Goal: Task Accomplishment & Management: Complete application form

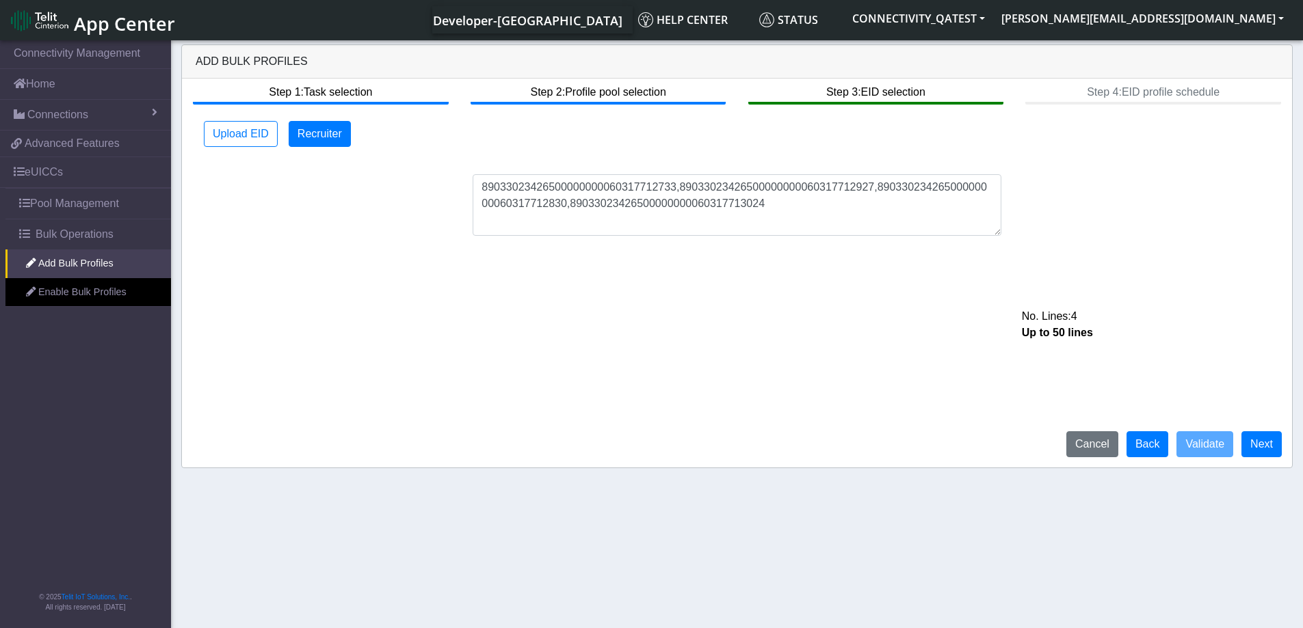
click at [1123, 216] on div "89033023426500000000060317712733,89033023426500000000060317712927,8903302342650…" at bounding box center [736, 205] width 1097 height 62
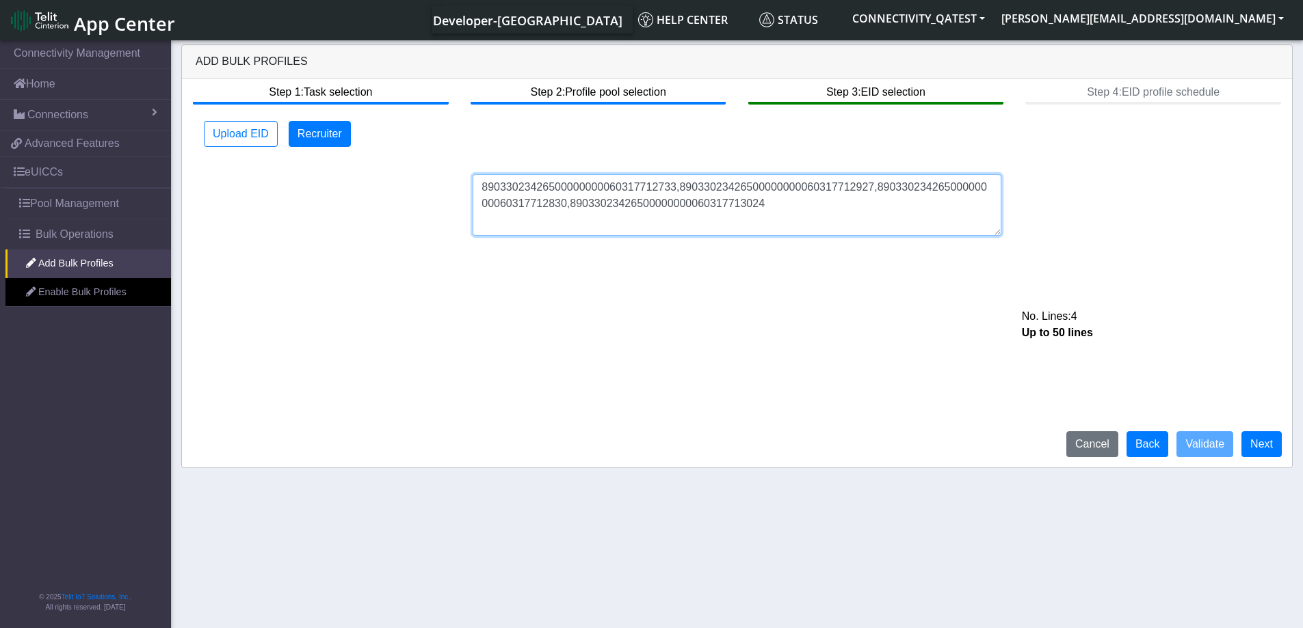
click at [763, 208] on textarea "89033023426500000000060317712733,89033023426500000000060317712927,8903302342650…" at bounding box center [736, 205] width 529 height 62
paste textarea "89033023428100000000043598441589 89589999910111149811043598441589 8958999991011…"
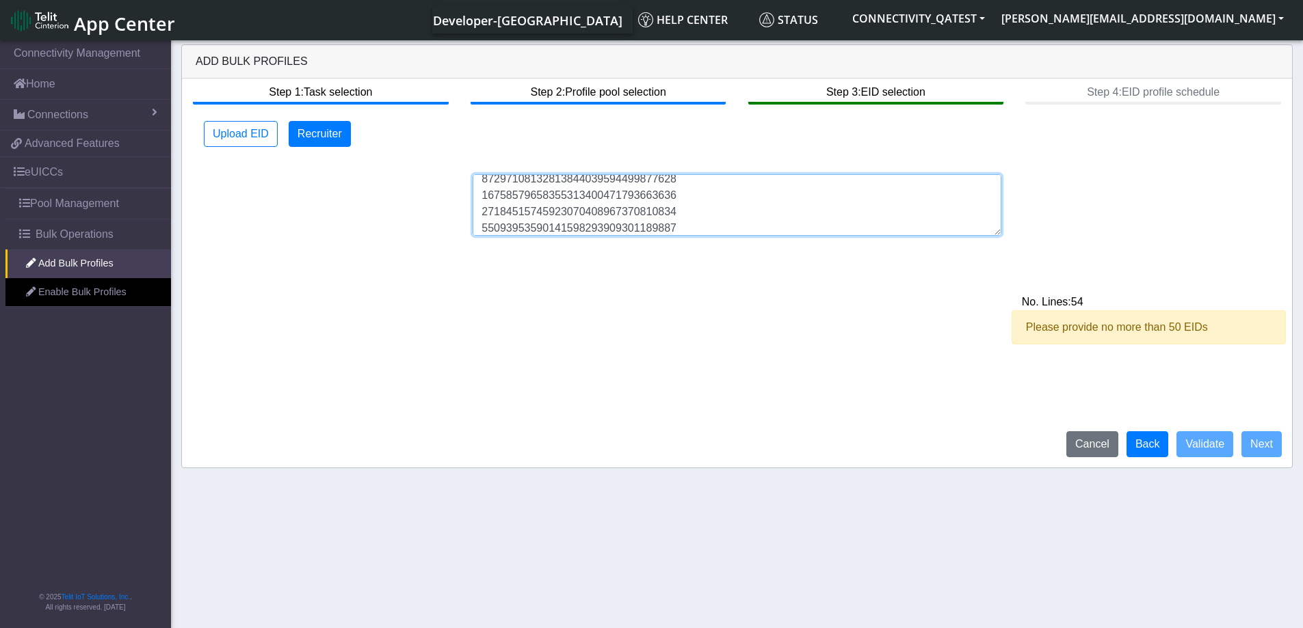
type textarea "89033023426500000000060317712733,89033023426500000000060317712927,8903302342650…"
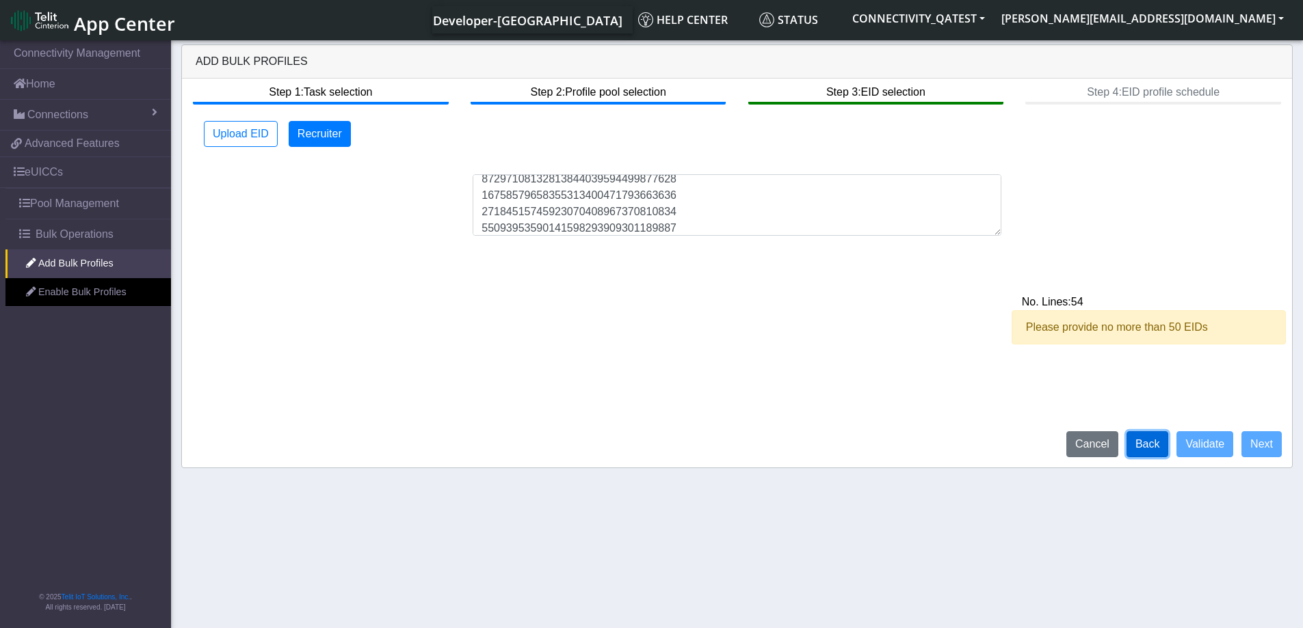
click at [1160, 451] on button "Back" at bounding box center [1147, 444] width 42 height 26
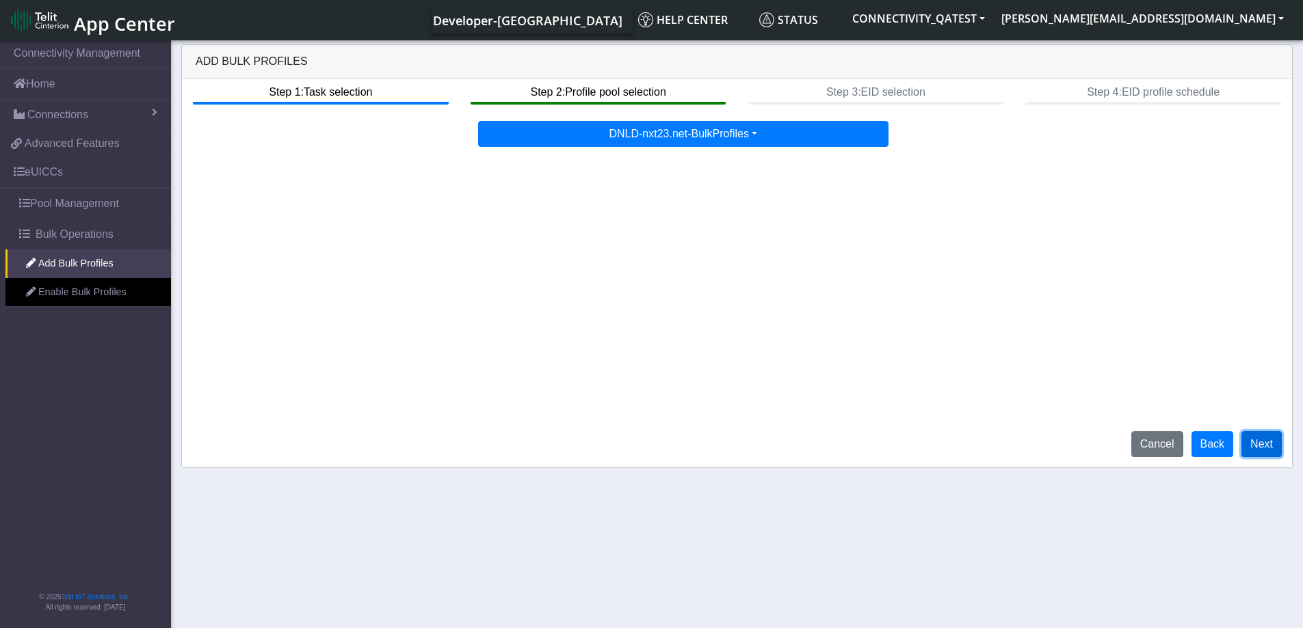
click at [1266, 450] on button "Next" at bounding box center [1261, 444] width 40 height 26
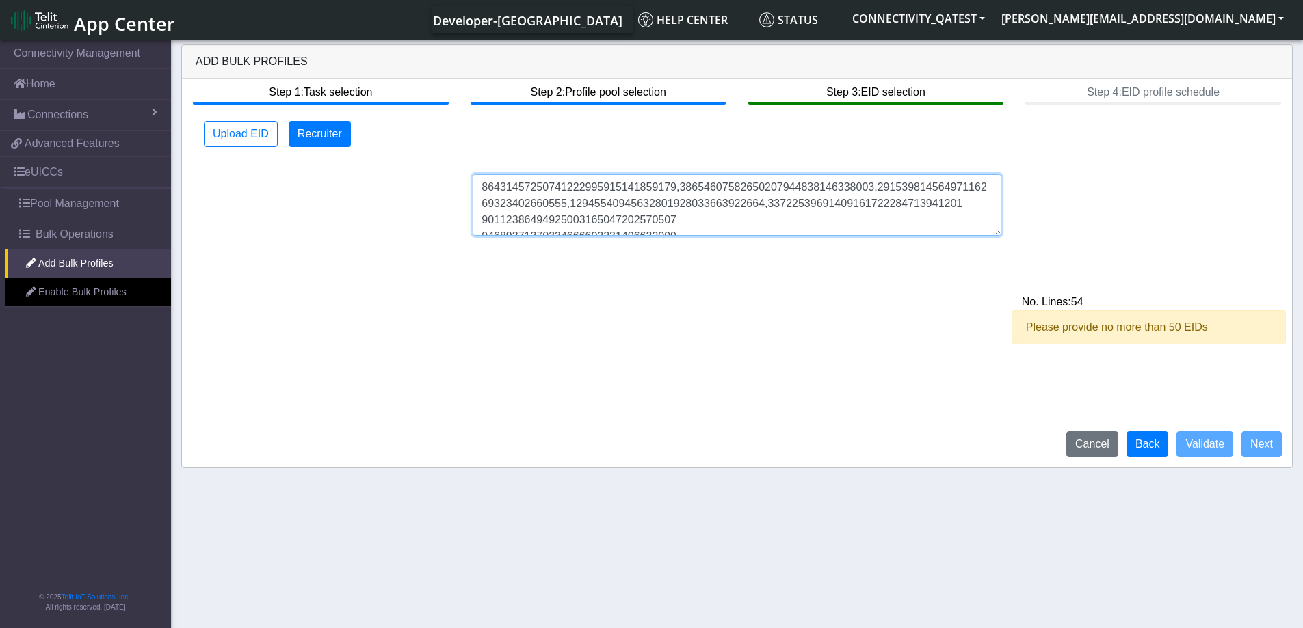
drag, startPoint x: 998, startPoint y: 235, endPoint x: 985, endPoint y: 347, distance: 112.1
click at [985, 347] on div "Step 1: Task selection Step 2: Profile pool selection Step 3: EID selection Ste…" at bounding box center [737, 273] width 1110 height 389
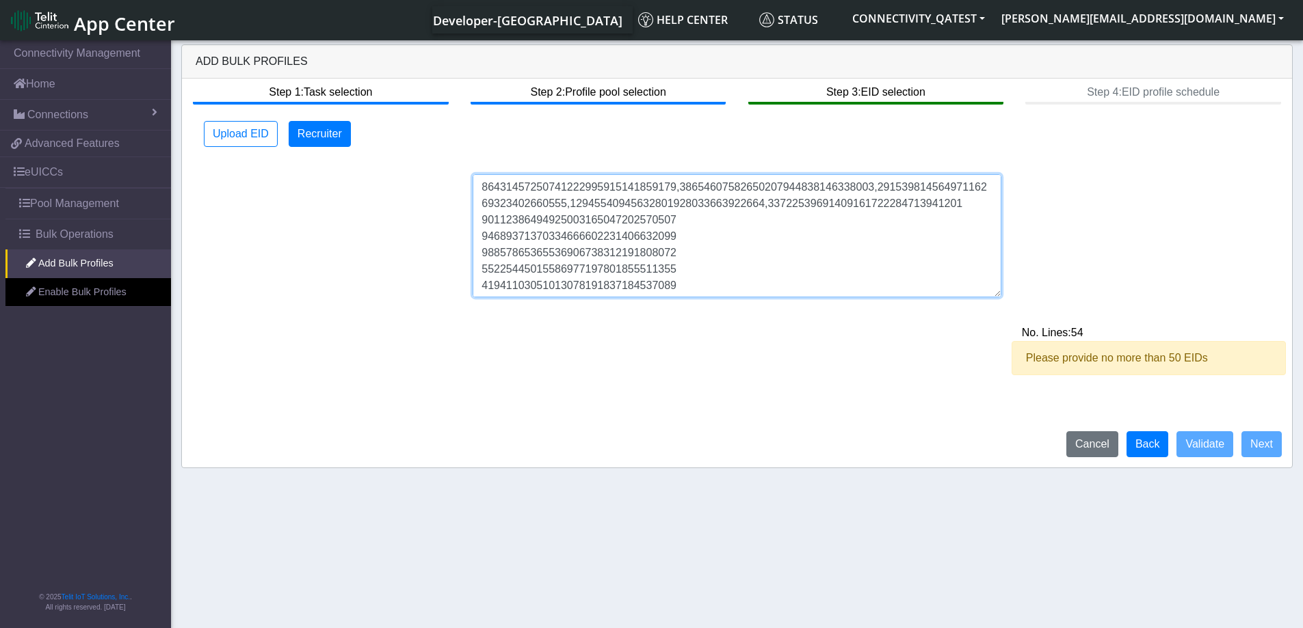
drag, startPoint x: 996, startPoint y: 232, endPoint x: 996, endPoint y: 391, distance: 159.3
click at [996, 297] on textarea at bounding box center [736, 235] width 529 height 123
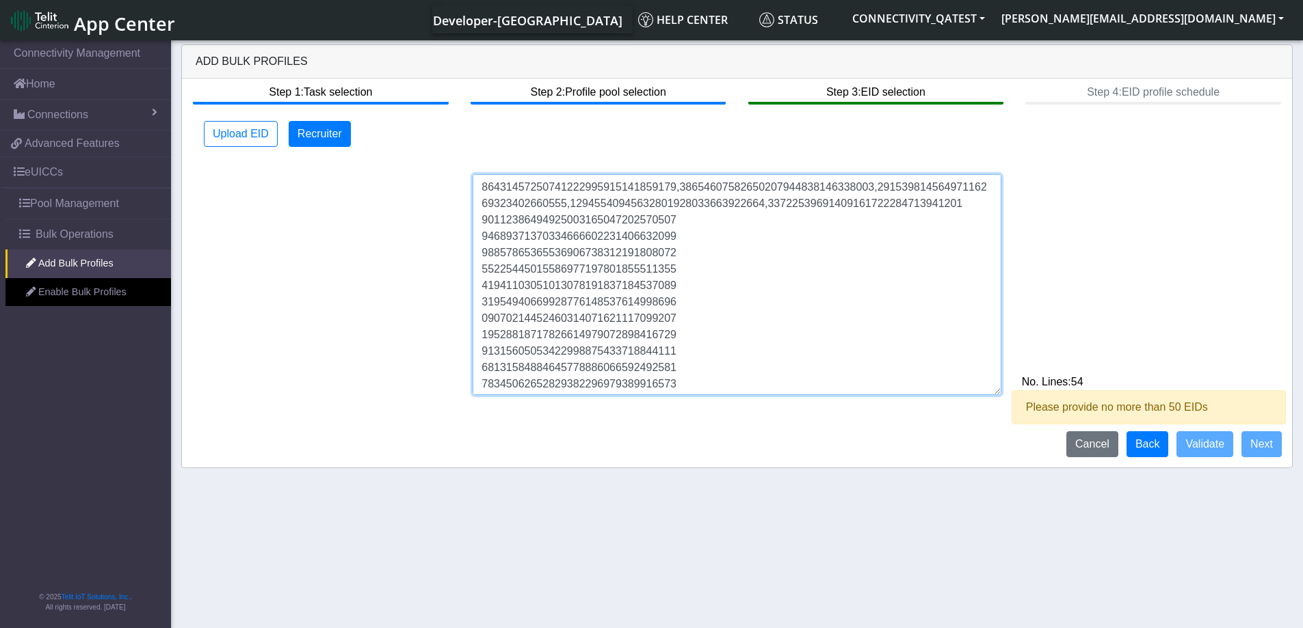
drag, startPoint x: 706, startPoint y: 377, endPoint x: 671, endPoint y: 152, distance: 227.1
click at [671, 152] on div "Upload EID Recruiter No. Lines: 54 Please provide no more than 50 EIDs Upload d…" at bounding box center [736, 258] width 1077 height 274
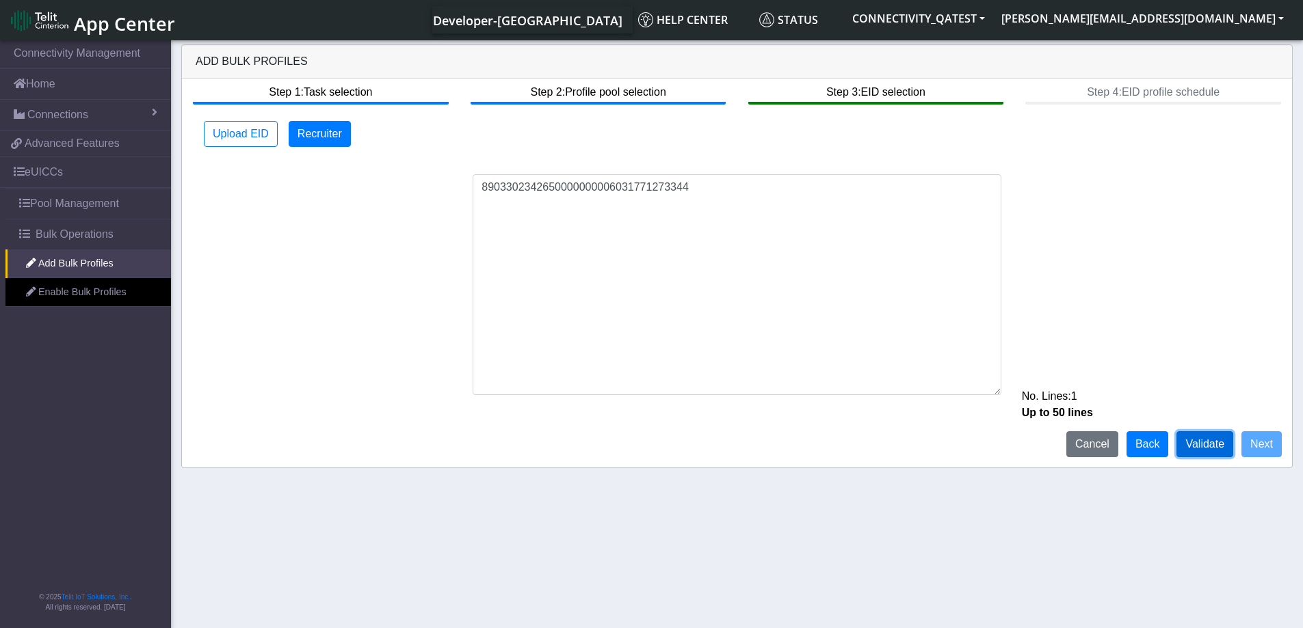
click at [1204, 446] on button "Validate" at bounding box center [1204, 444] width 57 height 26
click at [1210, 444] on button "Validate" at bounding box center [1204, 444] width 57 height 26
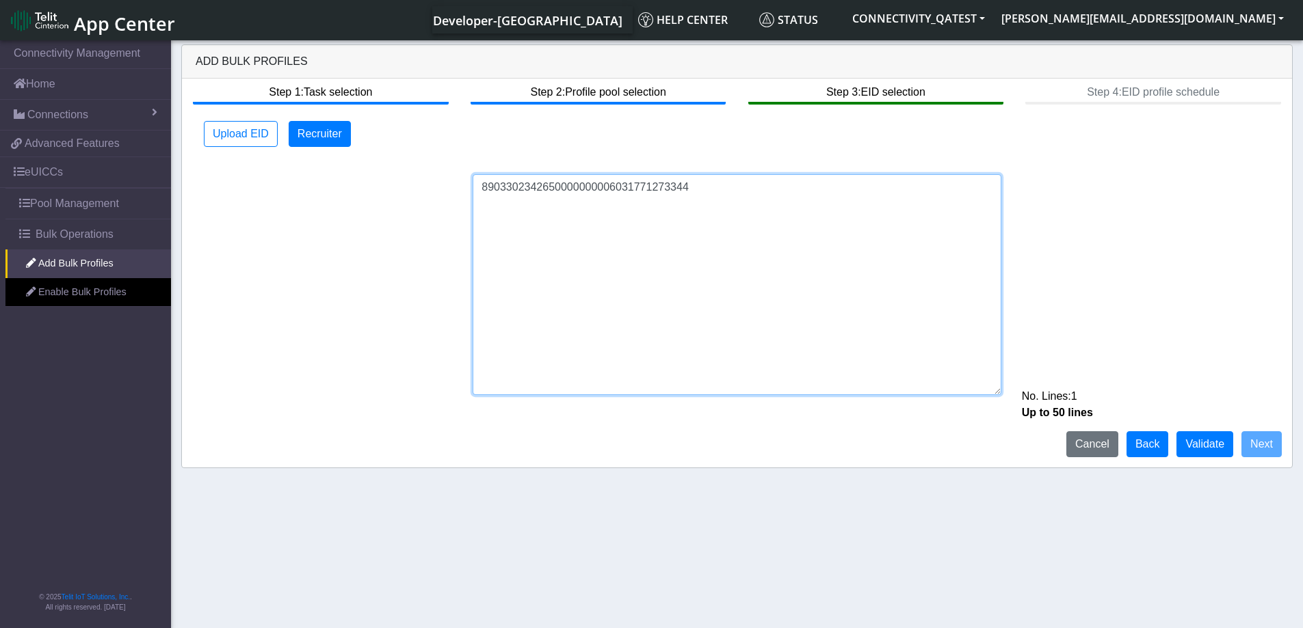
drag, startPoint x: 696, startPoint y: 192, endPoint x: 655, endPoint y: 188, distance: 41.2
click at [655, 188] on textarea "8903302342650000000006031771273344" at bounding box center [736, 284] width 529 height 221
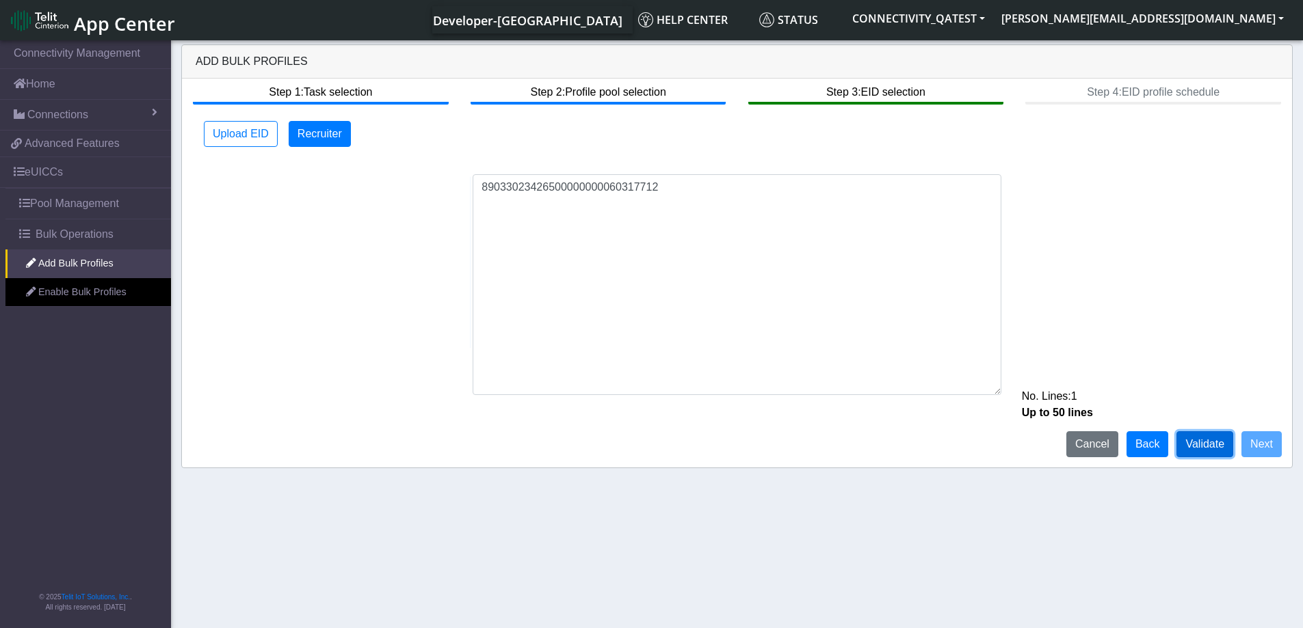
click at [1220, 451] on button "Validate" at bounding box center [1204, 444] width 57 height 26
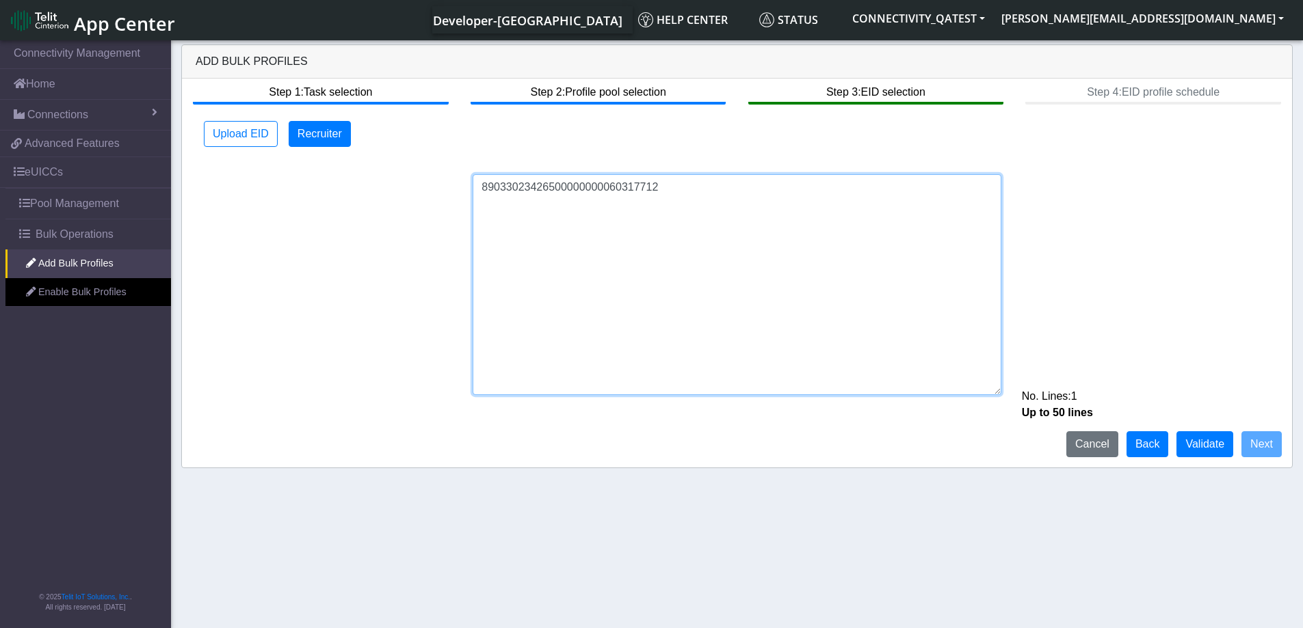
click at [673, 189] on textarea "89033023426500000000060317712" at bounding box center [736, 284] width 529 height 221
type textarea "8903302342650000000006031771273D"
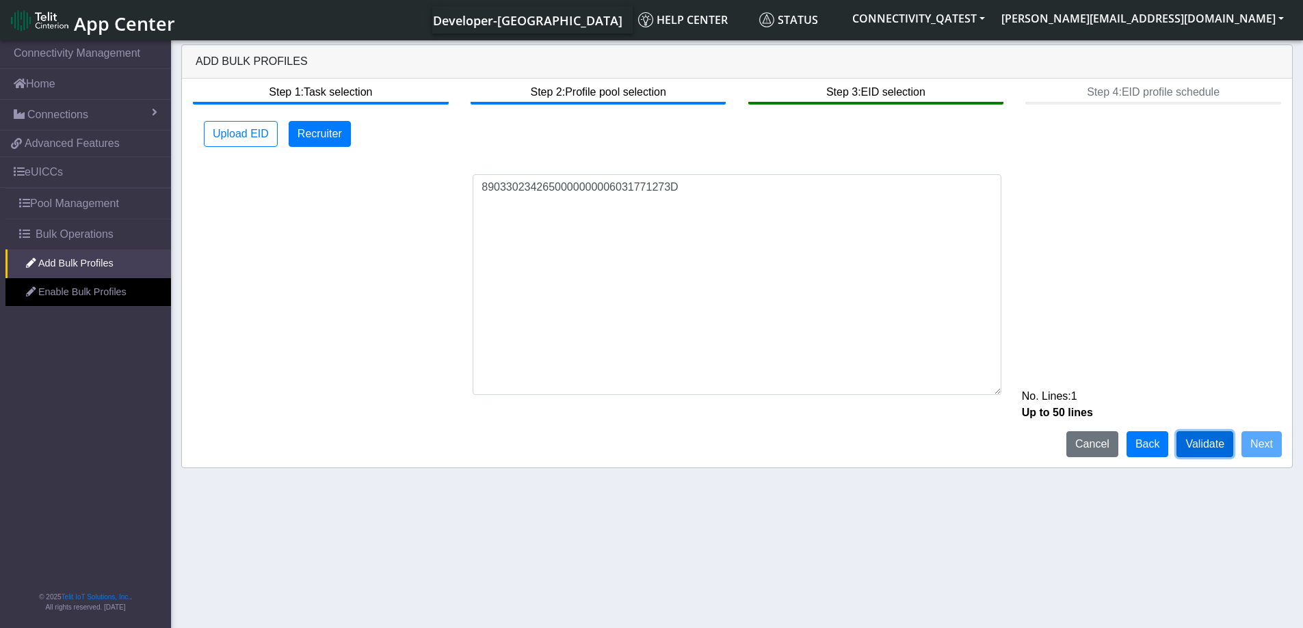
click at [1200, 442] on button "Validate" at bounding box center [1204, 444] width 57 height 26
click at [1223, 443] on button "Validate" at bounding box center [1204, 444] width 57 height 26
click at [237, 129] on button "Upload EID" at bounding box center [241, 134] width 74 height 26
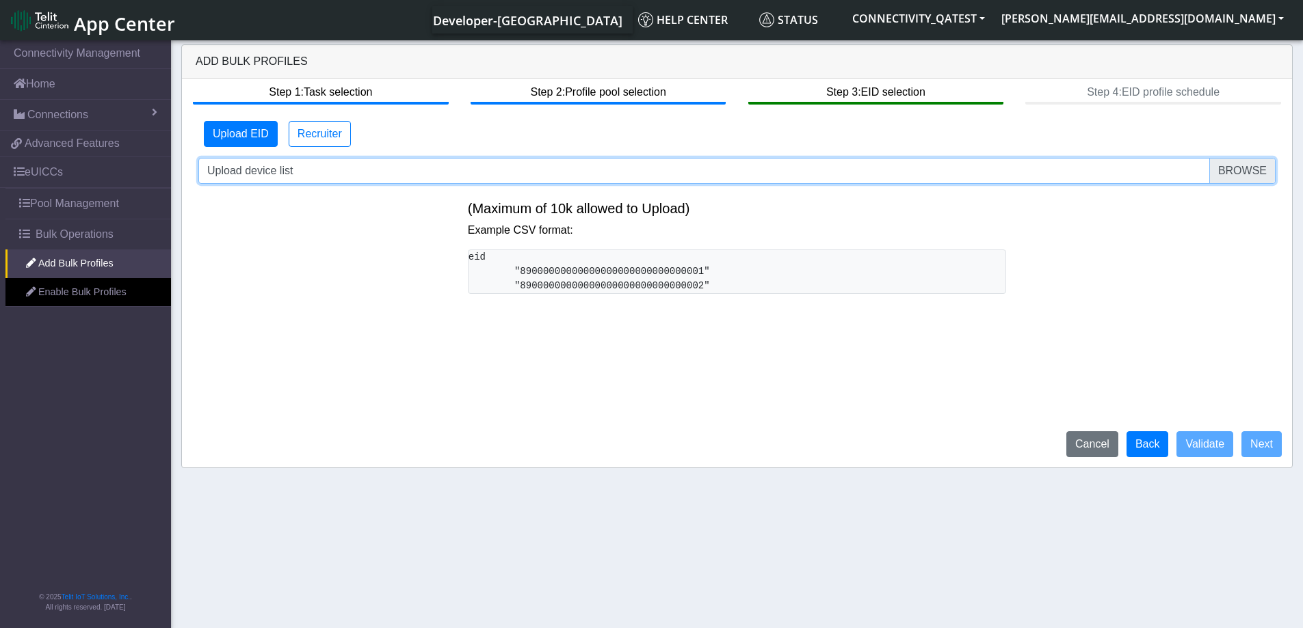
click at [1236, 177] on input "Upload device list" at bounding box center [736, 171] width 1077 height 26
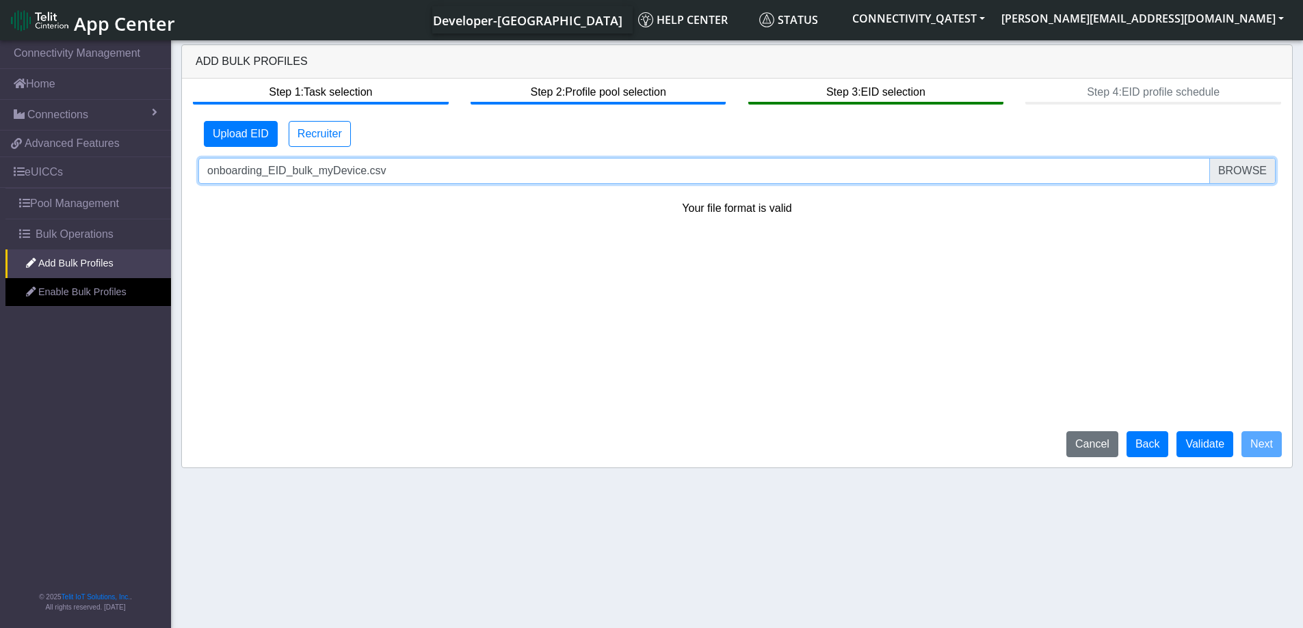
click at [1246, 176] on input "onboarding_EID_bulk_myDevice.csv" at bounding box center [736, 171] width 1077 height 26
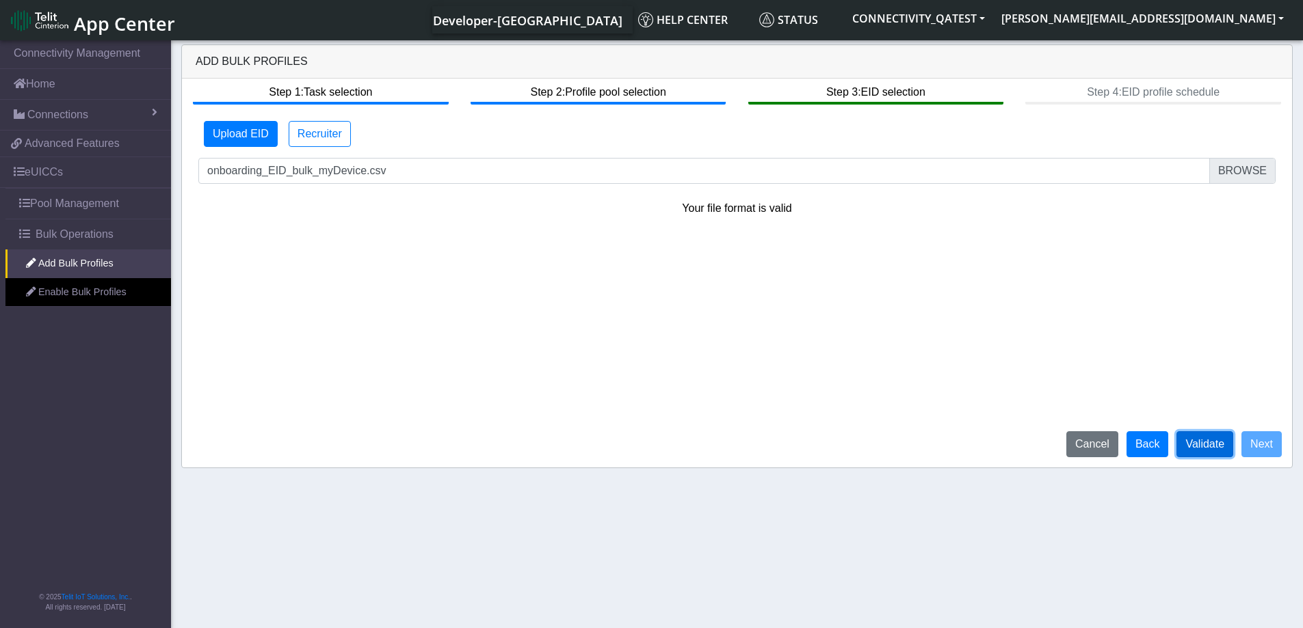
click at [1216, 444] on button "Validate" at bounding box center [1204, 444] width 57 height 26
click at [1145, 445] on button "Back" at bounding box center [1147, 444] width 42 height 26
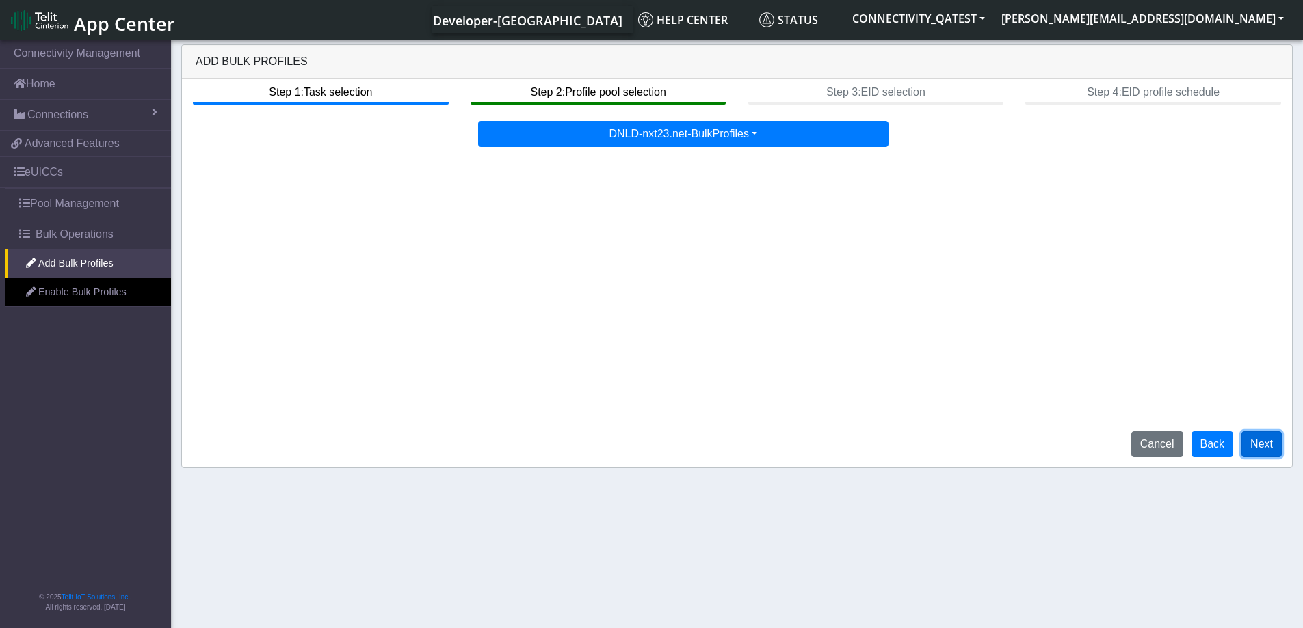
click at [1250, 441] on button "Next" at bounding box center [1261, 444] width 40 height 26
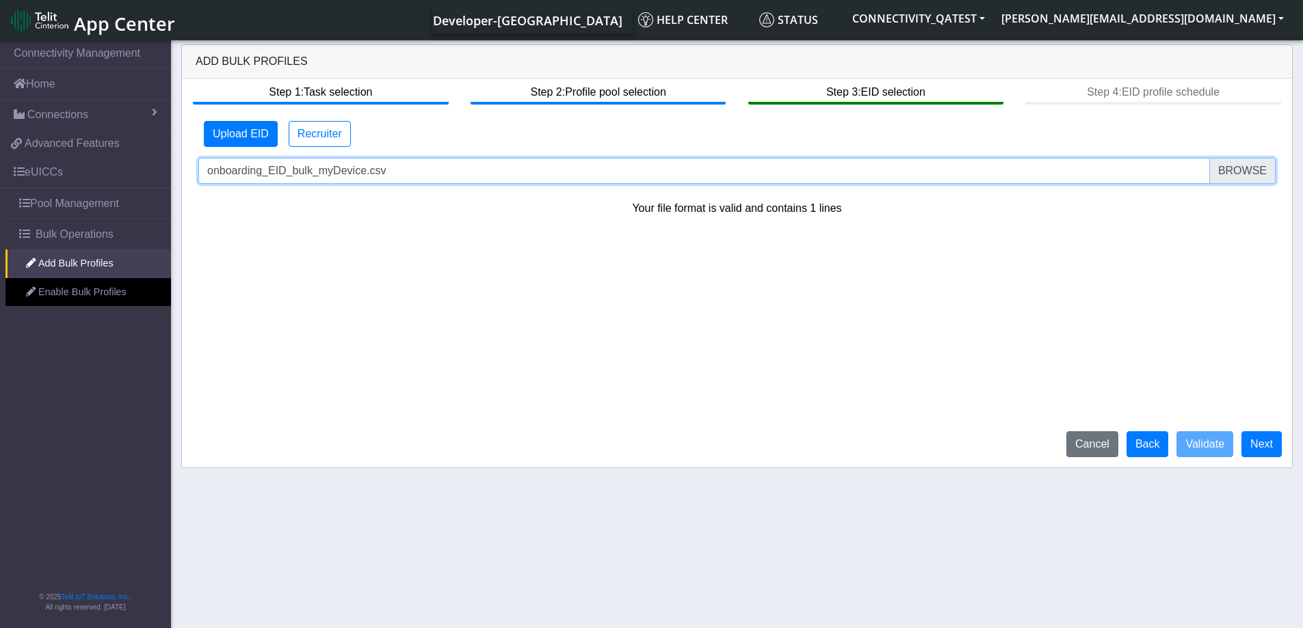
click at [1240, 163] on input "onboarding_EID_bulk_myDevice.csv" at bounding box center [736, 171] width 1077 height 26
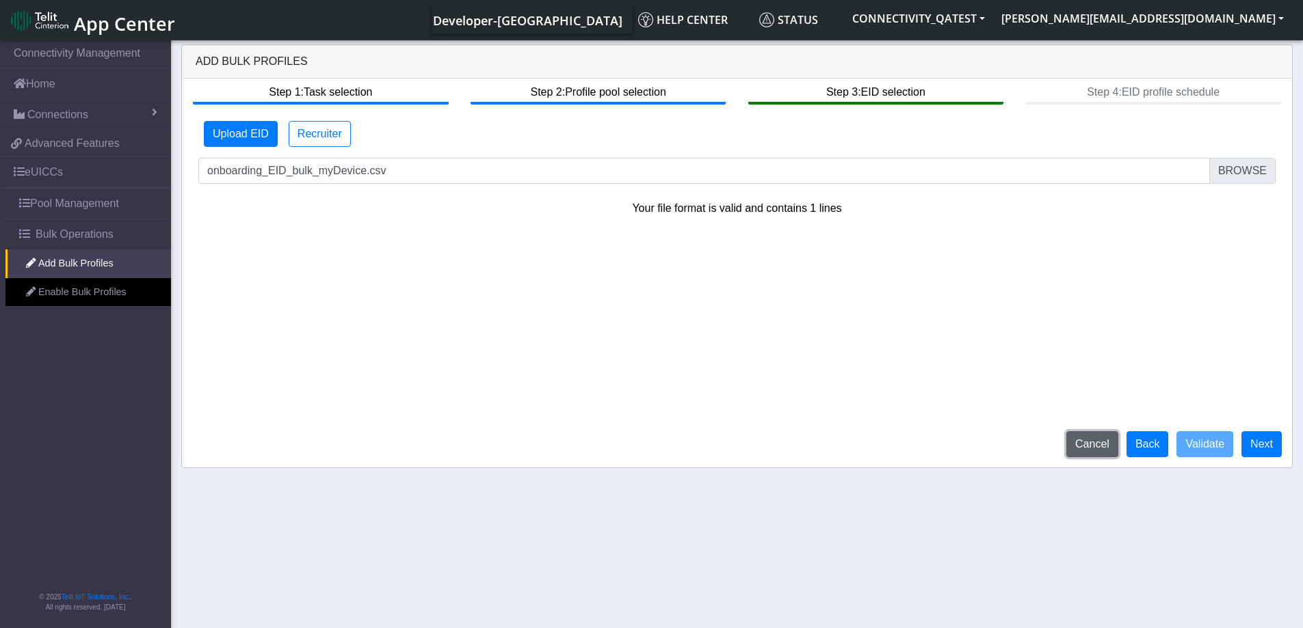
click at [1104, 441] on button "Cancel" at bounding box center [1092, 444] width 52 height 26
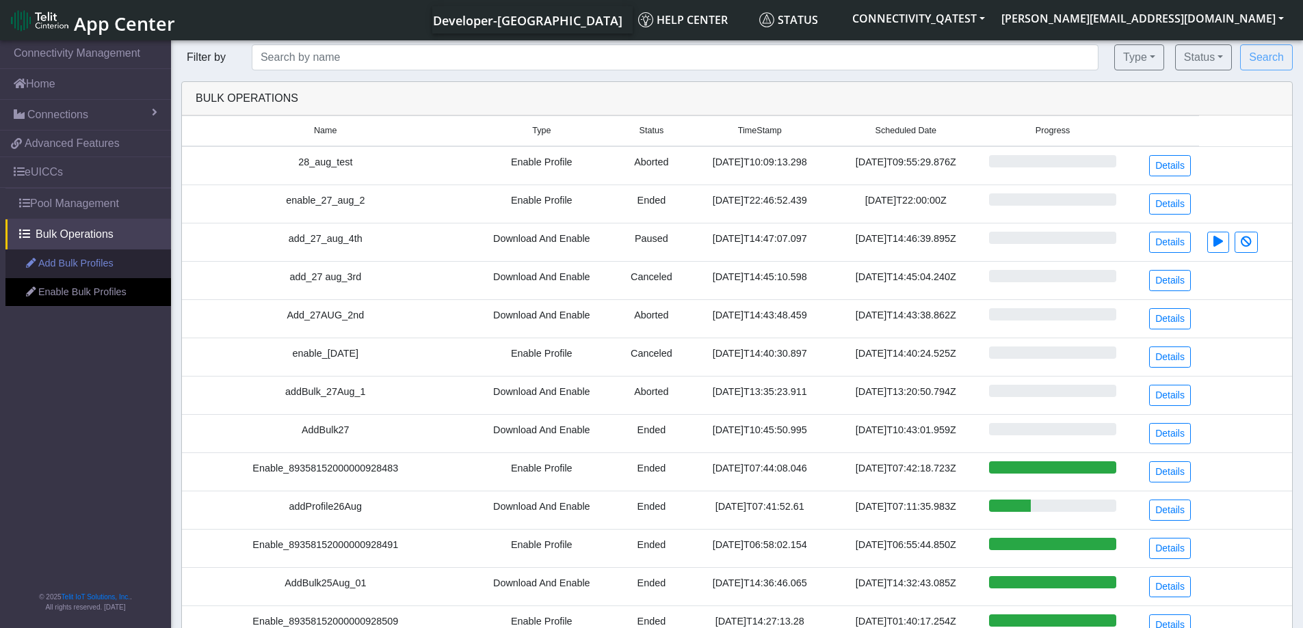
click at [102, 271] on link "Add Bulk Profiles" at bounding box center [87, 264] width 165 height 29
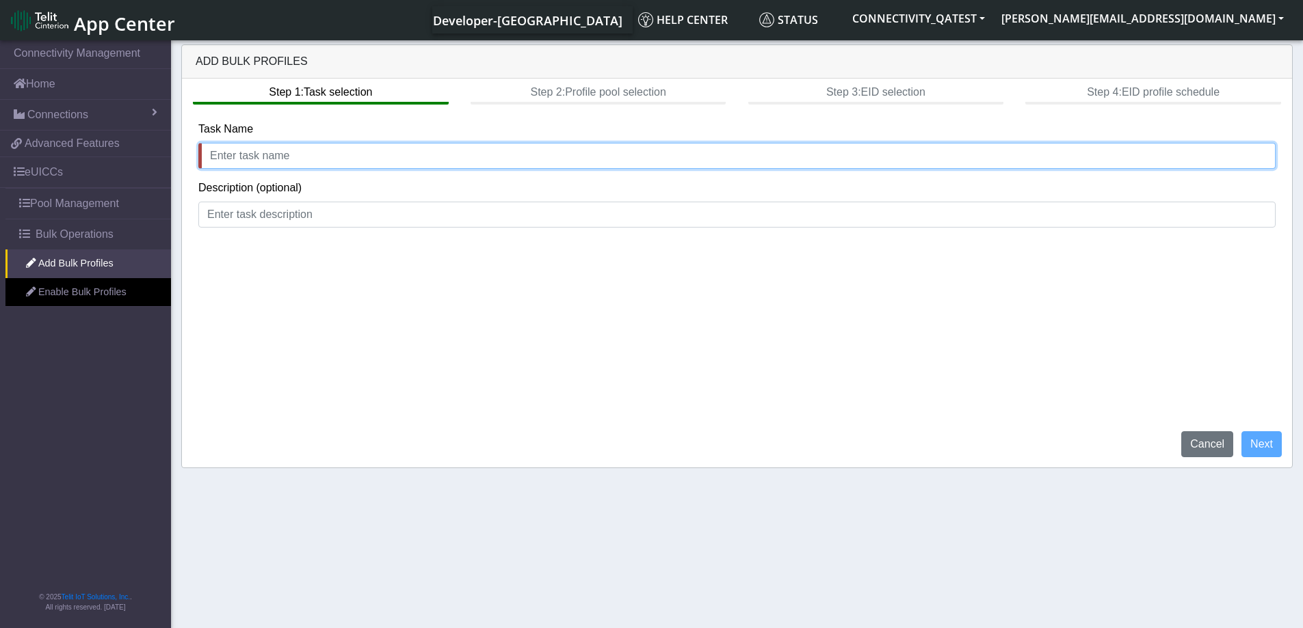
click at [264, 161] on input "text" at bounding box center [736, 156] width 1077 height 26
type input "add_test_28"
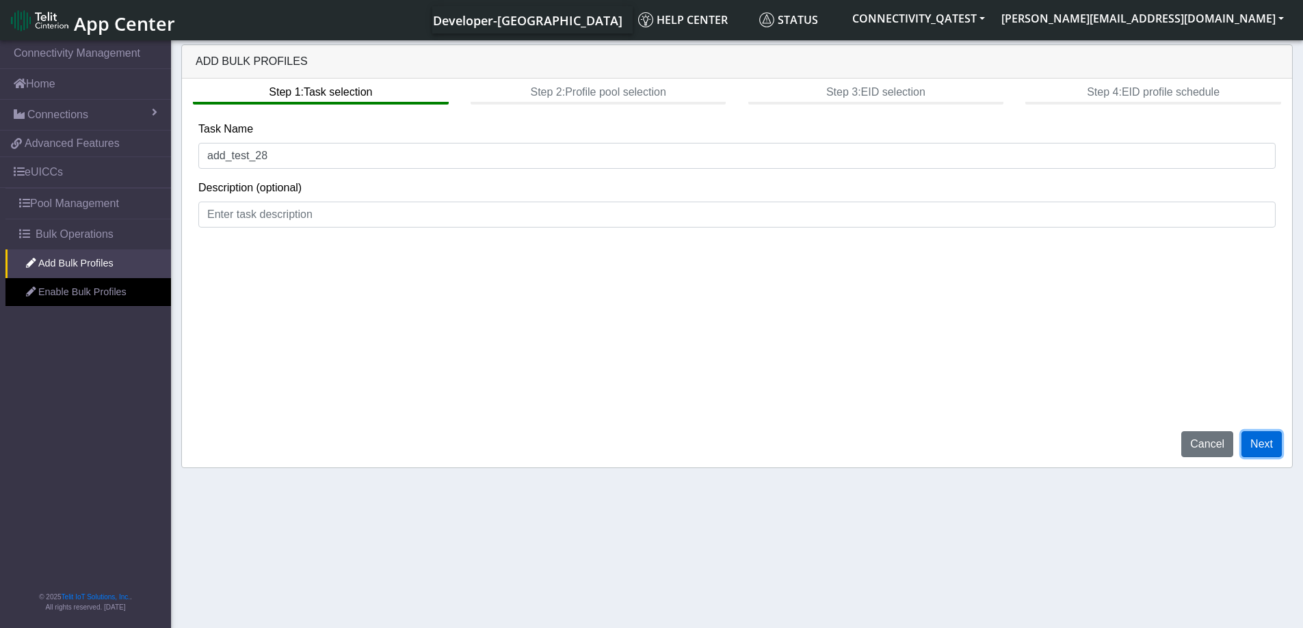
click at [1255, 448] on button "Next" at bounding box center [1261, 444] width 40 height 26
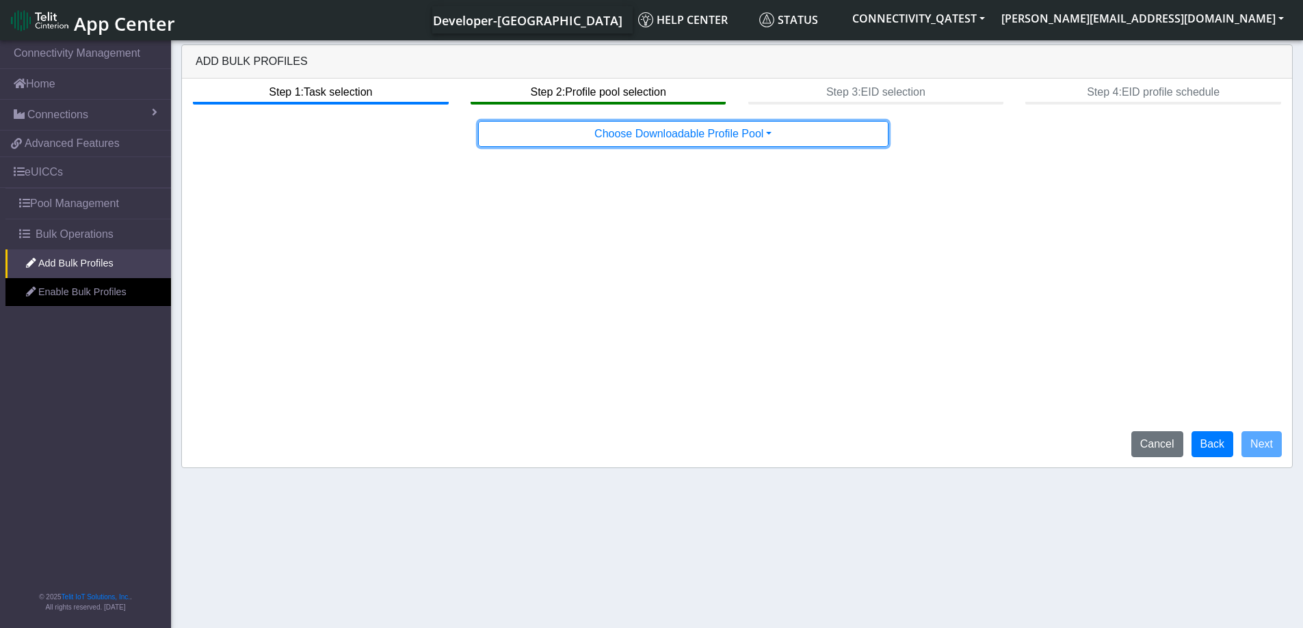
drag, startPoint x: 718, startPoint y: 133, endPoint x: 715, endPoint y: 195, distance: 61.6
click at [717, 133] on button "Choose Downloadable Profile Pool" at bounding box center [683, 134] width 410 height 26
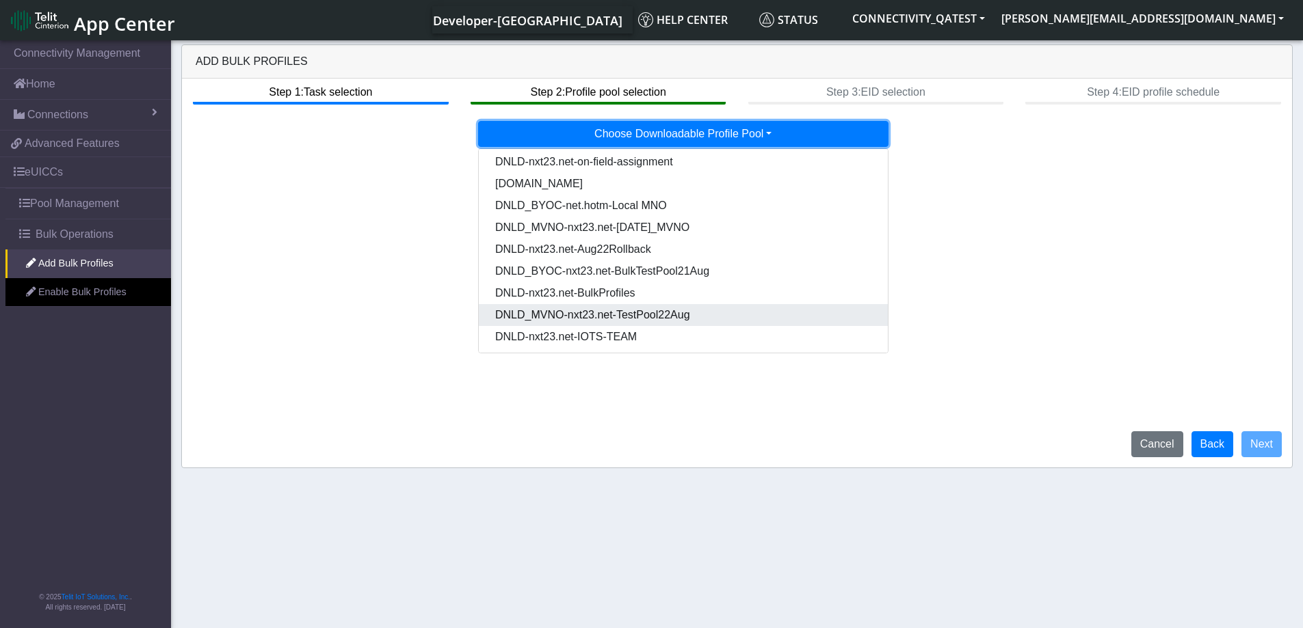
scroll to position [70, 0]
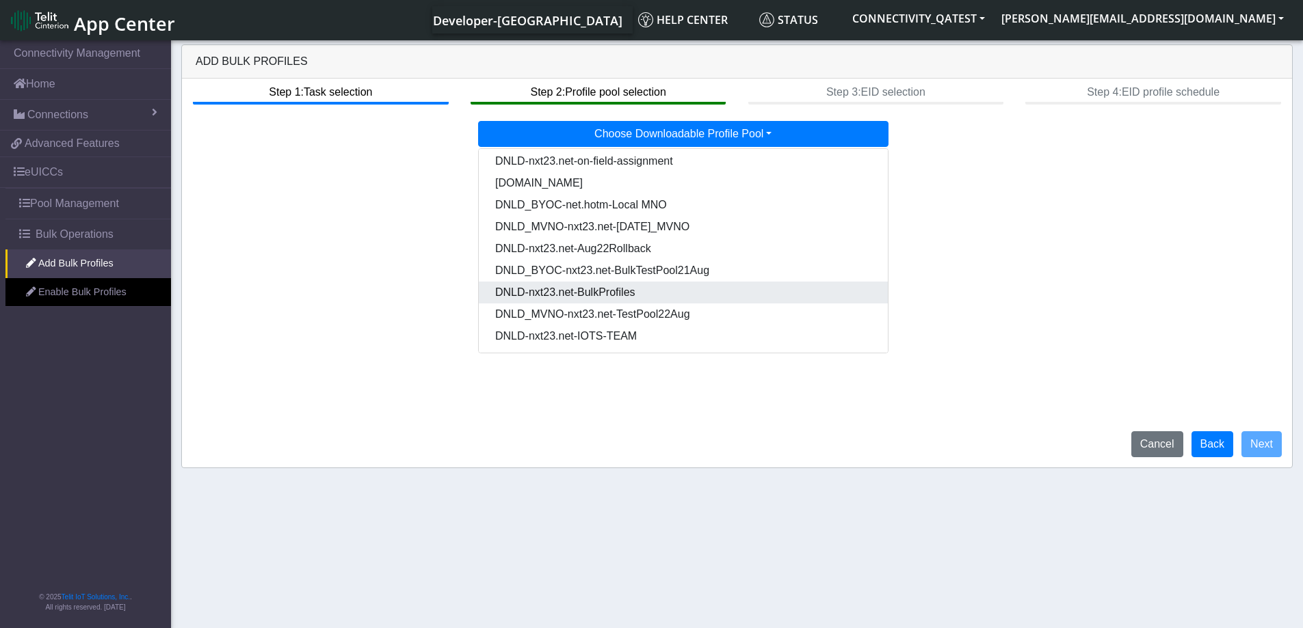
click at [643, 293] on Pooldd87b2e2-121e-4d00-ae8a-d075df8e0e86-dropdown "DNLD-nxt23.net-BulkProfiles" at bounding box center [683, 293] width 409 height 22
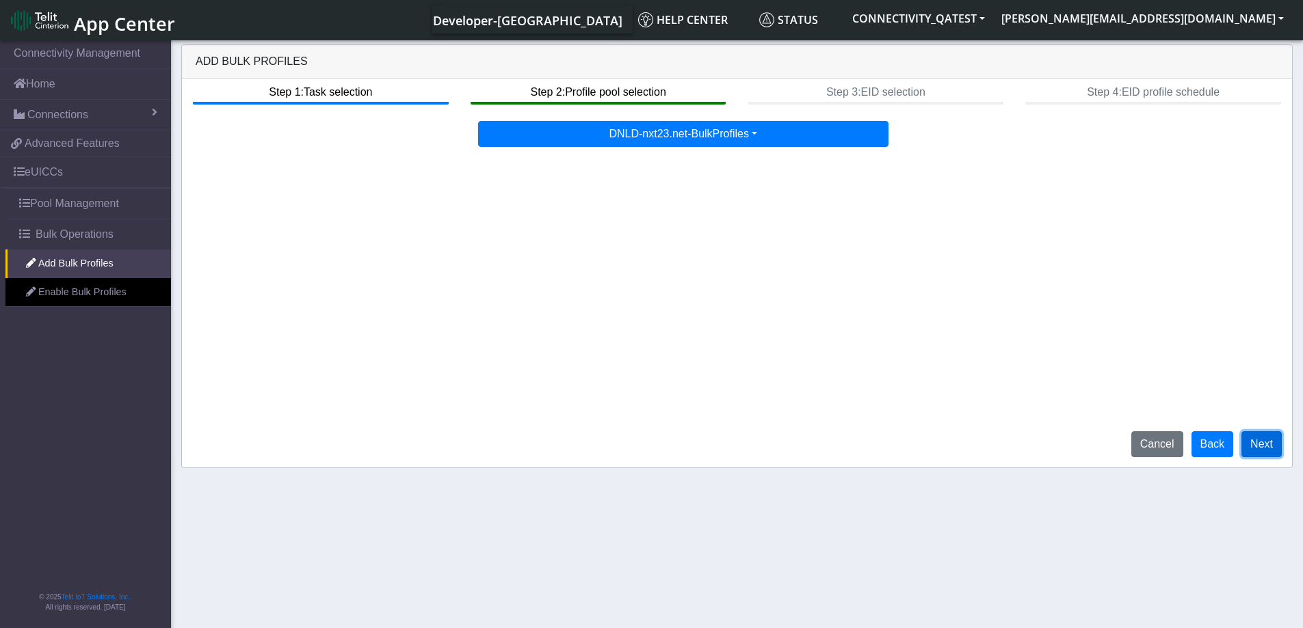
click at [1264, 449] on button "Next" at bounding box center [1261, 444] width 40 height 26
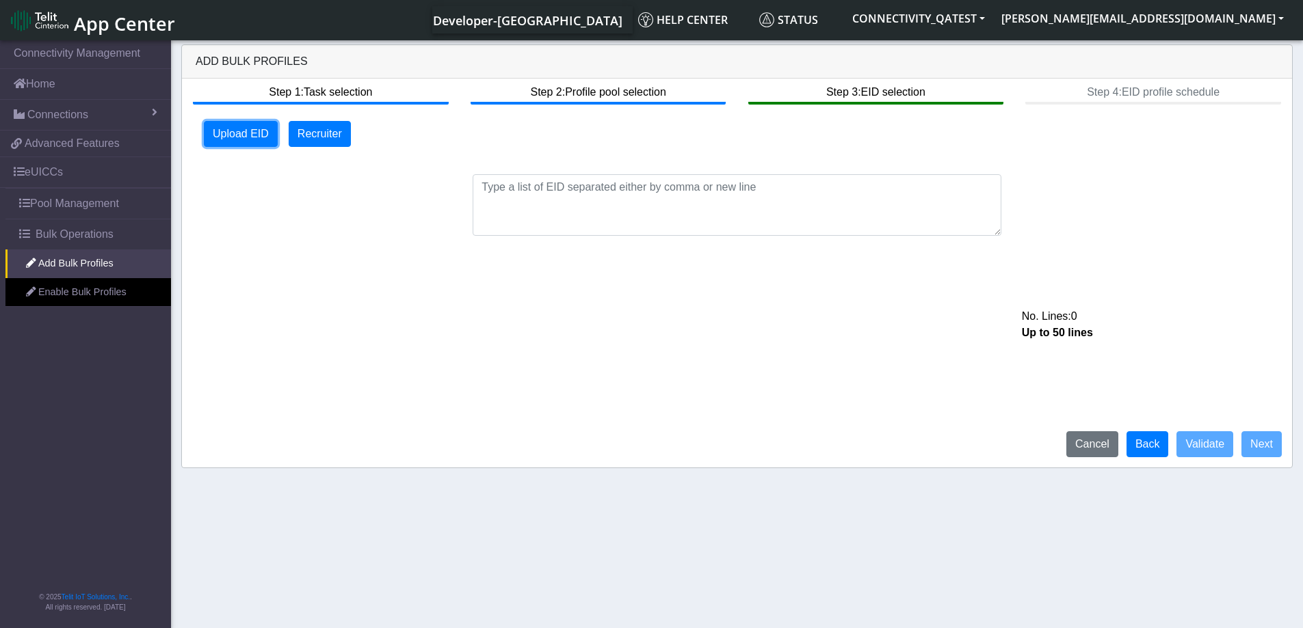
click at [252, 135] on button "Upload EID" at bounding box center [241, 134] width 74 height 26
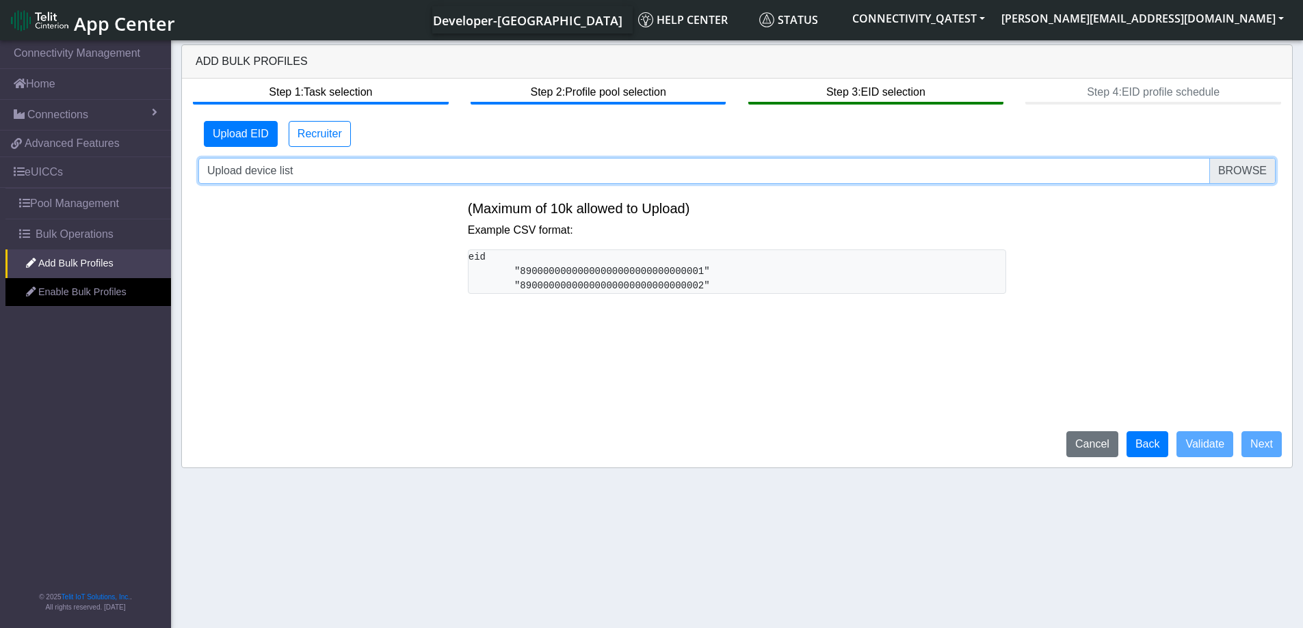
click at [1242, 169] on input "Upload device list" at bounding box center [736, 171] width 1077 height 26
click at [1226, 170] on input "Upload device list" at bounding box center [736, 171] width 1077 height 26
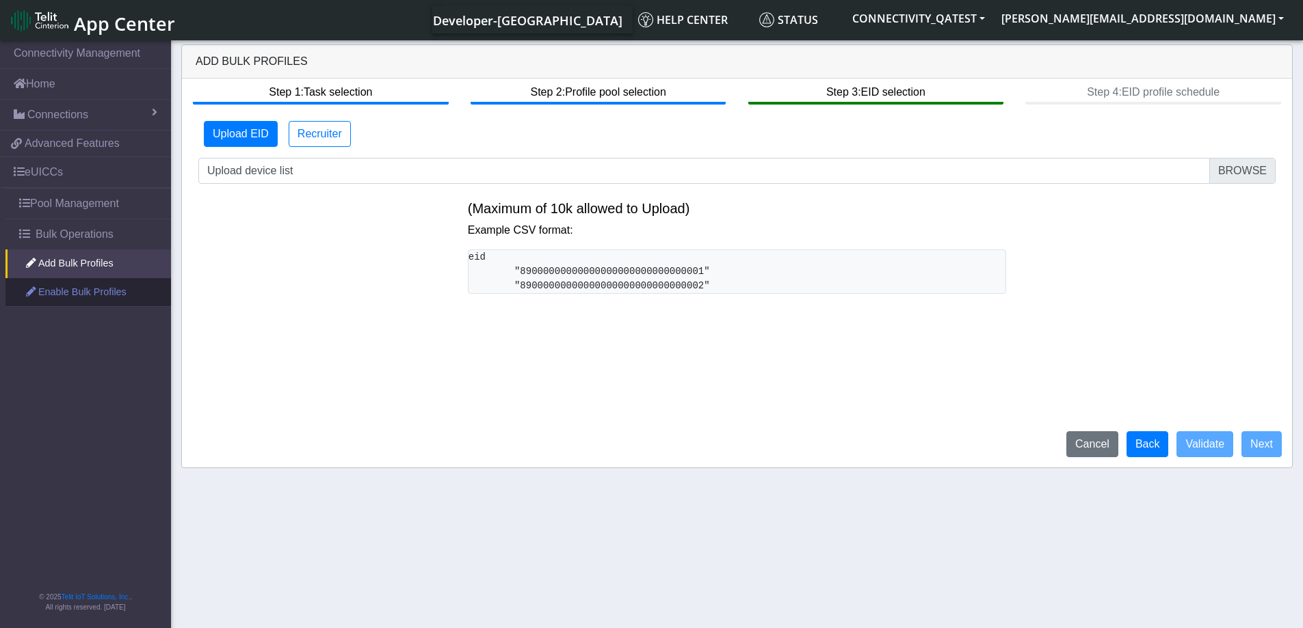
click at [68, 295] on link "Enable Bulk Profiles" at bounding box center [87, 292] width 165 height 29
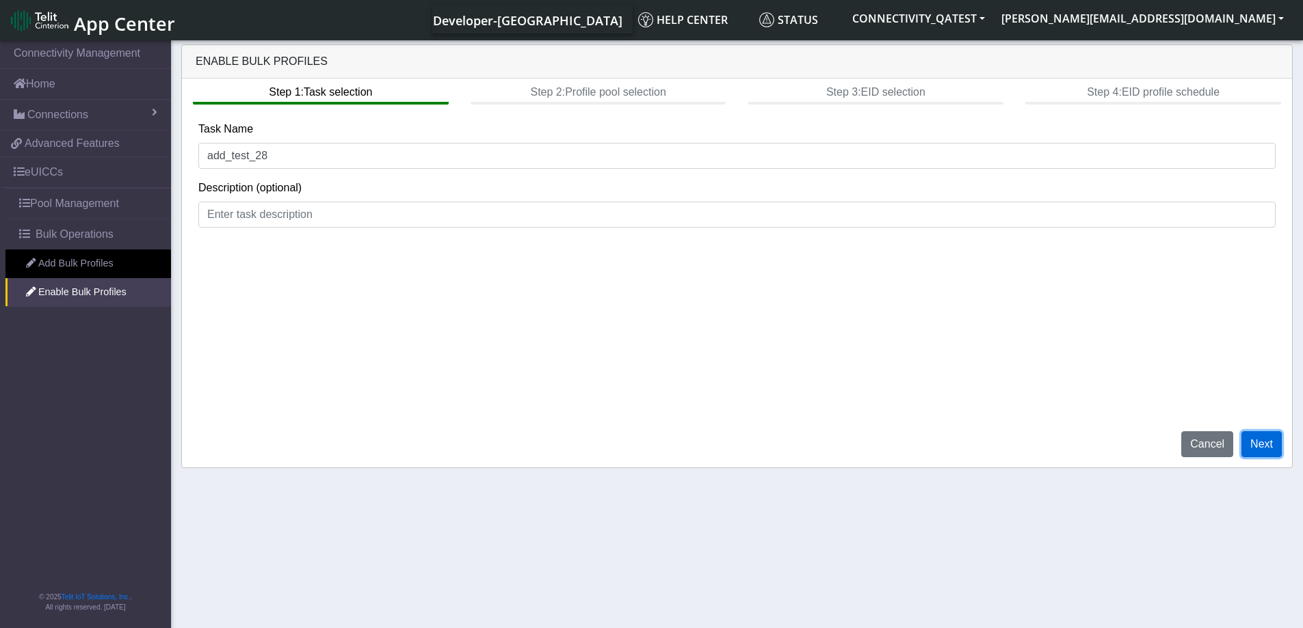
click at [1274, 447] on button "Next" at bounding box center [1261, 444] width 40 height 26
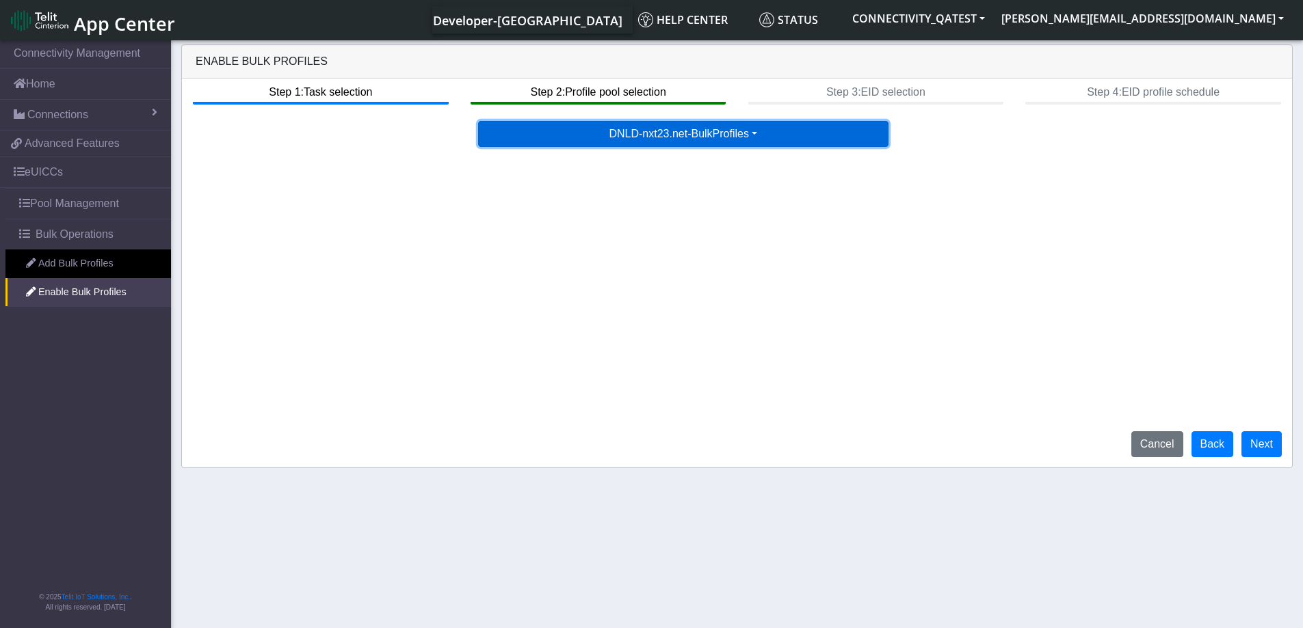
click at [694, 131] on button "DNLD-nxt23.net-BulkProfiles" at bounding box center [683, 134] width 410 height 26
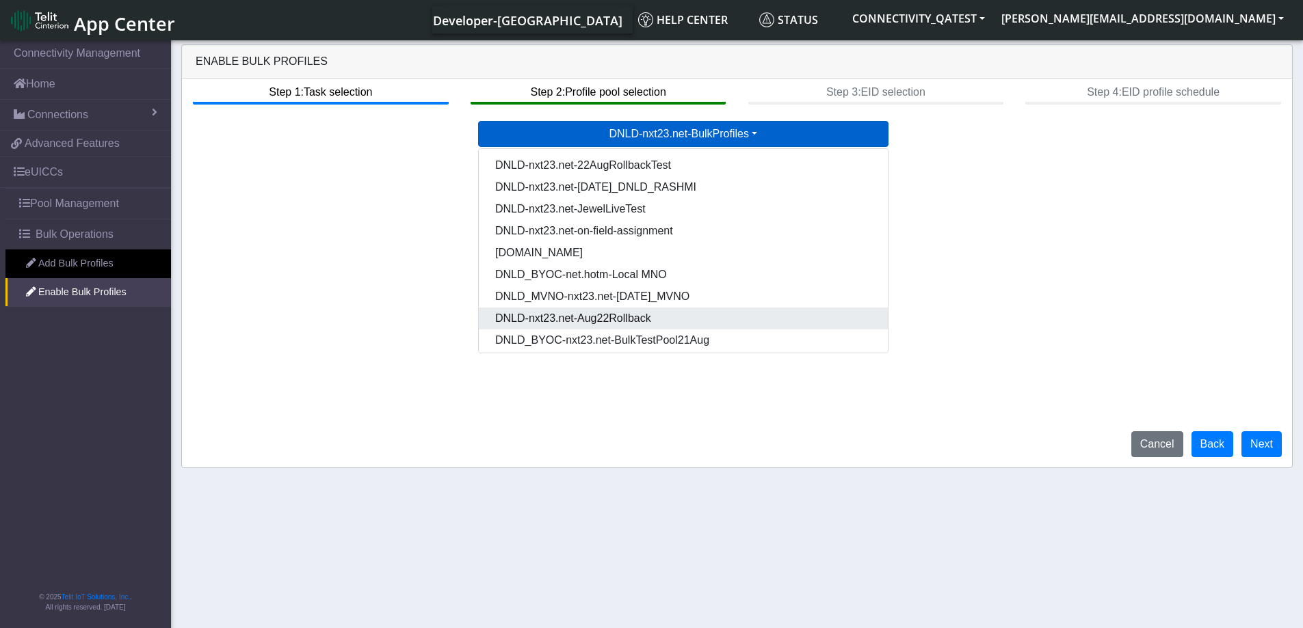
click at [628, 319] on Poolacfbdf7f-8646-47b6-9cbb-4cc548976eeb-dropdown "DNLD-nxt23.net-Aug22Rollback" at bounding box center [683, 319] width 409 height 22
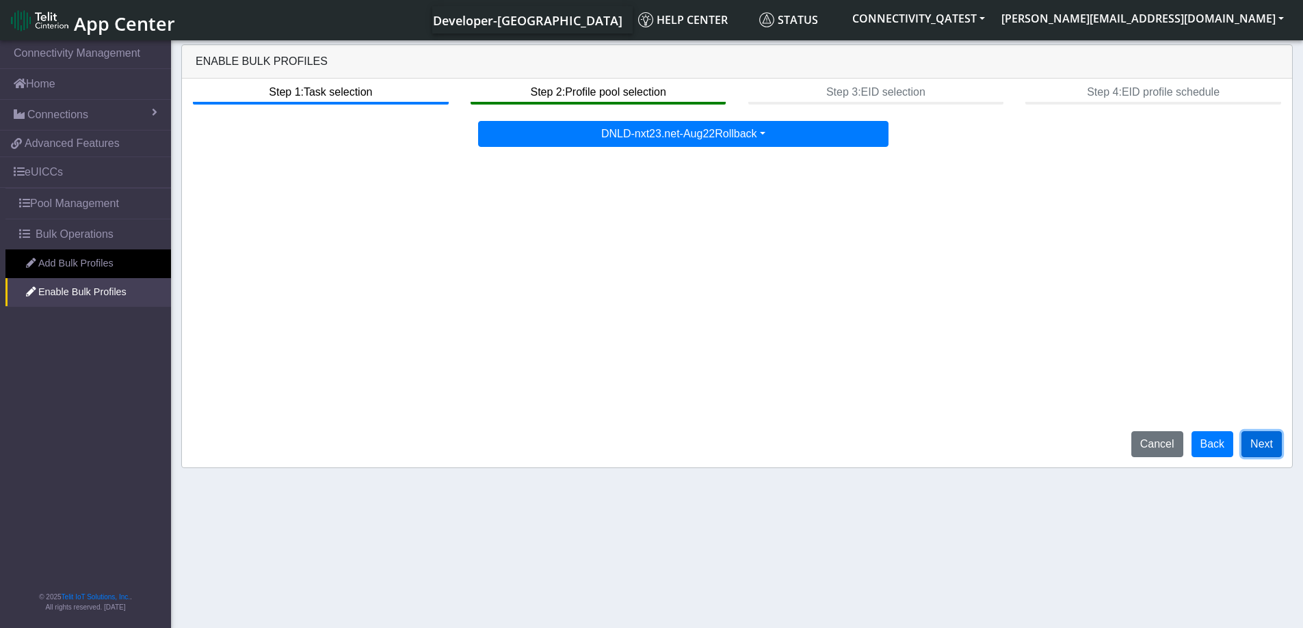
click at [1260, 444] on button "Next" at bounding box center [1261, 444] width 40 height 26
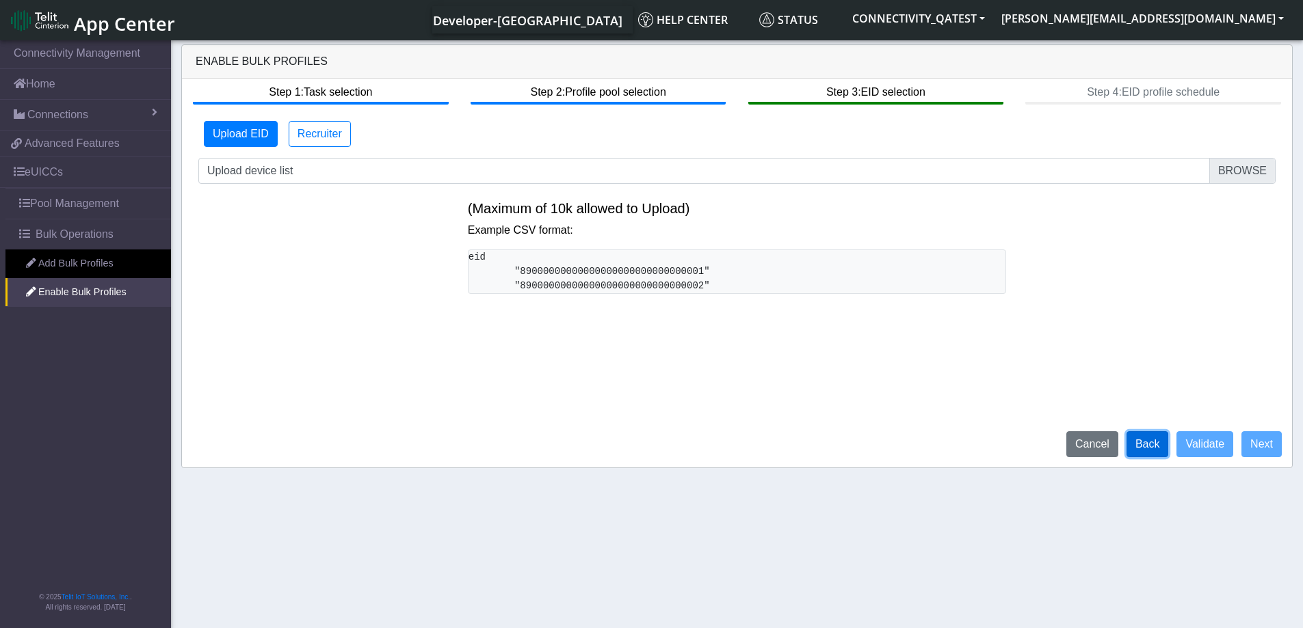
click at [1151, 445] on button "Back" at bounding box center [1147, 444] width 42 height 26
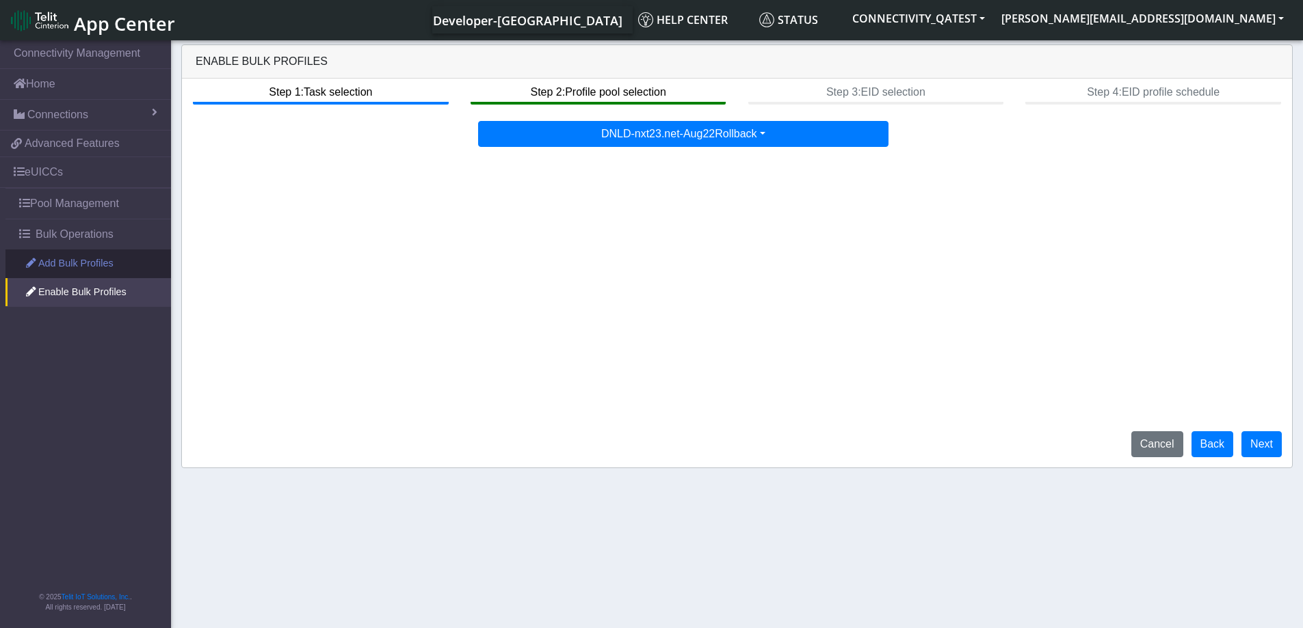
click at [104, 267] on link "Add Bulk Profiles" at bounding box center [87, 264] width 165 height 29
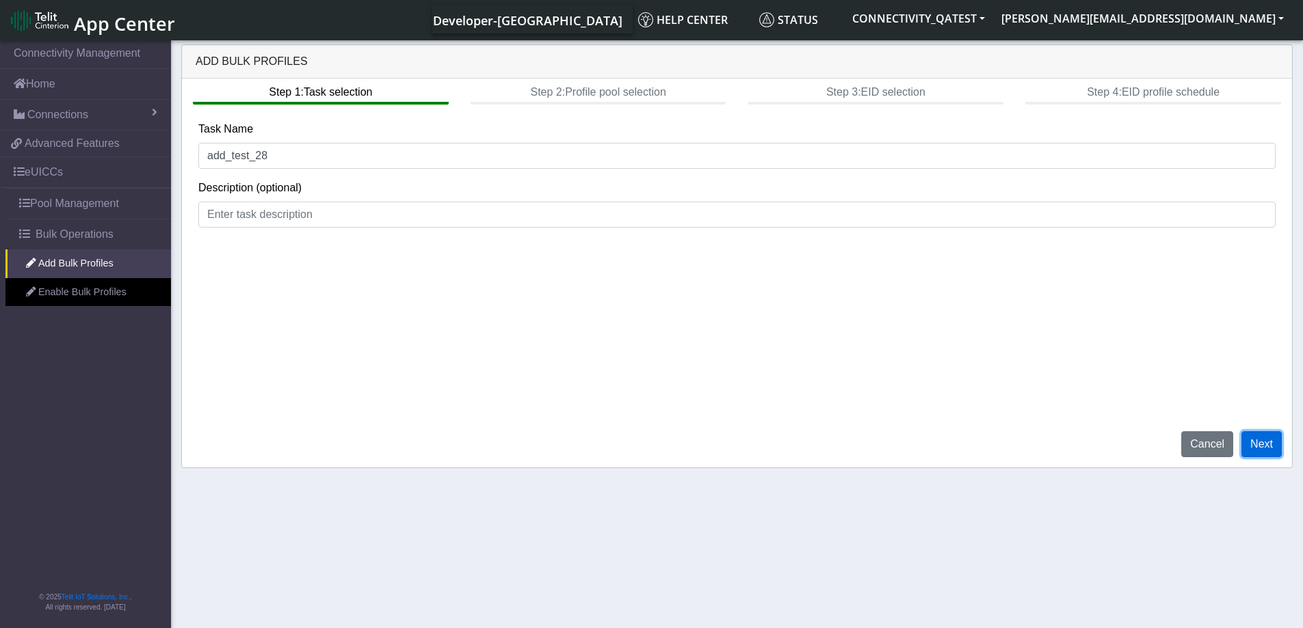
click at [1263, 448] on button "Next" at bounding box center [1261, 444] width 40 height 26
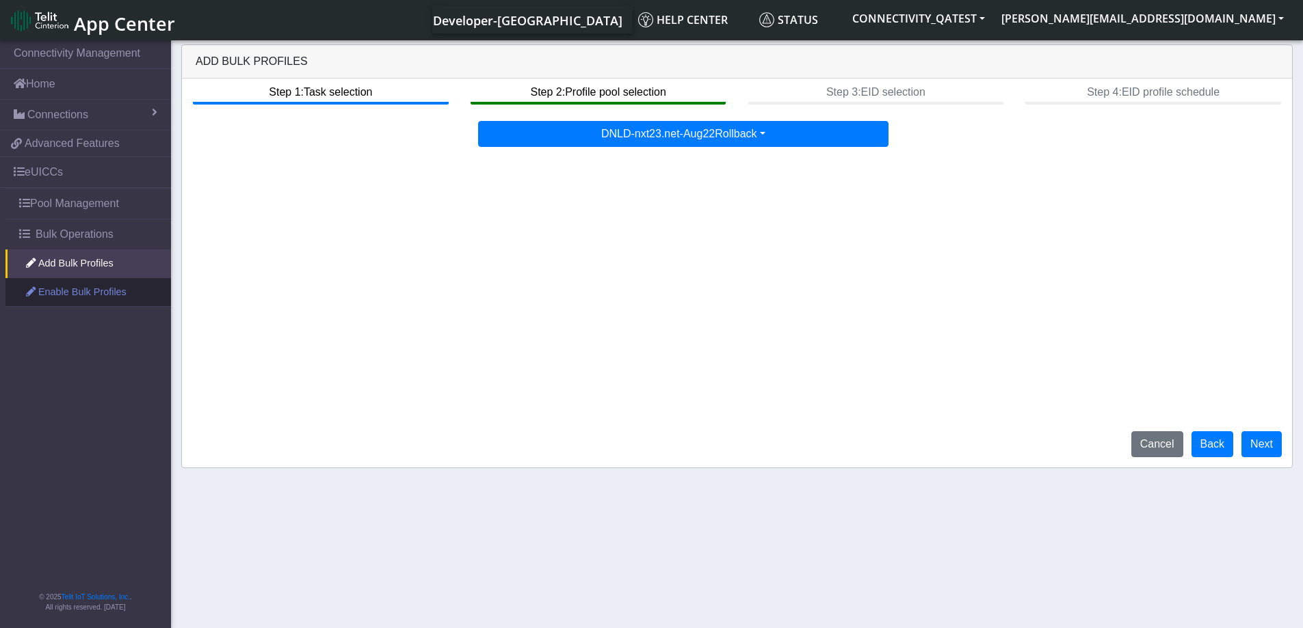
click at [119, 294] on link "Enable Bulk Profiles" at bounding box center [87, 292] width 165 height 29
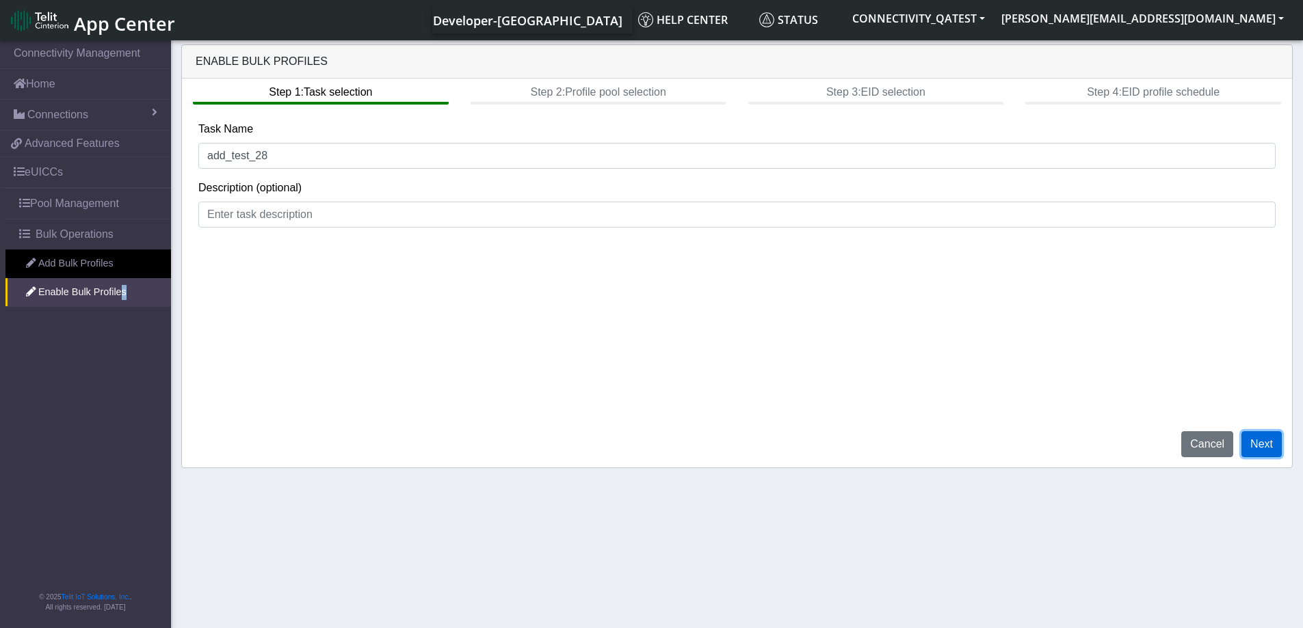
click at [1269, 448] on button "Next" at bounding box center [1261, 444] width 40 height 26
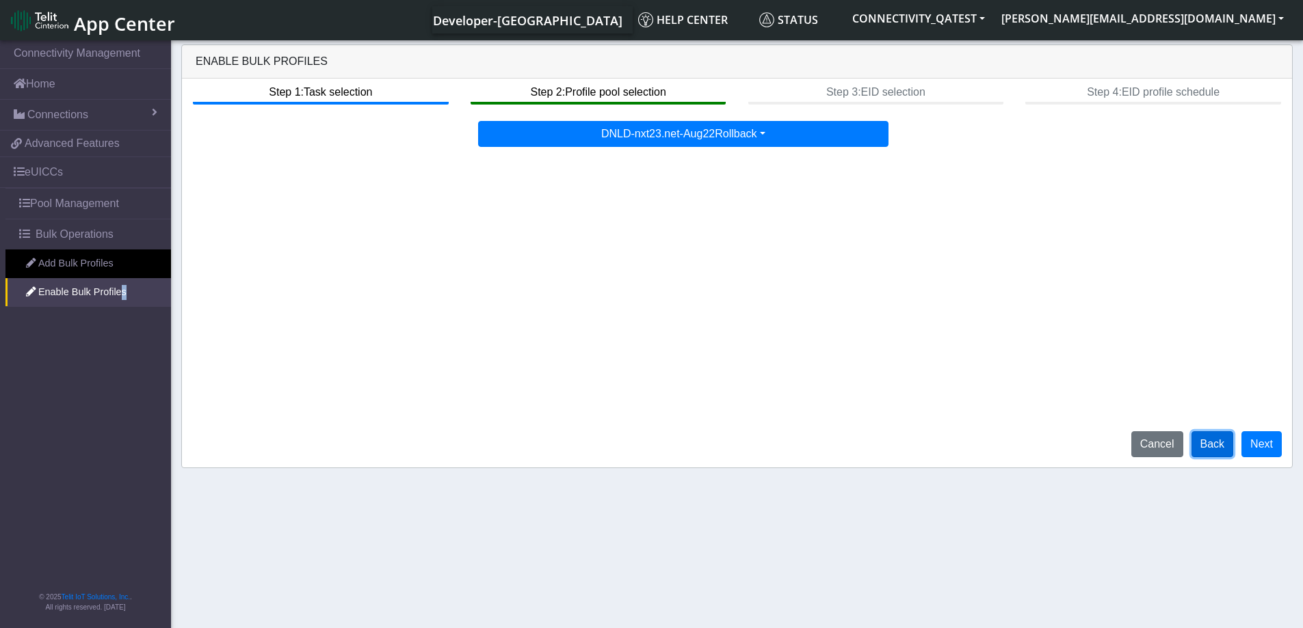
click at [1216, 439] on button "Back" at bounding box center [1212, 444] width 42 height 26
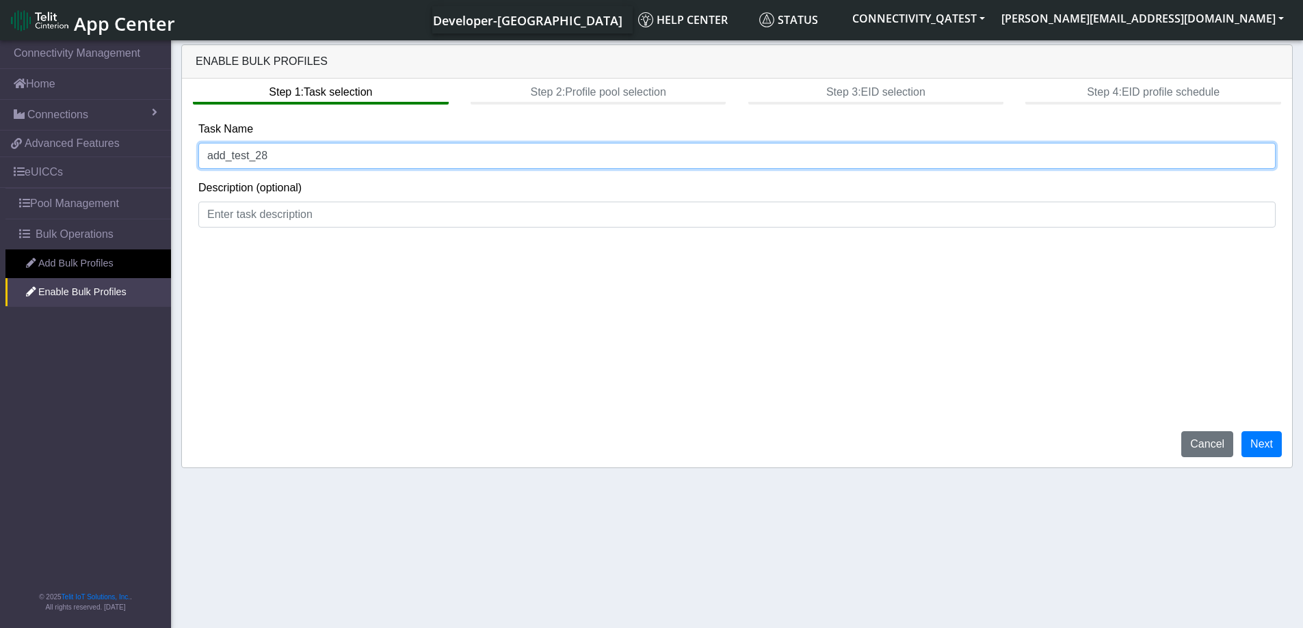
click at [286, 155] on input "add_test_28" at bounding box center [736, 156] width 1077 height 26
type input "add_test_28_test"
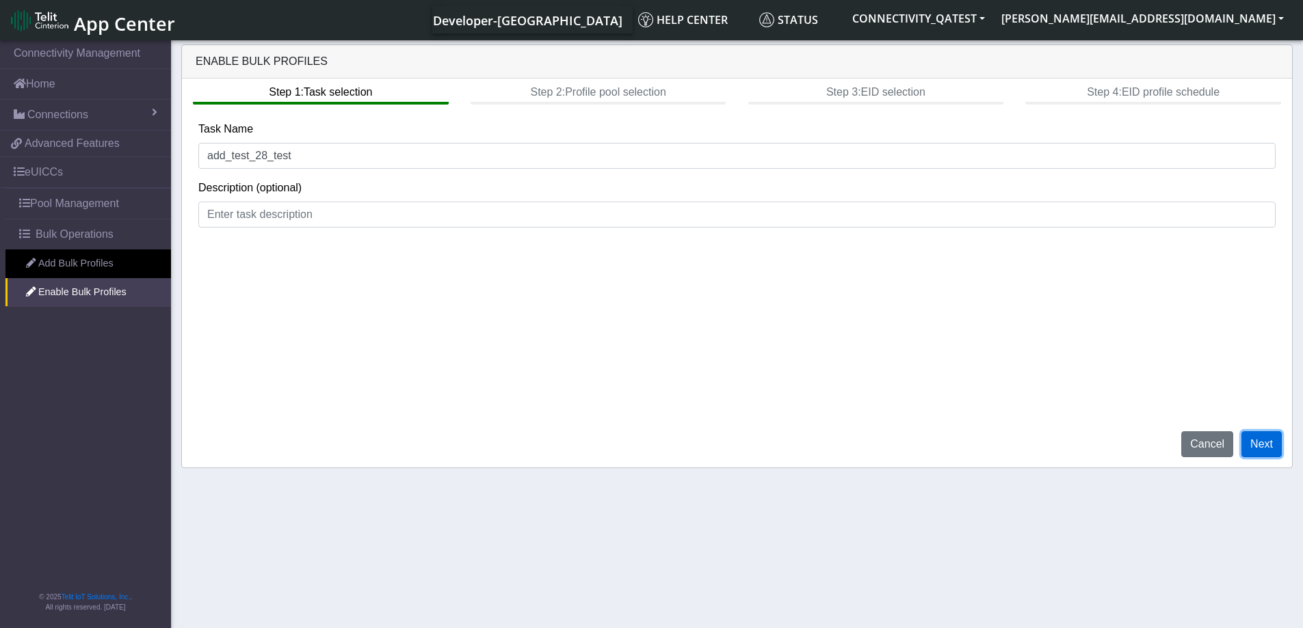
click at [1271, 447] on button "Next" at bounding box center [1261, 444] width 40 height 26
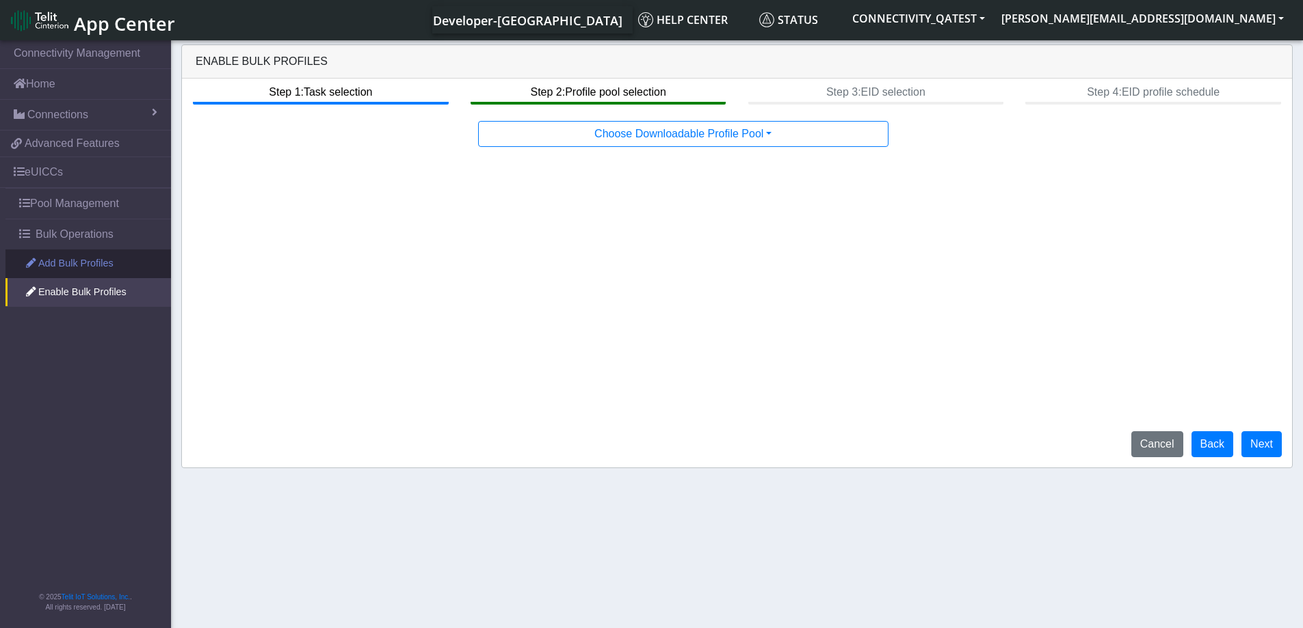
click at [63, 265] on link "Add Bulk Profiles" at bounding box center [87, 264] width 165 height 29
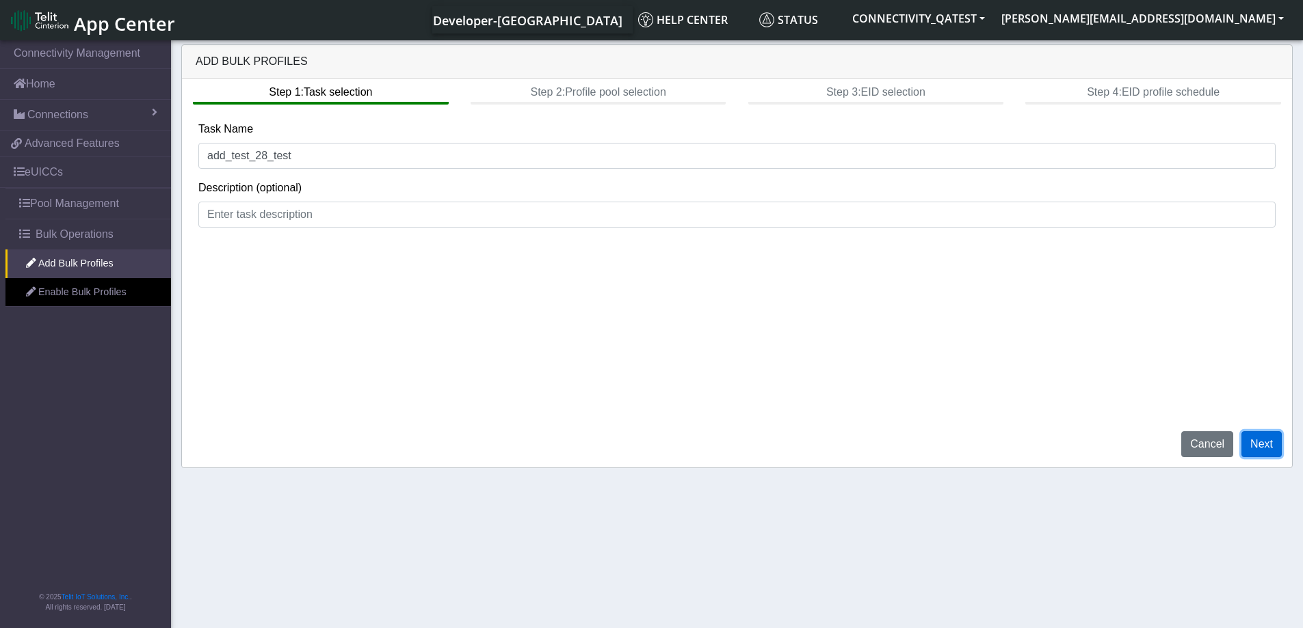
click at [1261, 445] on button "Next" at bounding box center [1261, 444] width 40 height 26
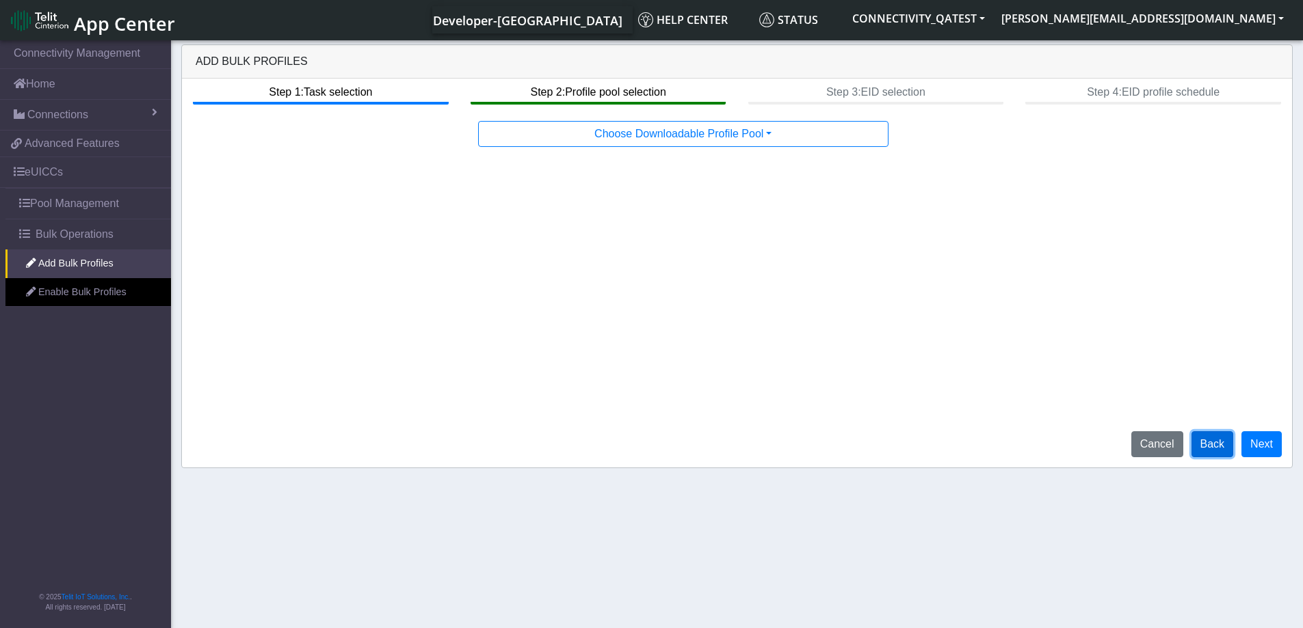
click at [1212, 433] on button "Back" at bounding box center [1212, 444] width 42 height 26
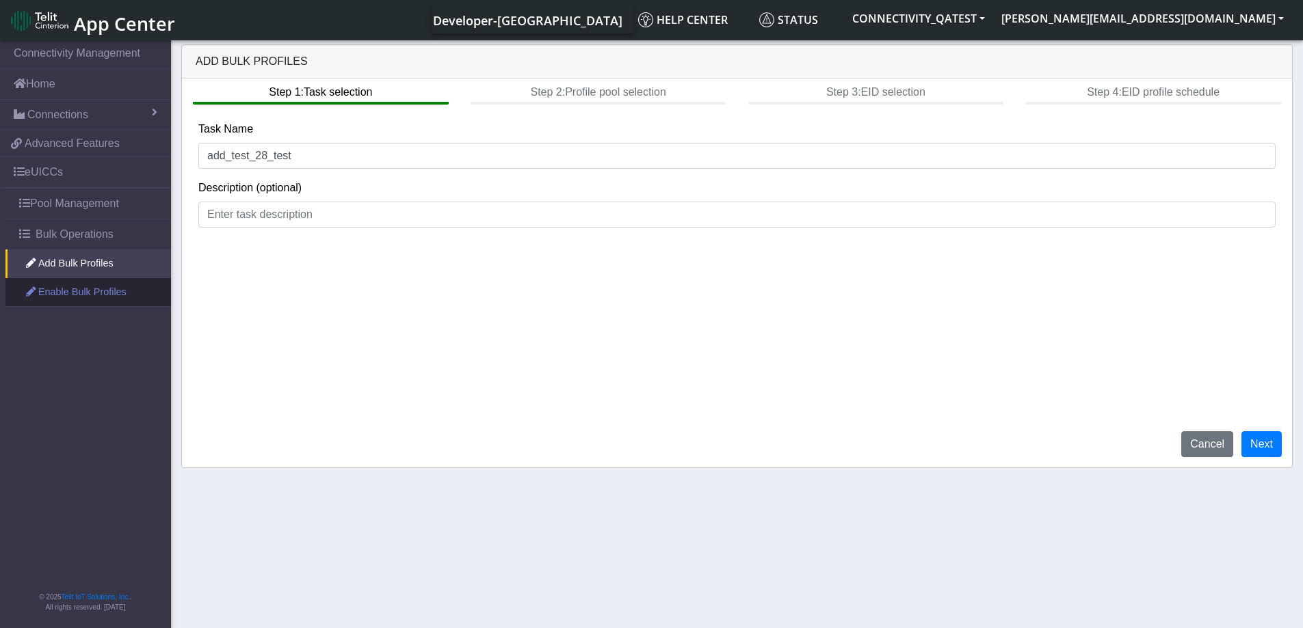
click at [68, 293] on link "Enable Bulk Profiles" at bounding box center [87, 292] width 165 height 29
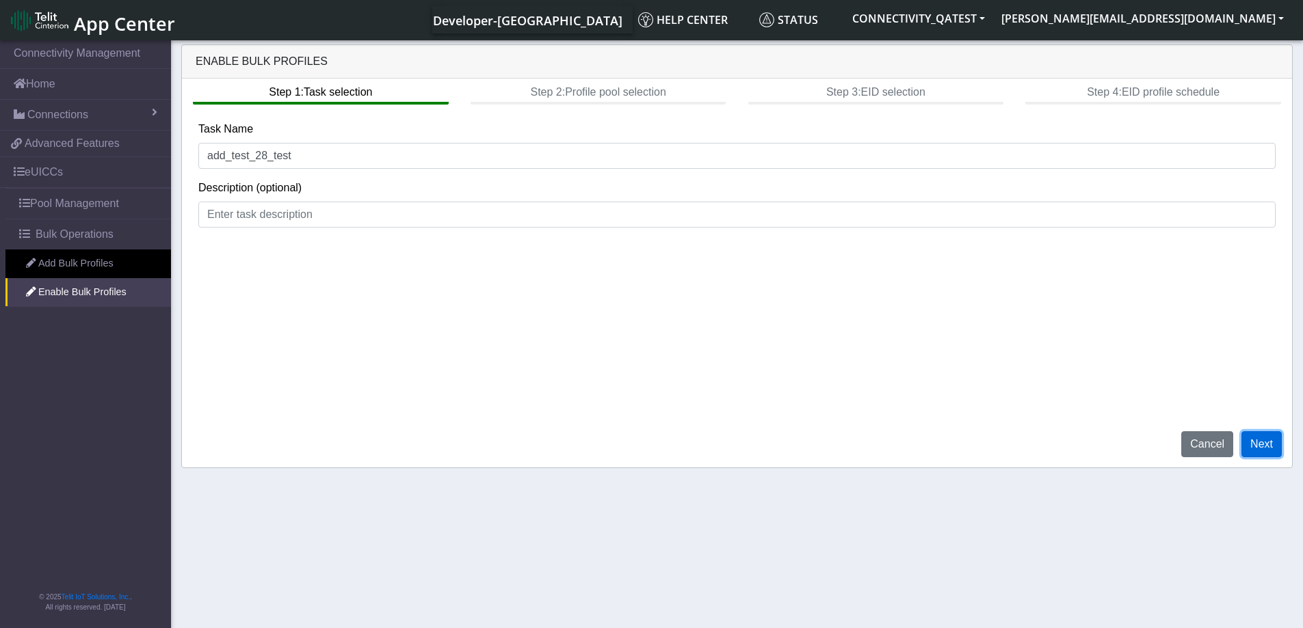
click at [1264, 450] on button "Next" at bounding box center [1261, 444] width 40 height 26
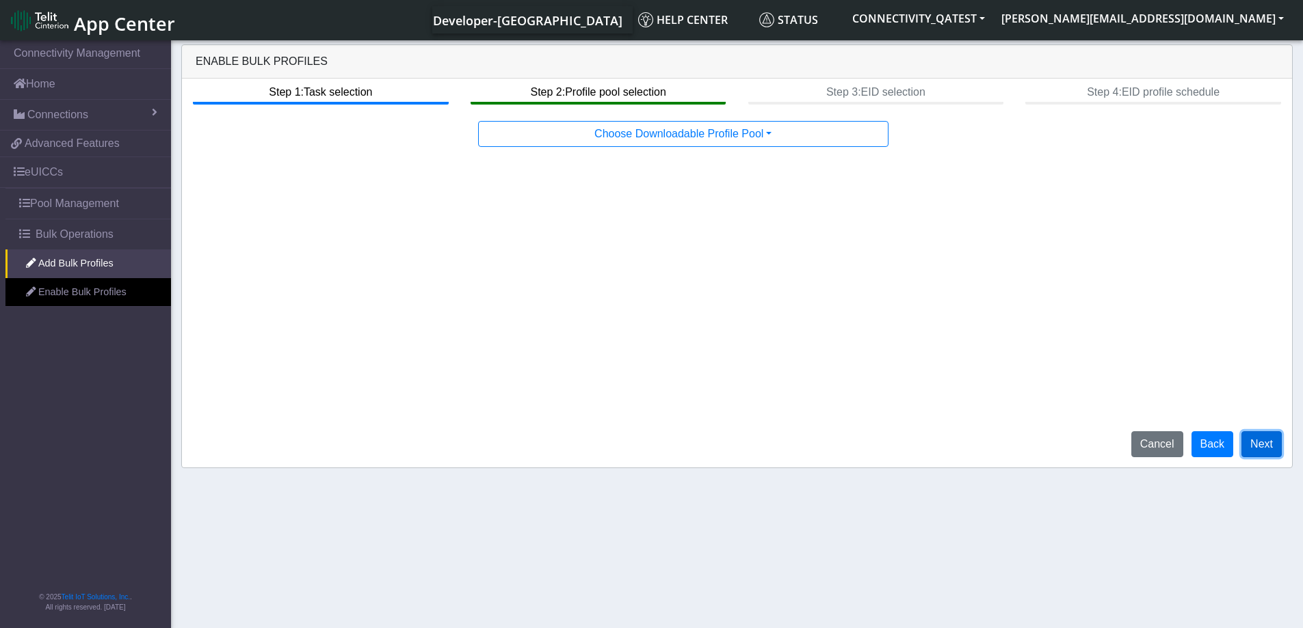
click at [1261, 449] on button "Next" at bounding box center [1261, 444] width 40 height 26
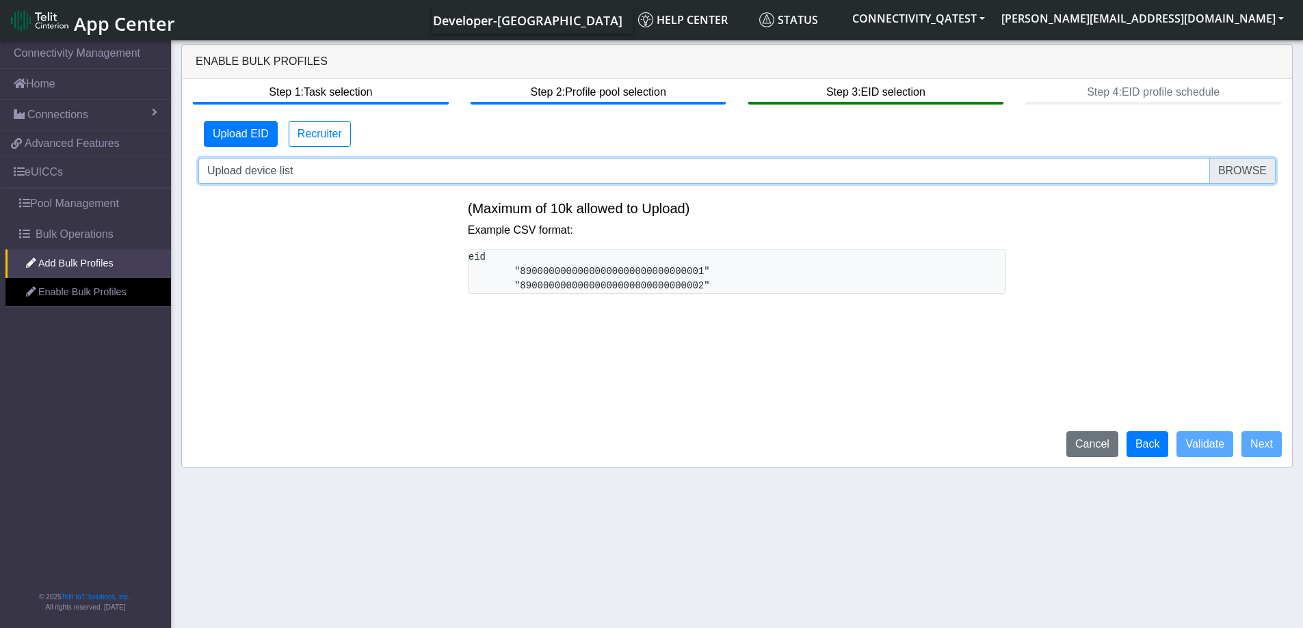
click at [1261, 168] on input "Upload device list" at bounding box center [736, 171] width 1077 height 26
type input "C:\fakepath\onboarding_EID_bulk_invalidFileFormat.txt"
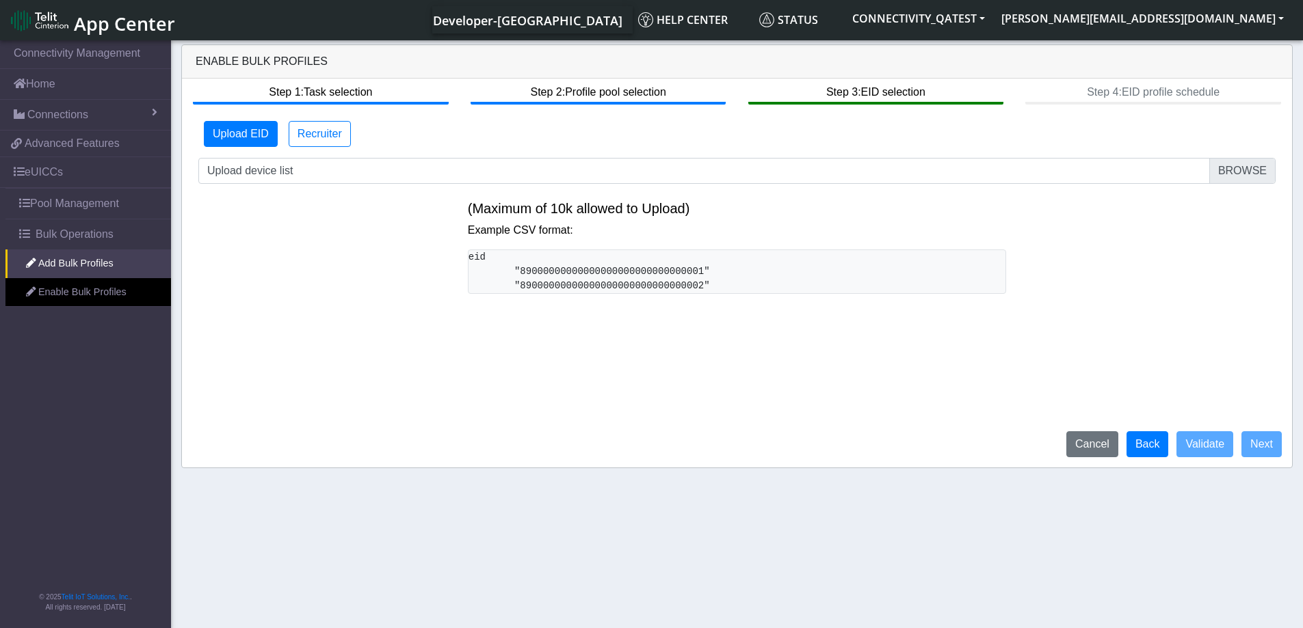
click at [1244, 184] on form "Upload EID Recruiter No. Lines: 0 Up to 50 lines Upload device list (Maximum of…" at bounding box center [736, 213] width 1077 height 184
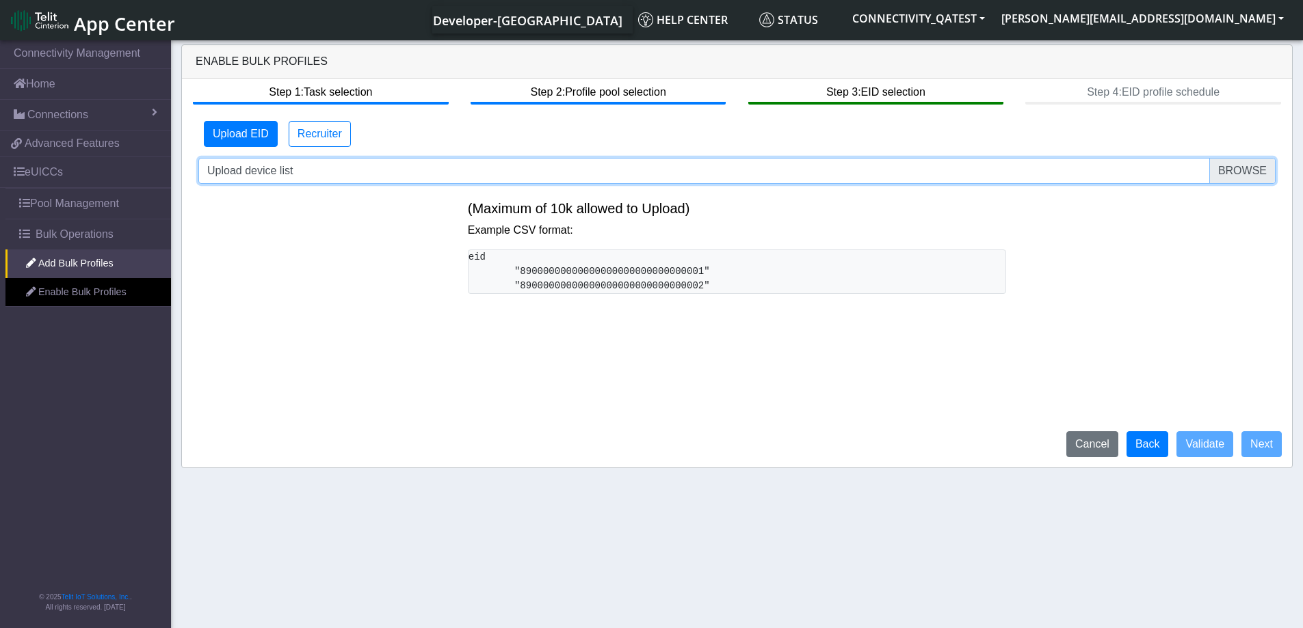
click at [1244, 175] on input "Upload device list" at bounding box center [736, 171] width 1077 height 26
type input "C:\fakepath\onboarding_EID_bulk_invalidFileFormat.txt"
click at [1250, 177] on input "Upload device list" at bounding box center [736, 171] width 1077 height 26
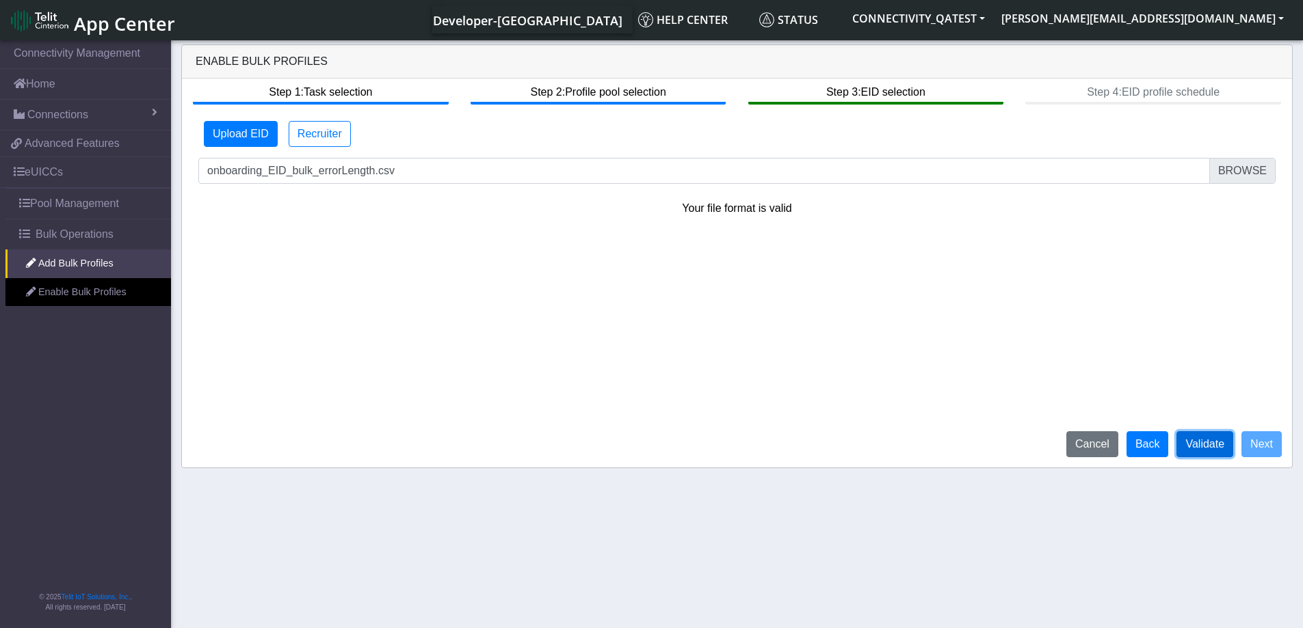
click at [1190, 451] on button "Validate" at bounding box center [1204, 444] width 57 height 26
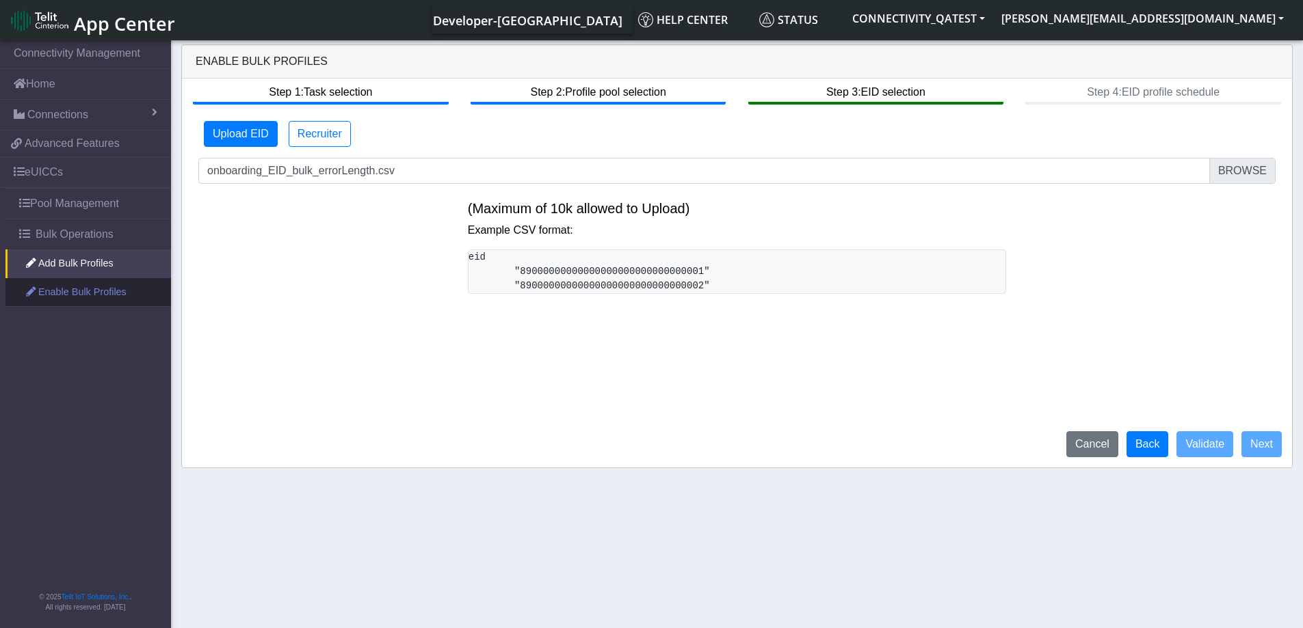
click at [101, 293] on link "Enable Bulk Profiles" at bounding box center [87, 292] width 165 height 29
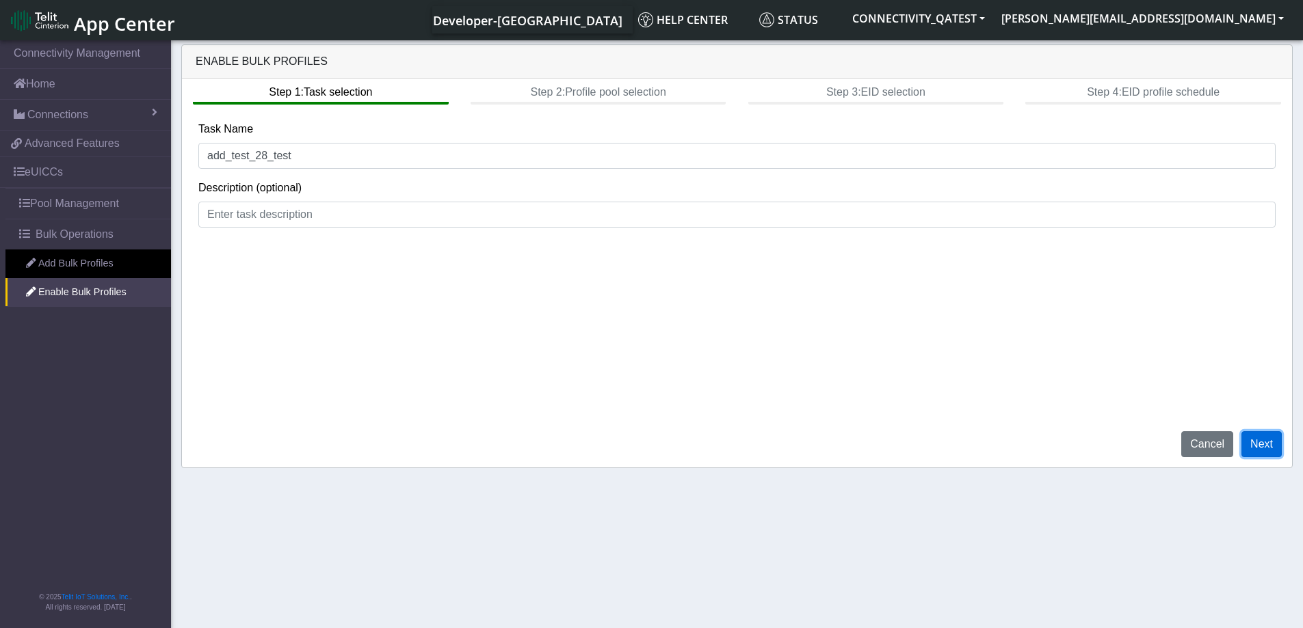
click at [1270, 450] on button "Next" at bounding box center [1261, 444] width 40 height 26
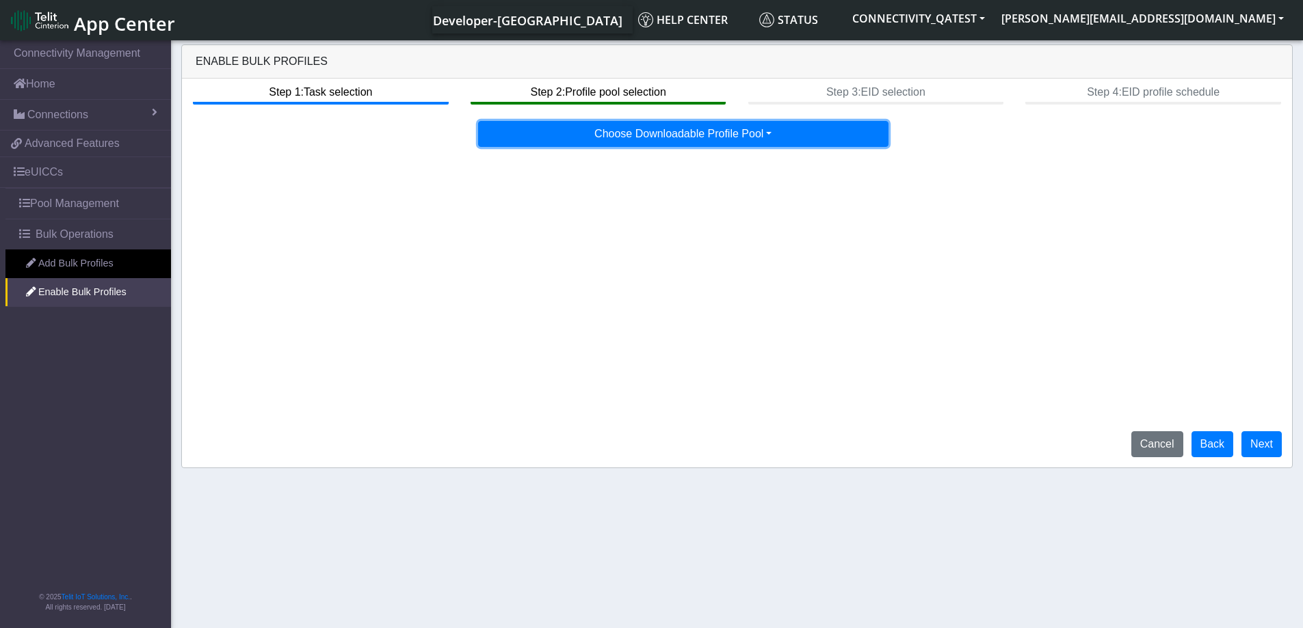
click at [725, 143] on button "Choose Downloadable Profile Pool" at bounding box center [683, 134] width 410 height 26
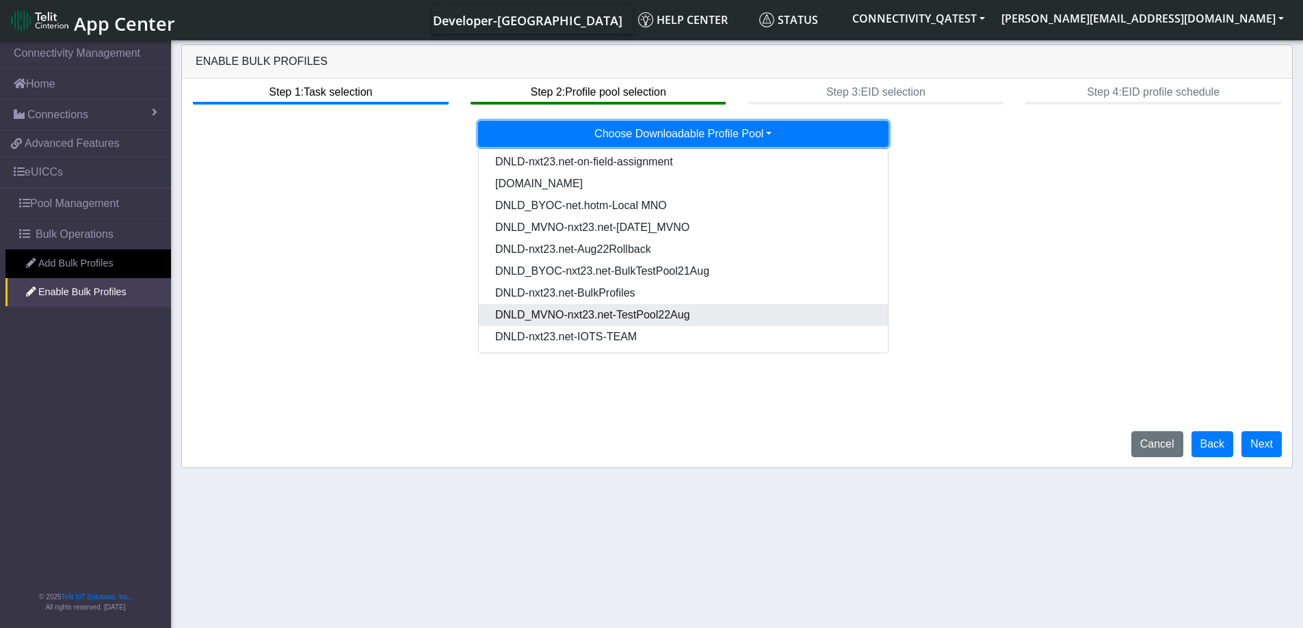
scroll to position [70, 0]
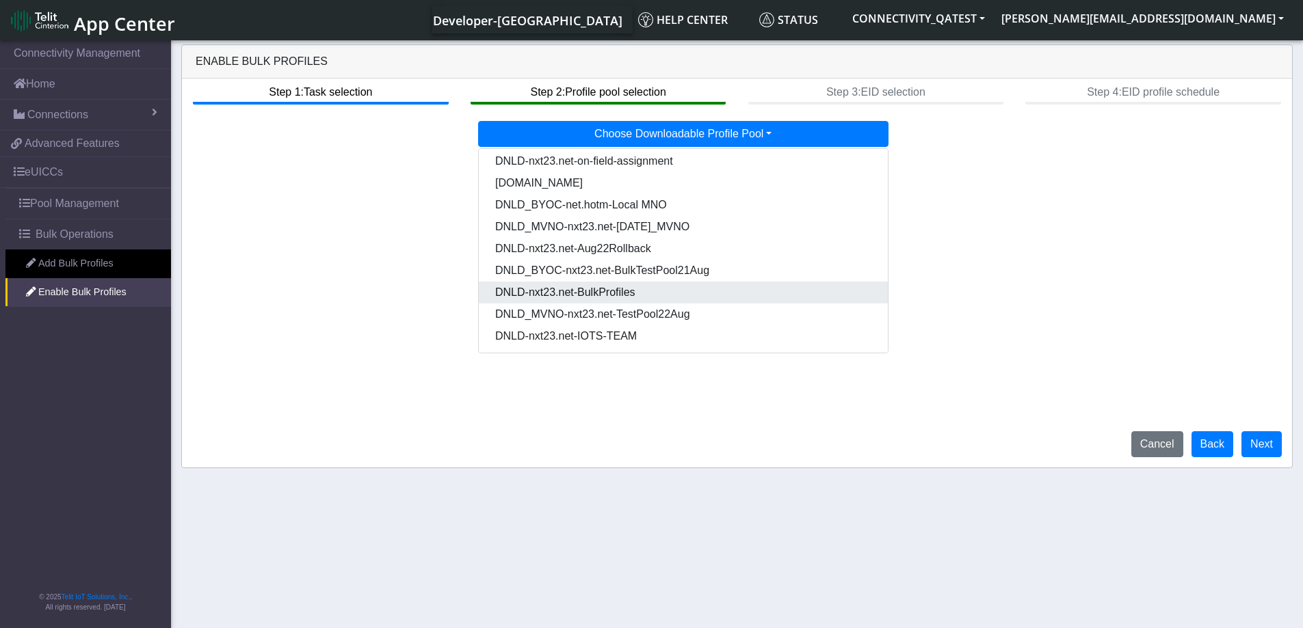
click at [637, 295] on Pooldd87b2e2-121e-4d00-ae8a-d075df8e0e86-dropdown "DNLD-nxt23.net-BulkProfiles" at bounding box center [683, 293] width 409 height 22
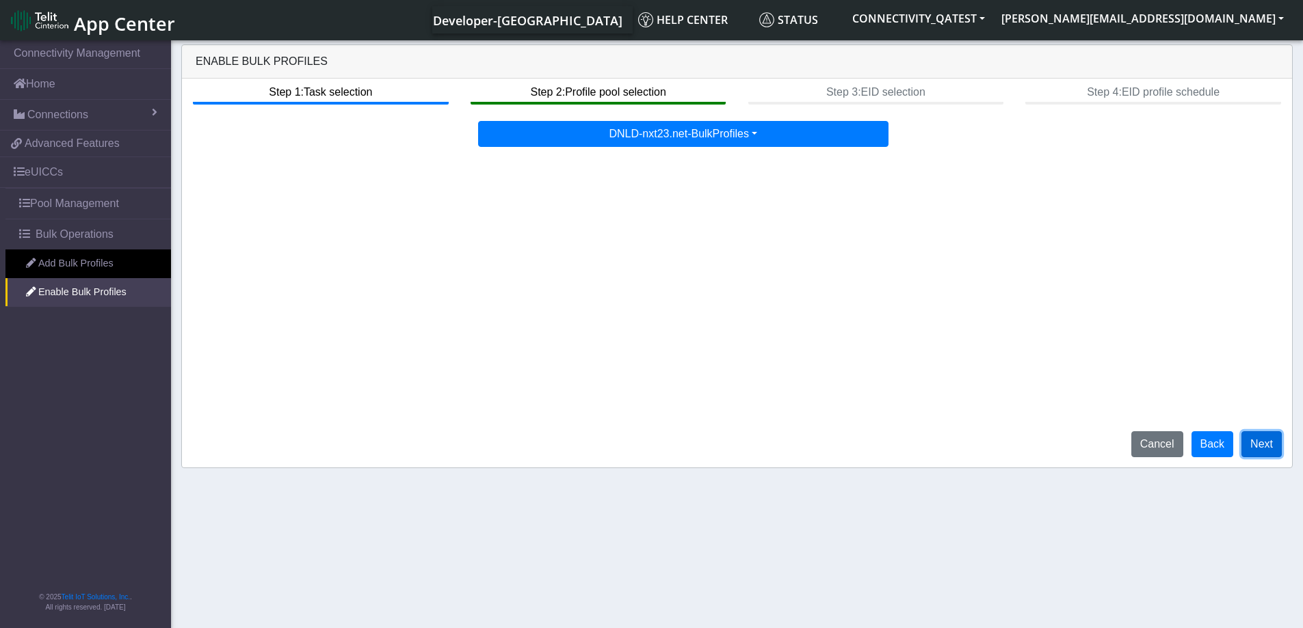
click at [1266, 446] on button "Next" at bounding box center [1261, 444] width 40 height 26
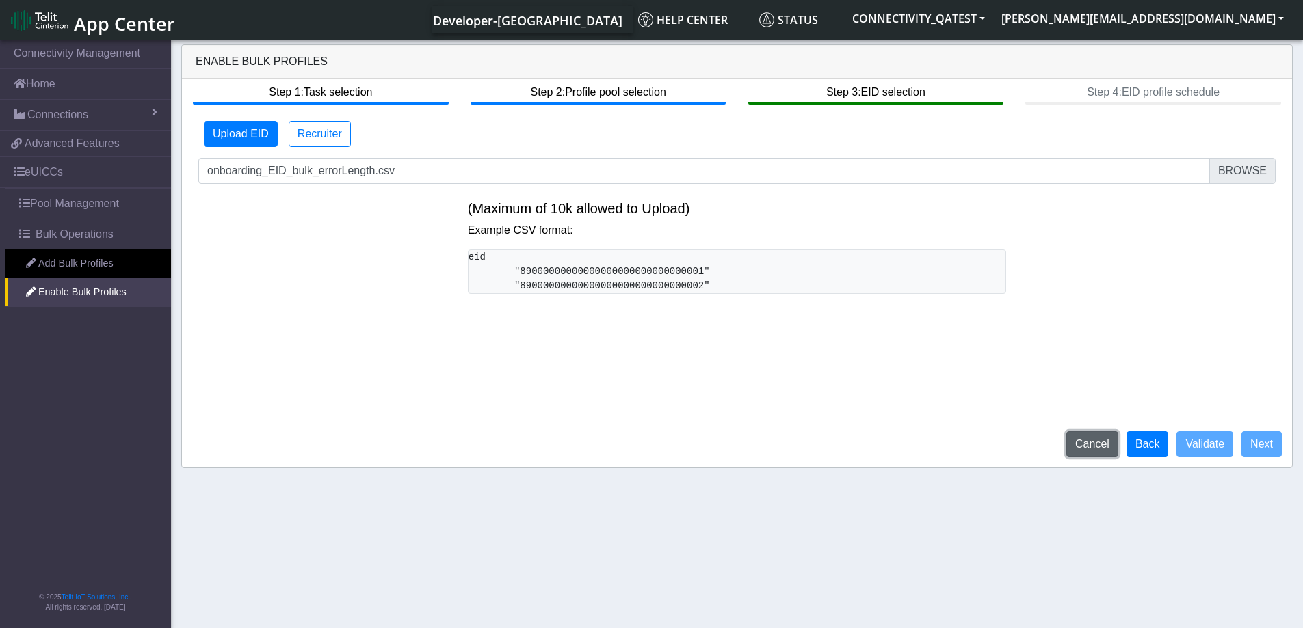
click at [1097, 446] on button "Cancel" at bounding box center [1092, 444] width 52 height 26
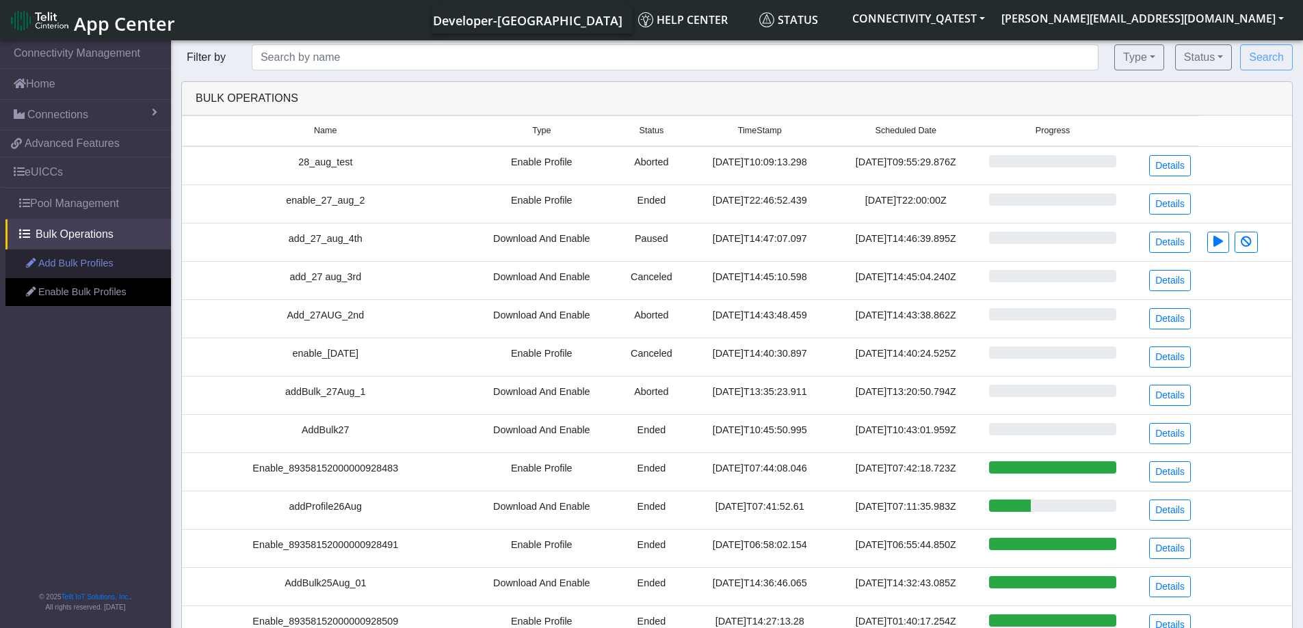
click at [62, 271] on link "Add Bulk Profiles" at bounding box center [87, 264] width 165 height 29
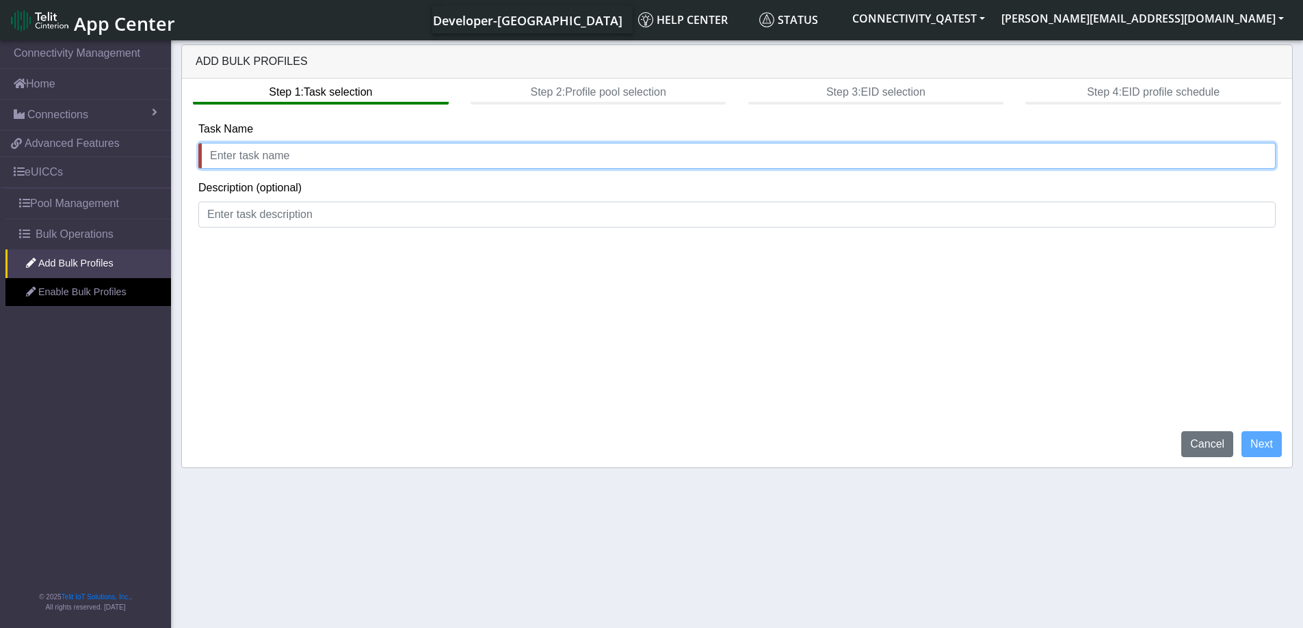
click at [273, 165] on input "text" at bounding box center [736, 156] width 1077 height 26
type input "add_28_aug"
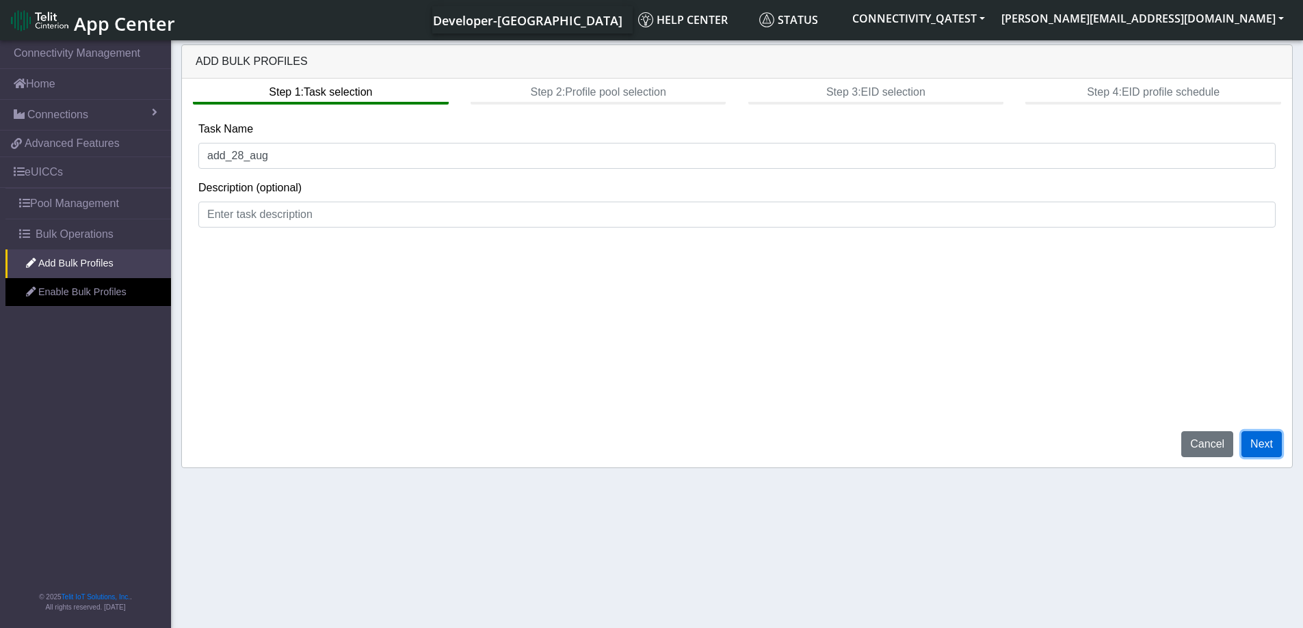
click at [1259, 436] on button "Next" at bounding box center [1261, 444] width 40 height 26
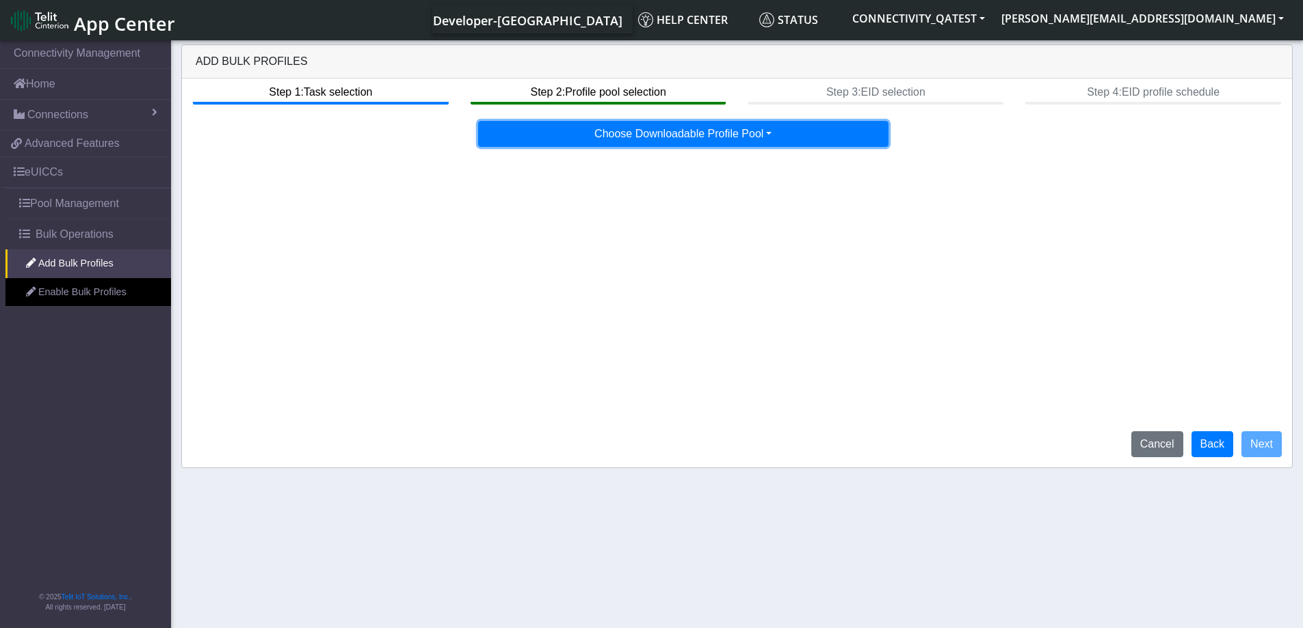
click at [708, 132] on button "Choose Downloadable Profile Pool" at bounding box center [683, 134] width 410 height 26
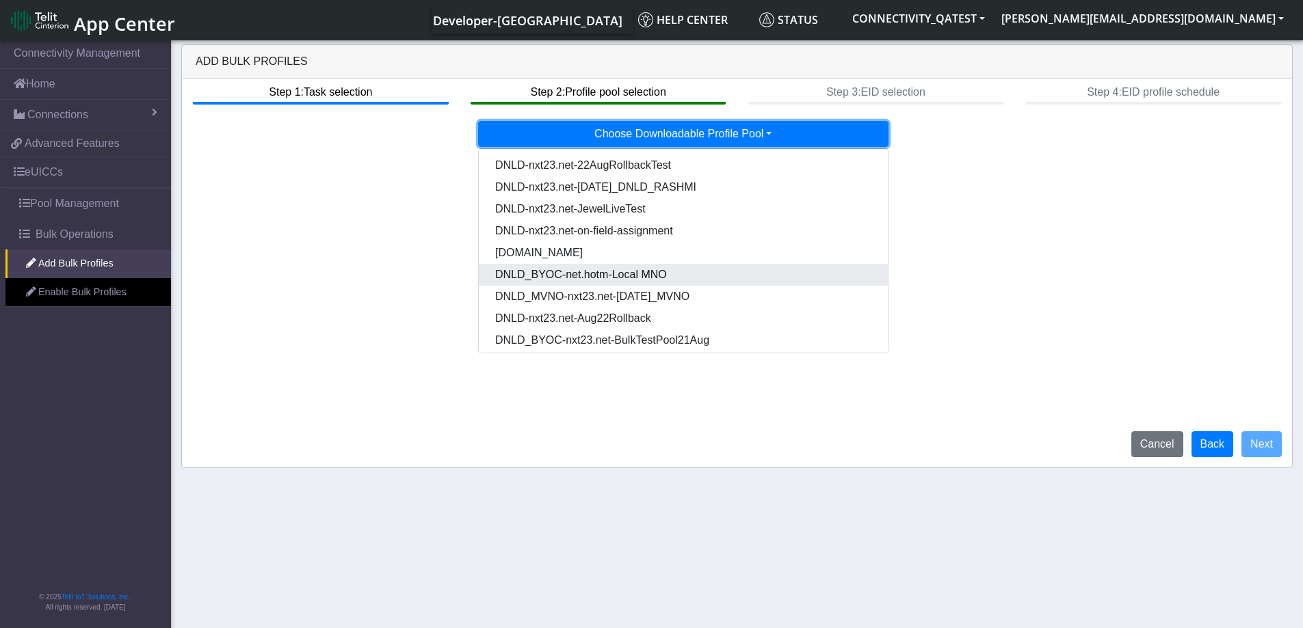
scroll to position [70, 0]
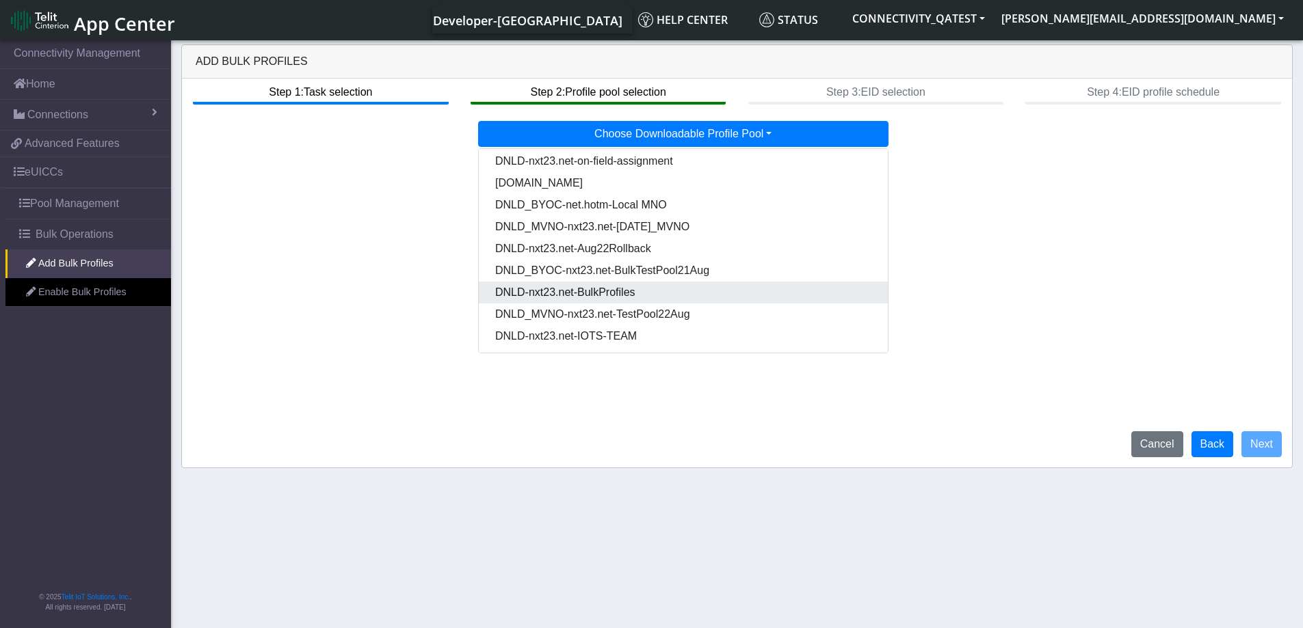
click at [660, 298] on Pooldd87b2e2-121e-4d00-ae8a-d075df8e0e86-dropdown "DNLD-nxt23.net-BulkProfiles" at bounding box center [683, 293] width 409 height 22
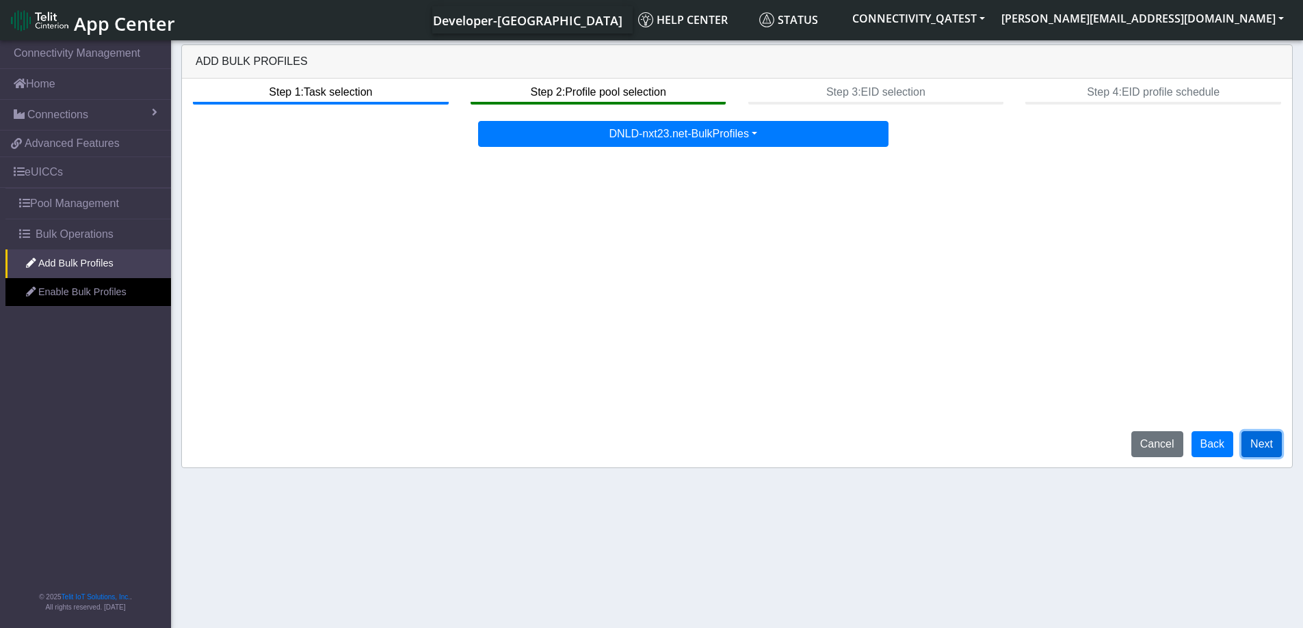
click at [1260, 445] on button "Next" at bounding box center [1261, 444] width 40 height 26
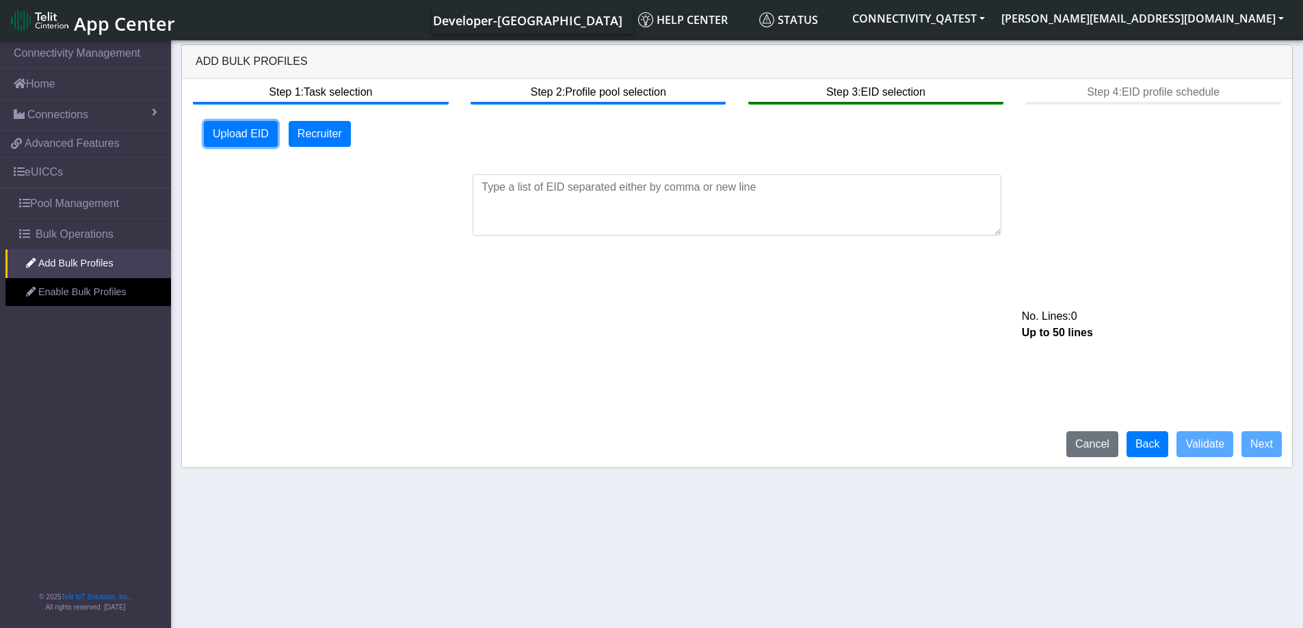
click at [230, 135] on button "Upload EID" at bounding box center [241, 134] width 74 height 26
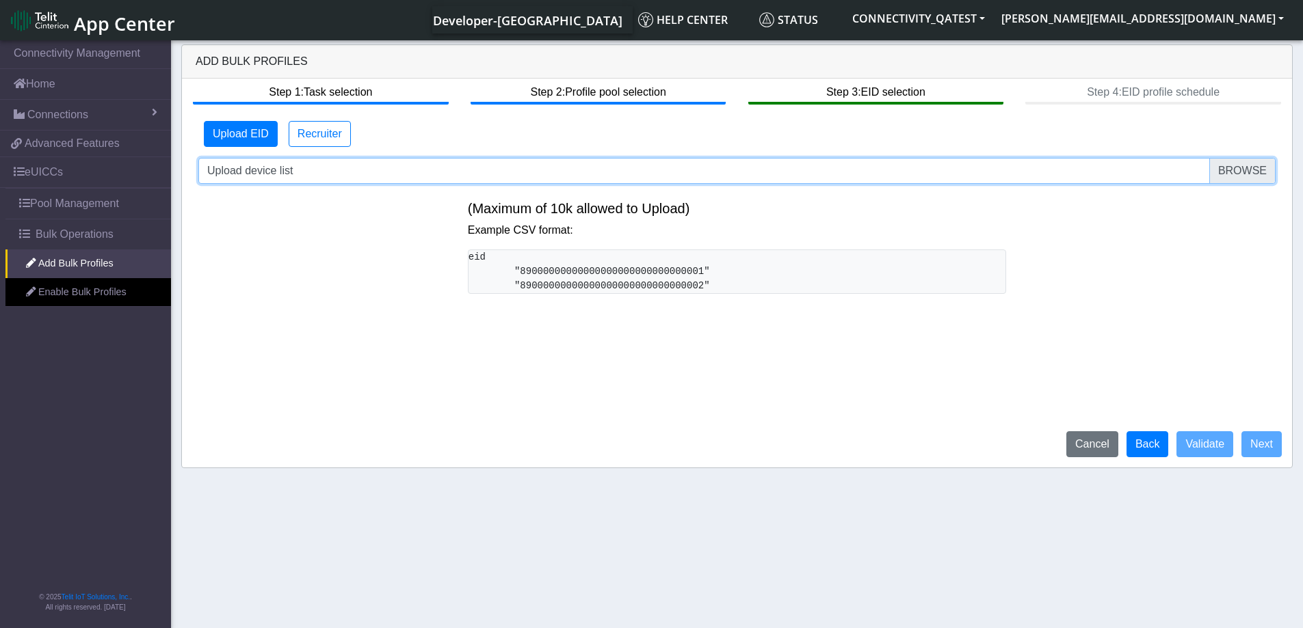
click at [1255, 171] on input "Upload device list" at bounding box center [736, 171] width 1077 height 26
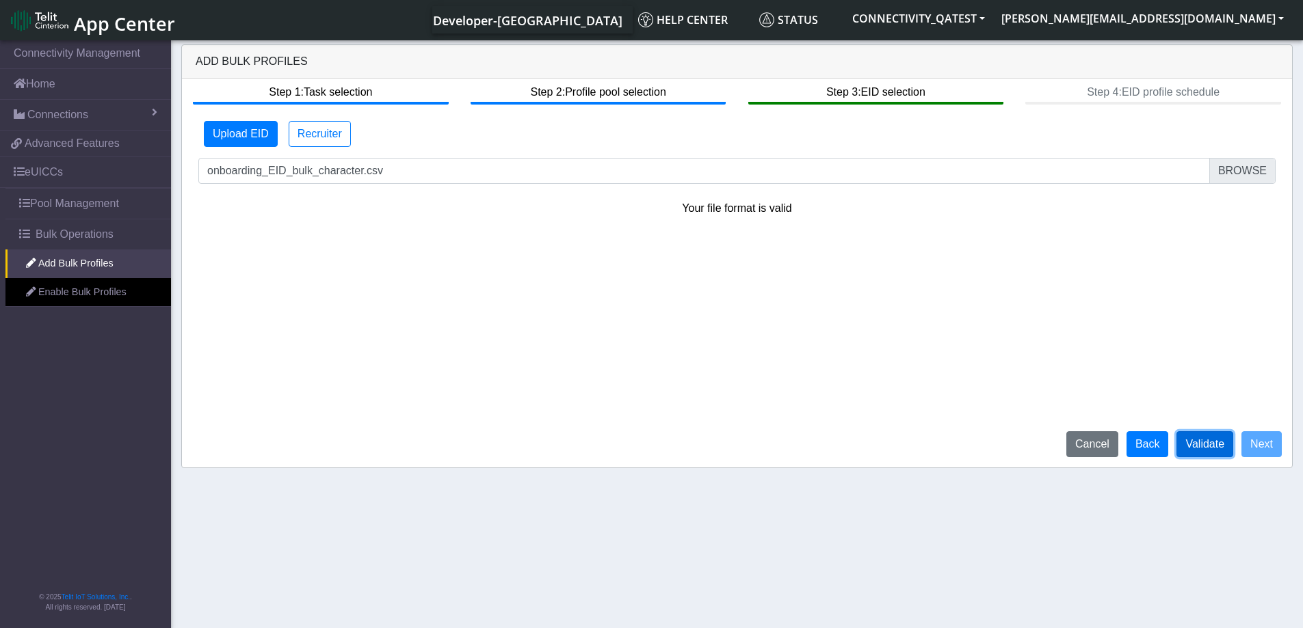
click at [1202, 448] on button "Validate" at bounding box center [1204, 444] width 57 height 26
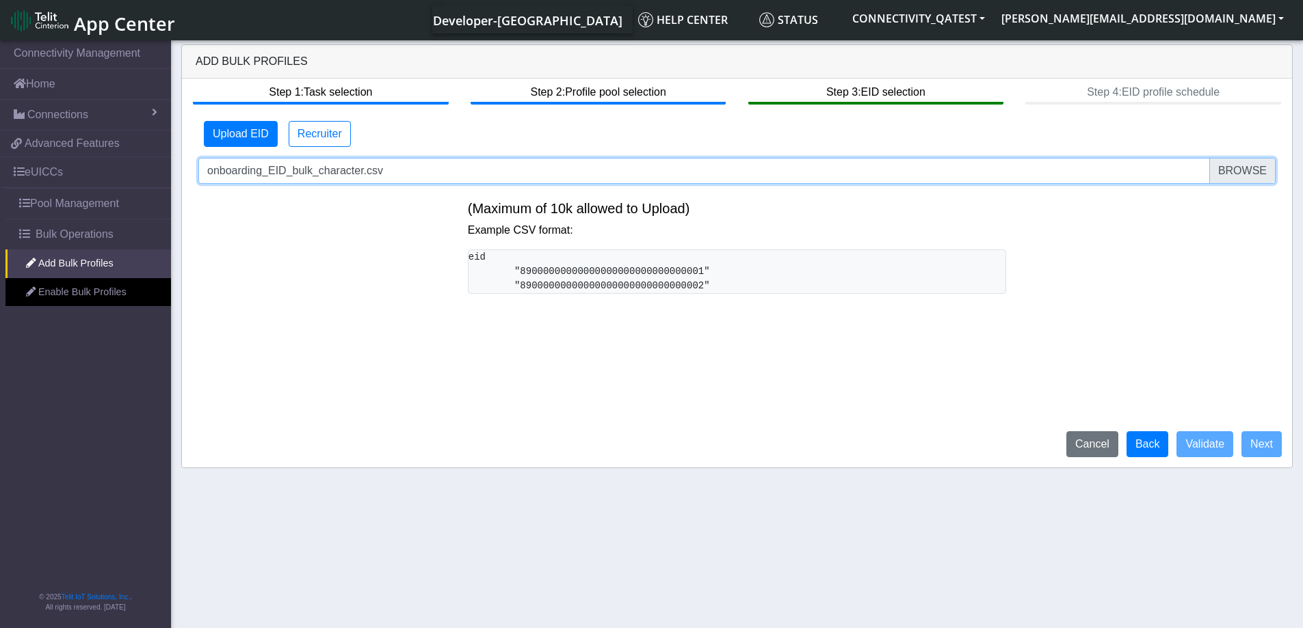
click at [1237, 174] on input "onboarding_EID_bulk_character.csv" at bounding box center [736, 171] width 1077 height 26
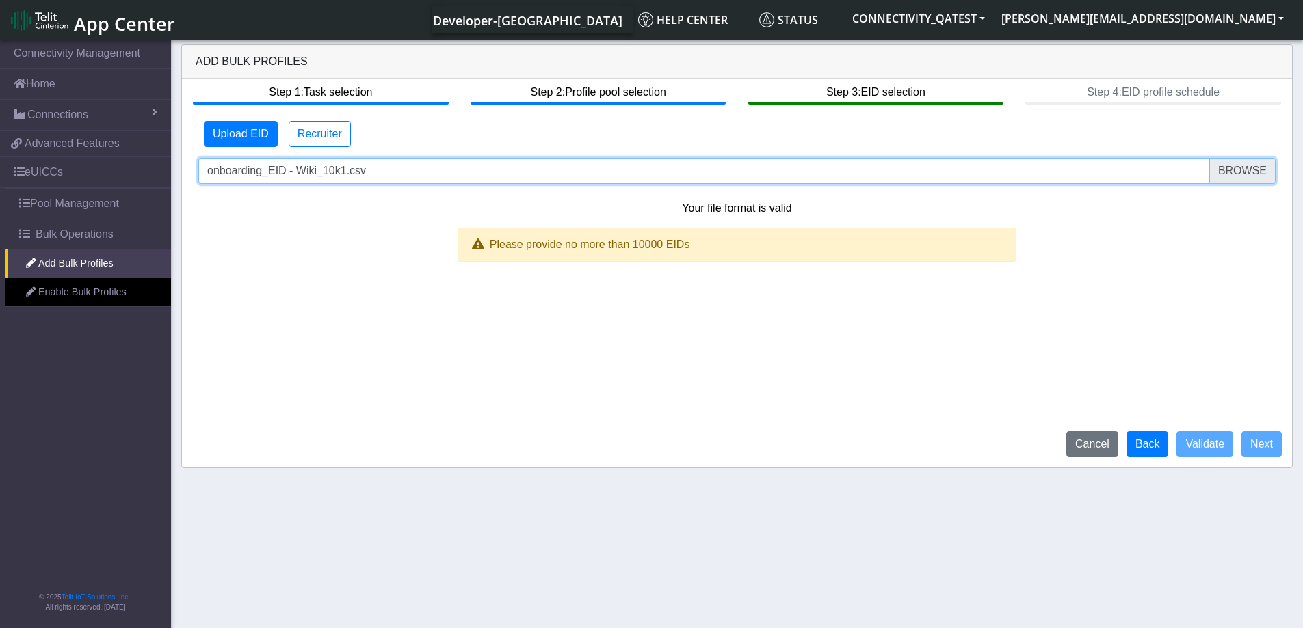
click at [1243, 170] on input "onboarding_EID - Wiki_10k1.csv" at bounding box center [736, 171] width 1077 height 26
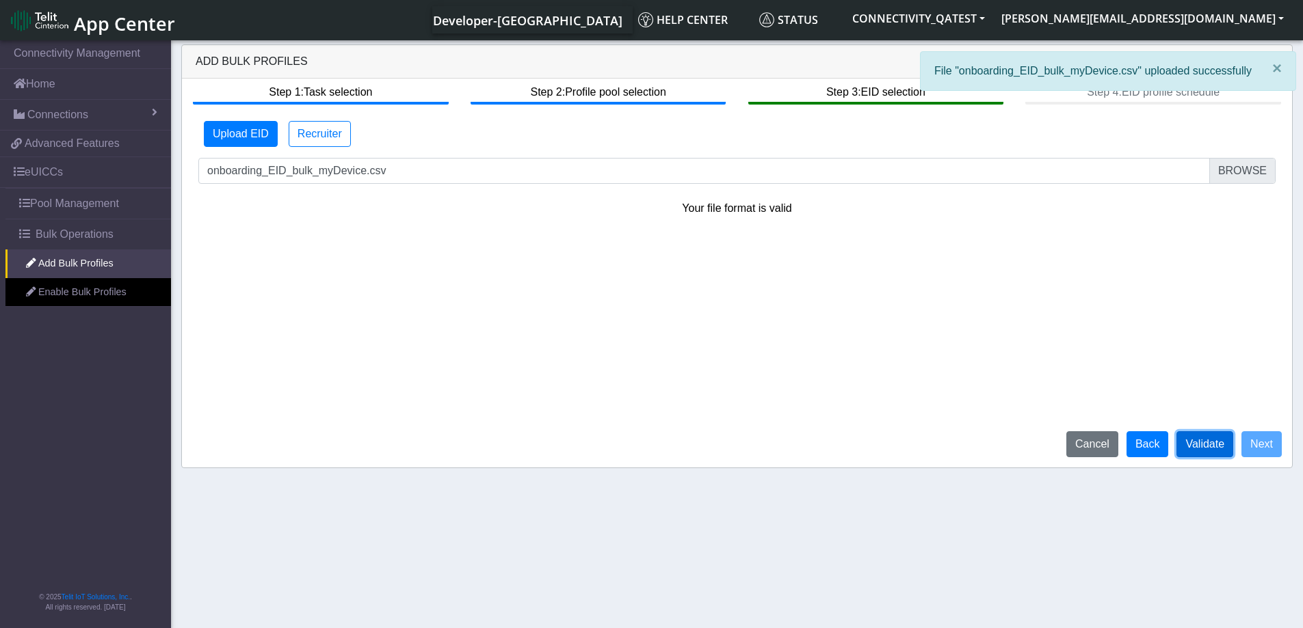
click at [1205, 449] on button "Validate" at bounding box center [1204, 444] width 57 height 26
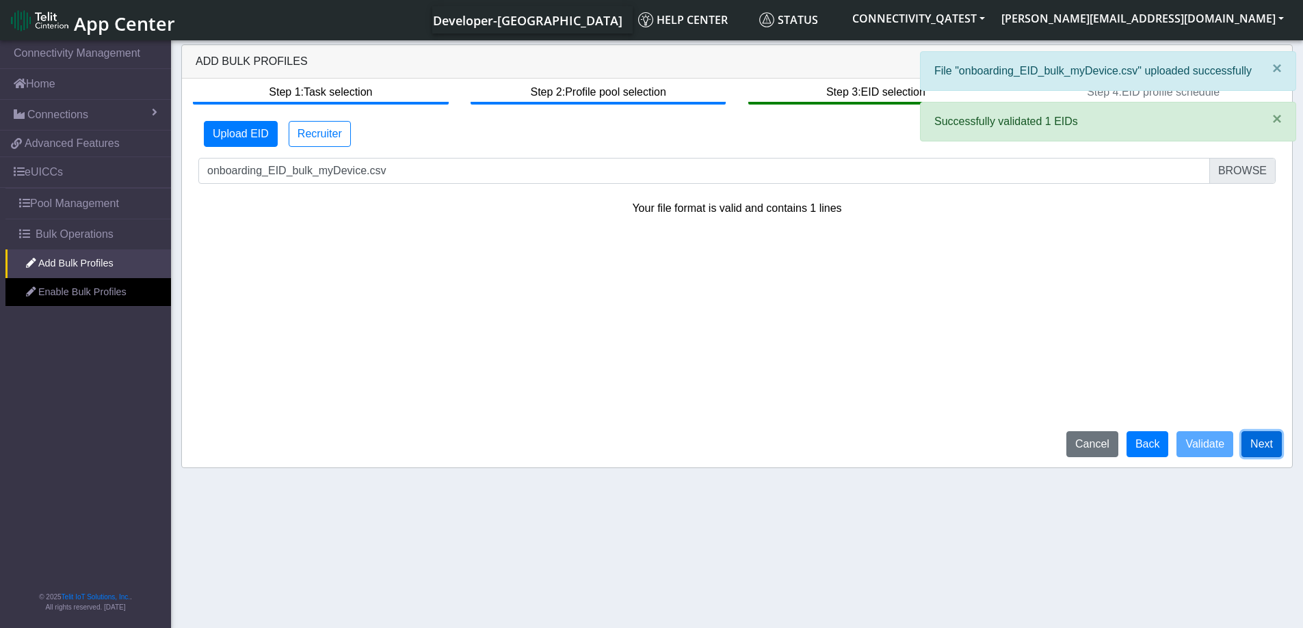
click at [1270, 451] on button "Next" at bounding box center [1261, 444] width 40 height 26
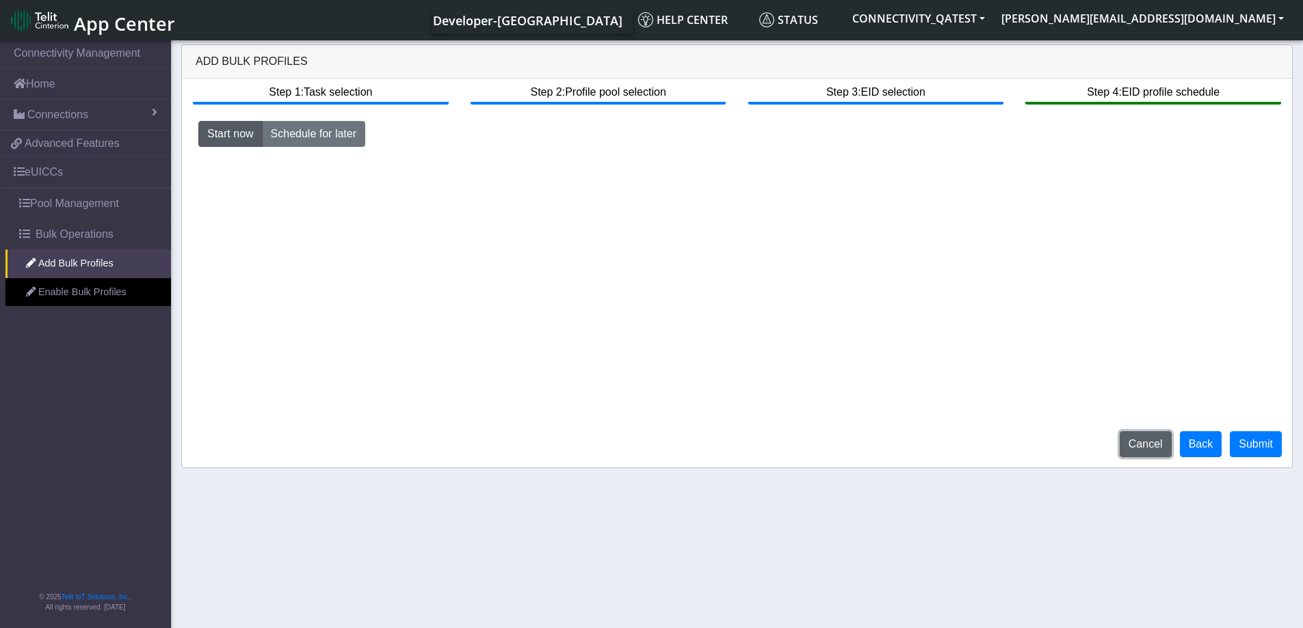
click at [1148, 453] on button "Cancel" at bounding box center [1145, 444] width 52 height 26
click at [1144, 446] on button "Cancel" at bounding box center [1145, 444] width 52 height 26
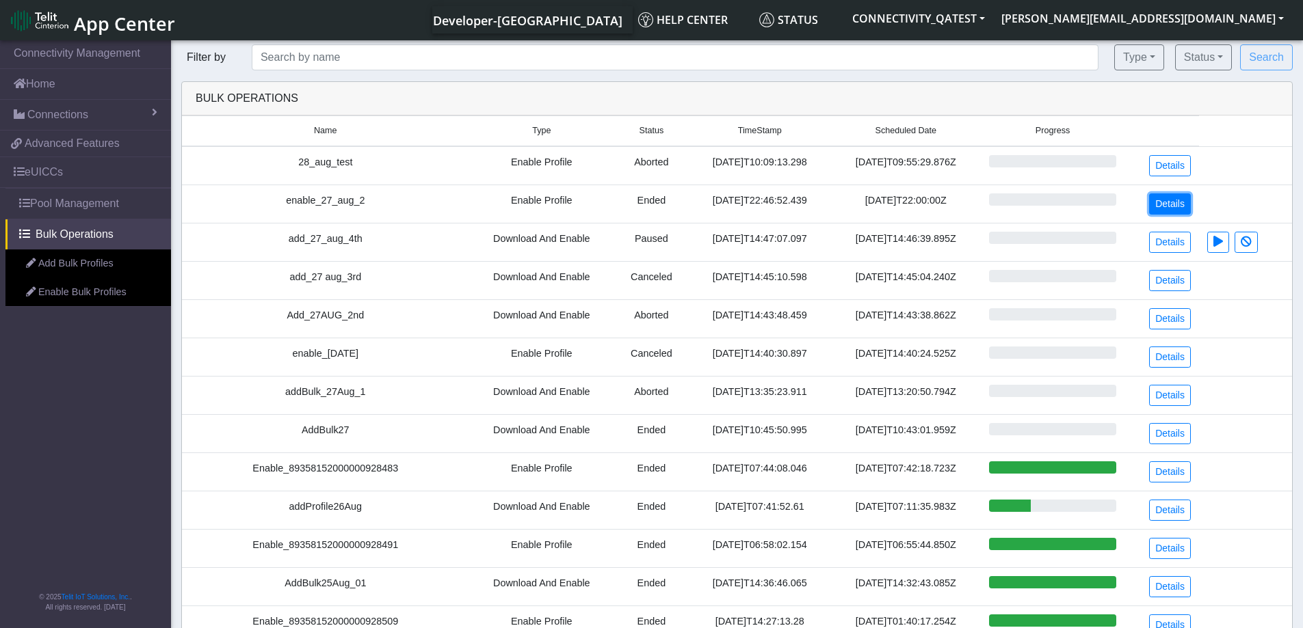
click at [1169, 202] on link "Details" at bounding box center [1170, 203] width 42 height 21
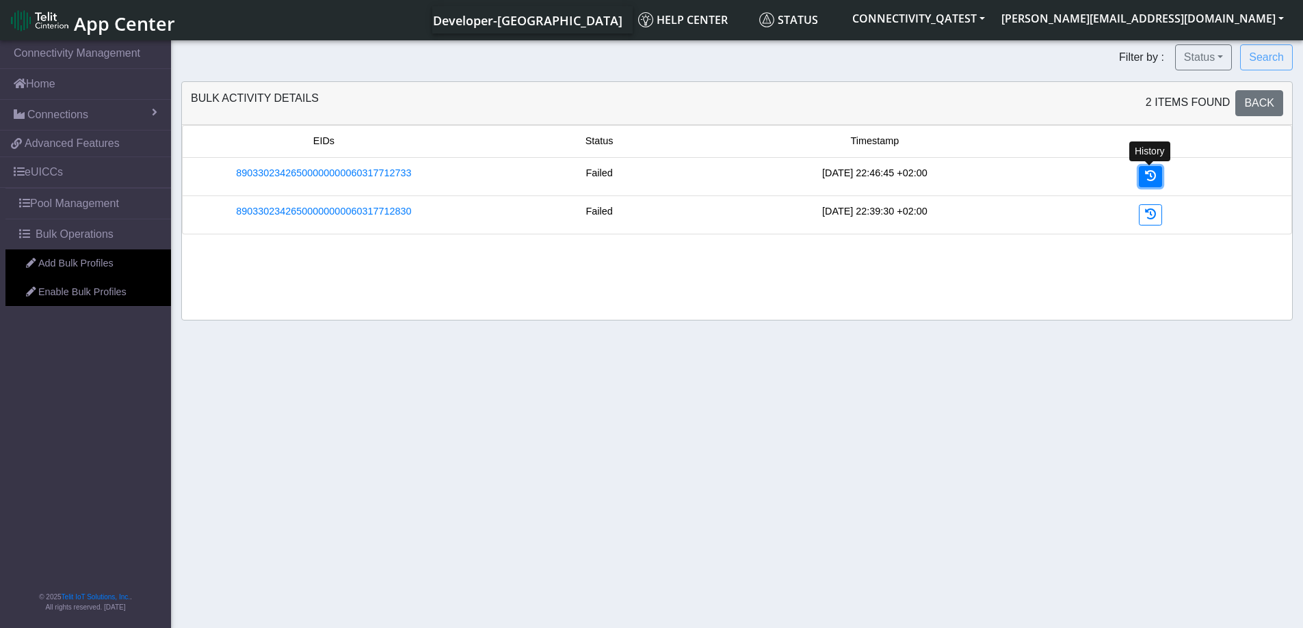
click at [1141, 181] on link at bounding box center [1149, 176] width 23 height 21
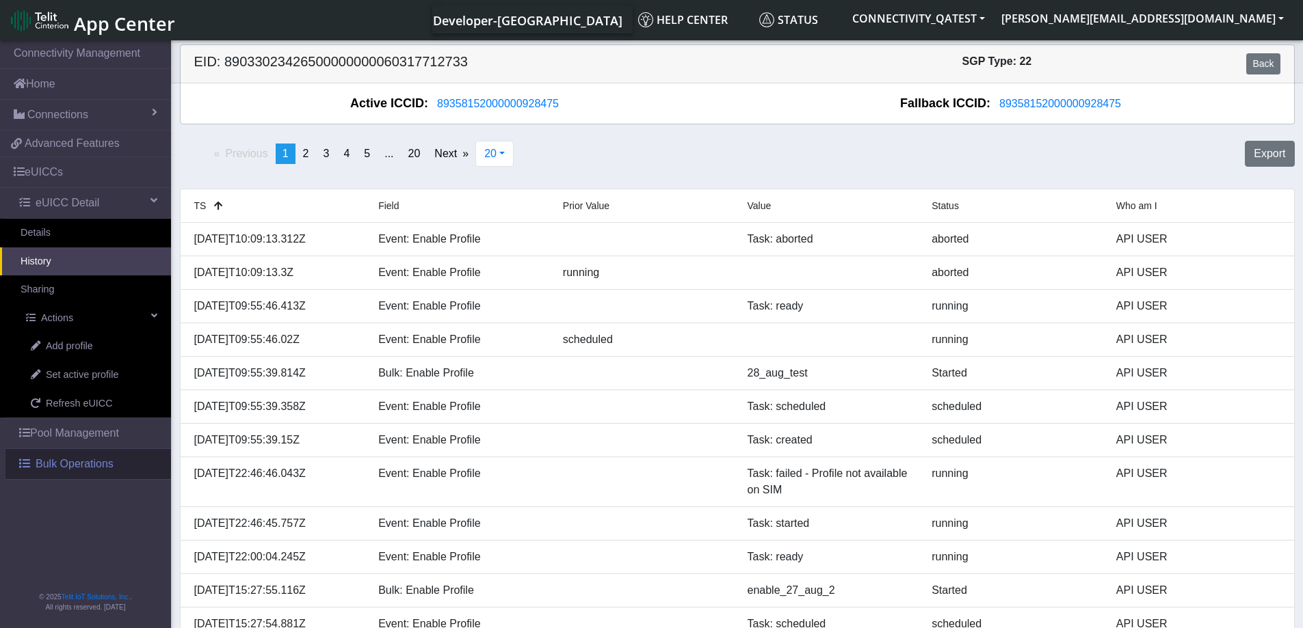
click at [48, 457] on span "Bulk Operations" at bounding box center [75, 464] width 78 height 16
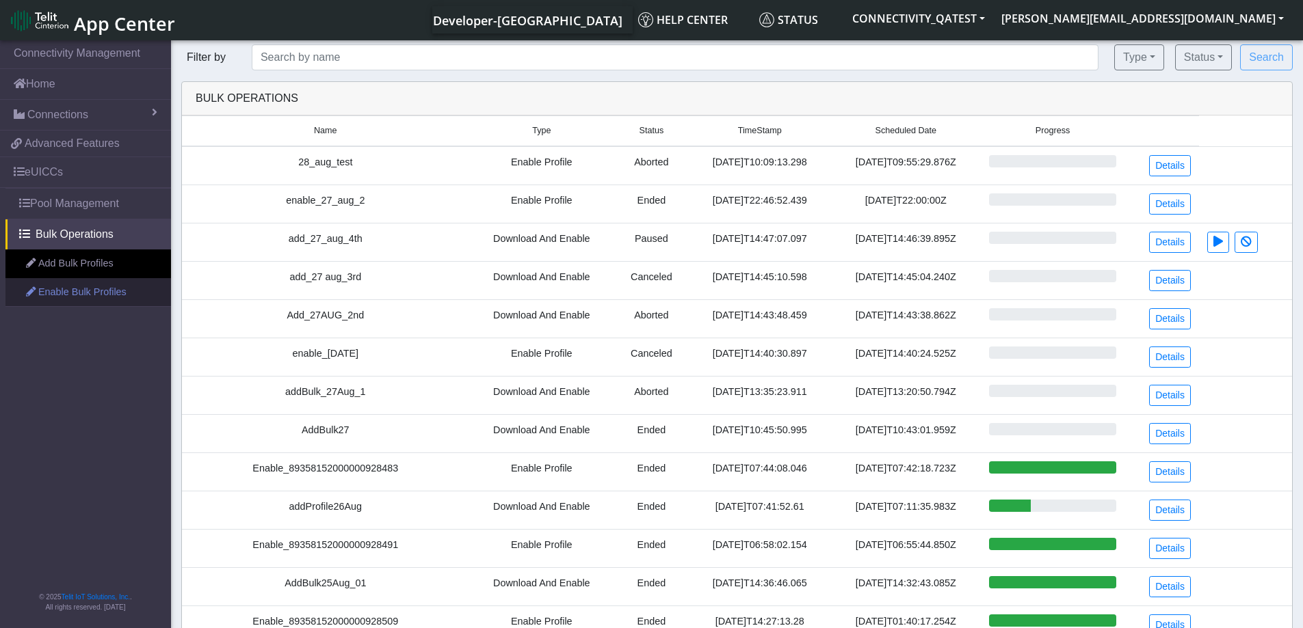
click at [72, 292] on link "Enable Bulk Profiles" at bounding box center [87, 292] width 165 height 29
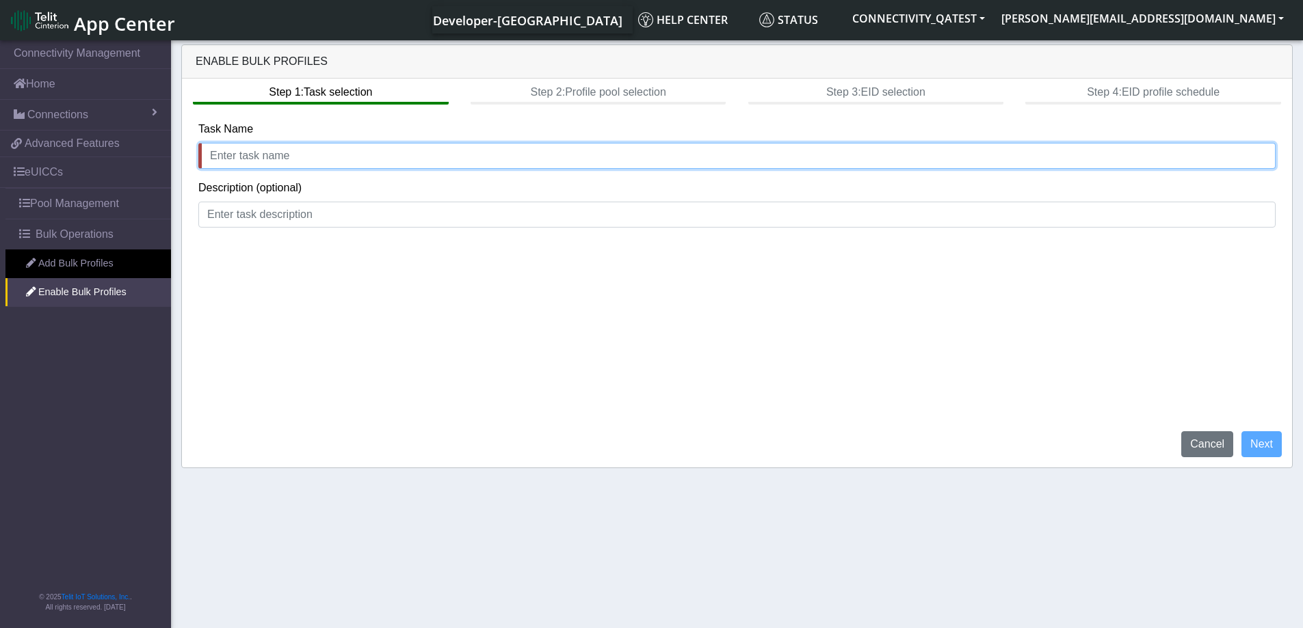
click at [284, 155] on input "text" at bounding box center [736, 156] width 1077 height 26
type input "enable_28_AUG_3"
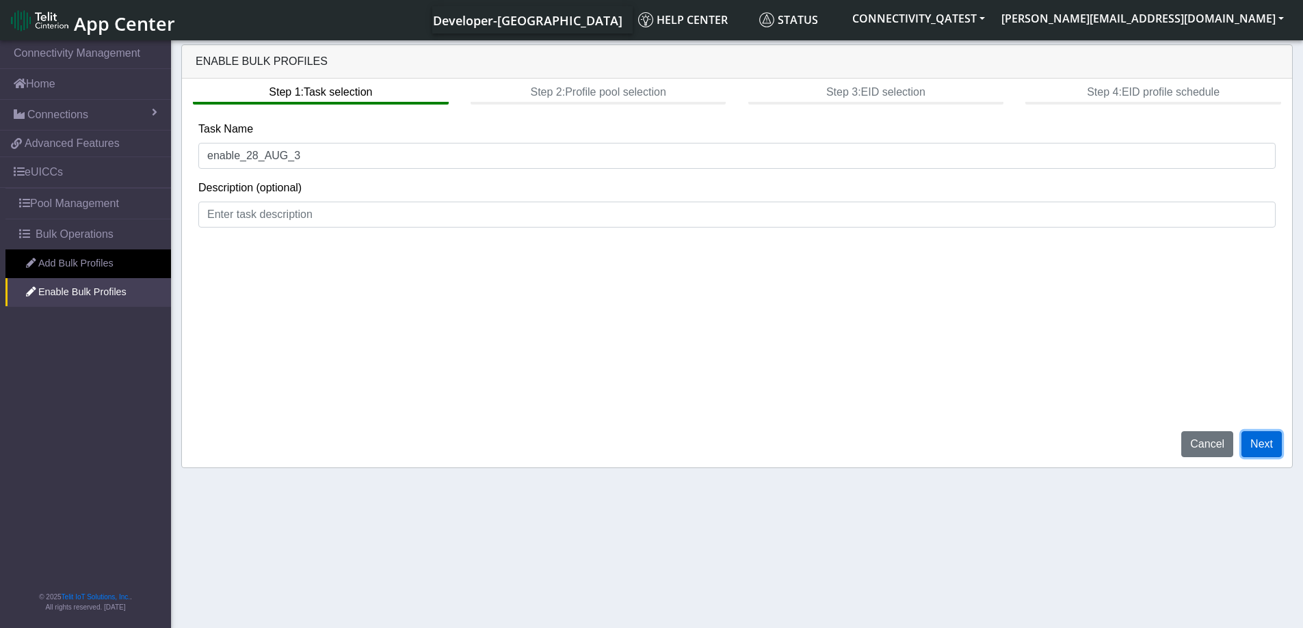
click at [1268, 448] on button "Next" at bounding box center [1261, 444] width 40 height 26
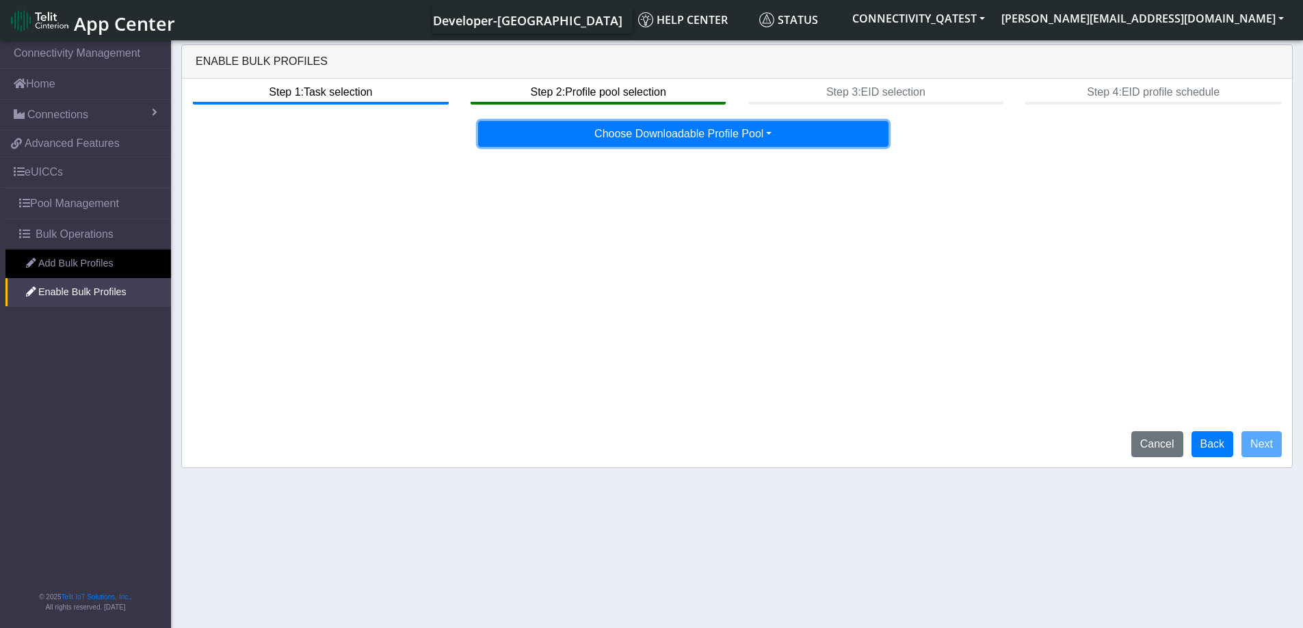
click at [720, 136] on button "Choose Downloadable Profile Pool" at bounding box center [683, 134] width 410 height 26
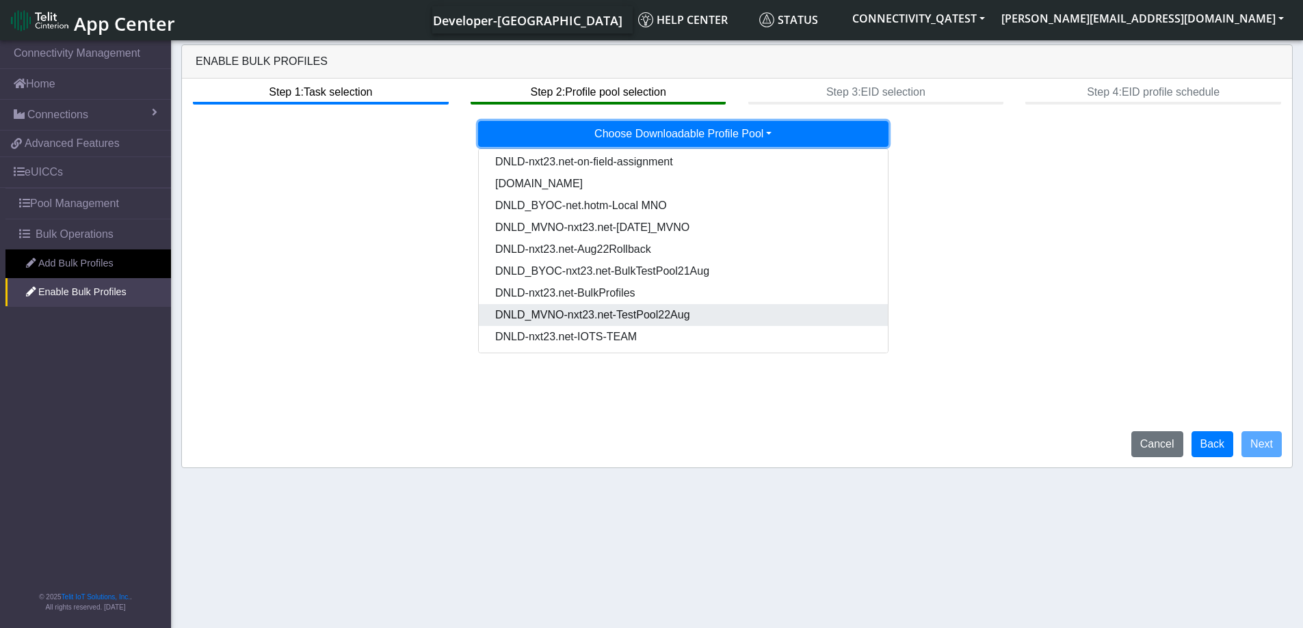
scroll to position [70, 0]
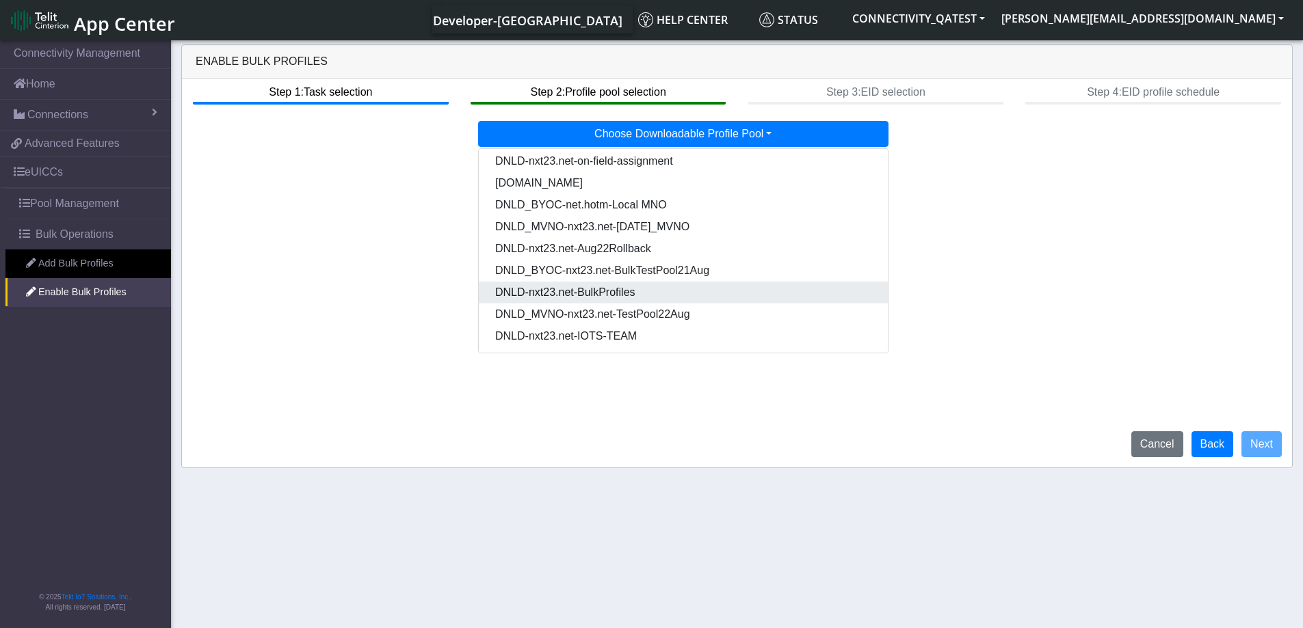
click at [649, 290] on Pooldd87b2e2-121e-4d00-ae8a-d075df8e0e86-dropdown "DNLD-nxt23.net-BulkProfiles" at bounding box center [683, 293] width 409 height 22
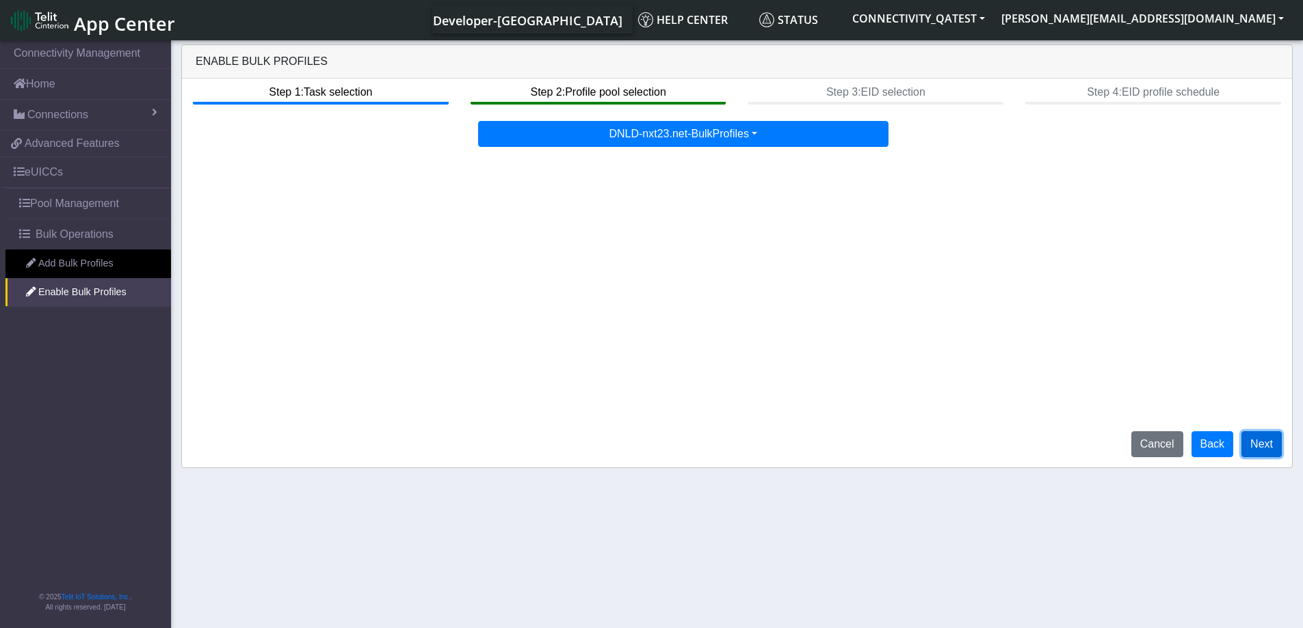
click at [1261, 451] on button "Next" at bounding box center [1261, 444] width 40 height 26
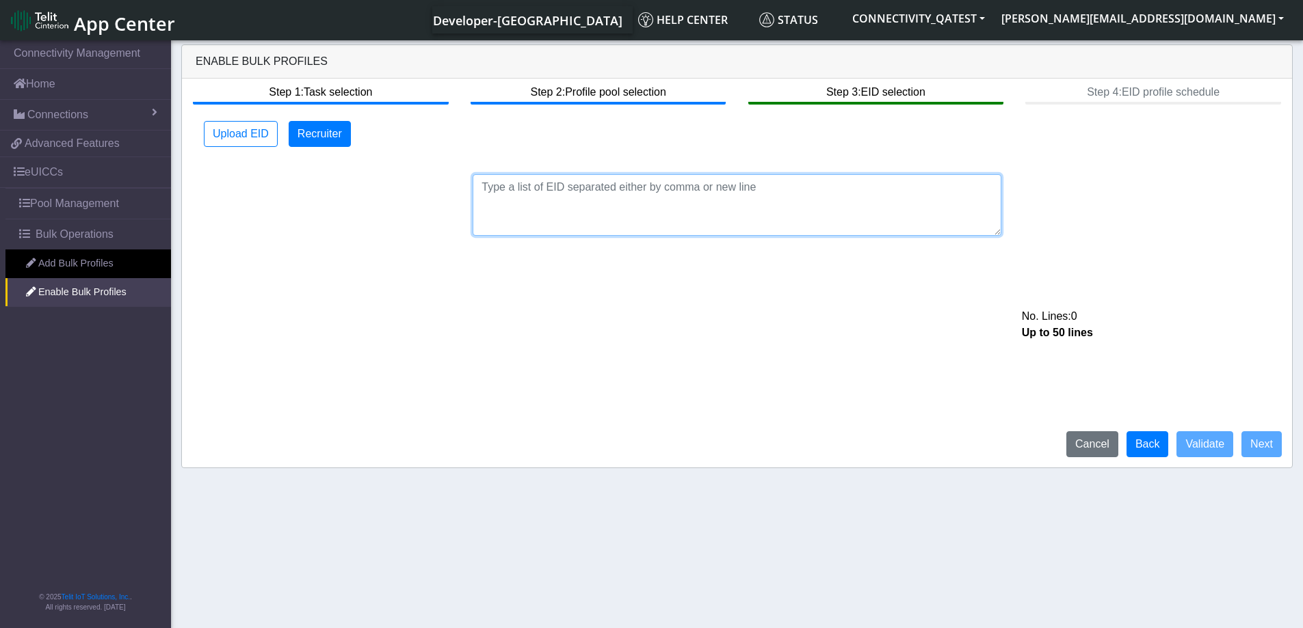
click at [718, 188] on textarea at bounding box center [736, 205] width 529 height 62
paste textarea "89033023426500000000060317712733"
type textarea "89033023426500000000060317712733"
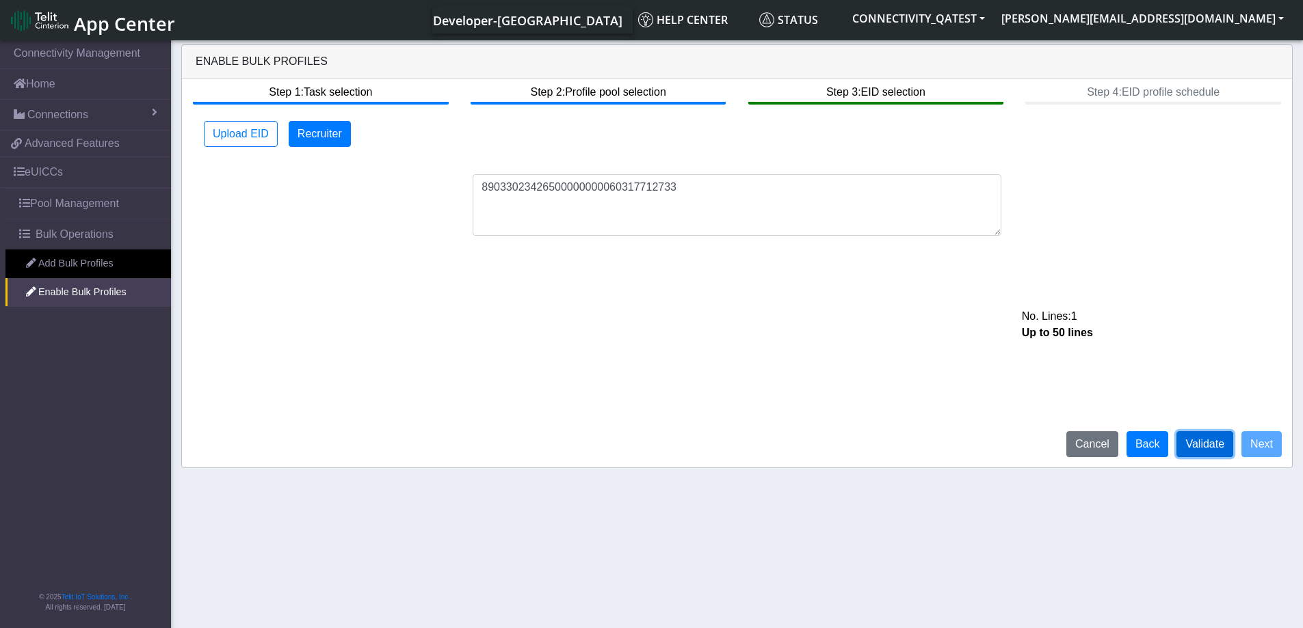
click at [1213, 448] on button "Validate" at bounding box center [1204, 444] width 57 height 26
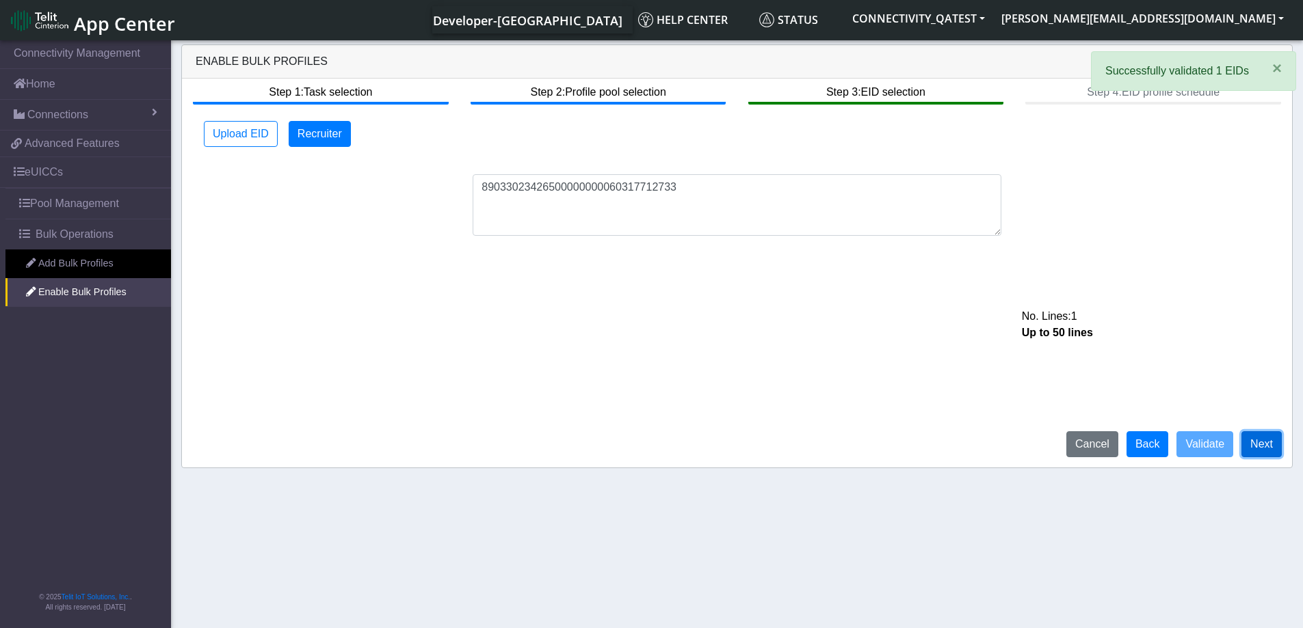
click at [1252, 446] on button "Next" at bounding box center [1261, 444] width 40 height 26
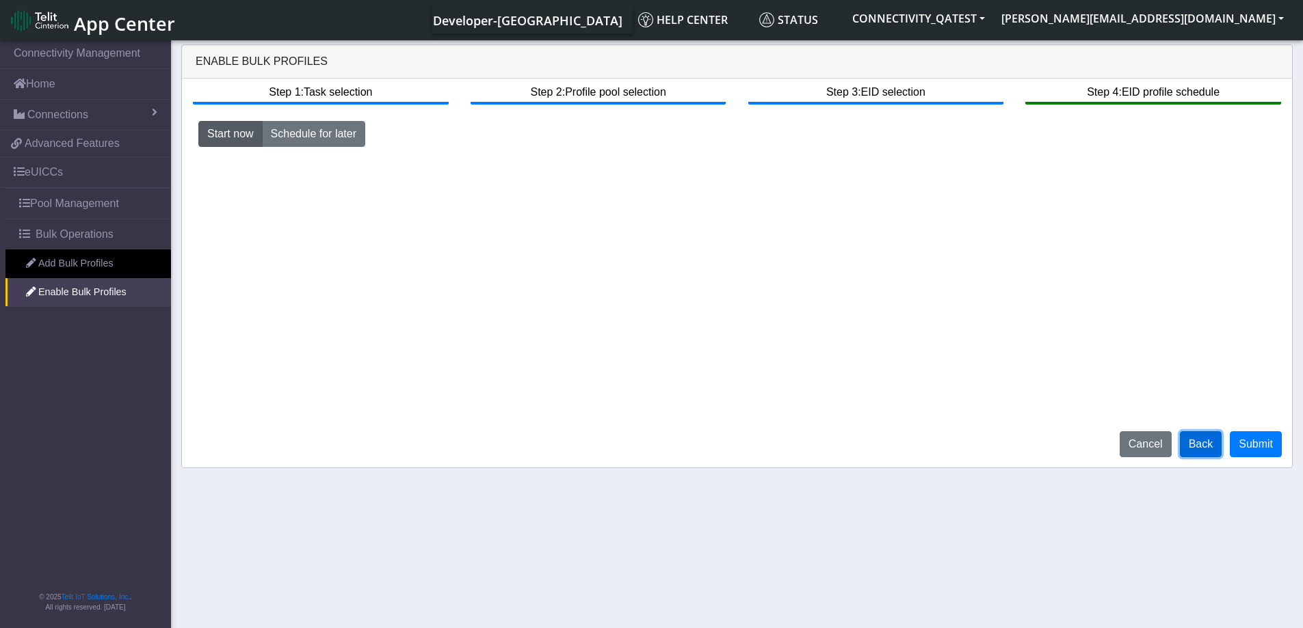
click at [1201, 444] on button "Back" at bounding box center [1200, 444] width 42 height 26
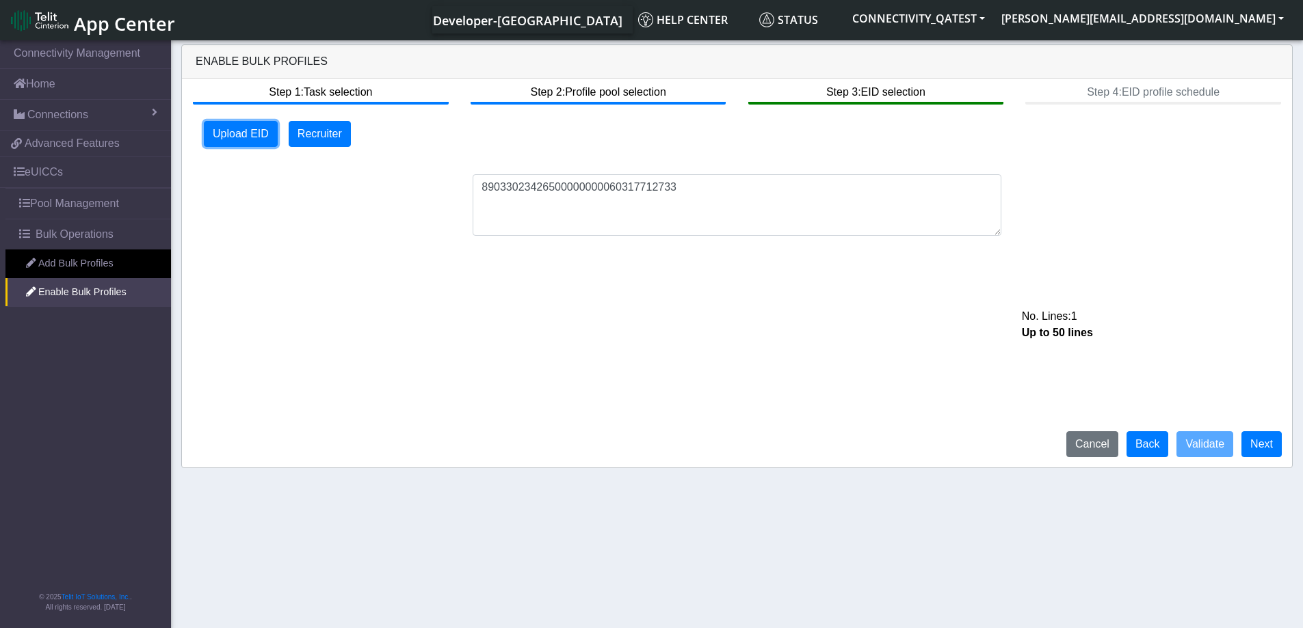
click at [228, 135] on button "Upload EID" at bounding box center [241, 134] width 74 height 26
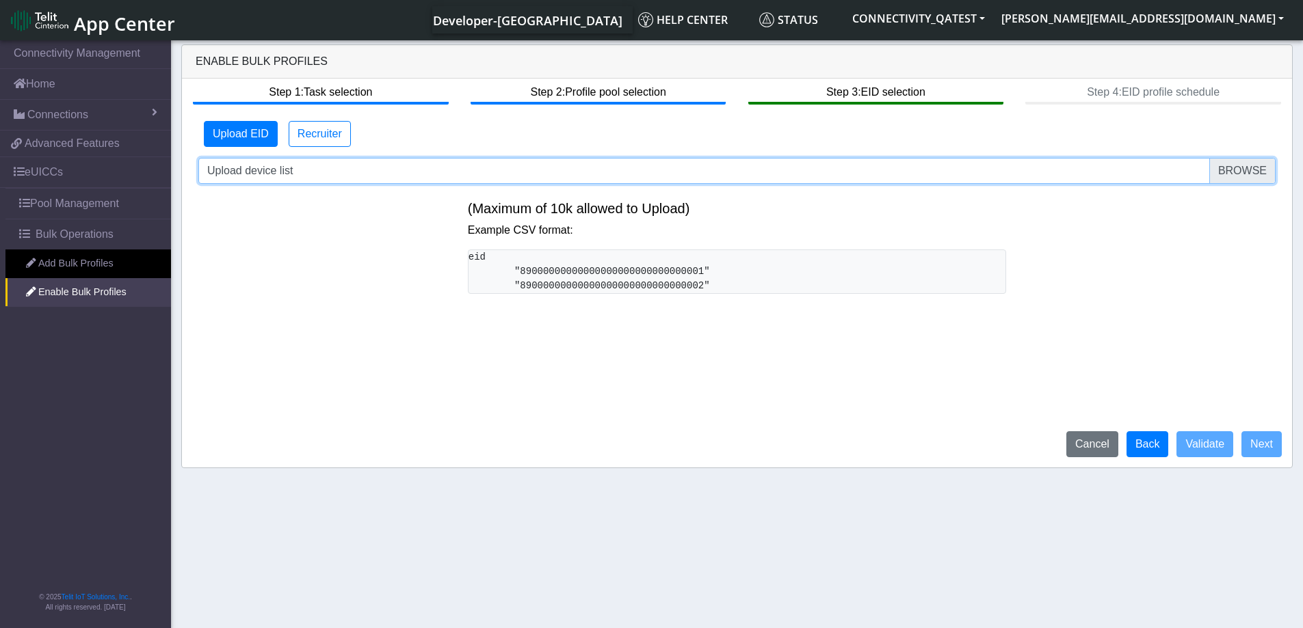
click at [1252, 171] on input "Upload device list" at bounding box center [736, 171] width 1077 height 26
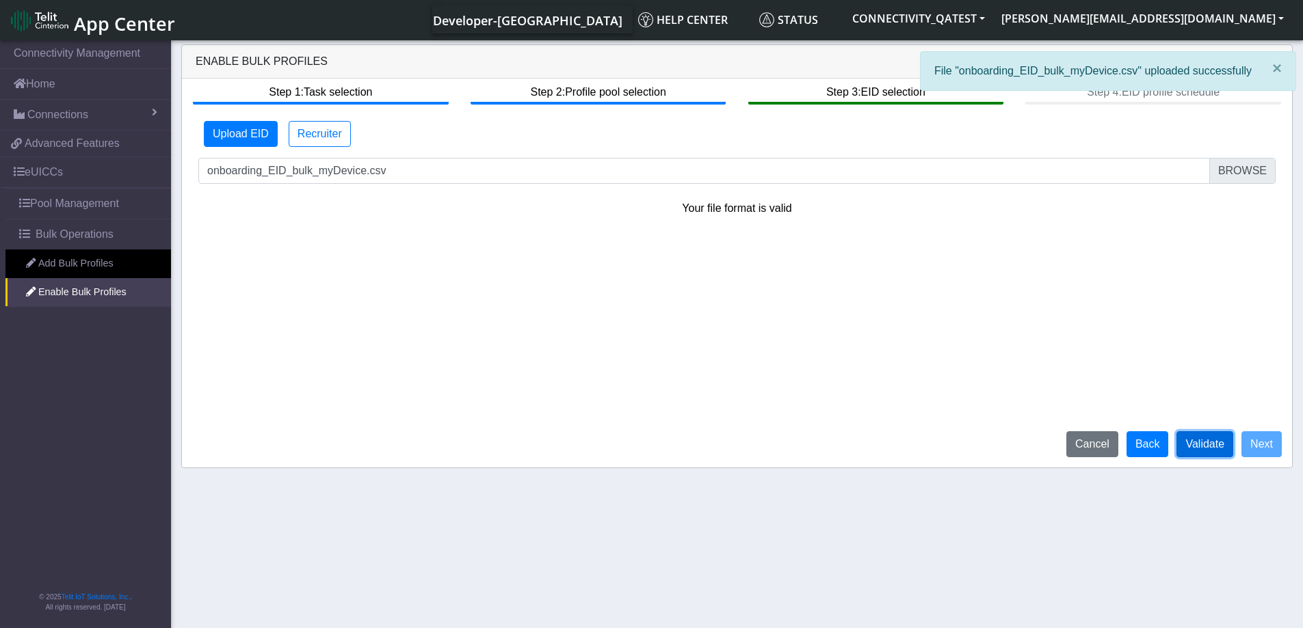
click at [1192, 438] on button "Validate" at bounding box center [1204, 444] width 57 height 26
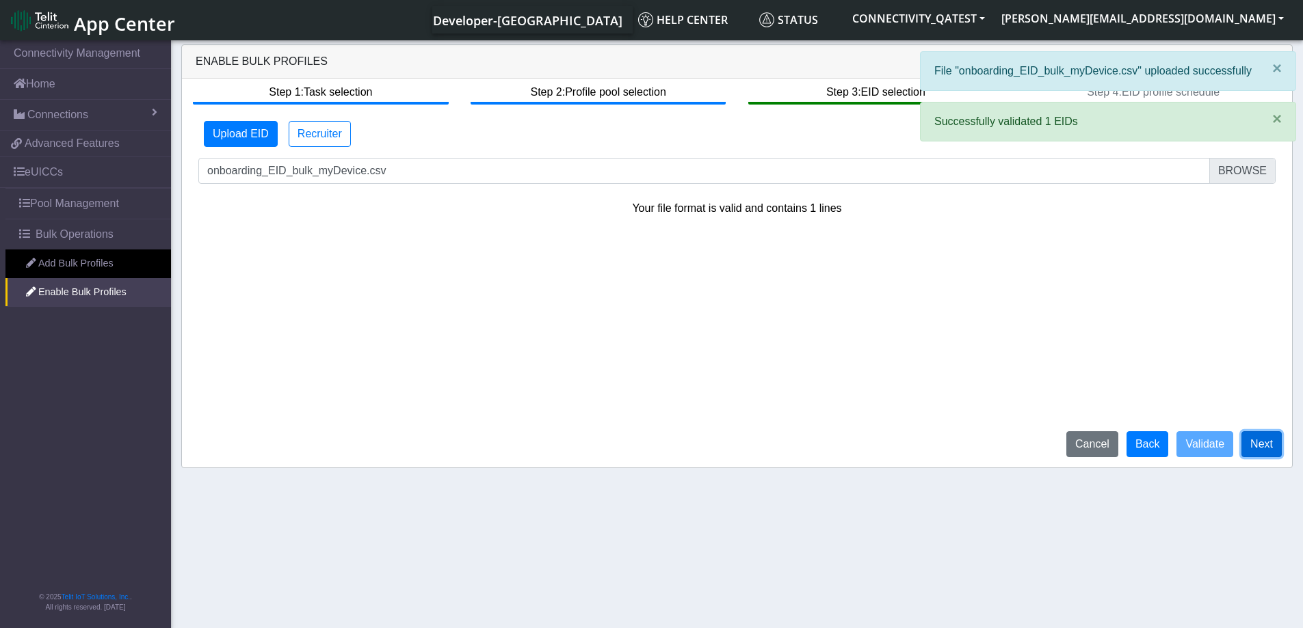
click at [1259, 454] on button "Next" at bounding box center [1261, 444] width 40 height 26
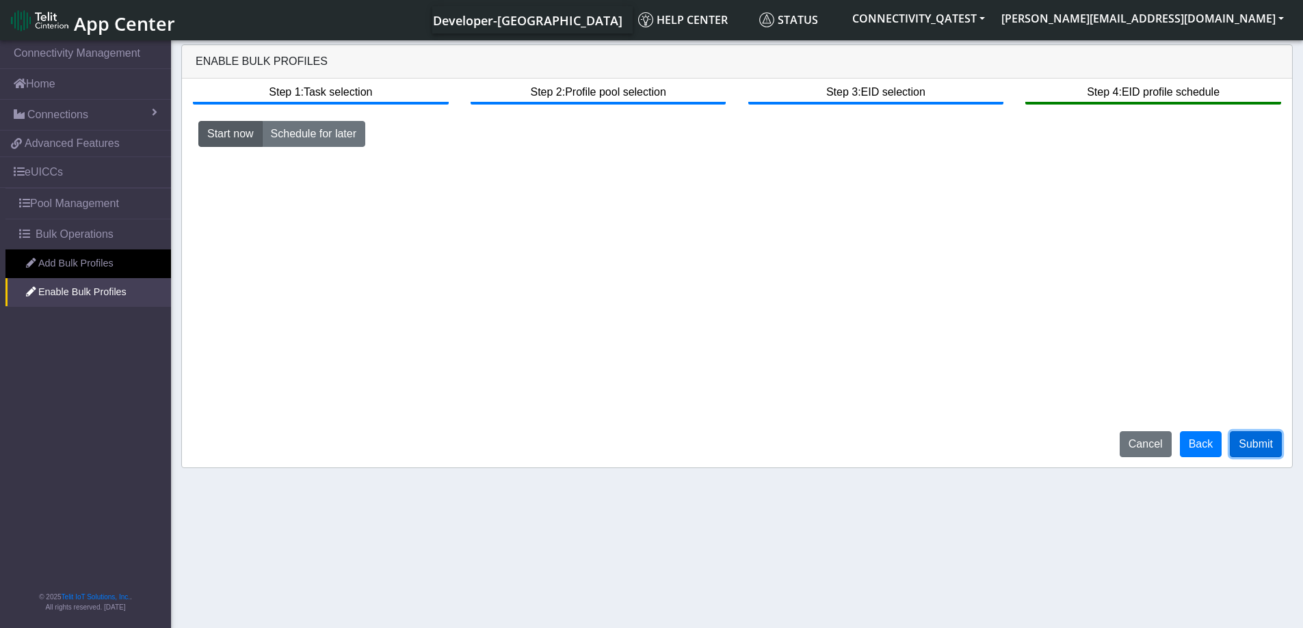
click at [1251, 440] on button "Submit" at bounding box center [1255, 444] width 52 height 26
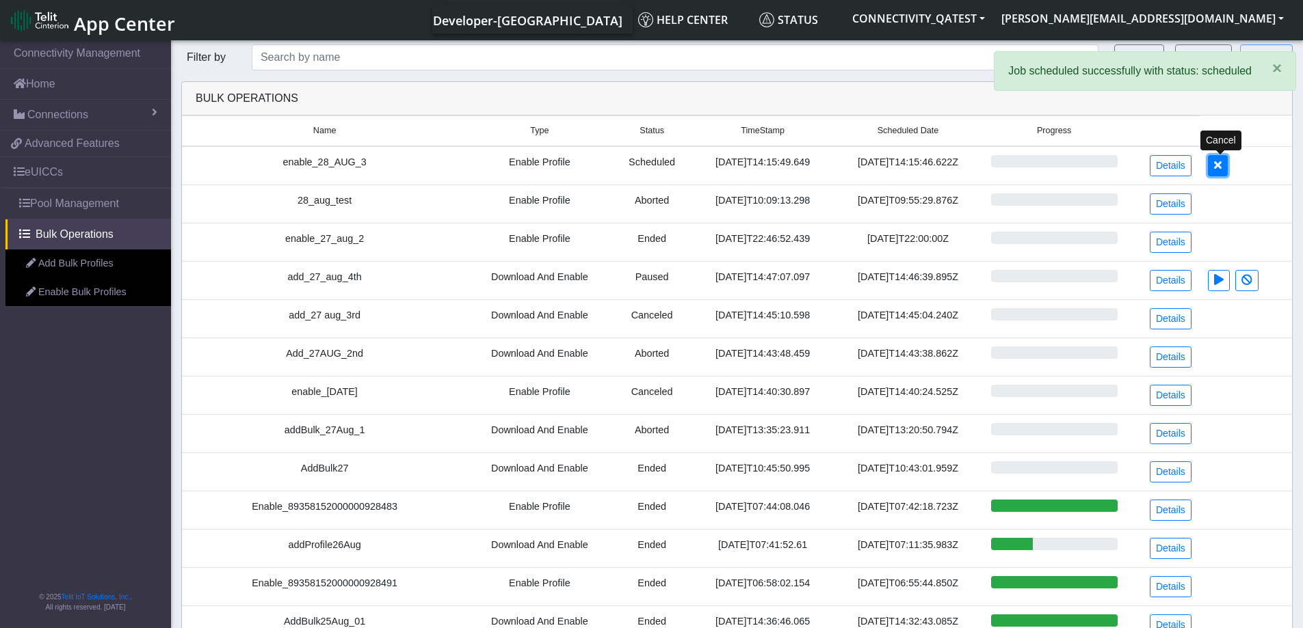
click at [1215, 168] on button at bounding box center [1217, 165] width 20 height 21
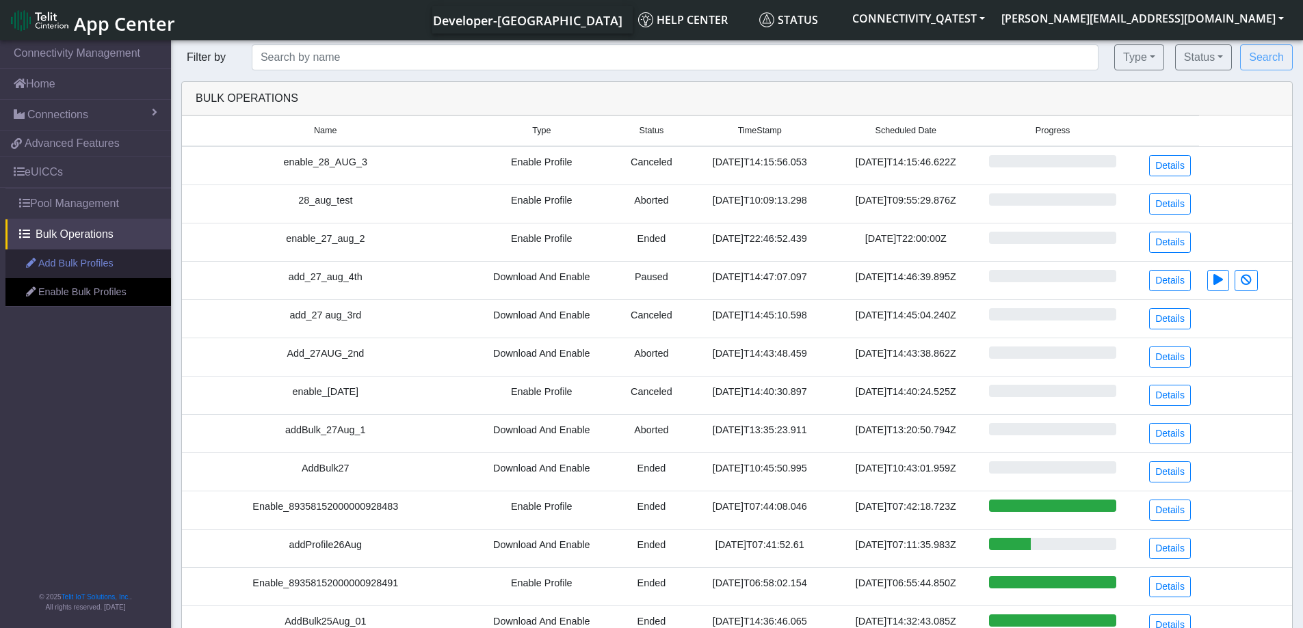
click at [77, 263] on link "Add Bulk Profiles" at bounding box center [87, 264] width 165 height 29
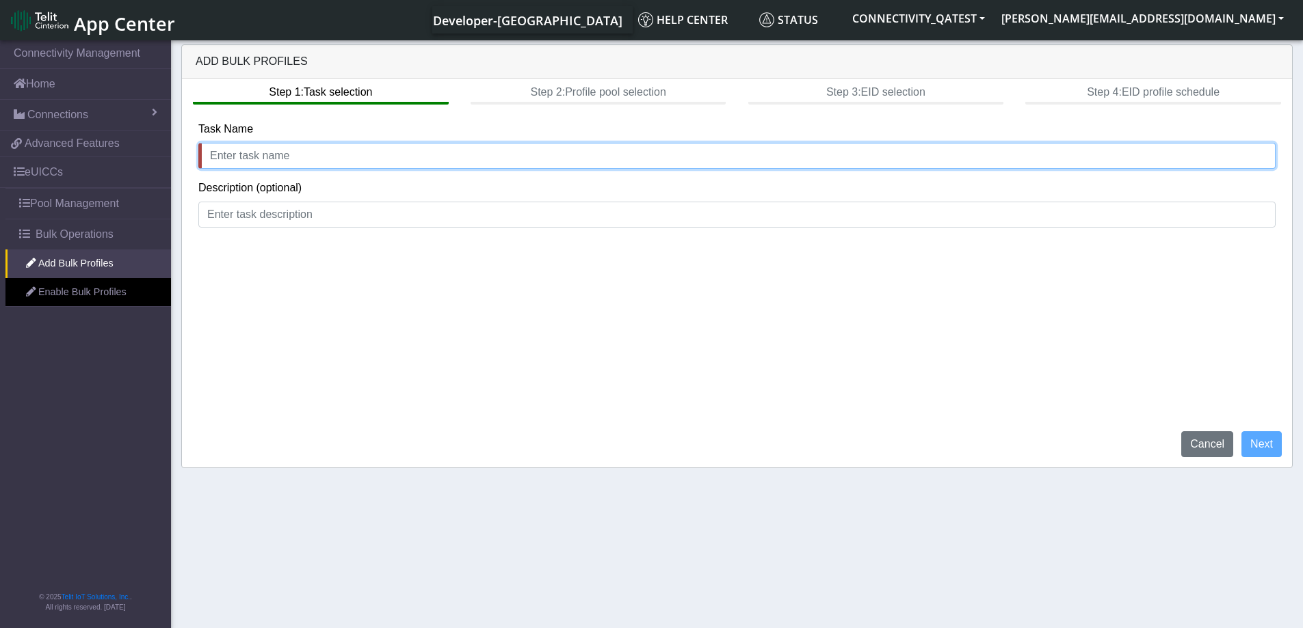
click at [289, 163] on input "text" at bounding box center [736, 156] width 1077 height 26
type input "add_28_AUG_4th"
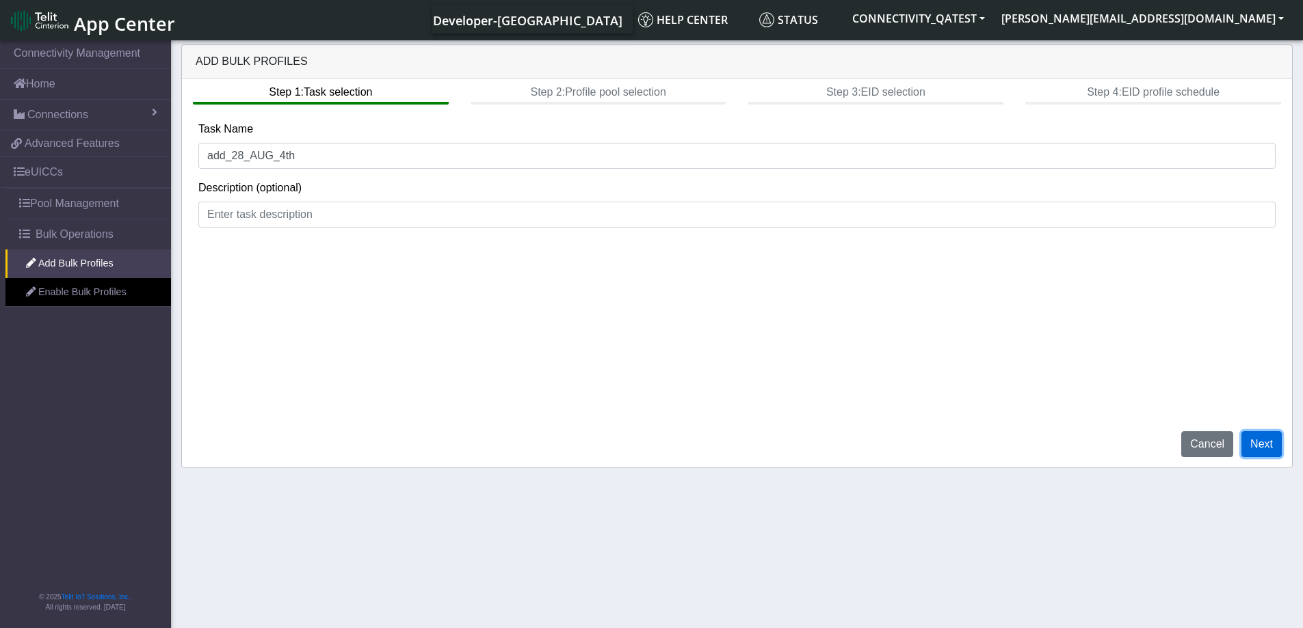
click at [1272, 445] on button "Next" at bounding box center [1261, 444] width 40 height 26
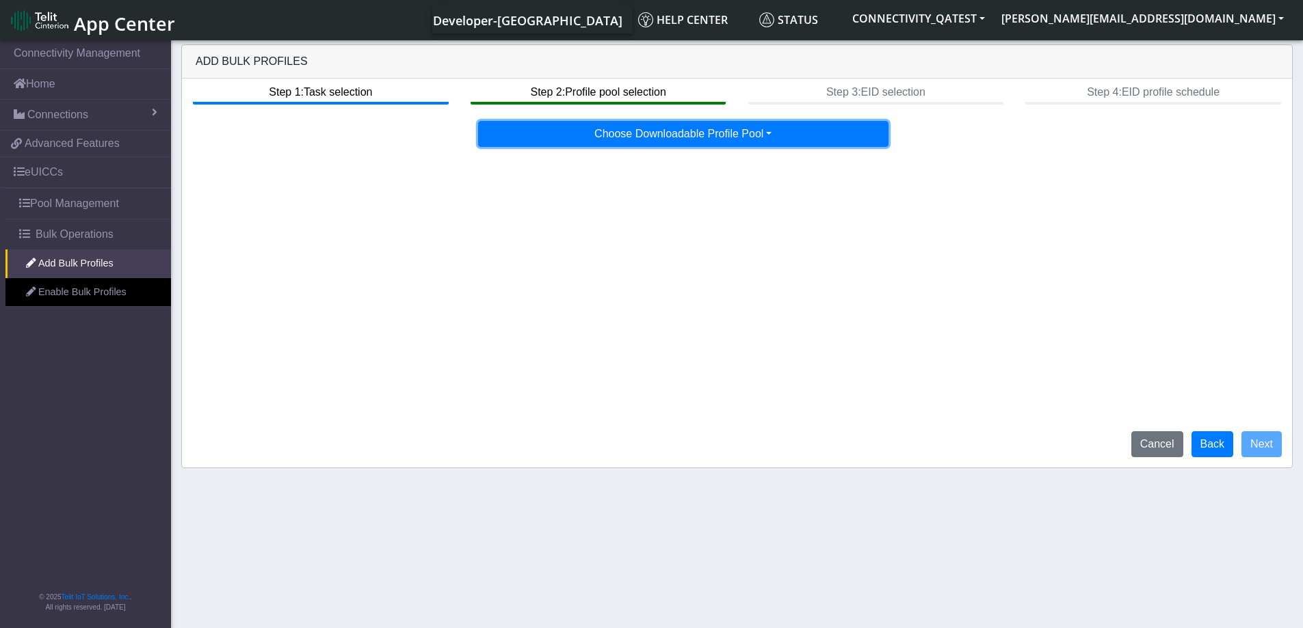
click at [738, 129] on button "Choose Downloadable Profile Pool" at bounding box center [683, 134] width 410 height 26
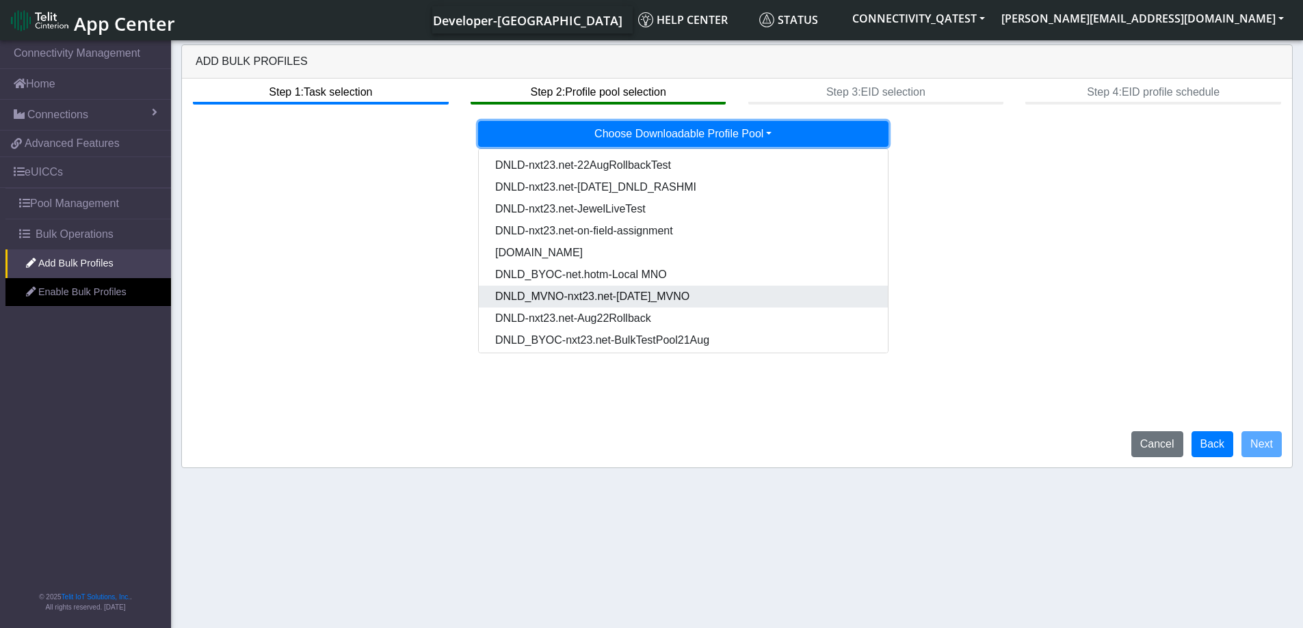
scroll to position [70, 0]
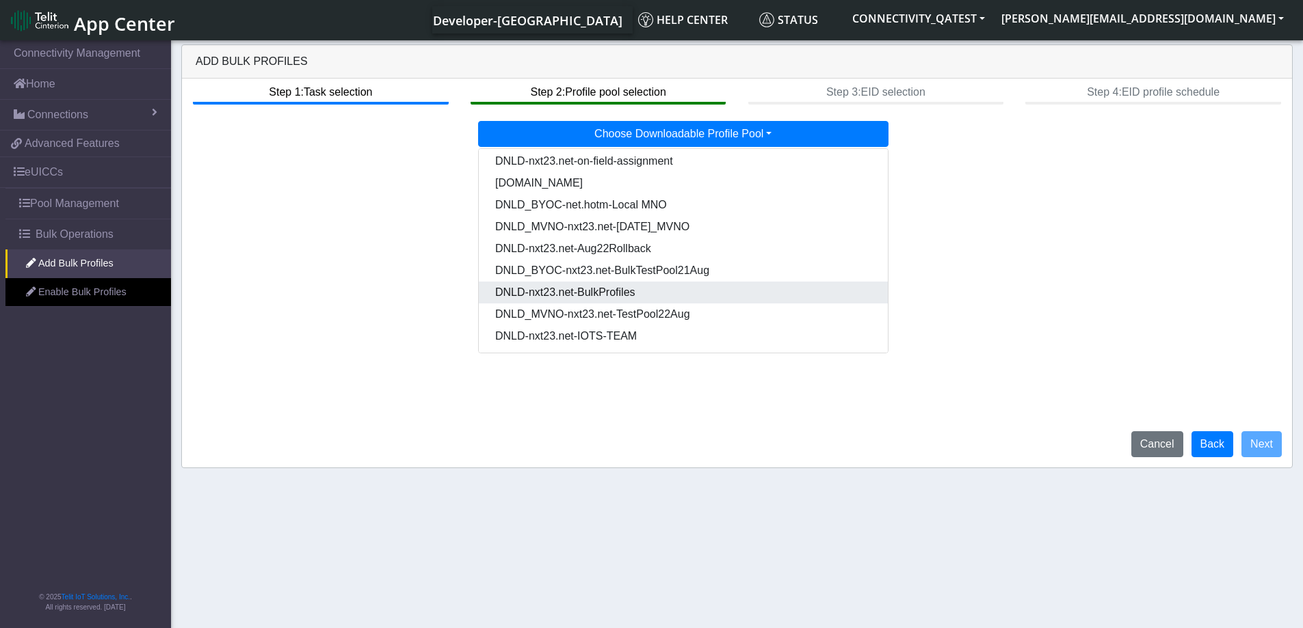
click at [665, 295] on Pooldd87b2e2-121e-4d00-ae8a-d075df8e0e86-dropdown "DNLD-nxt23.net-BulkProfiles" at bounding box center [683, 293] width 409 height 22
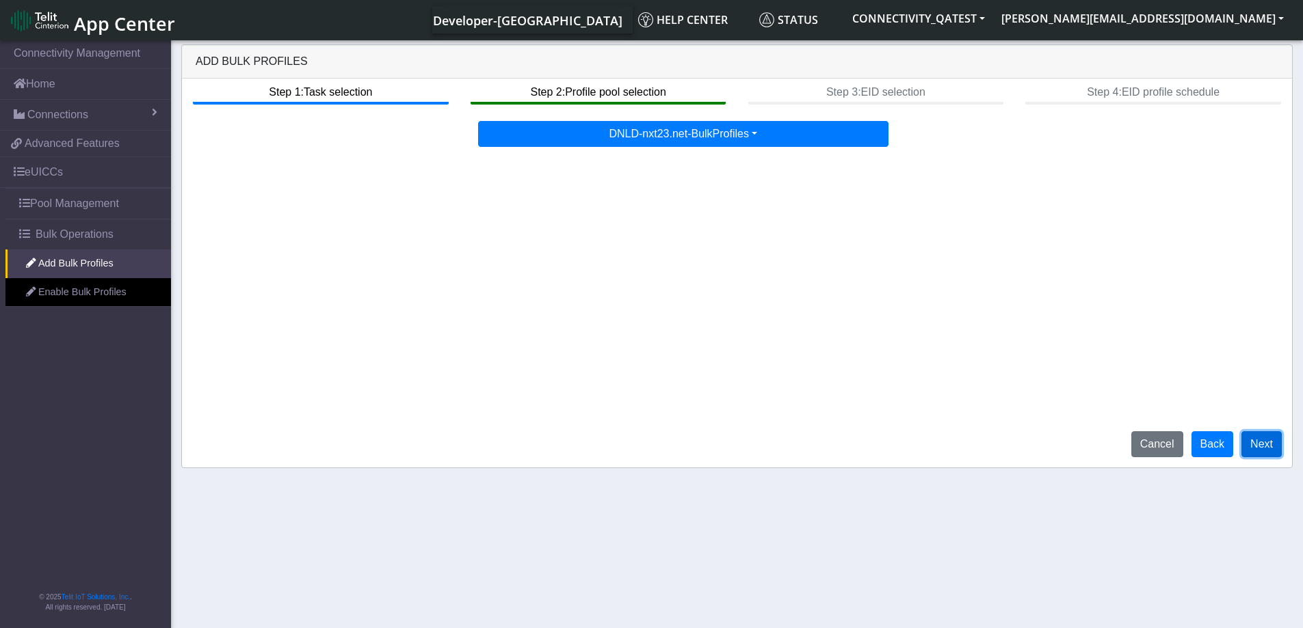
click at [1263, 446] on button "Next" at bounding box center [1261, 444] width 40 height 26
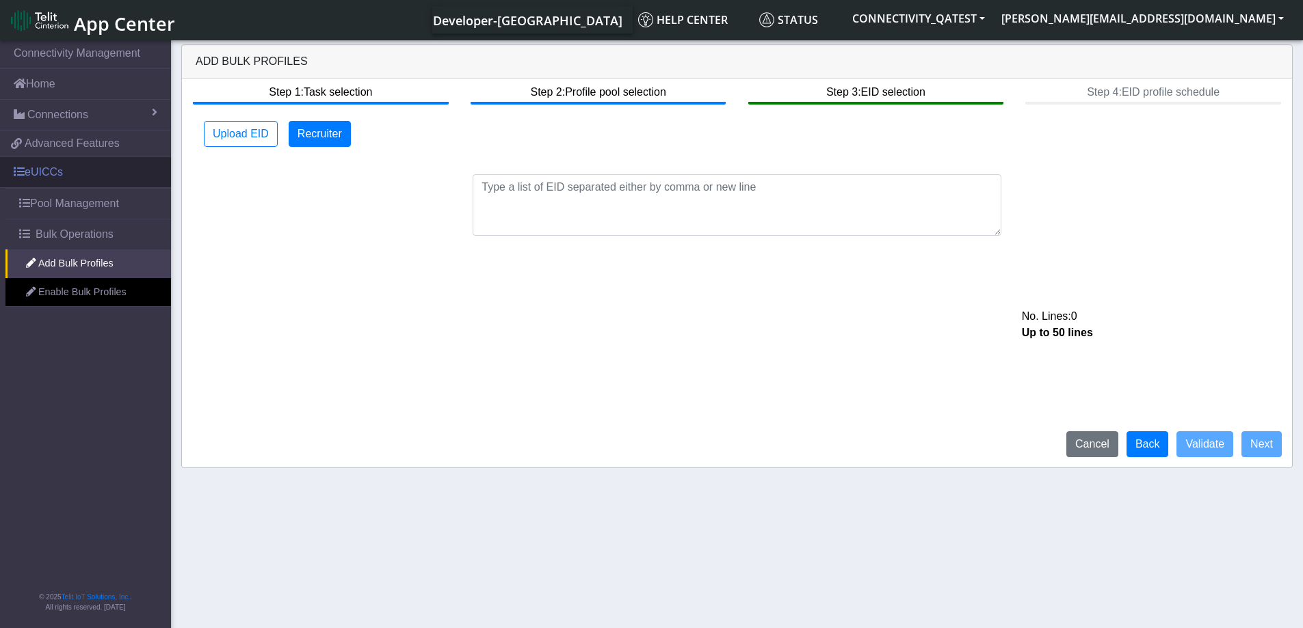
click at [81, 169] on link "eUICCs" at bounding box center [85, 172] width 171 height 30
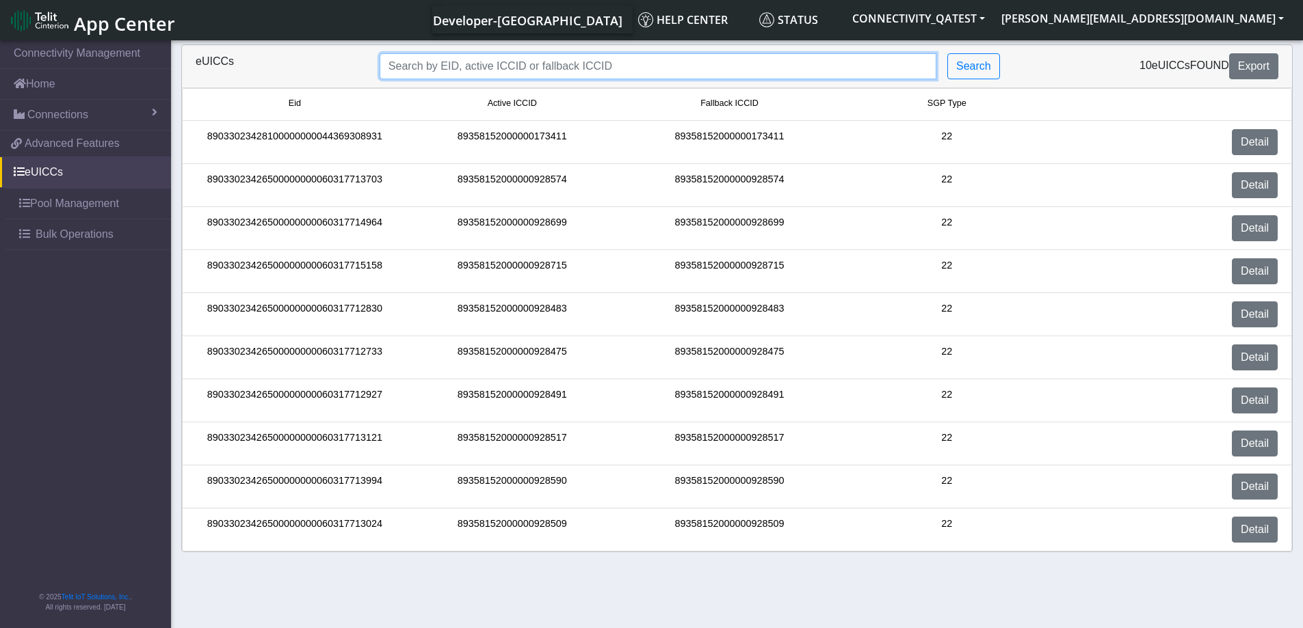
click at [519, 64] on input "Search..." at bounding box center [657, 66] width 557 height 26
paste input "89033023426500000000060317712927"
type input "89033023426500000000060317712927"
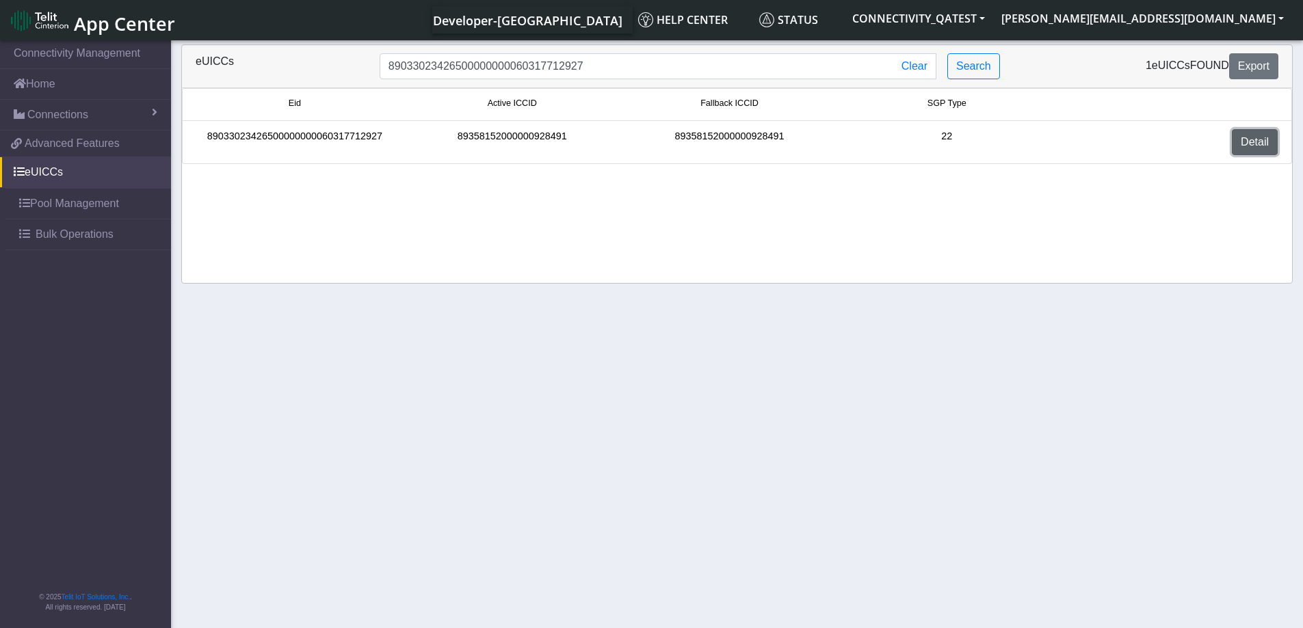
click at [1265, 148] on link "Detail" at bounding box center [1254, 142] width 46 height 26
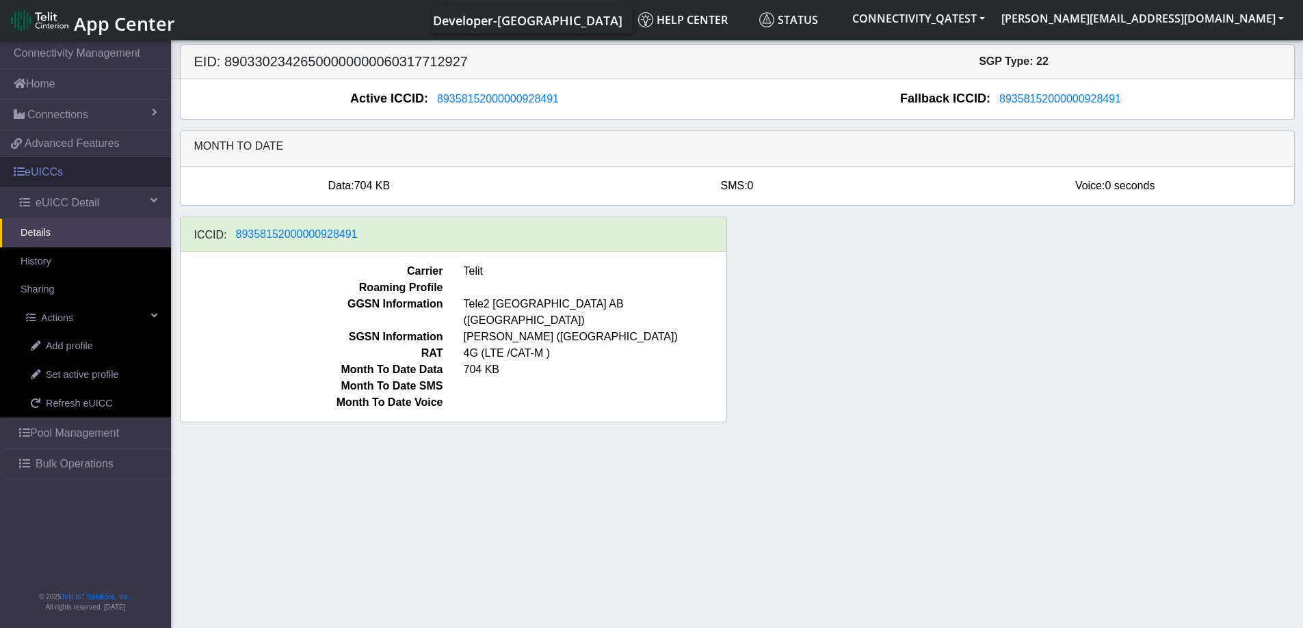
click at [48, 175] on link "eUICCs" at bounding box center [85, 172] width 171 height 30
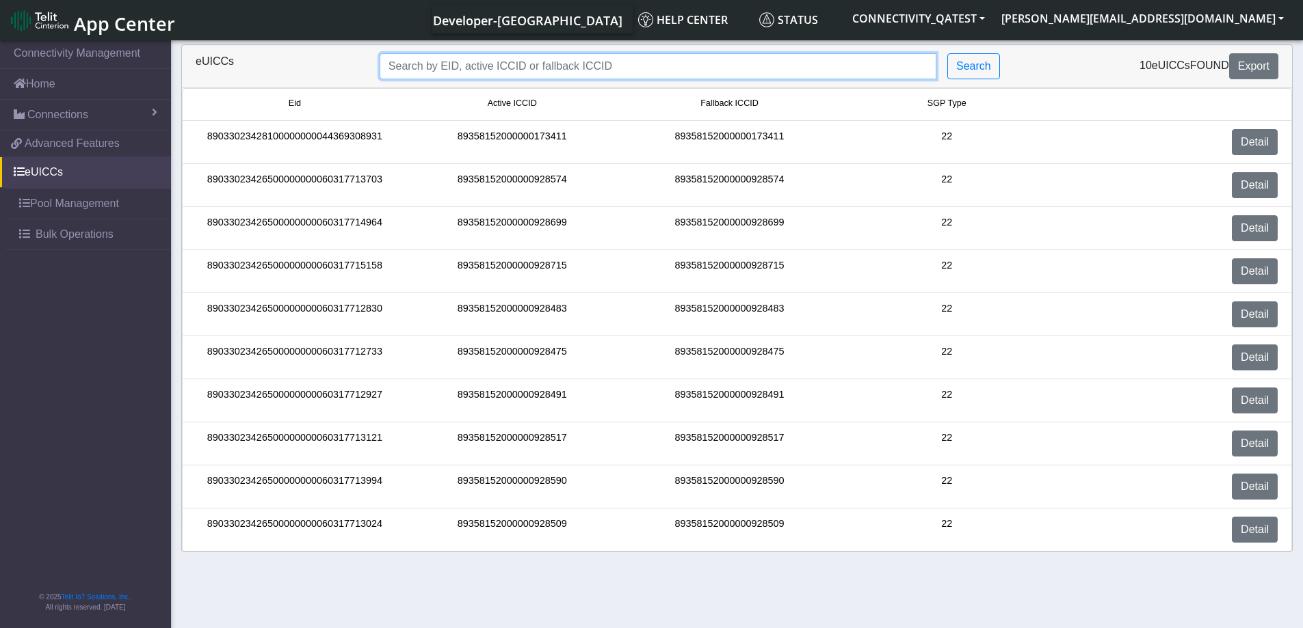
click at [457, 72] on input "Search..." at bounding box center [657, 66] width 557 height 26
paste input "89033023426500000000060317713024"
type input "89033023426500000000060317713024"
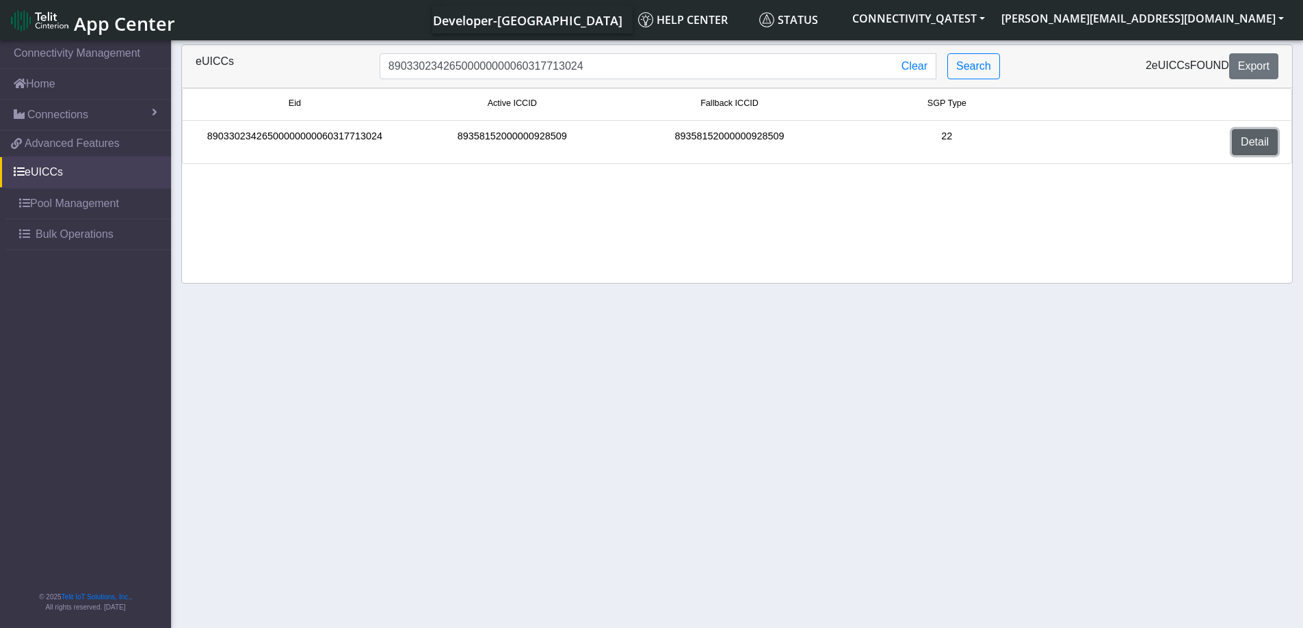
click at [1263, 144] on link "Detail" at bounding box center [1254, 142] width 46 height 26
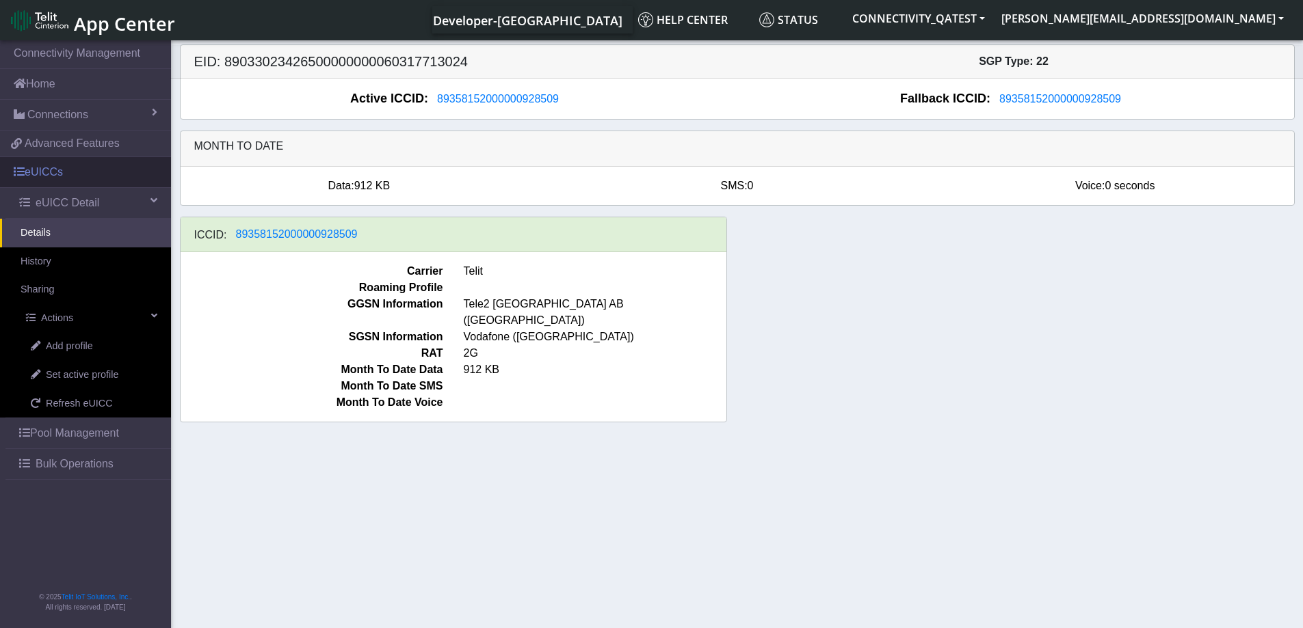
click at [55, 172] on link "eUICCs" at bounding box center [85, 172] width 171 height 30
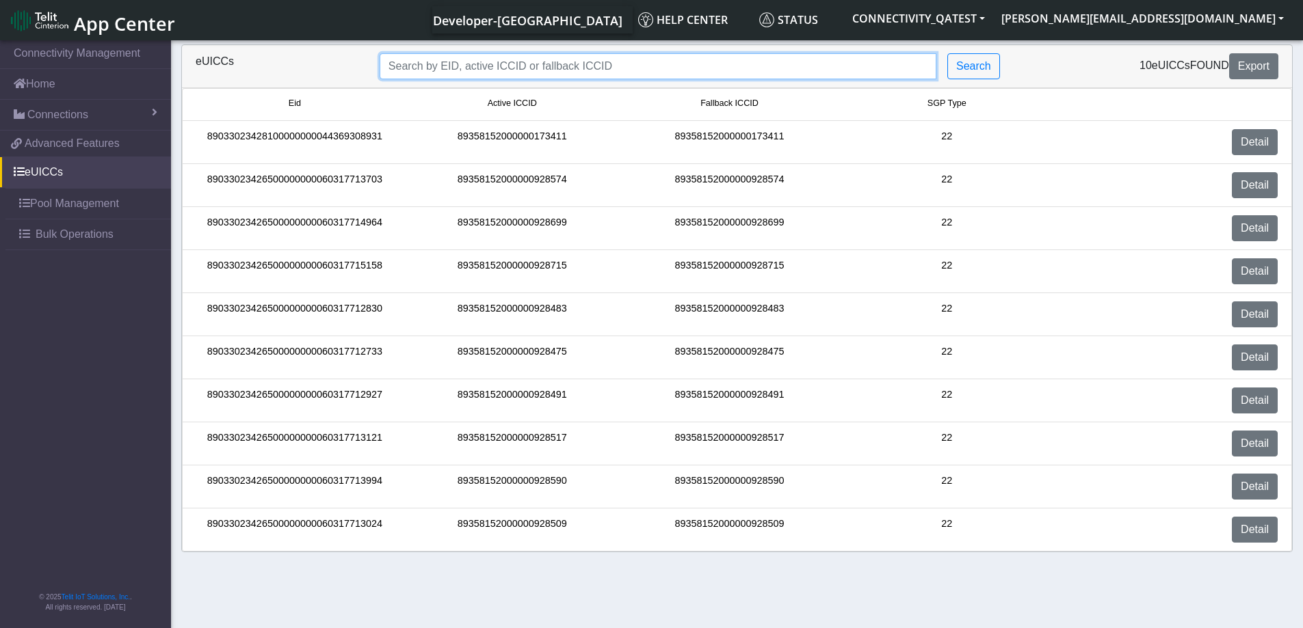
click at [570, 61] on input "Search..." at bounding box center [657, 66] width 557 height 26
paste input "89033023426500000000060317712927"
type input "89033023426500000000060317712927"
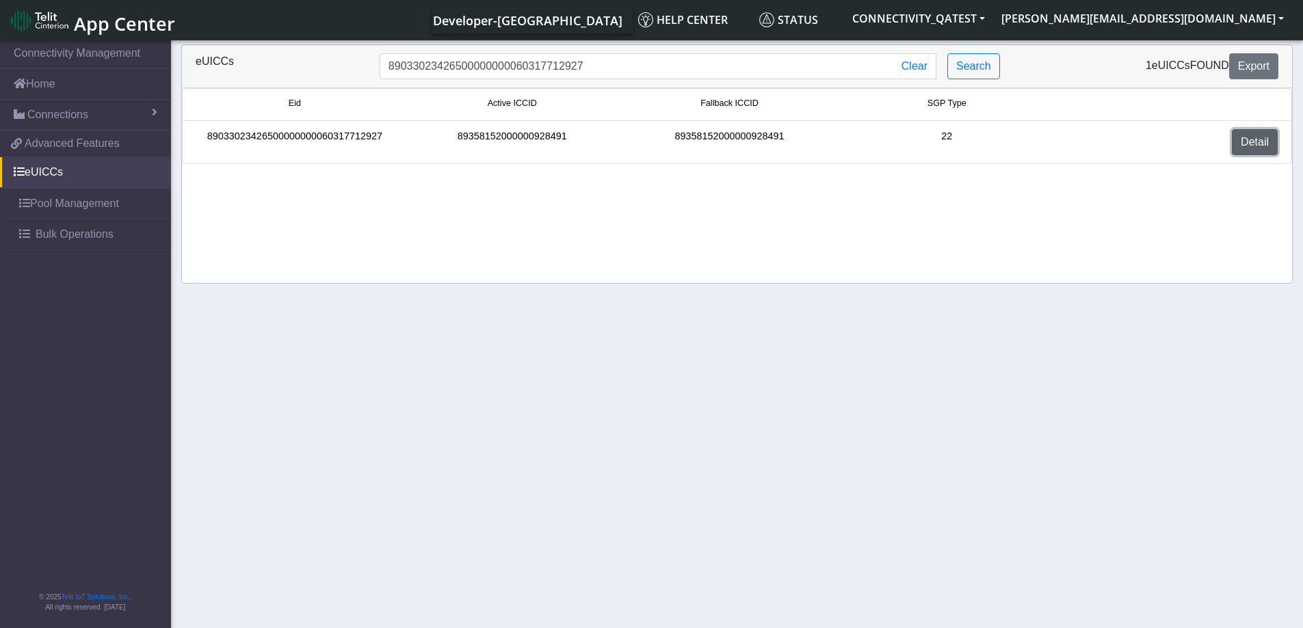
click at [1266, 136] on link "Detail" at bounding box center [1254, 142] width 46 height 26
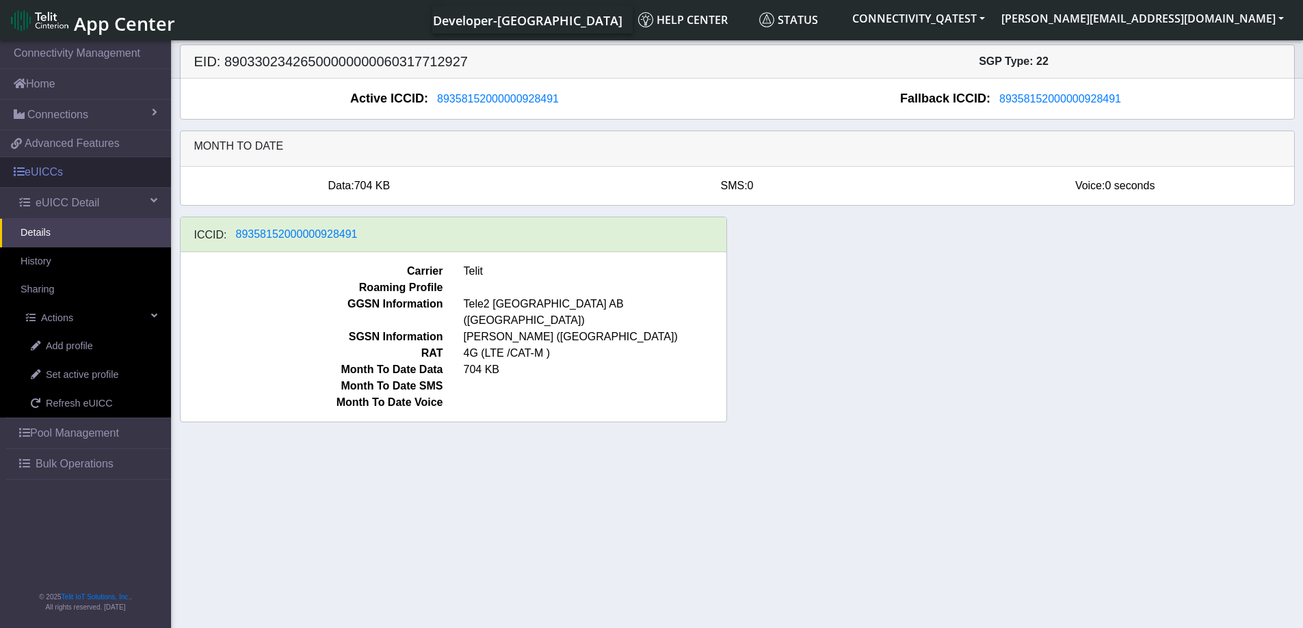
click at [50, 169] on link "eUICCs" at bounding box center [85, 172] width 171 height 30
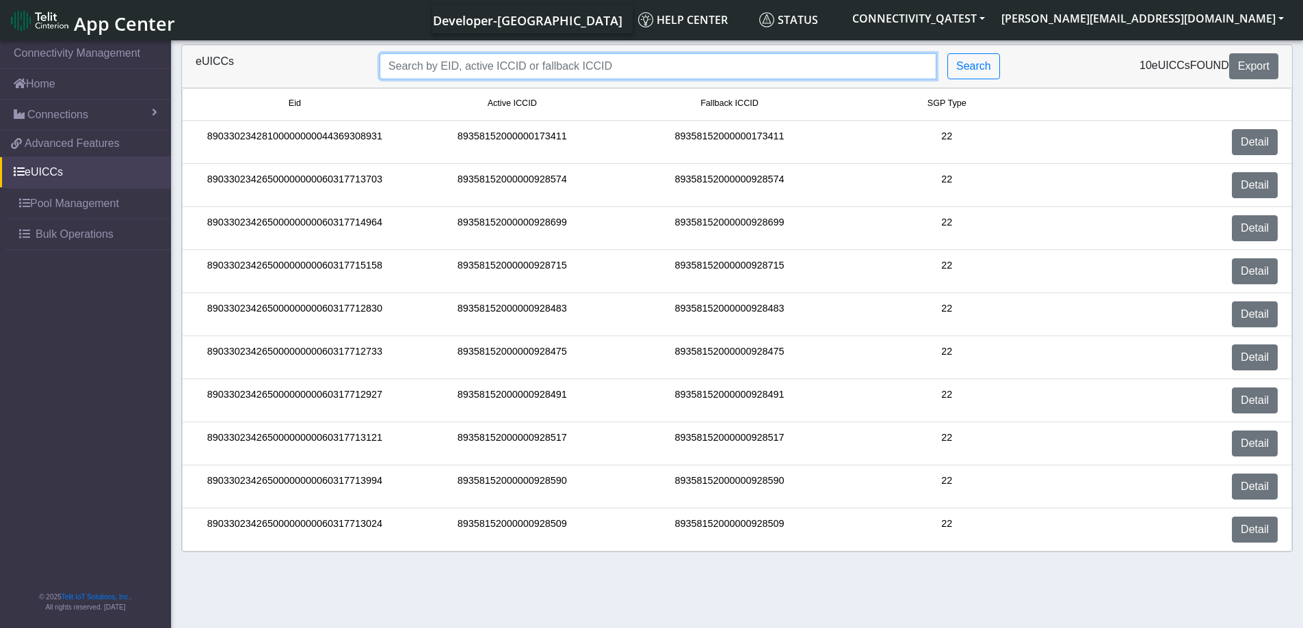
click at [482, 66] on input "Search..." at bounding box center [657, 66] width 557 height 26
paste input "89033023426500000000060317712927"
type input "89033023426500000000060317712927"
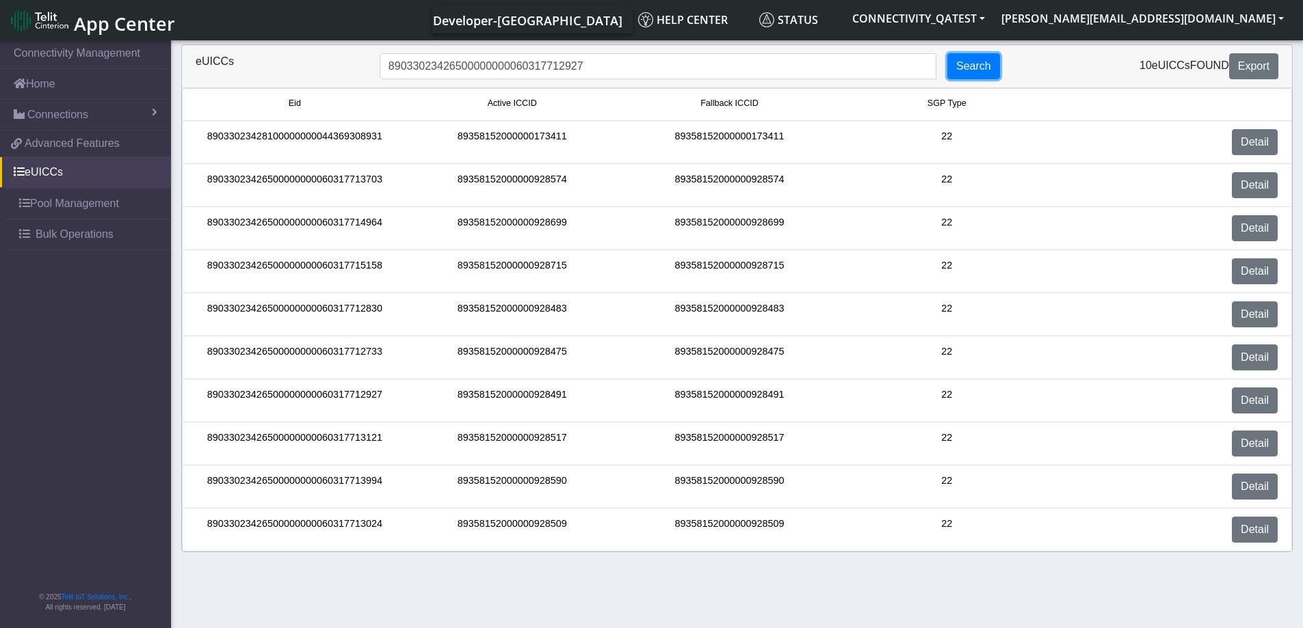
click at [978, 70] on button "Search" at bounding box center [973, 66] width 53 height 26
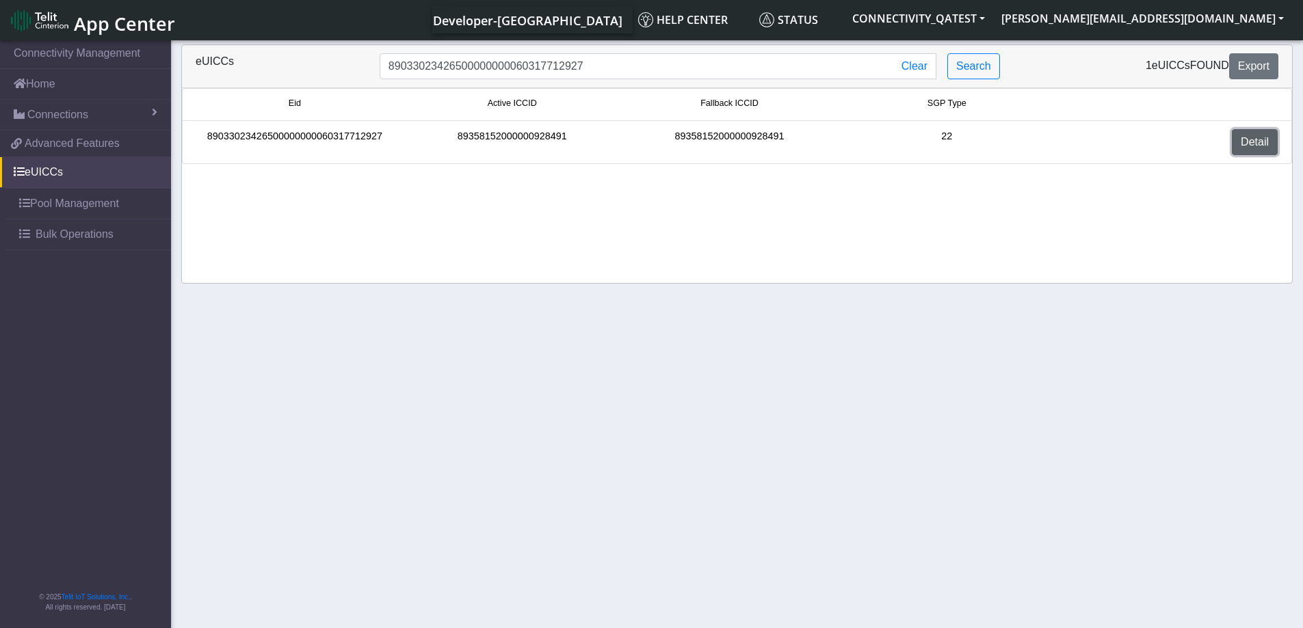
click at [1259, 150] on link "Detail" at bounding box center [1254, 142] width 46 height 26
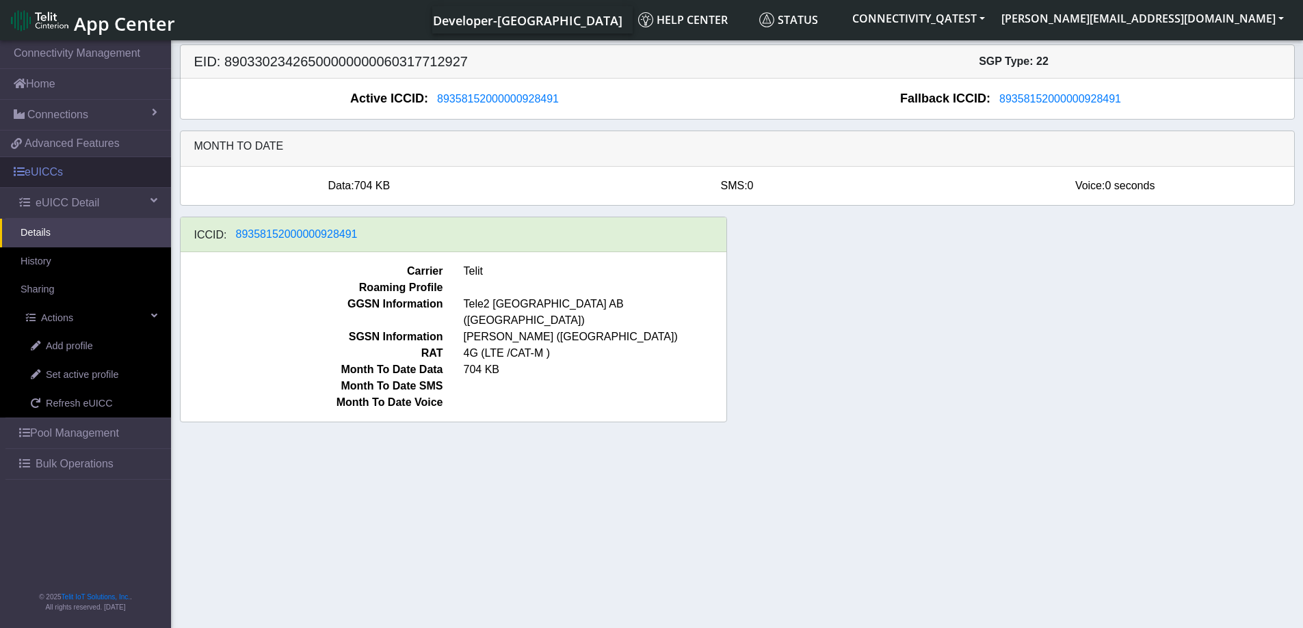
click at [81, 164] on link "eUICCs" at bounding box center [85, 172] width 171 height 30
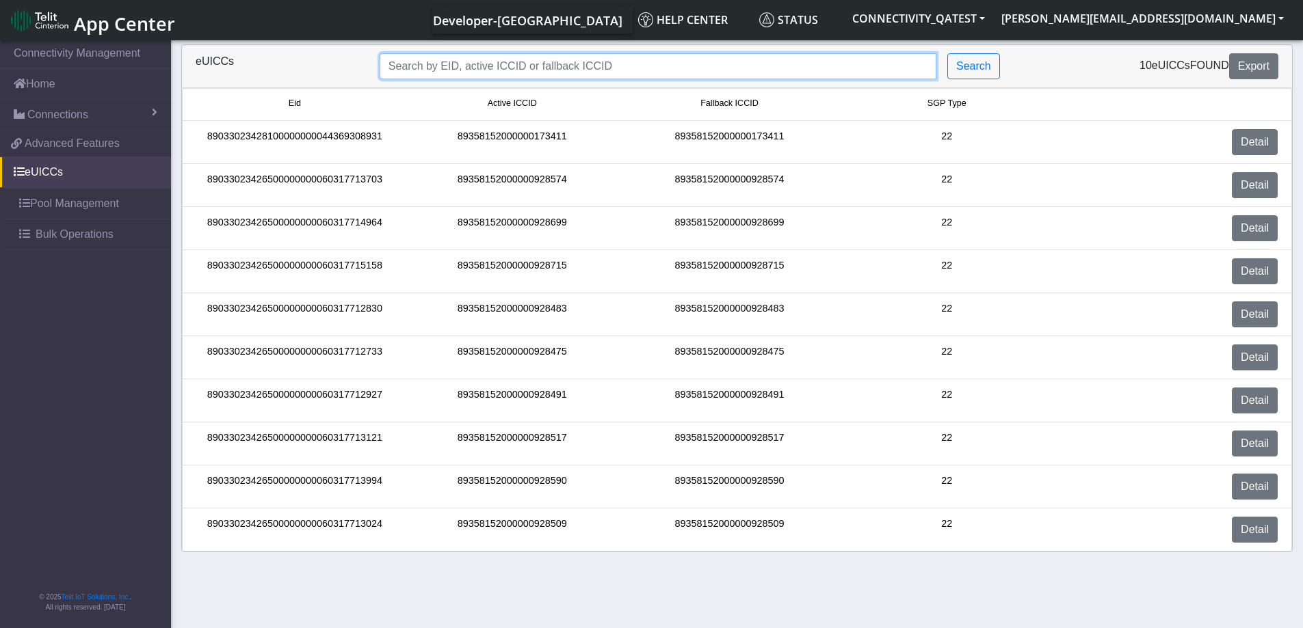
click at [457, 64] on input "Search..." at bounding box center [657, 66] width 557 height 26
paste input "89033023426500000000060317712830"
type input "89033023426500000000060317712830"
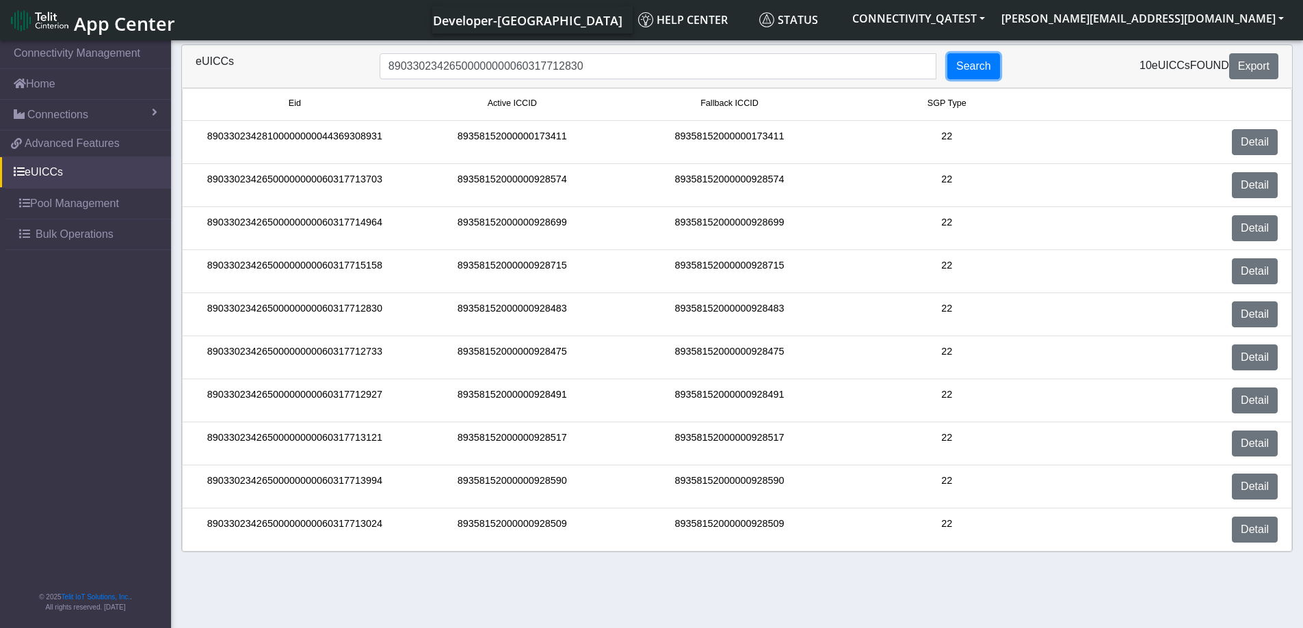
click at [974, 69] on button "Search" at bounding box center [973, 66] width 53 height 26
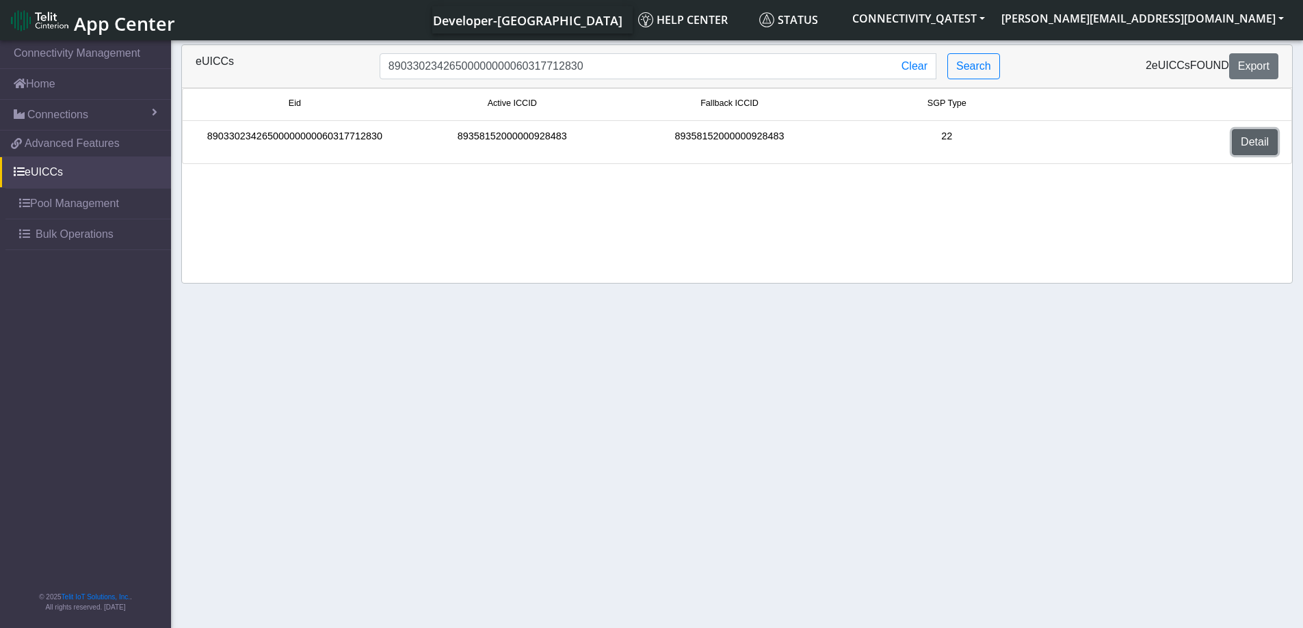
click at [1253, 144] on link "Detail" at bounding box center [1254, 142] width 46 height 26
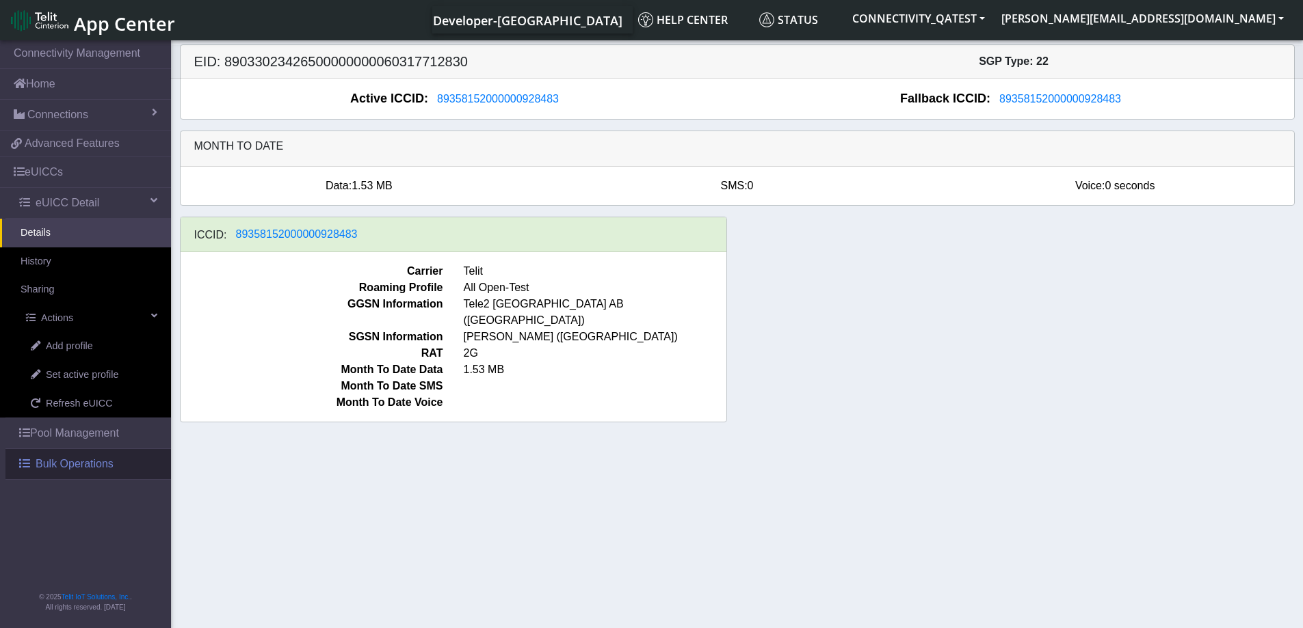
click at [64, 466] on span "Bulk Operations" at bounding box center [75, 464] width 78 height 16
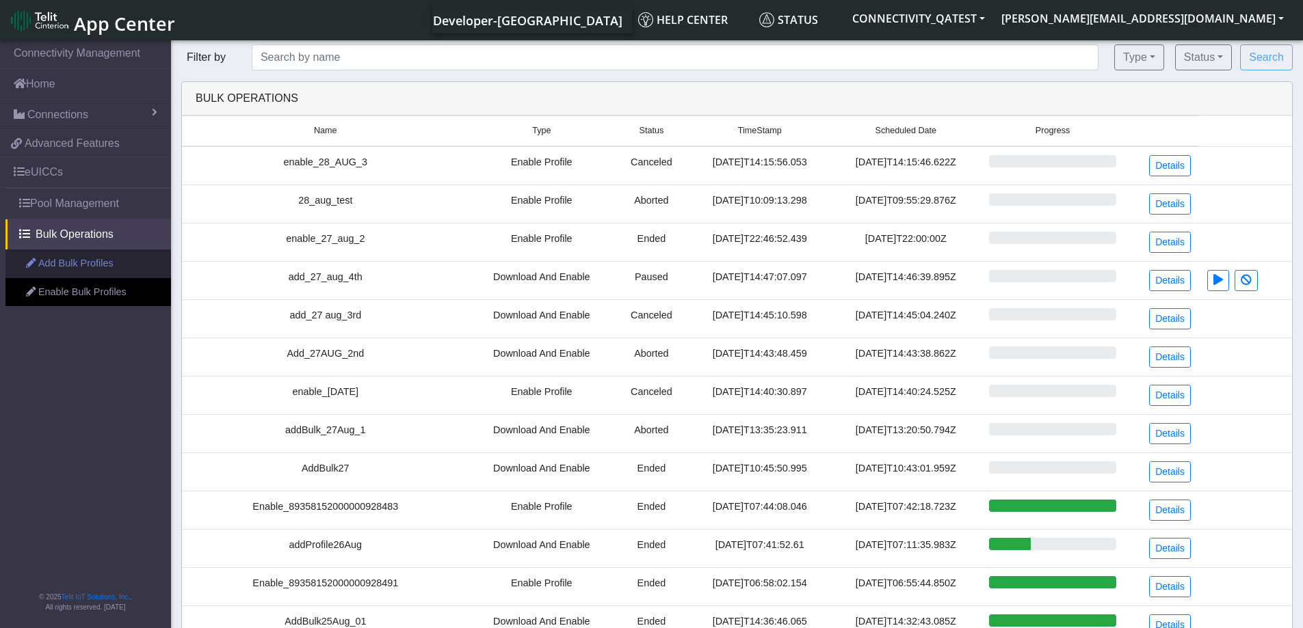
click at [68, 262] on link "Add Bulk Profiles" at bounding box center [87, 264] width 165 height 29
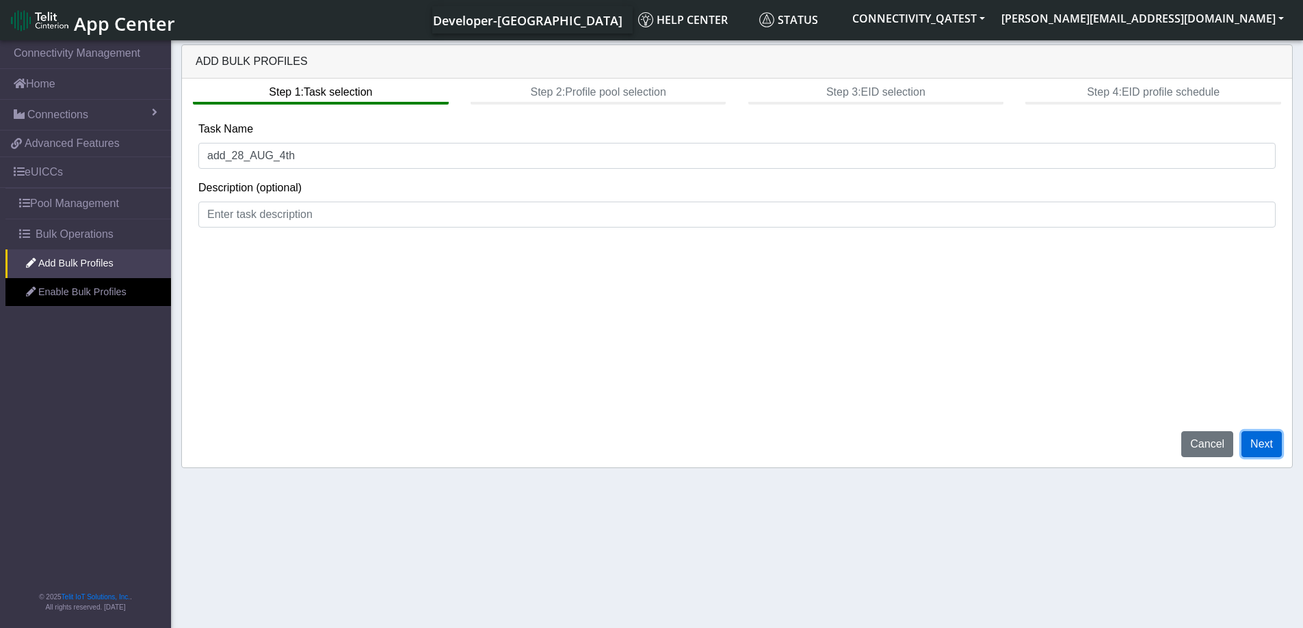
click at [1272, 452] on button "Next" at bounding box center [1261, 444] width 40 height 26
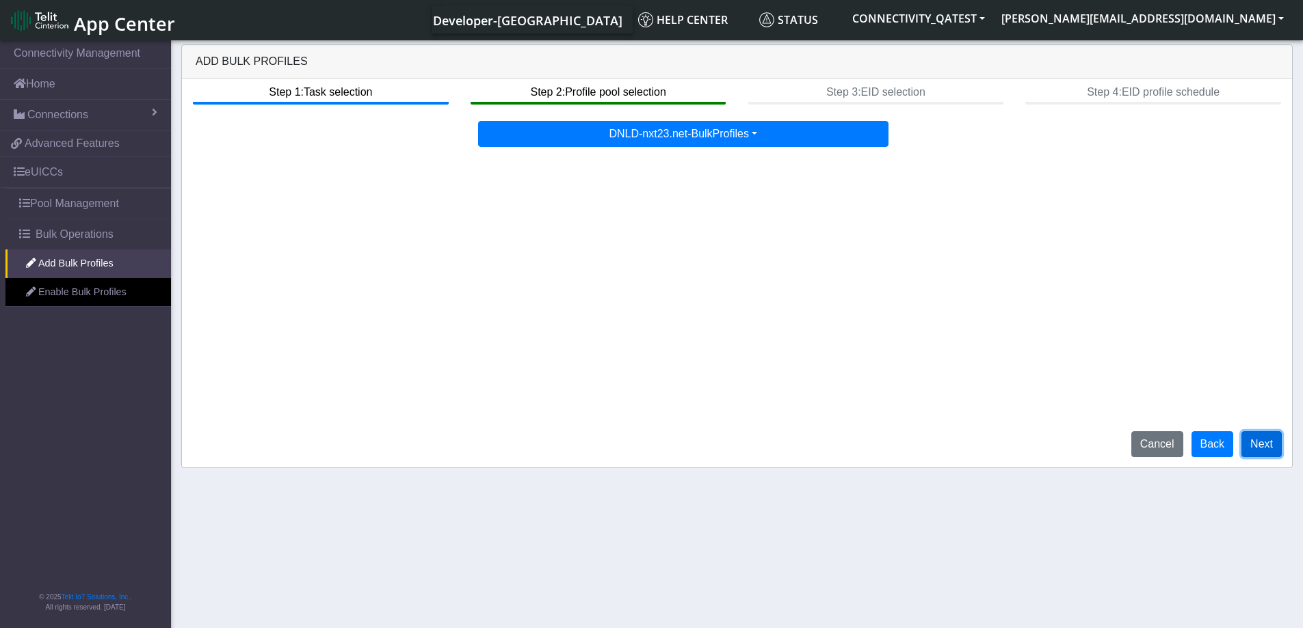
click at [1256, 438] on button "Next" at bounding box center [1261, 444] width 40 height 26
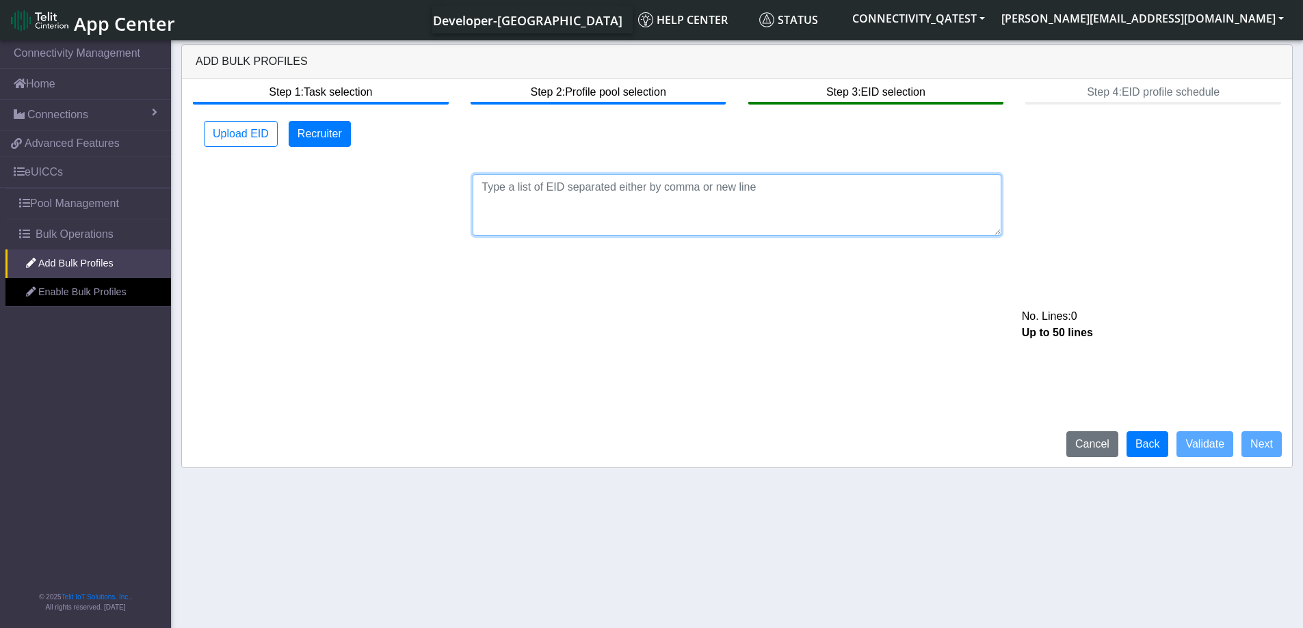
click at [568, 197] on textarea at bounding box center [736, 205] width 529 height 62
paste textarea "89033023426500000000060317712830"
type textarea "89033023426500000000060317712830"
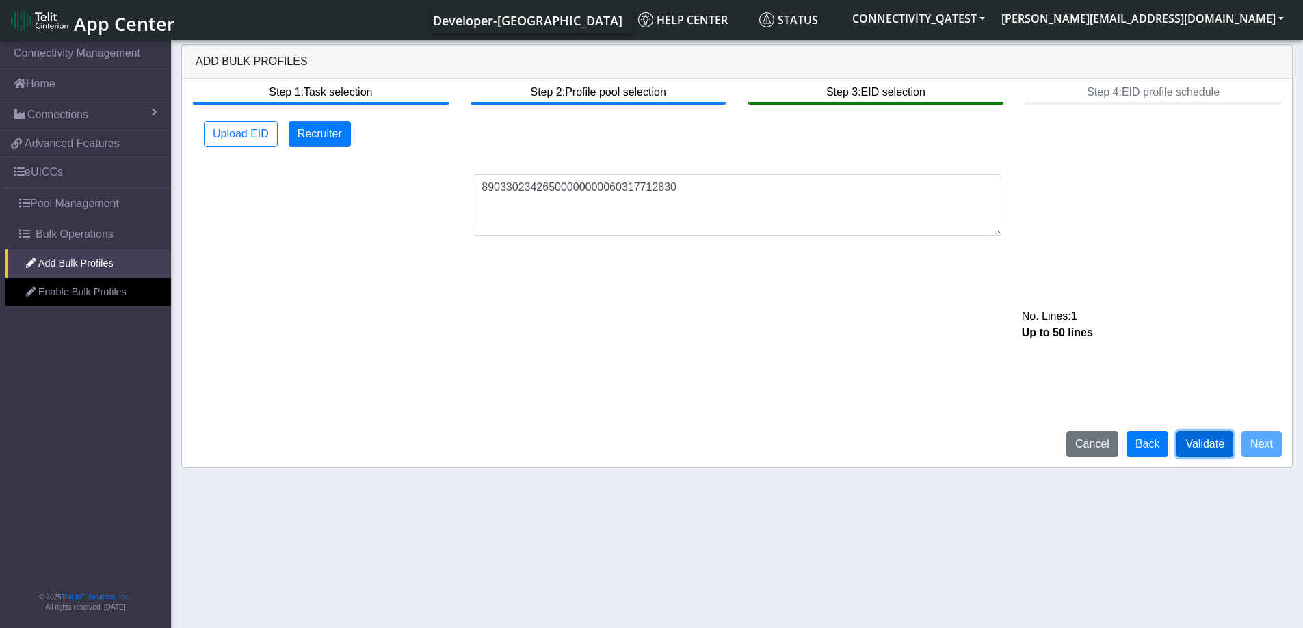
click at [1212, 449] on button "Validate" at bounding box center [1204, 444] width 57 height 26
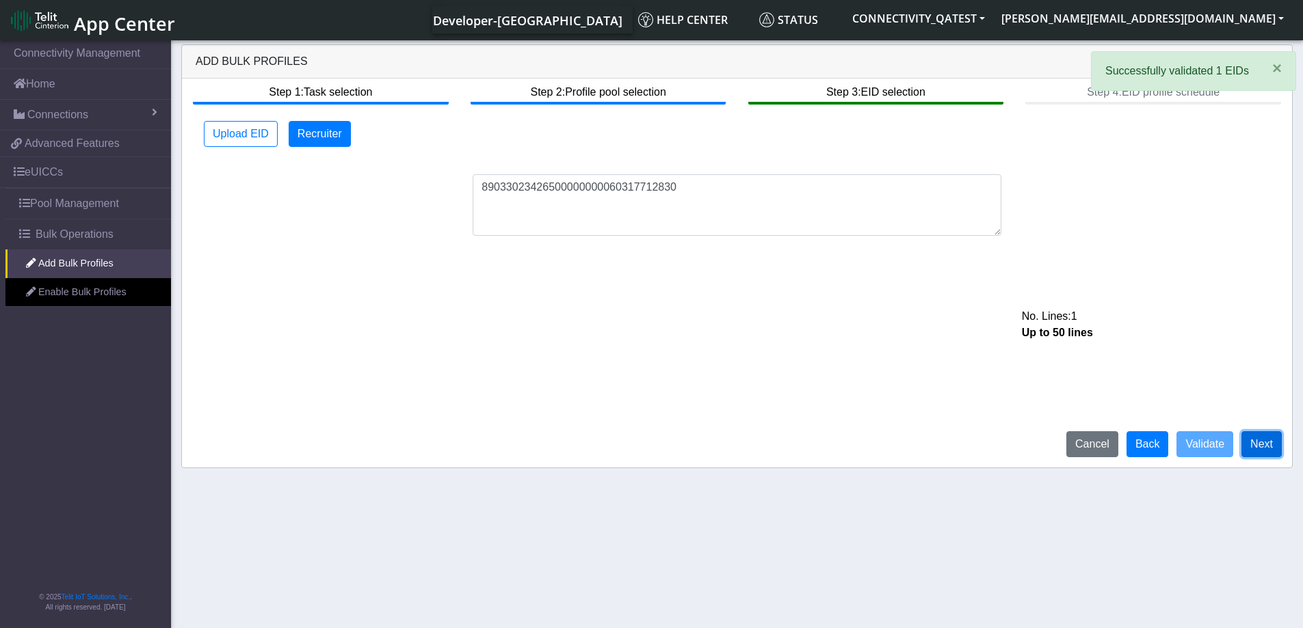
click at [1264, 446] on button "Next" at bounding box center [1261, 444] width 40 height 26
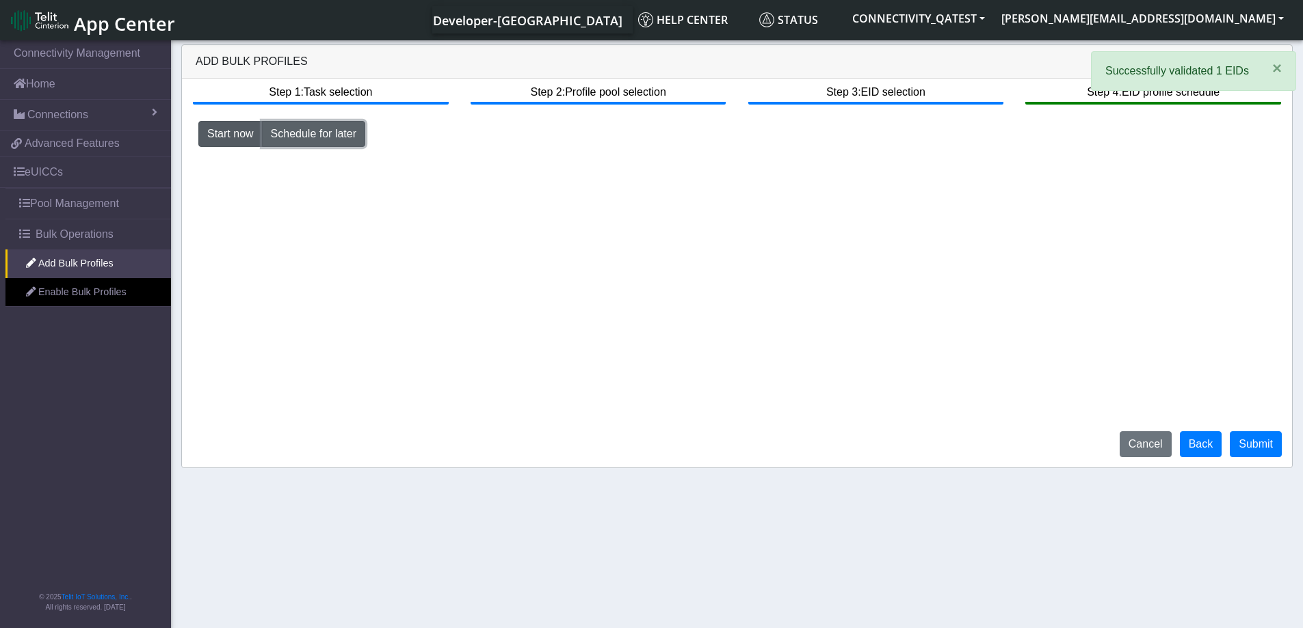
click at [304, 137] on button "Schedule for later" at bounding box center [313, 134] width 103 height 26
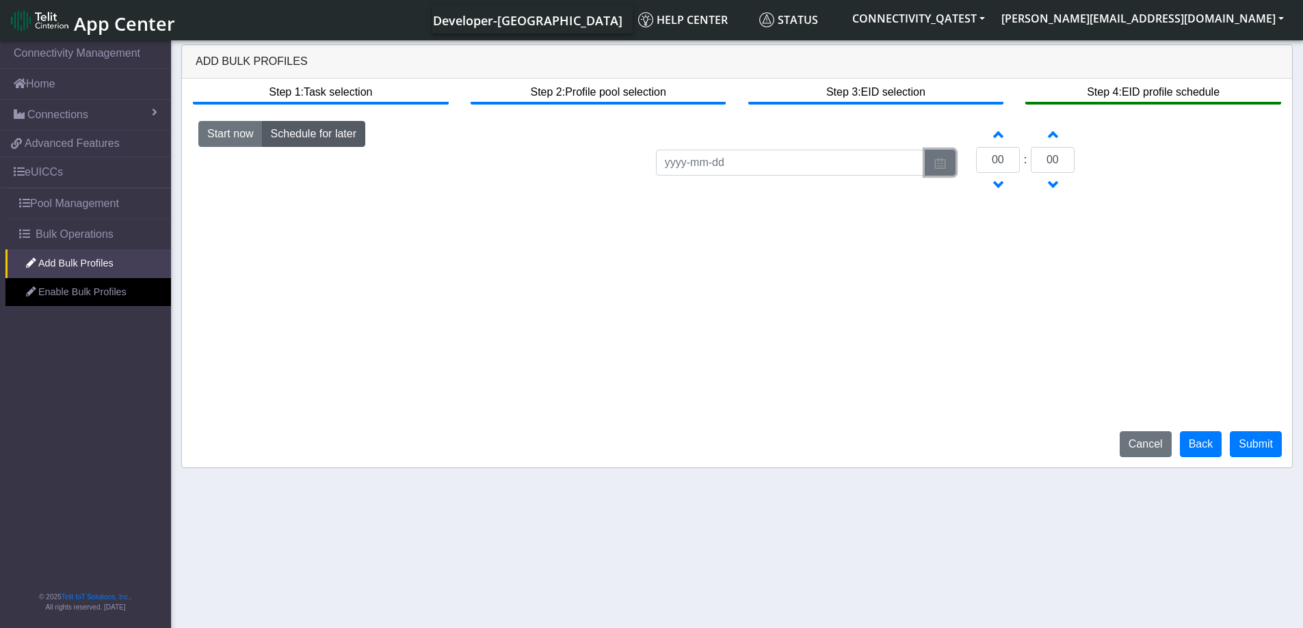
click at [939, 159] on img "button" at bounding box center [939, 163] width 13 height 11
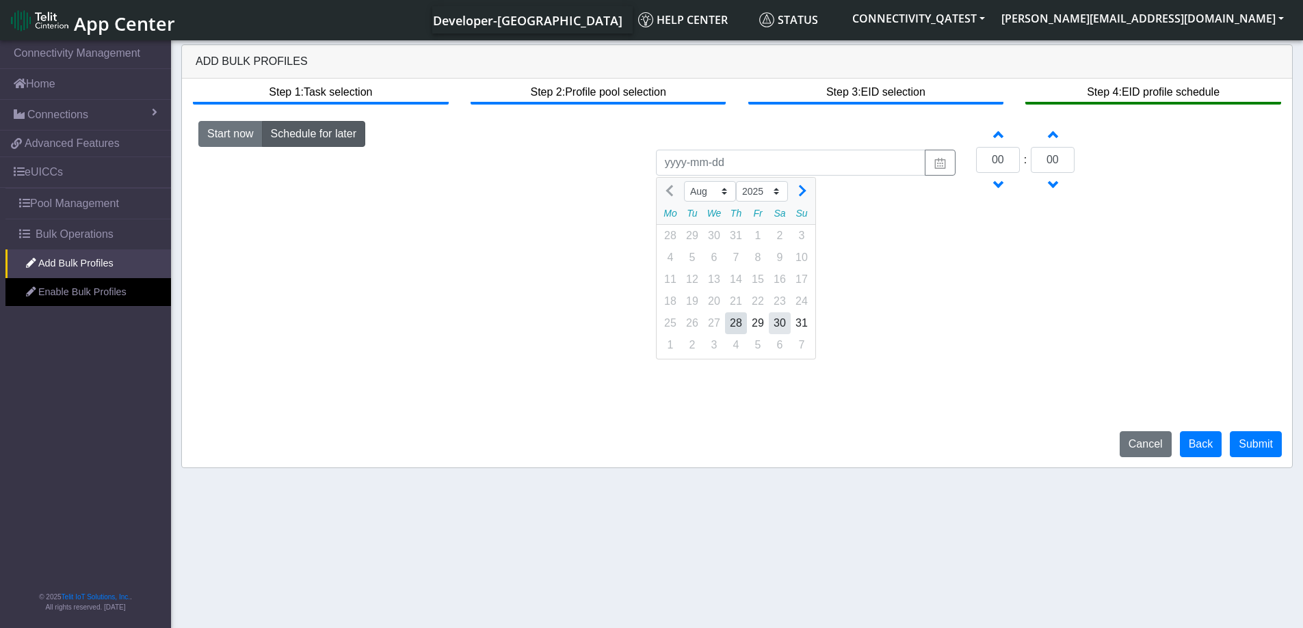
click at [782, 319] on div "30" at bounding box center [780, 323] width 22 height 22
type input "2025-08-30"
click at [1001, 144] on button "Increment hours" at bounding box center [997, 134] width 25 height 26
type input "01"
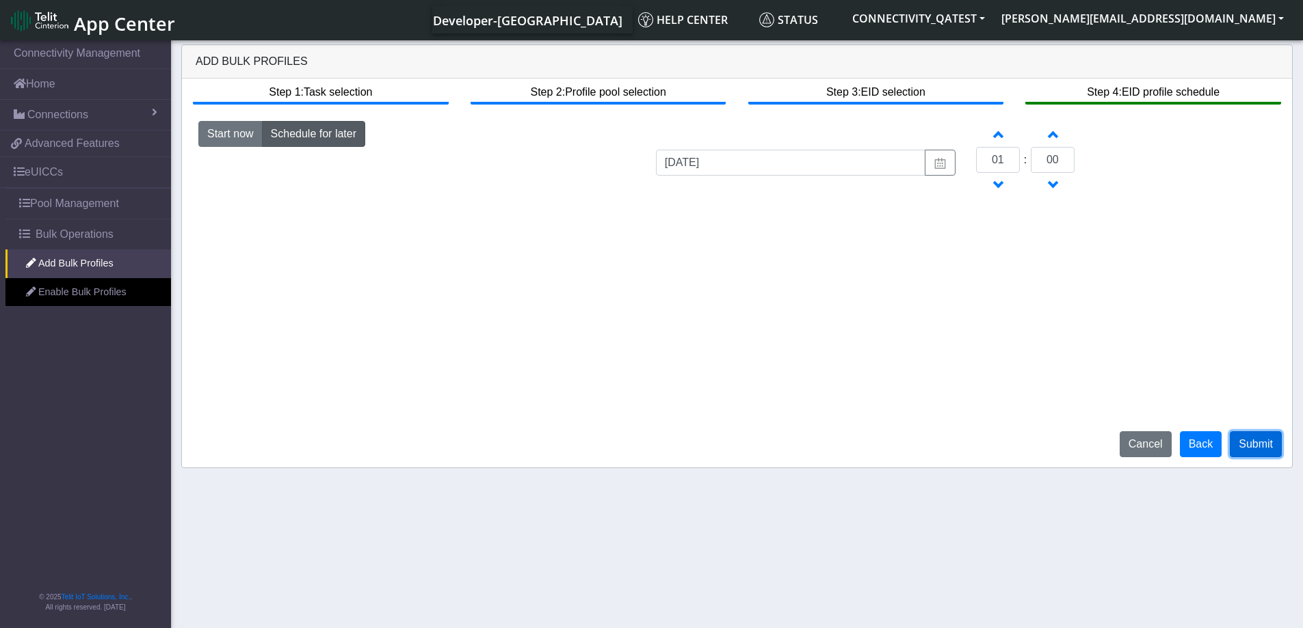
click at [1250, 450] on button "Submit" at bounding box center [1255, 444] width 52 height 26
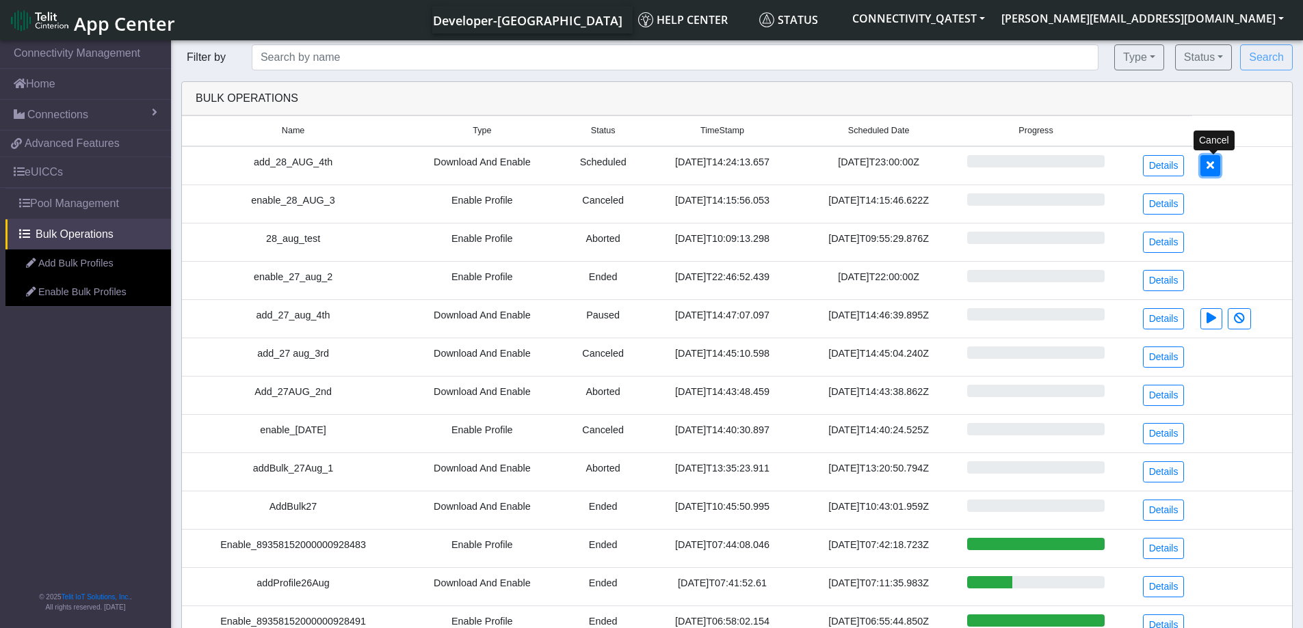
click at [1214, 174] on button at bounding box center [1210, 165] width 20 height 21
click at [83, 263] on link "Add Bulk Profiles" at bounding box center [87, 264] width 165 height 29
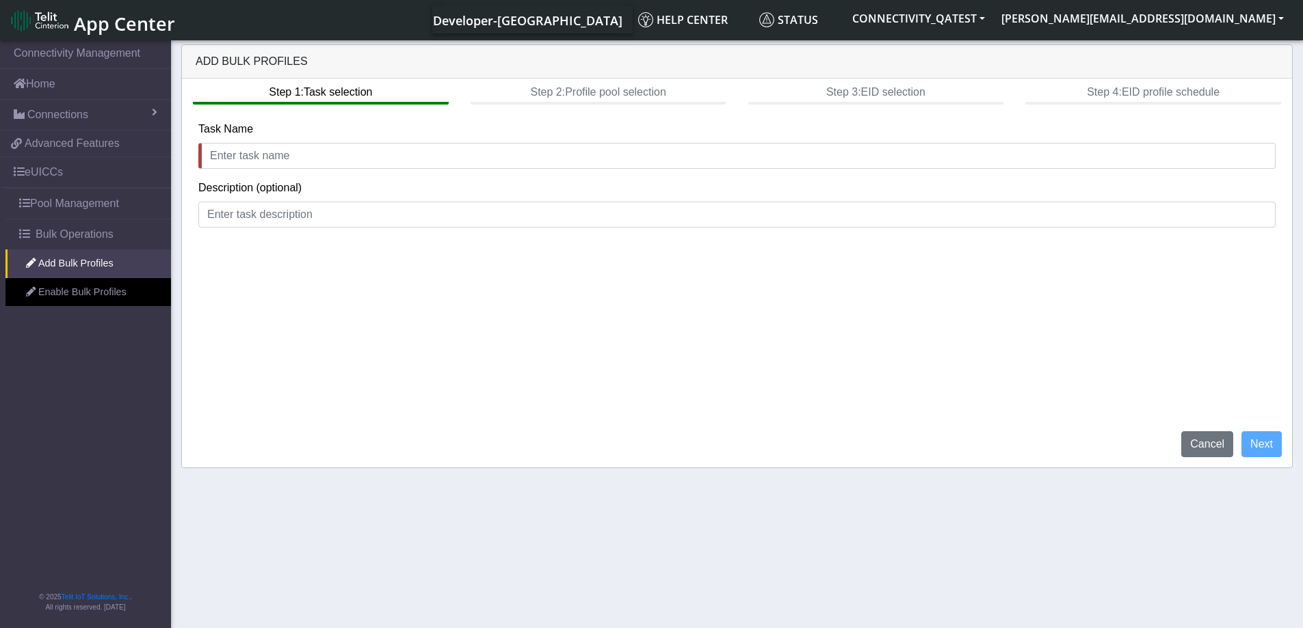
click at [116, 15] on span "App Center" at bounding box center [124, 23] width 101 height 25
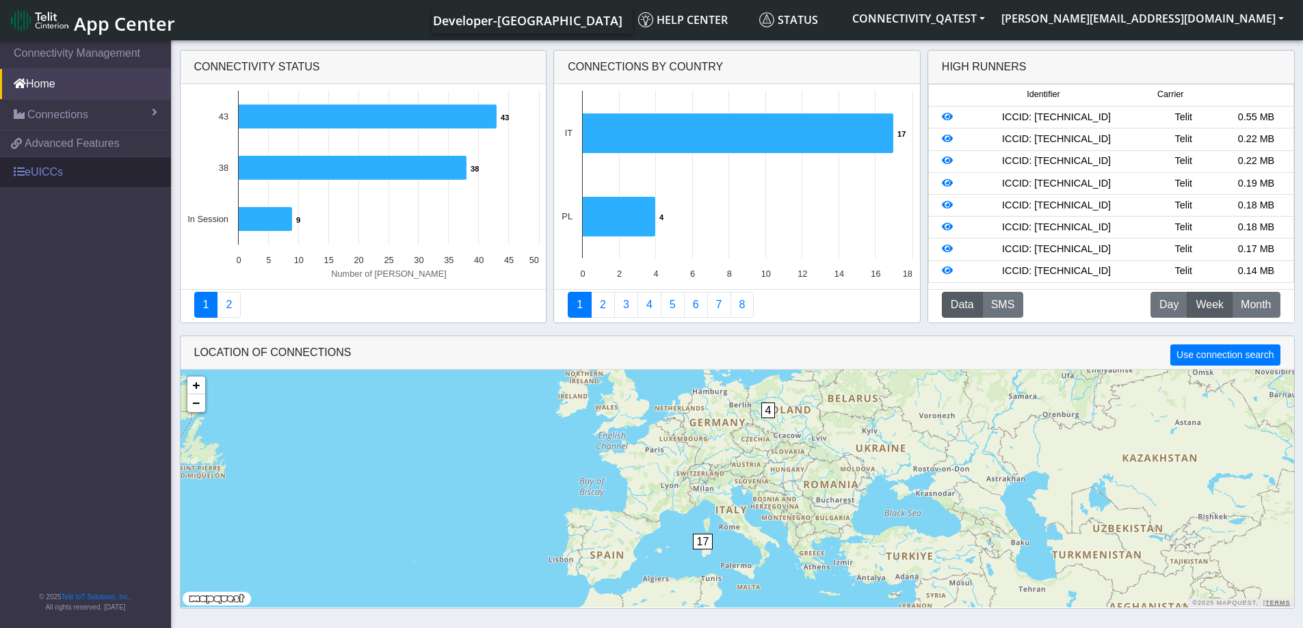
click at [48, 169] on link "eUICCs" at bounding box center [85, 172] width 171 height 30
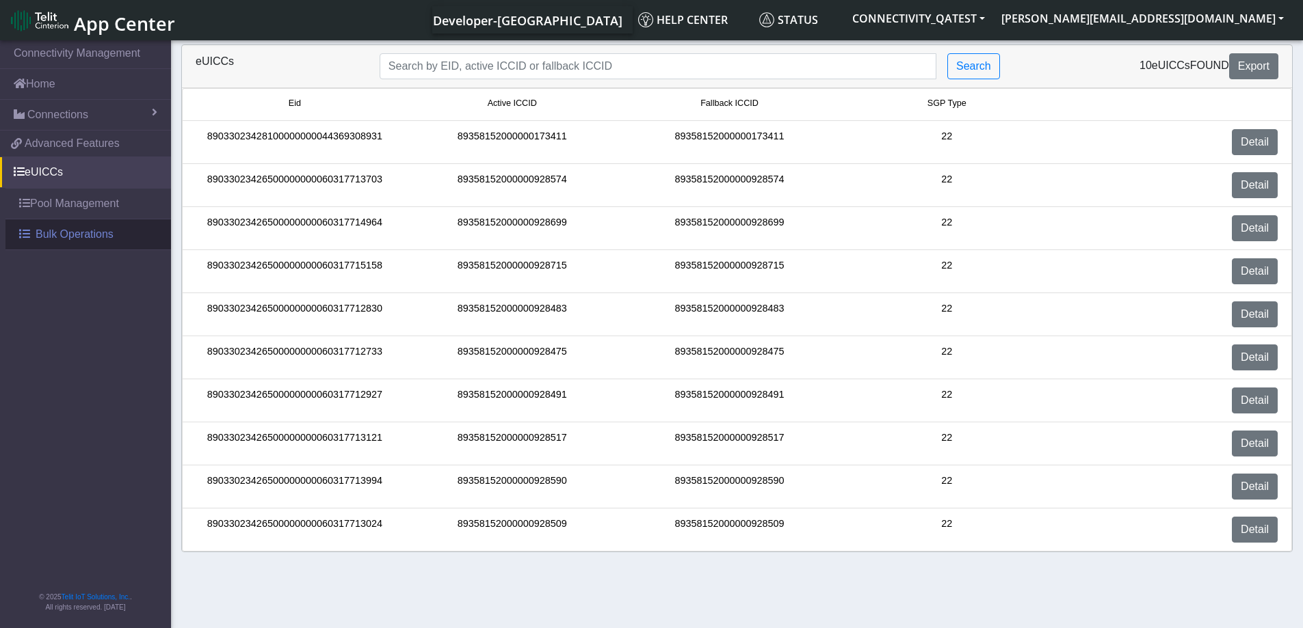
click at [57, 236] on span "Bulk Operations" at bounding box center [75, 234] width 78 height 16
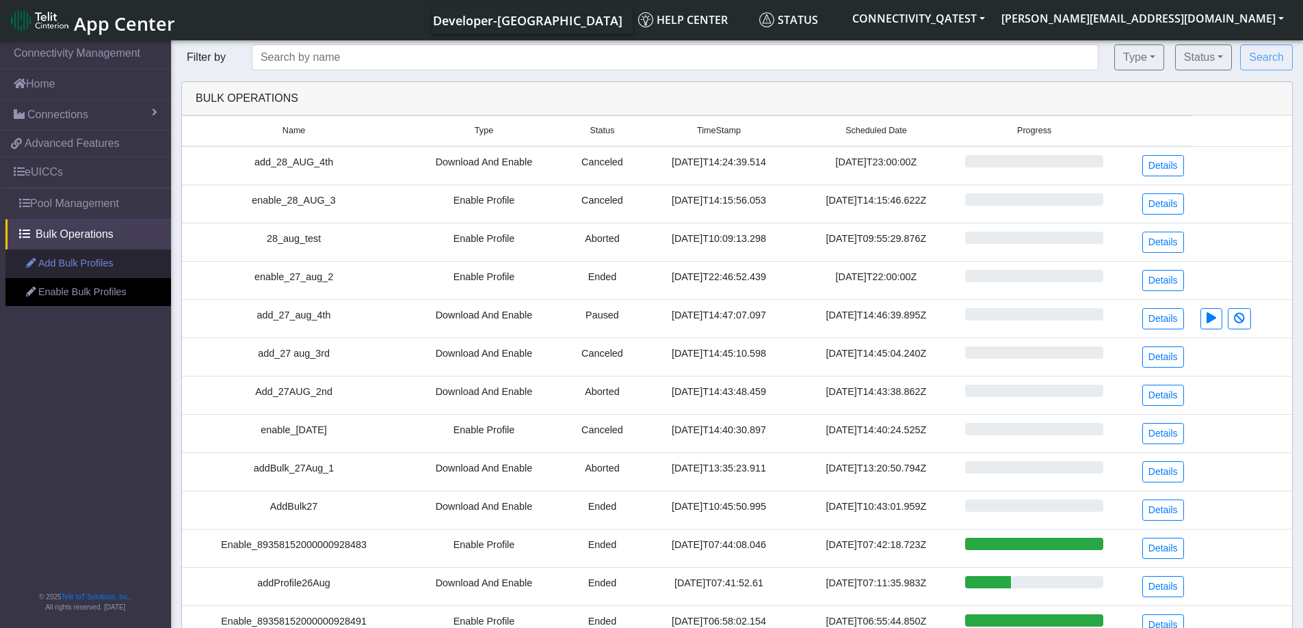
click at [56, 262] on link "Add Bulk Profiles" at bounding box center [87, 264] width 165 height 29
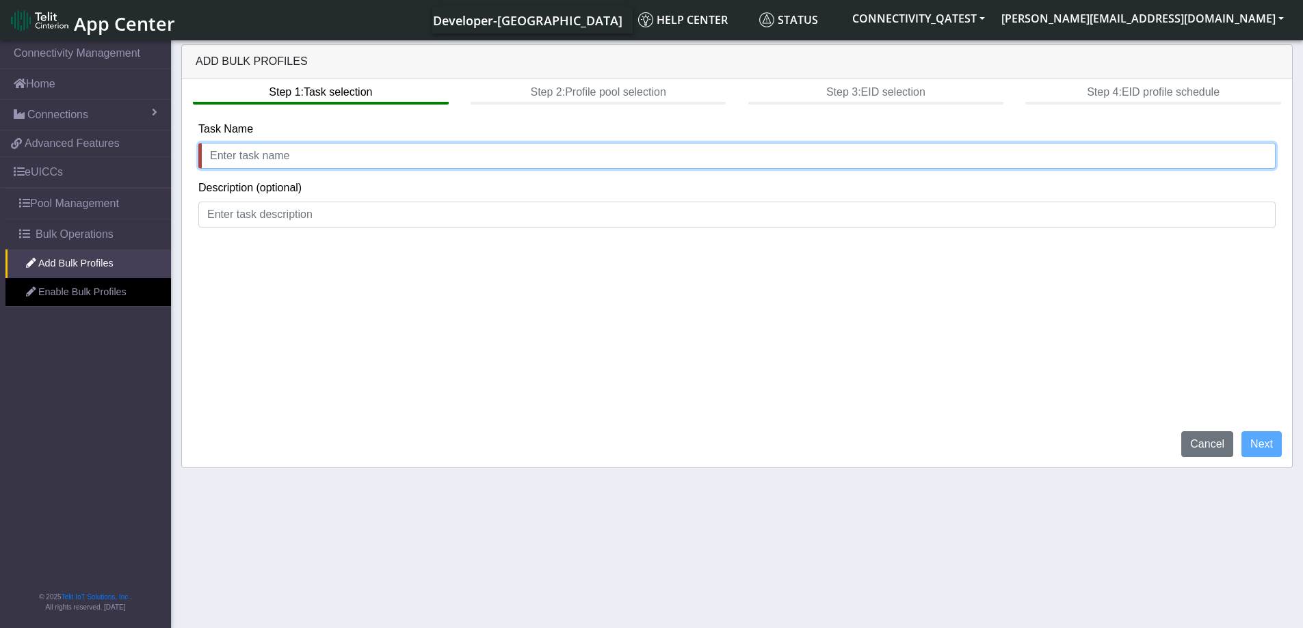
click at [294, 156] on input "text" at bounding box center [736, 156] width 1077 height 26
type input "add_28_AUG_5th"
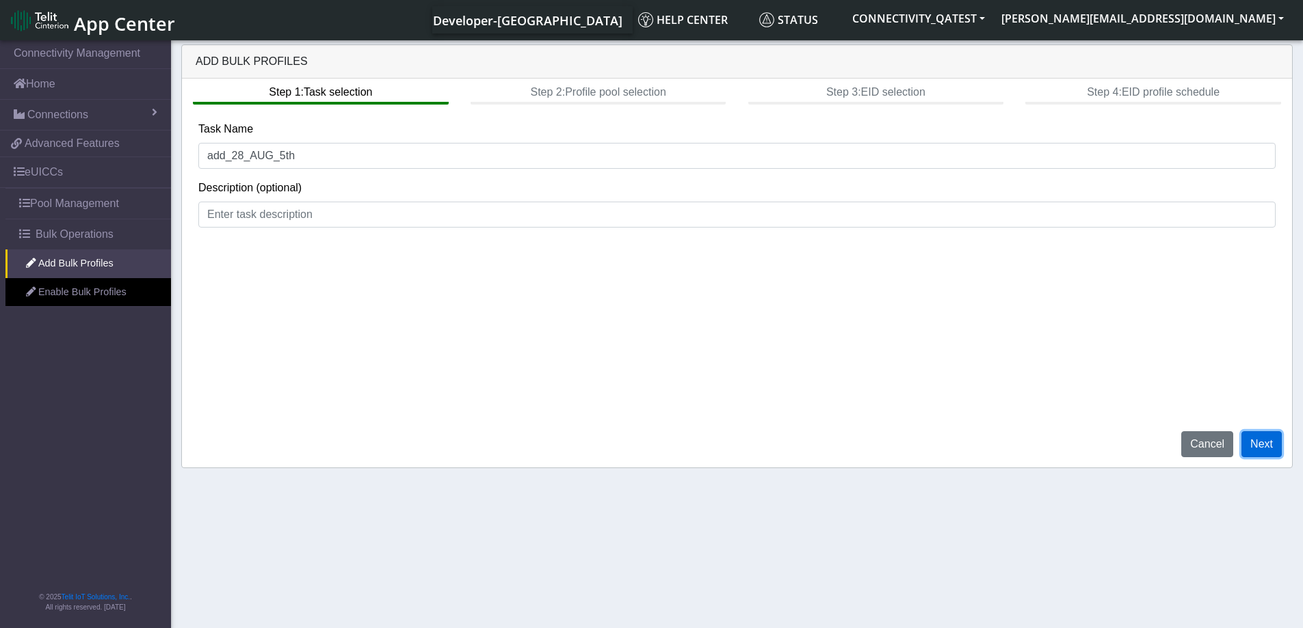
click at [1266, 433] on button "Next" at bounding box center [1261, 444] width 40 height 26
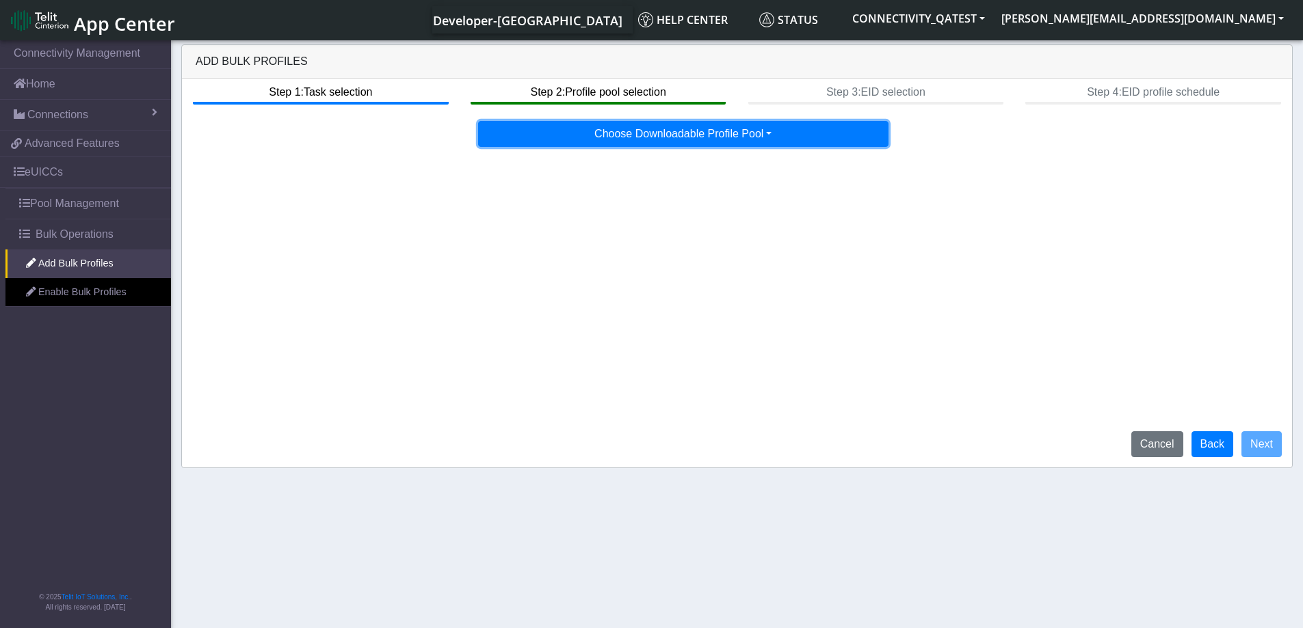
click at [710, 144] on button "Choose Downloadable Profile Pool" at bounding box center [683, 134] width 410 height 26
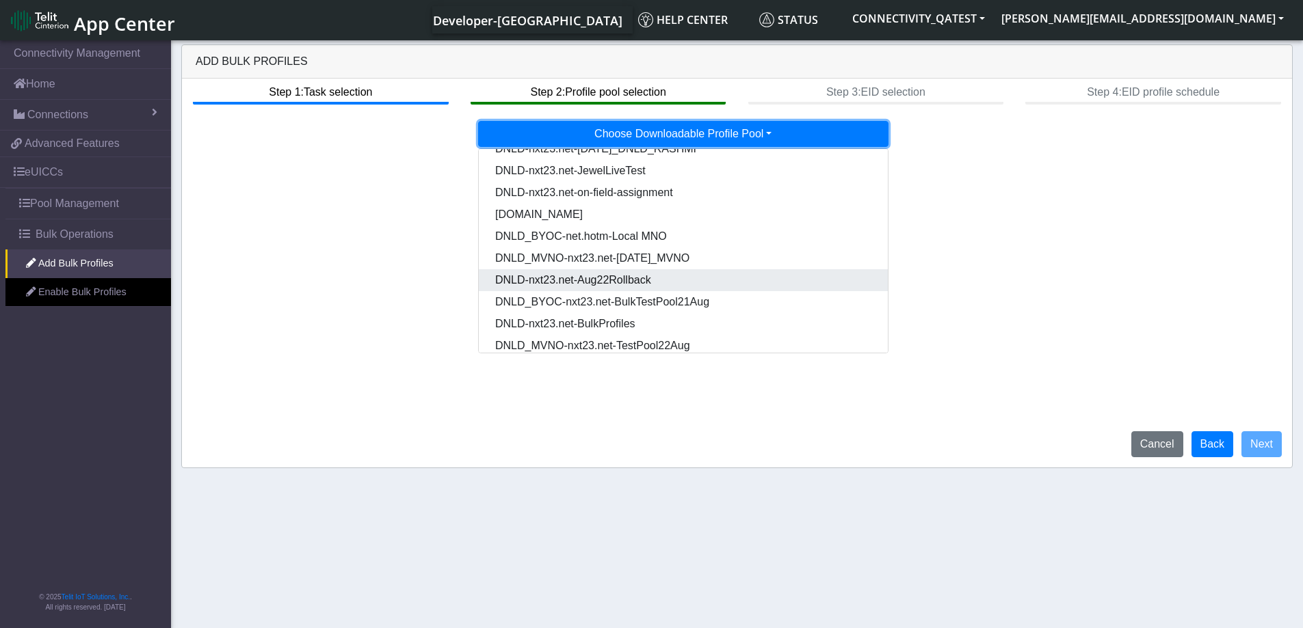
scroll to position [70, 0]
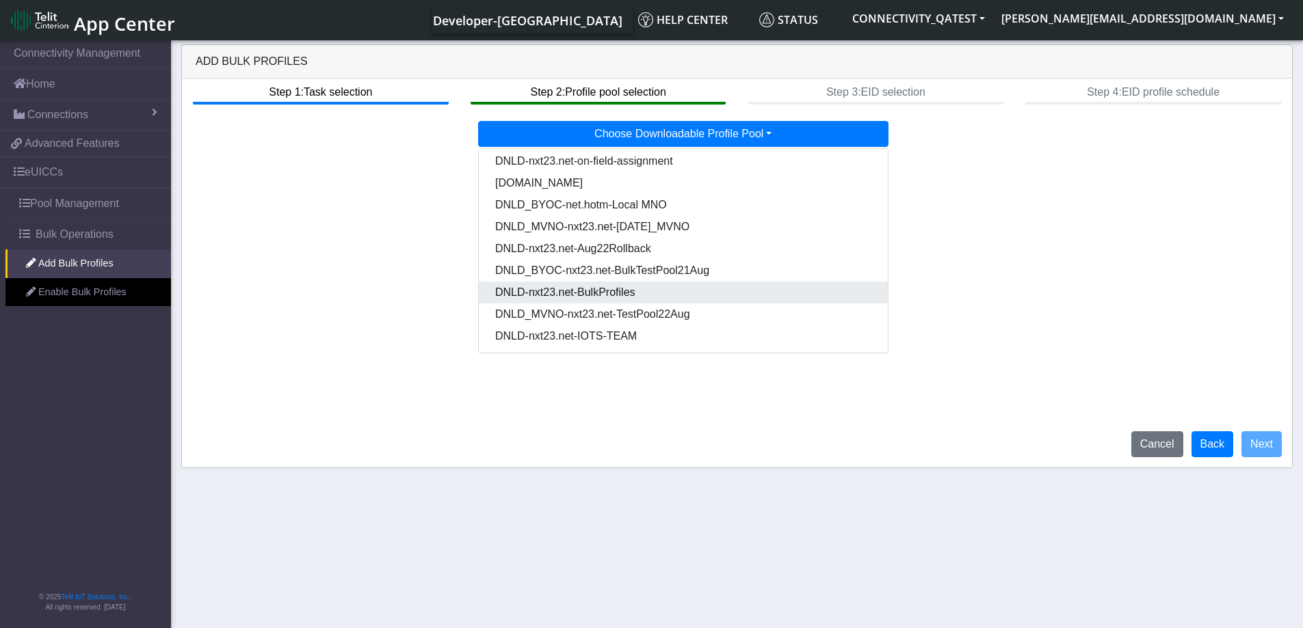
click at [656, 292] on Pooldd87b2e2-121e-4d00-ae8a-d075df8e0e86-dropdown "DNLD-nxt23.net-BulkProfiles" at bounding box center [683, 293] width 409 height 22
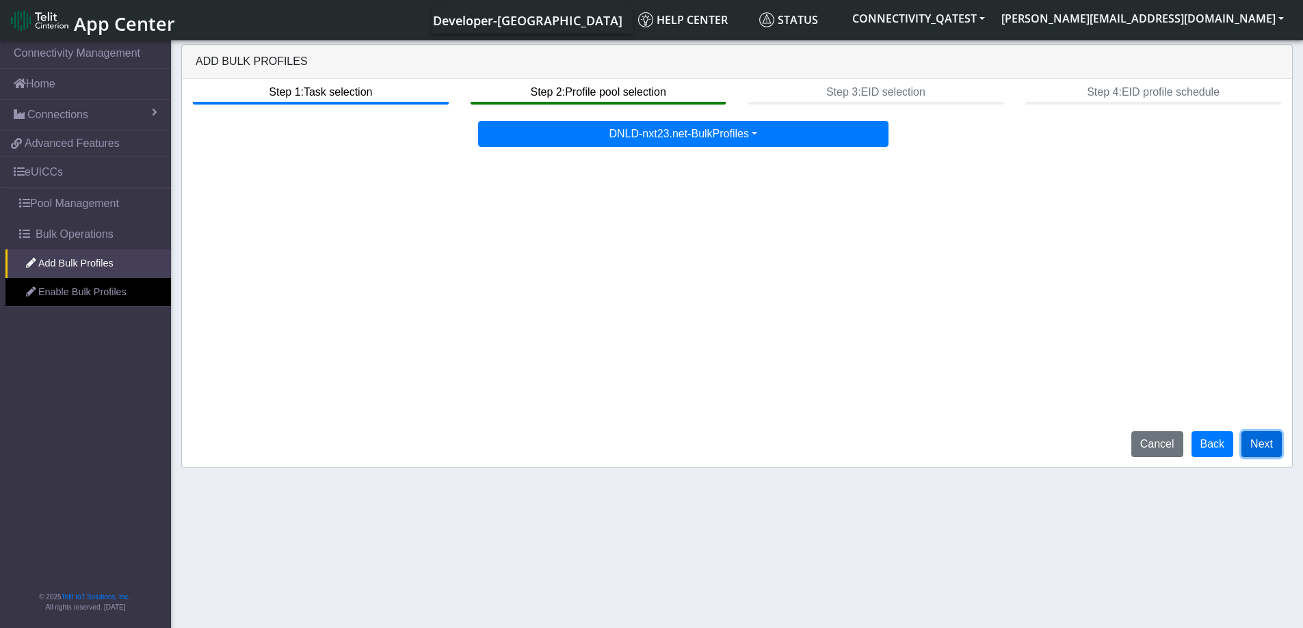
click at [1274, 450] on button "Next" at bounding box center [1261, 444] width 40 height 26
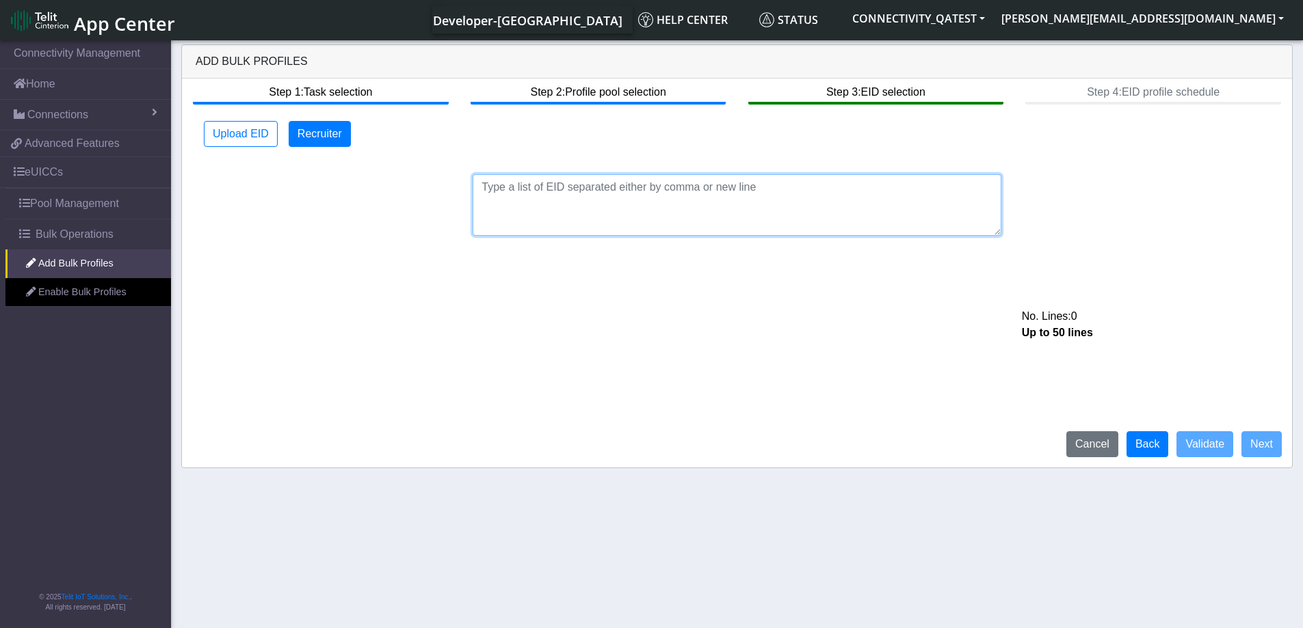
click at [647, 178] on textarea at bounding box center [736, 205] width 529 height 62
paste textarea "89033023426500000000060317712830"
type textarea "89033023426500000000060317712830"
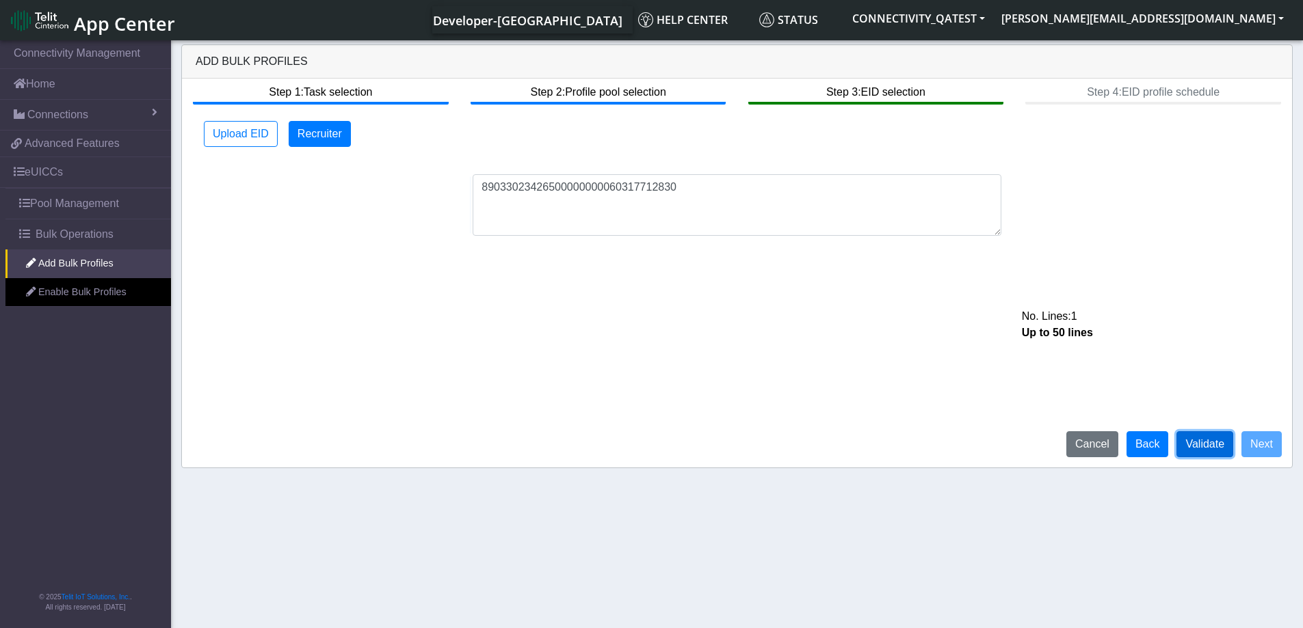
click at [1192, 442] on button "Validate" at bounding box center [1204, 444] width 57 height 26
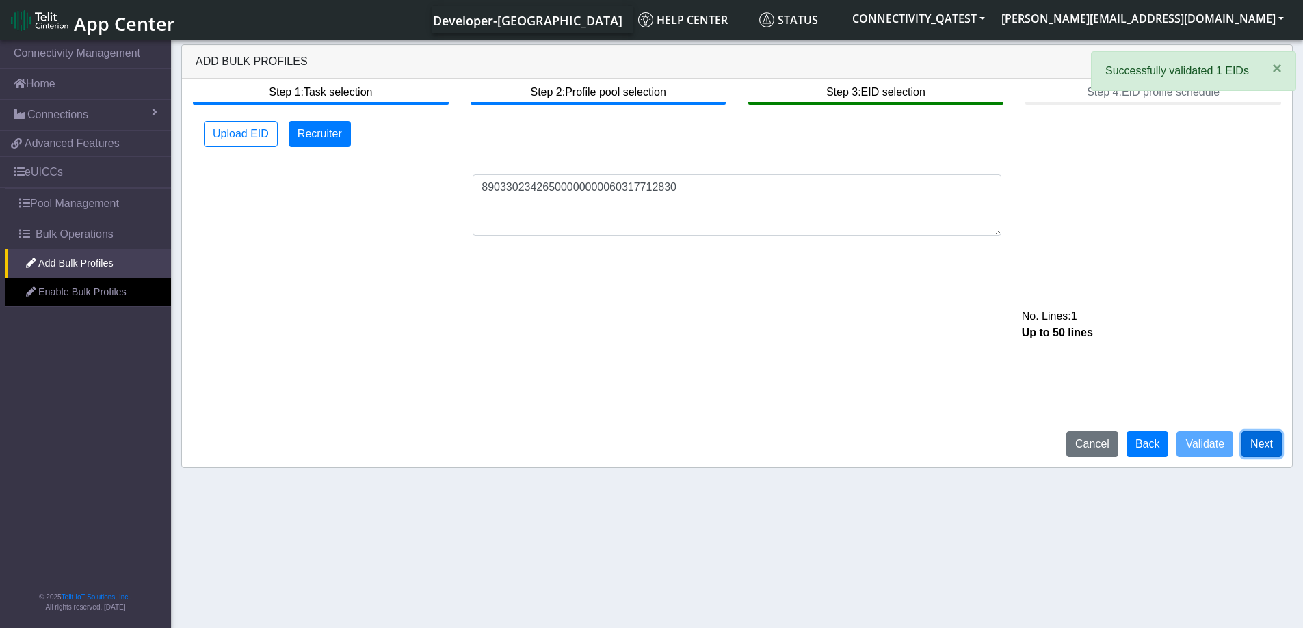
click at [1251, 447] on button "Next" at bounding box center [1261, 444] width 40 height 26
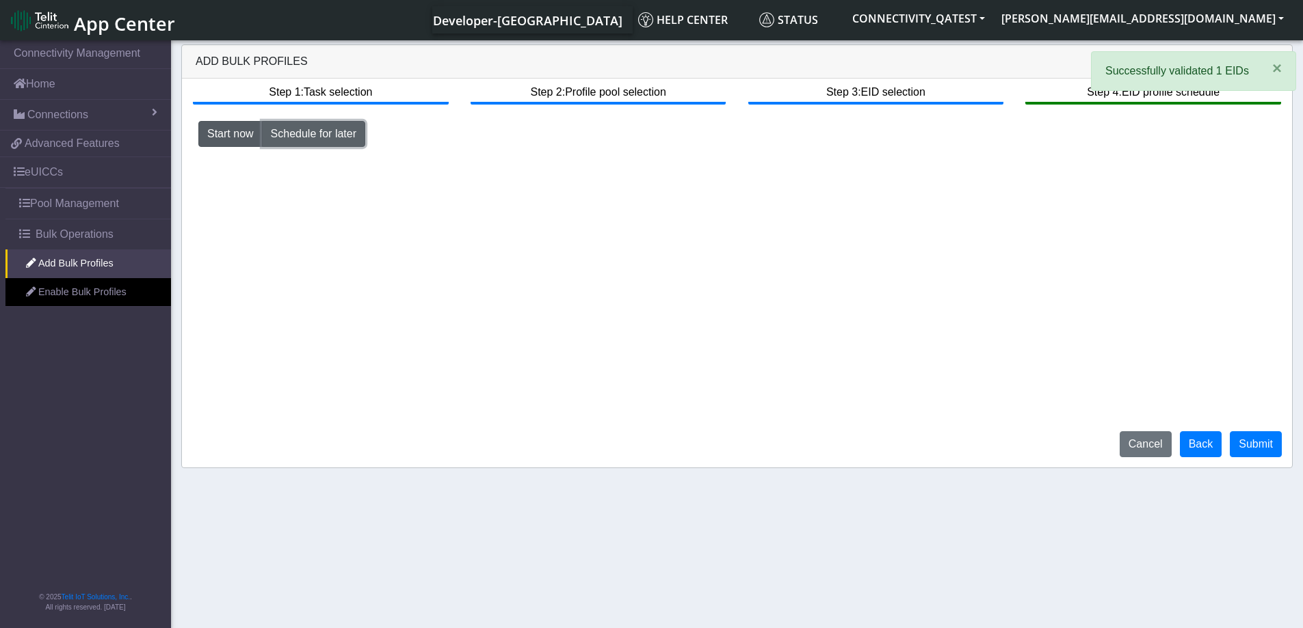
click at [310, 141] on button "Schedule for later" at bounding box center [313, 134] width 103 height 26
click at [935, 168] on img "button" at bounding box center [939, 163] width 13 height 11
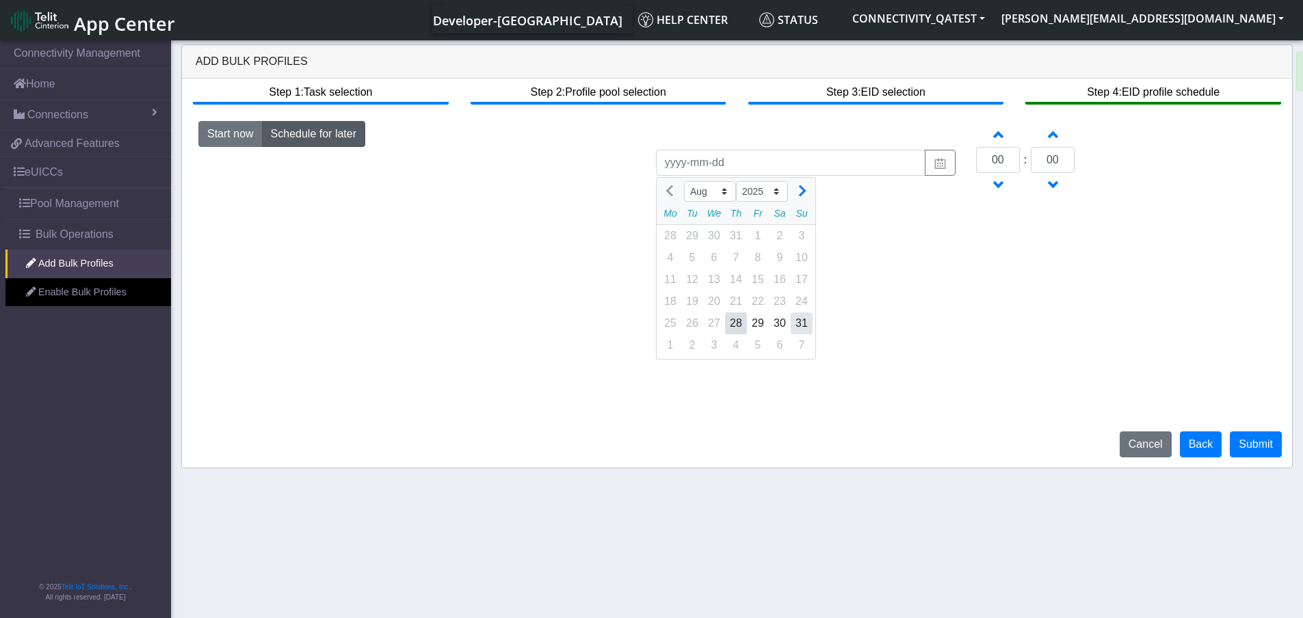
click at [803, 322] on div "31" at bounding box center [801, 323] width 22 height 22
type input "2025-08-31"
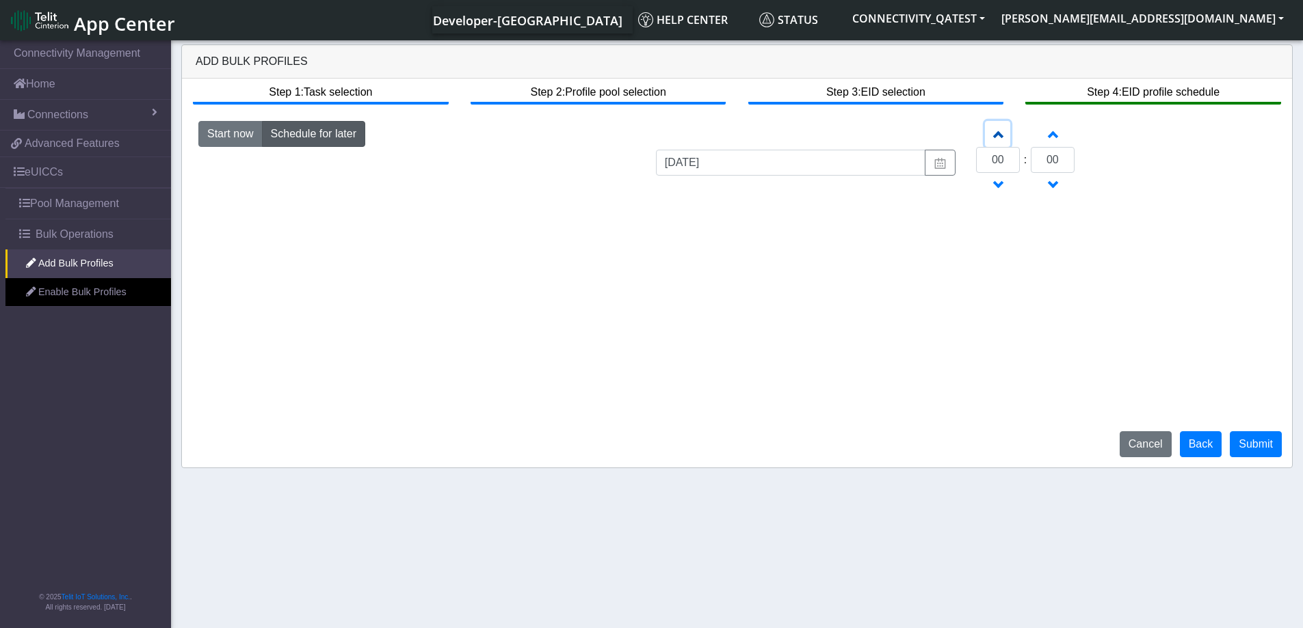
click at [996, 134] on span "button" at bounding box center [997, 134] width 8 height 12
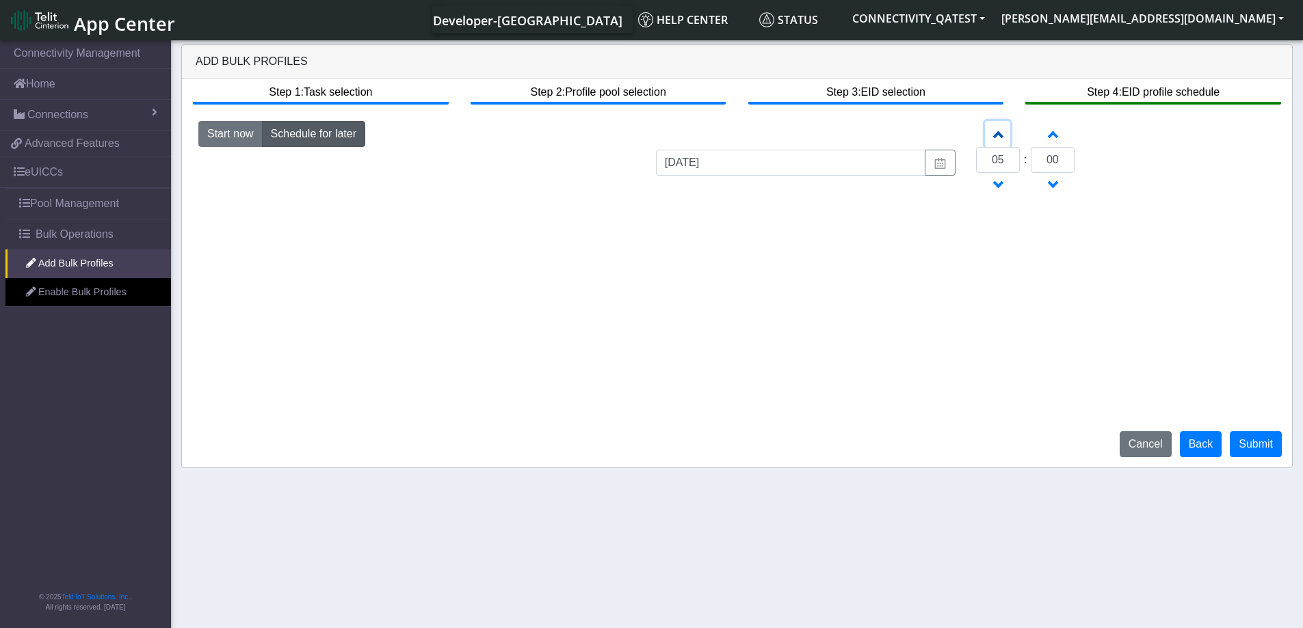
click at [996, 134] on span "button" at bounding box center [997, 134] width 8 height 12
type input "08"
click at [1261, 444] on button "Submit" at bounding box center [1255, 444] width 52 height 26
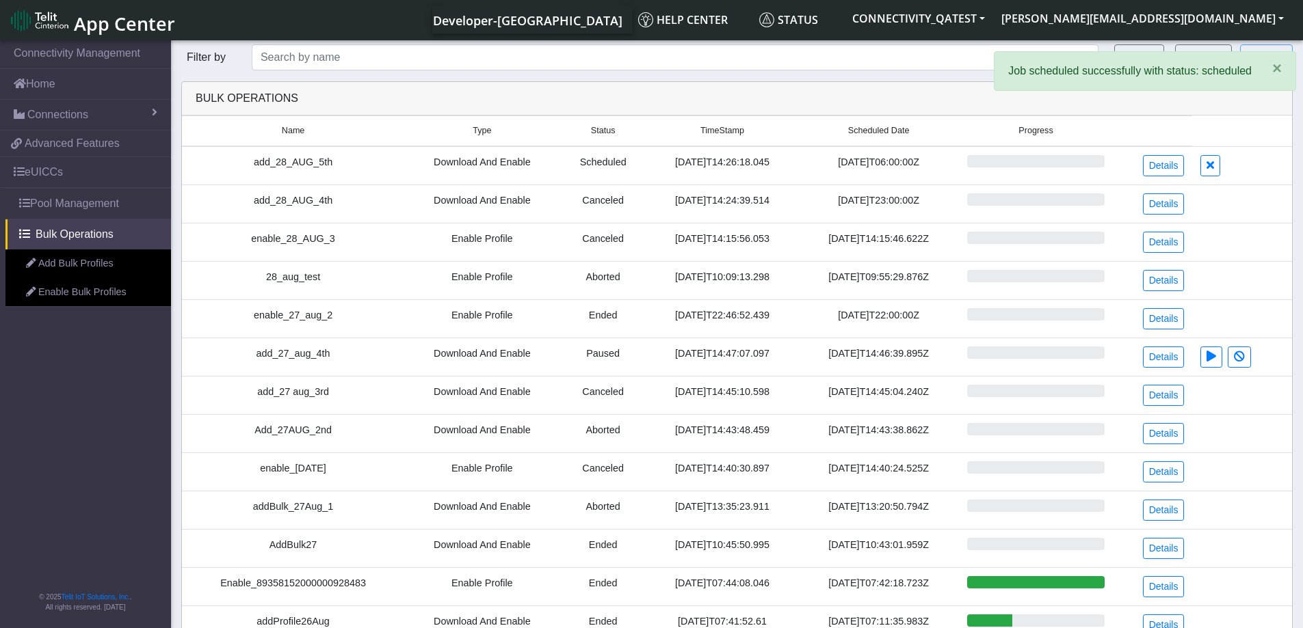
drag, startPoint x: 939, startPoint y: 161, endPoint x: 814, endPoint y: 156, distance: 125.2
click at [814, 156] on date "[DATE]T06:00:00Z" at bounding box center [878, 165] width 161 height 39
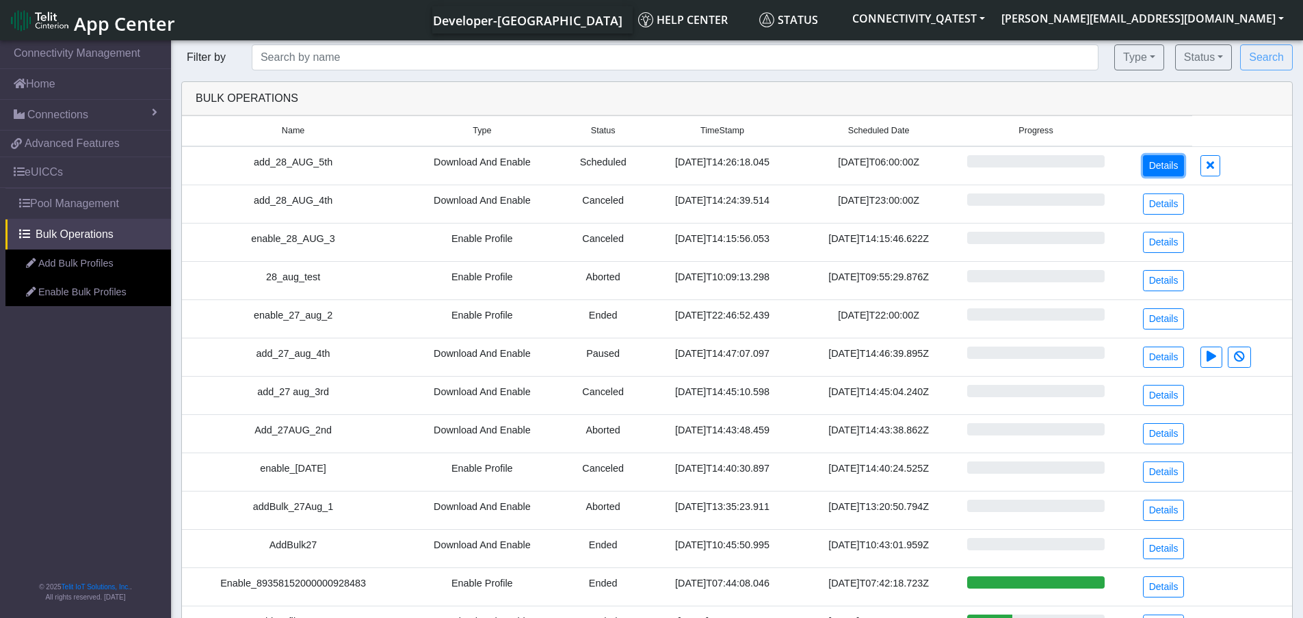
click at [1166, 167] on link "Details" at bounding box center [1164, 165] width 42 height 21
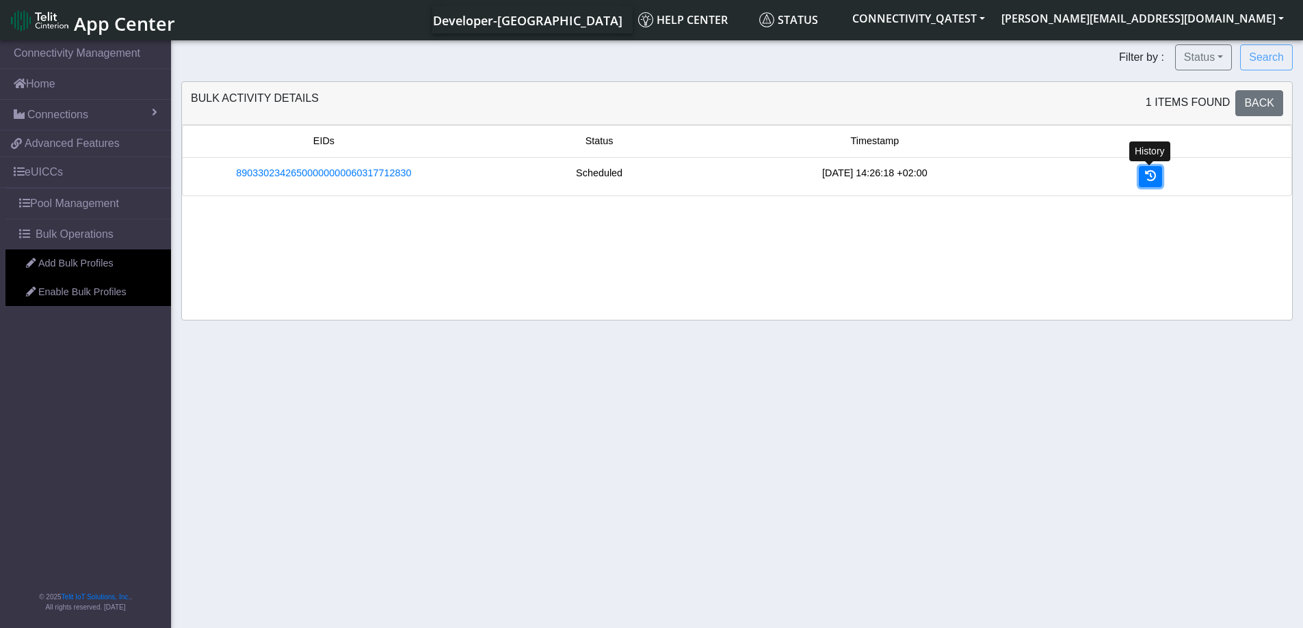
click at [1149, 176] on icon at bounding box center [1150, 175] width 11 height 11
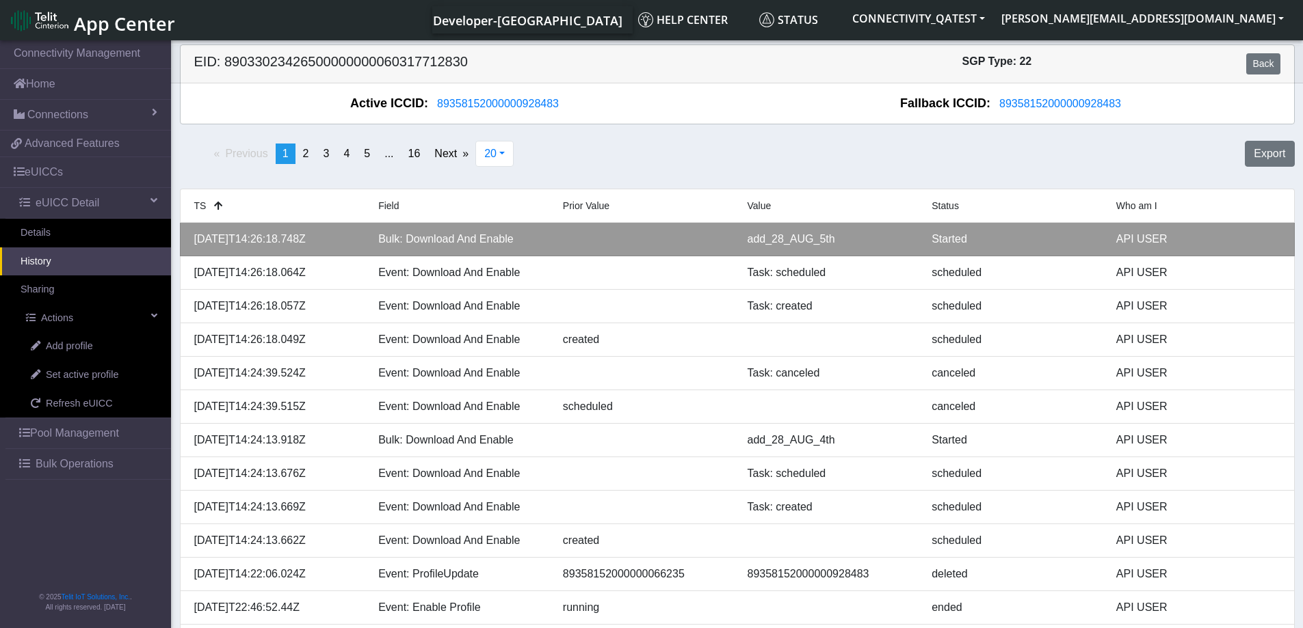
click at [909, 240] on div "add_28_AUG_5th" at bounding box center [829, 239] width 185 height 16
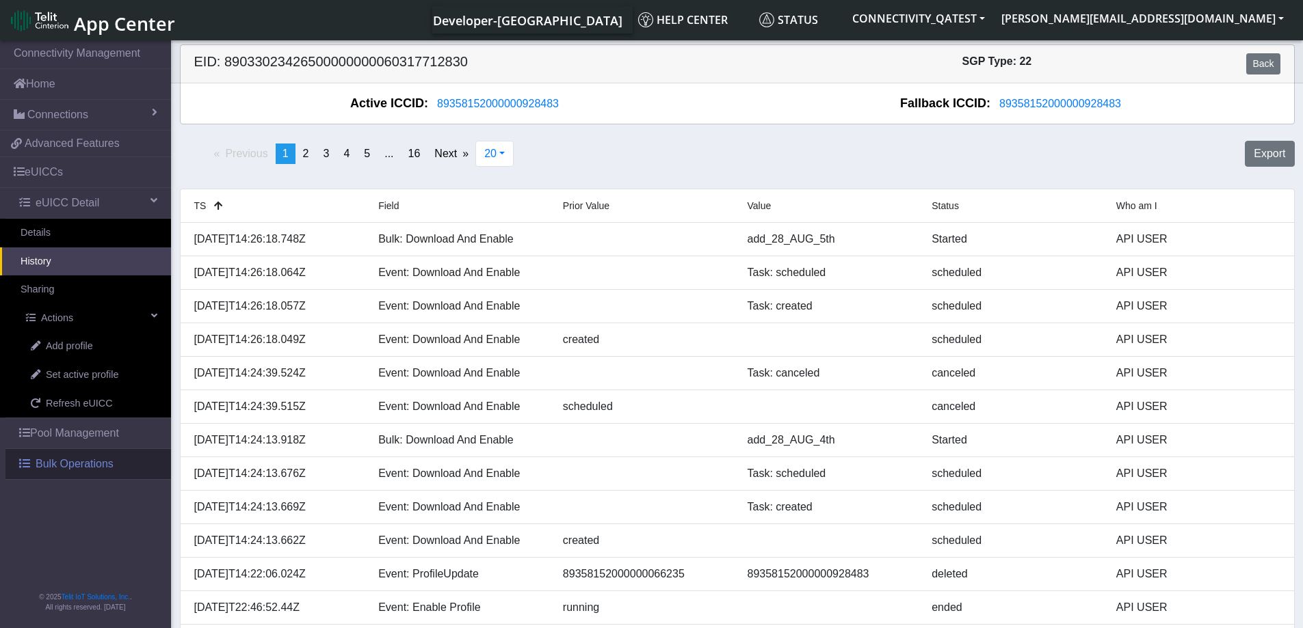
click at [122, 470] on link "Bulk Operations" at bounding box center [87, 464] width 165 height 30
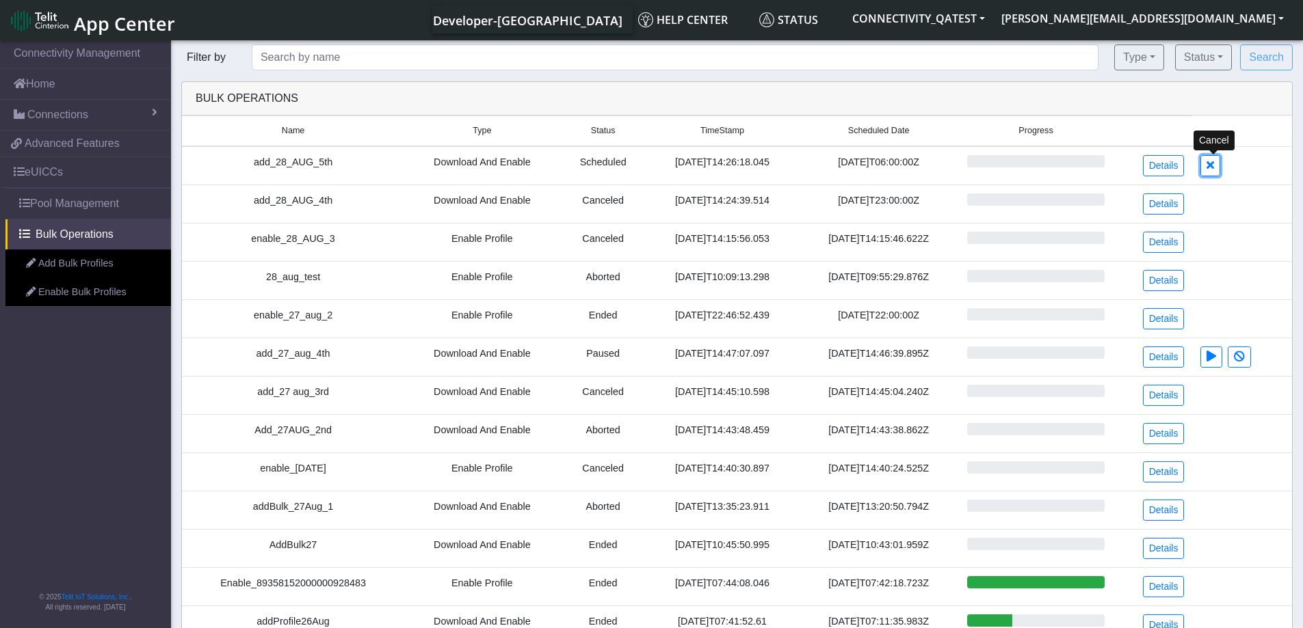
drag, startPoint x: 1214, startPoint y: 168, endPoint x: 712, endPoint y: 49, distance: 516.4
click at [1214, 168] on icon at bounding box center [1210, 164] width 8 height 11
click at [88, 263] on link "Add Bulk Profiles" at bounding box center [87, 264] width 165 height 29
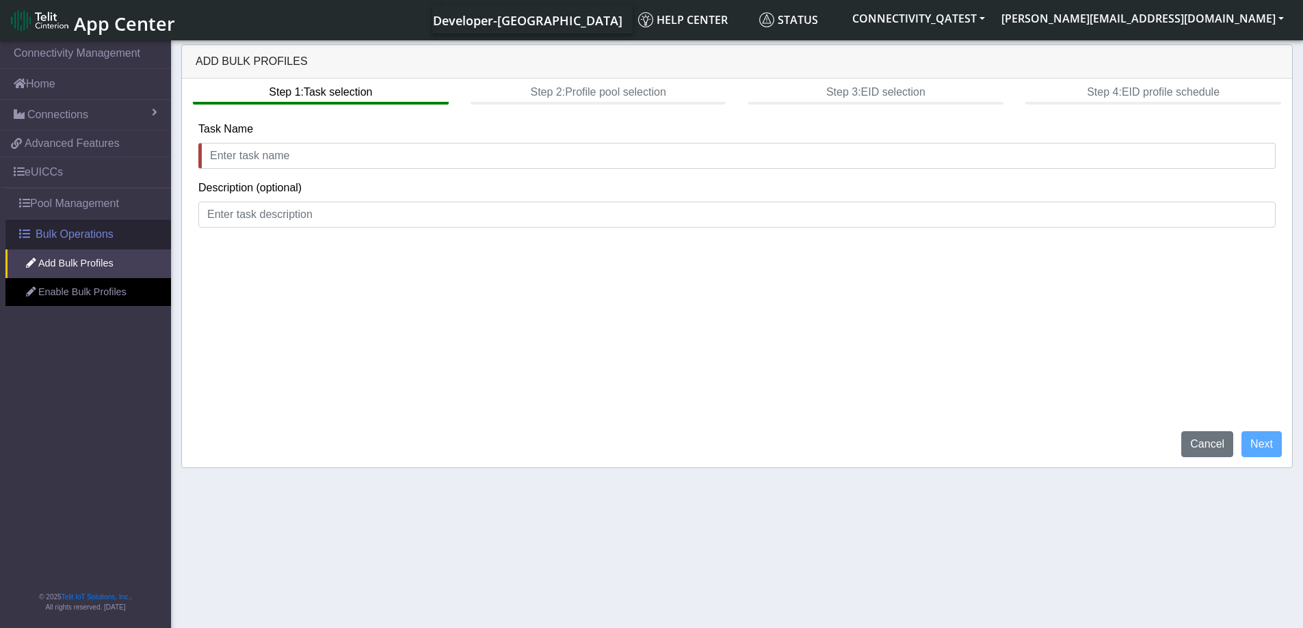
click at [49, 240] on span "Bulk Operations" at bounding box center [75, 234] width 78 height 16
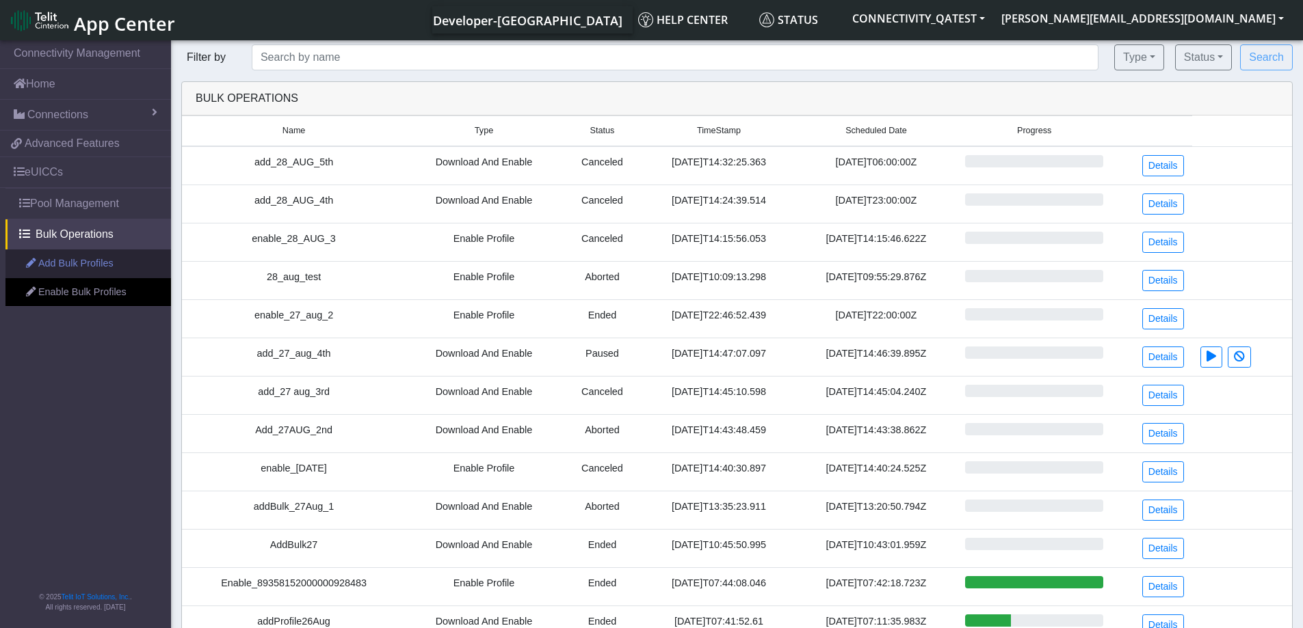
click at [53, 265] on link "Add Bulk Profiles" at bounding box center [87, 264] width 165 height 29
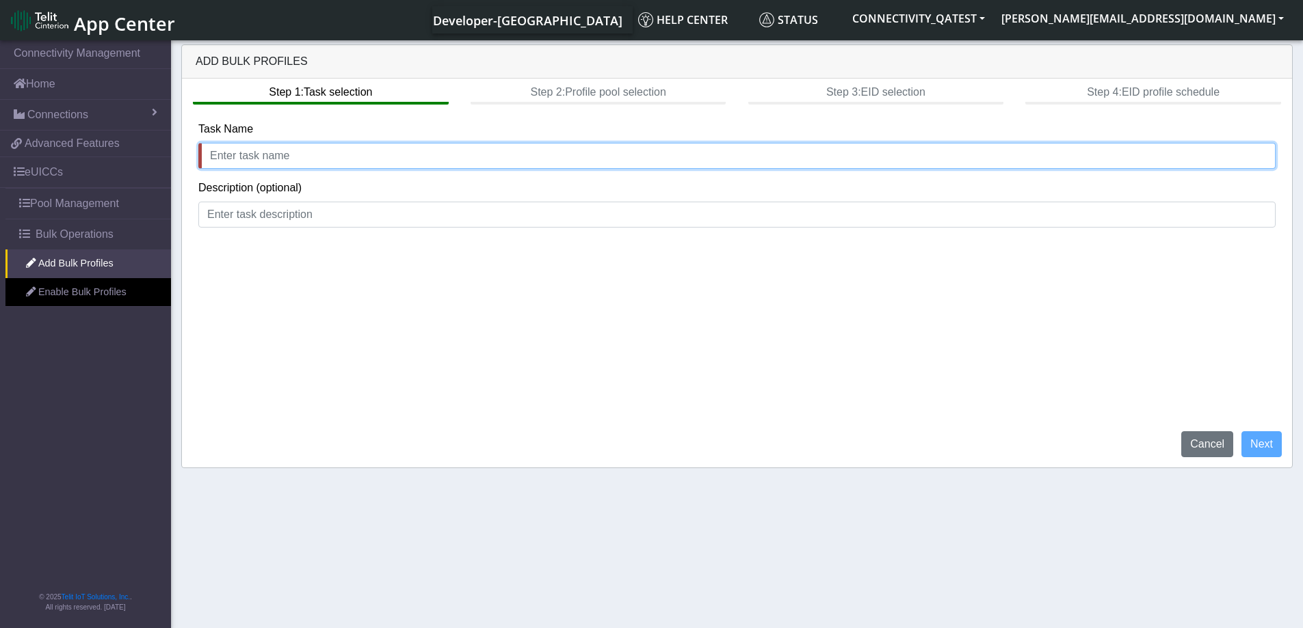
click at [243, 157] on input "text" at bounding box center [736, 156] width 1077 height 26
type input "Add_28_aug_failure"
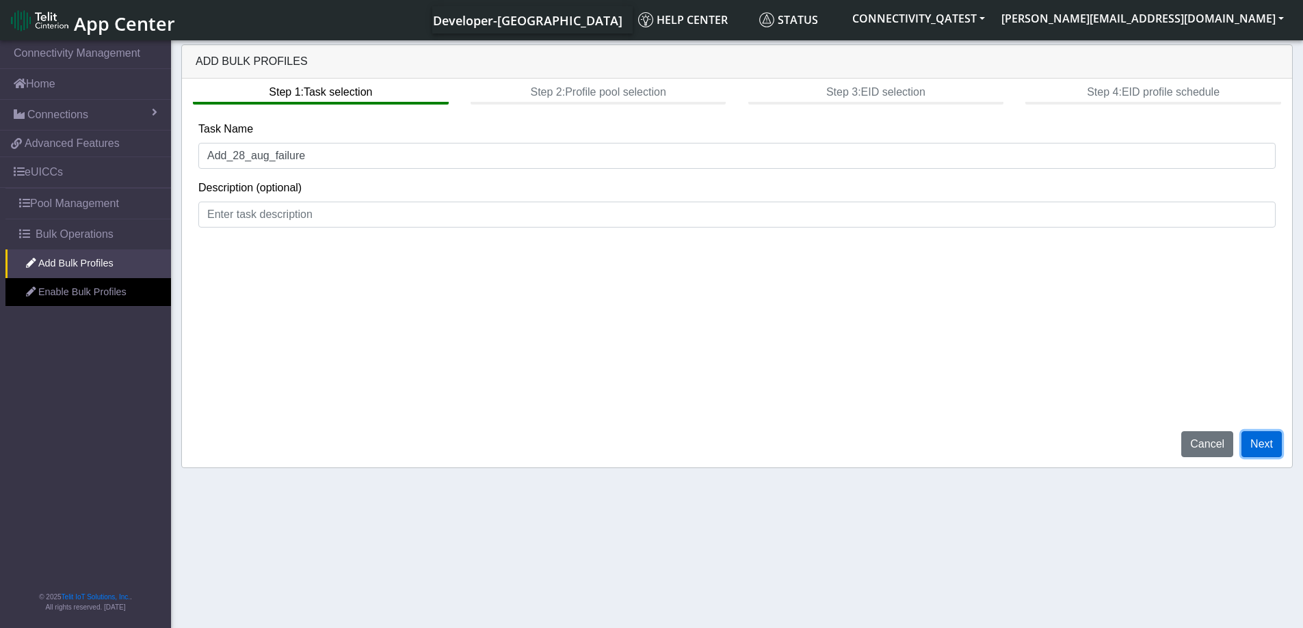
click at [1254, 440] on button "Next" at bounding box center [1261, 444] width 40 height 26
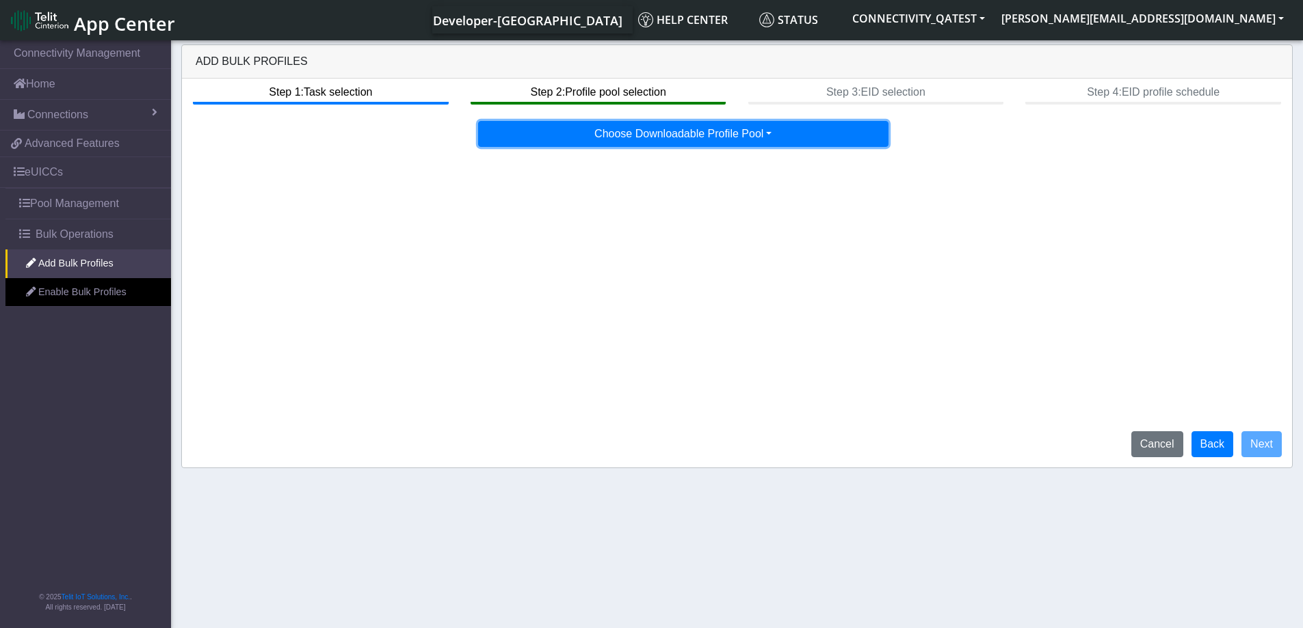
click at [733, 142] on button "Choose Downloadable Profile Pool" at bounding box center [683, 134] width 410 height 26
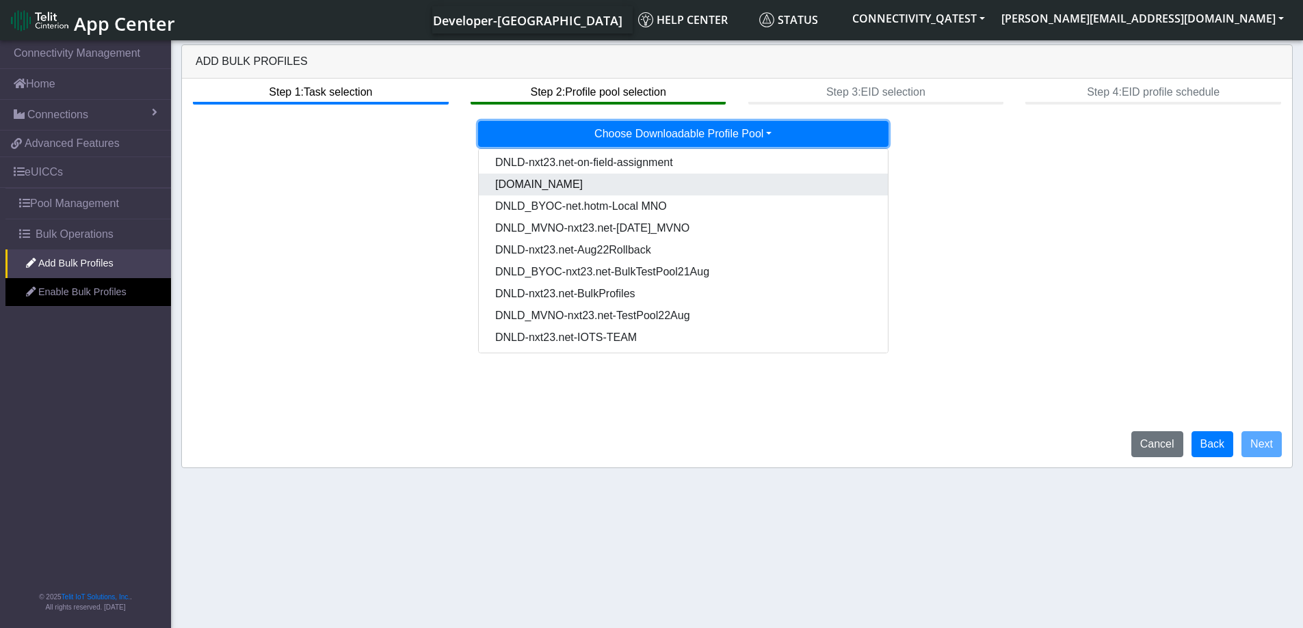
scroll to position [70, 0]
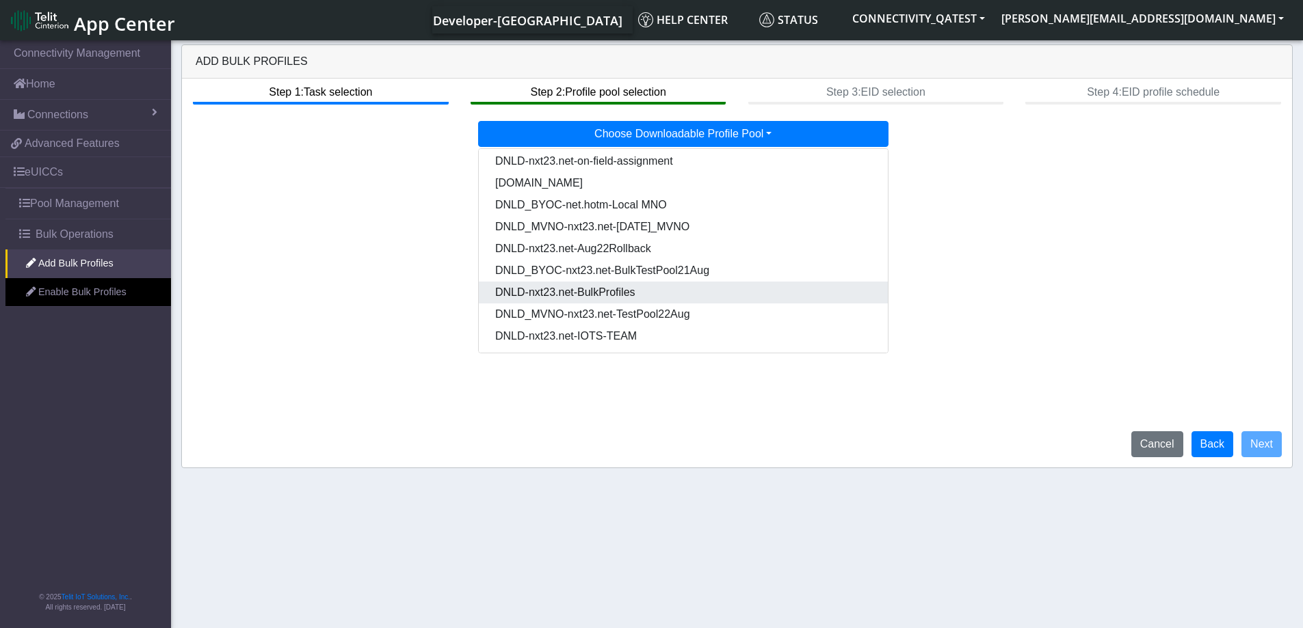
click at [630, 289] on Pooldd87b2e2-121e-4d00-ae8a-d075df8e0e86-dropdown "DNLD-nxt23.net-BulkProfiles" at bounding box center [683, 293] width 409 height 22
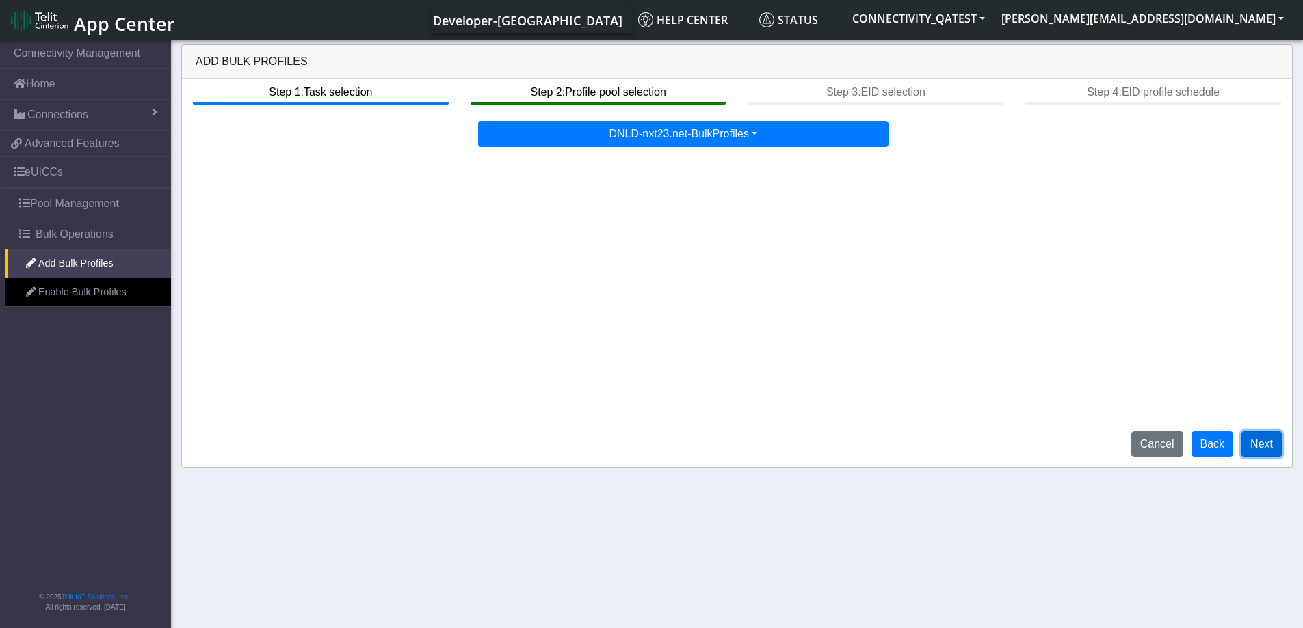
click at [1270, 446] on button "Next" at bounding box center [1261, 444] width 40 height 26
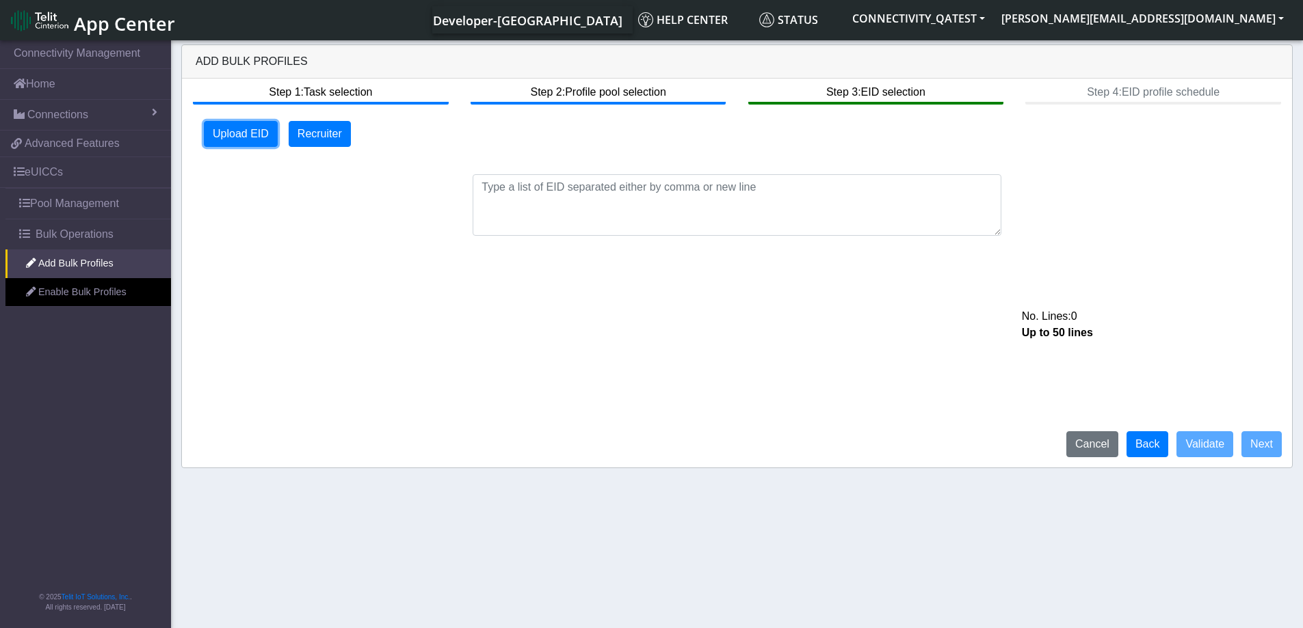
click at [251, 138] on button "Upload EID" at bounding box center [241, 134] width 74 height 26
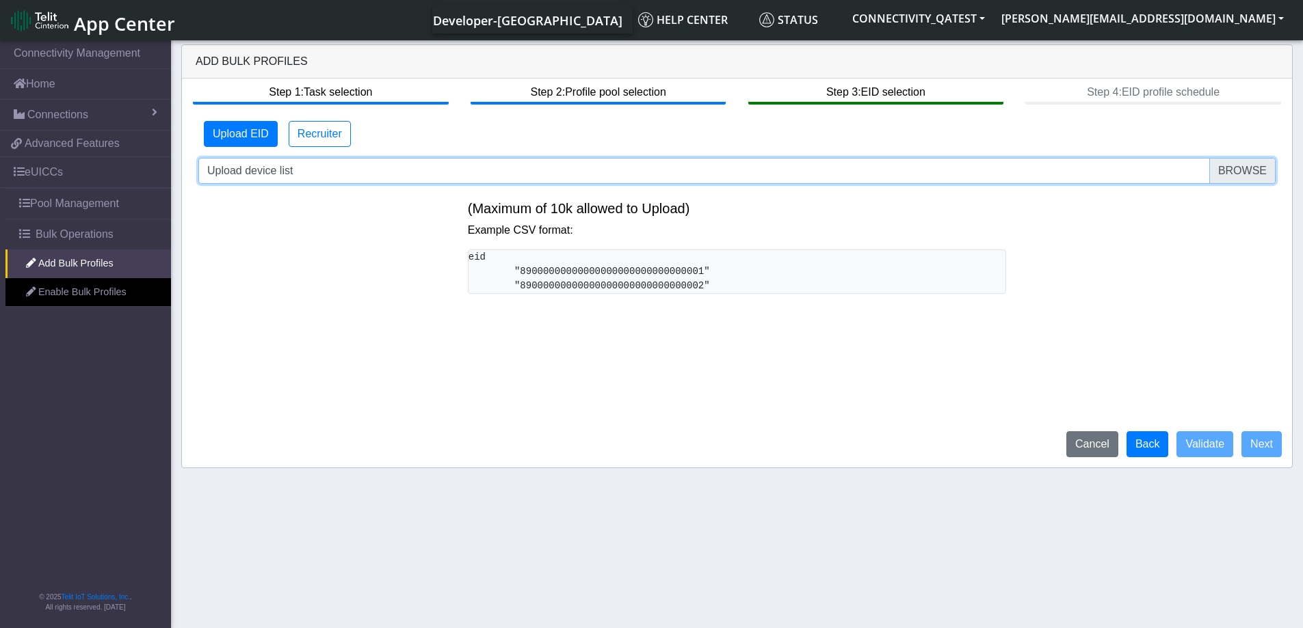
click at [1251, 171] on input "Upload device list" at bounding box center [736, 171] width 1077 height 26
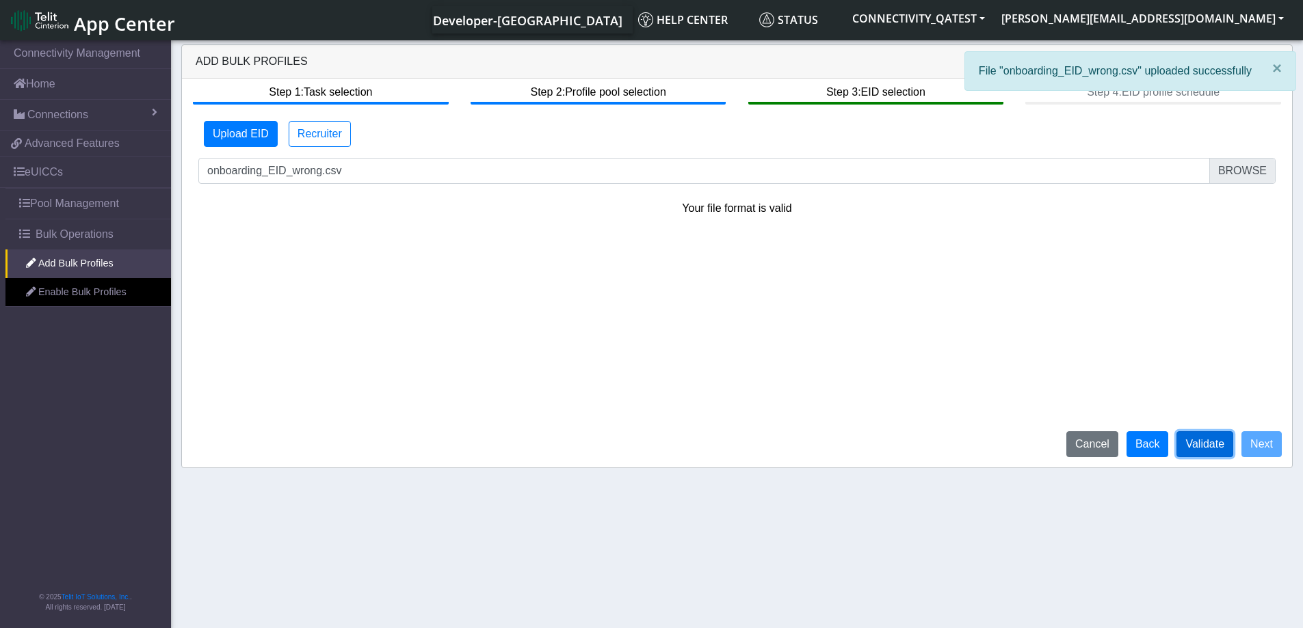
click at [1205, 449] on button "Validate" at bounding box center [1204, 444] width 57 height 26
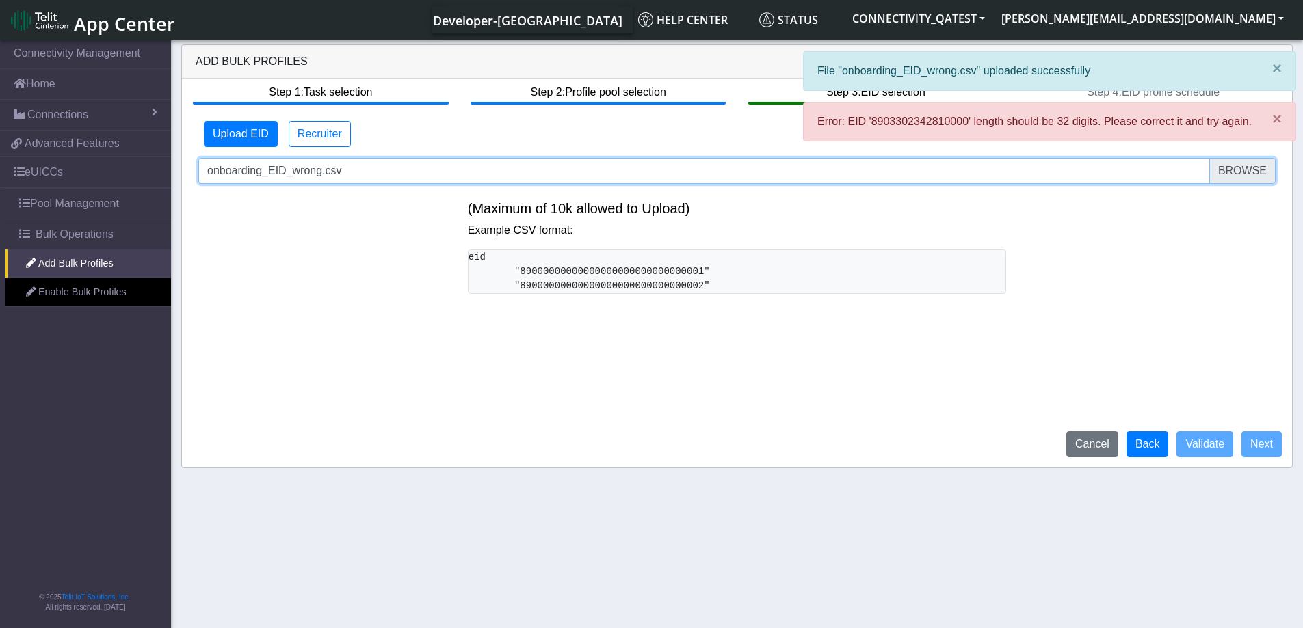
click at [1246, 174] on input "onboarding_EID_wrong.csv" at bounding box center [736, 171] width 1077 height 26
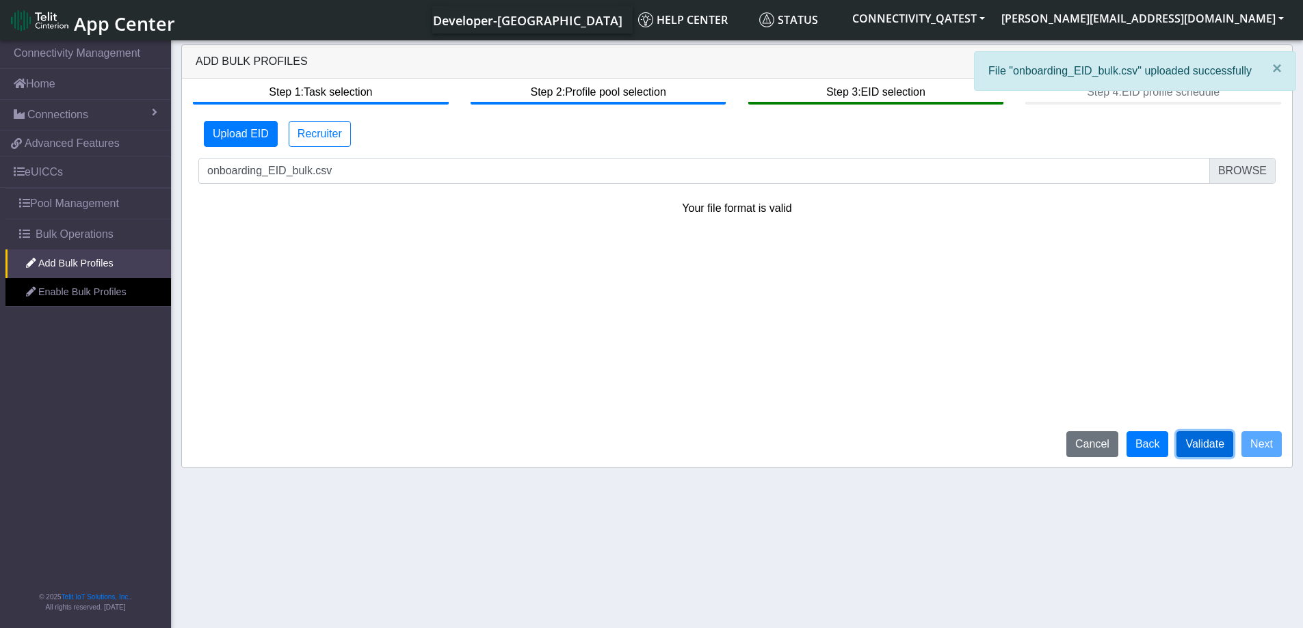
click at [1207, 442] on button "Validate" at bounding box center [1204, 444] width 57 height 26
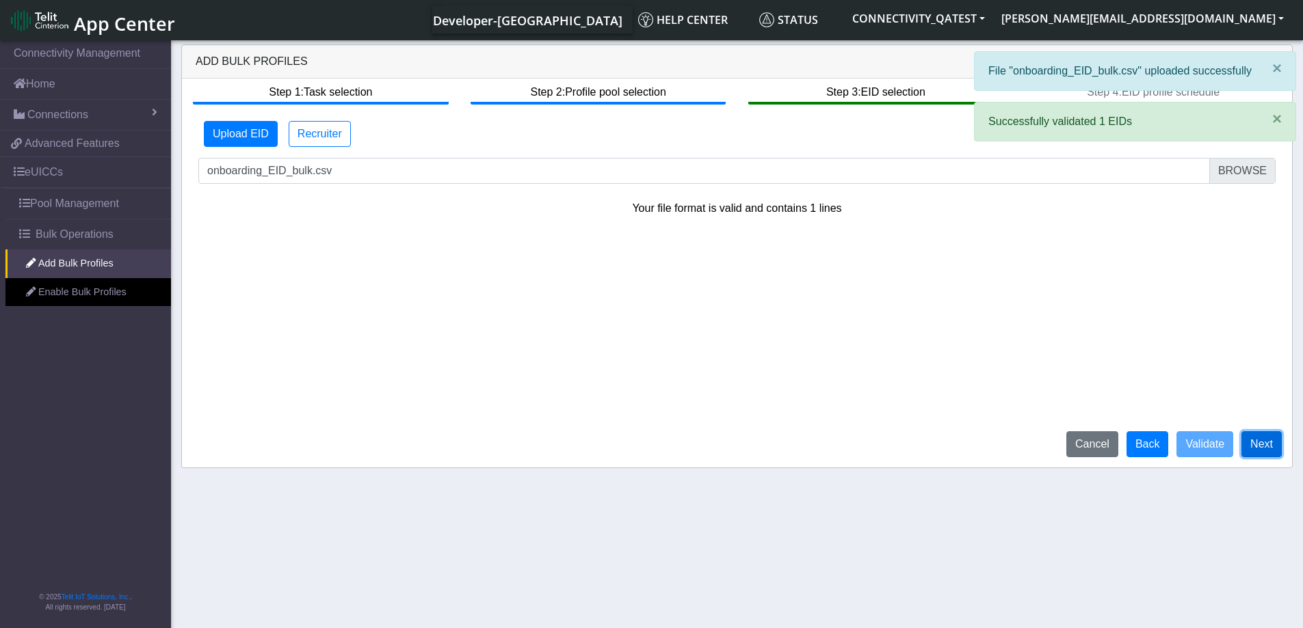
click at [1261, 444] on button "Next" at bounding box center [1261, 444] width 40 height 26
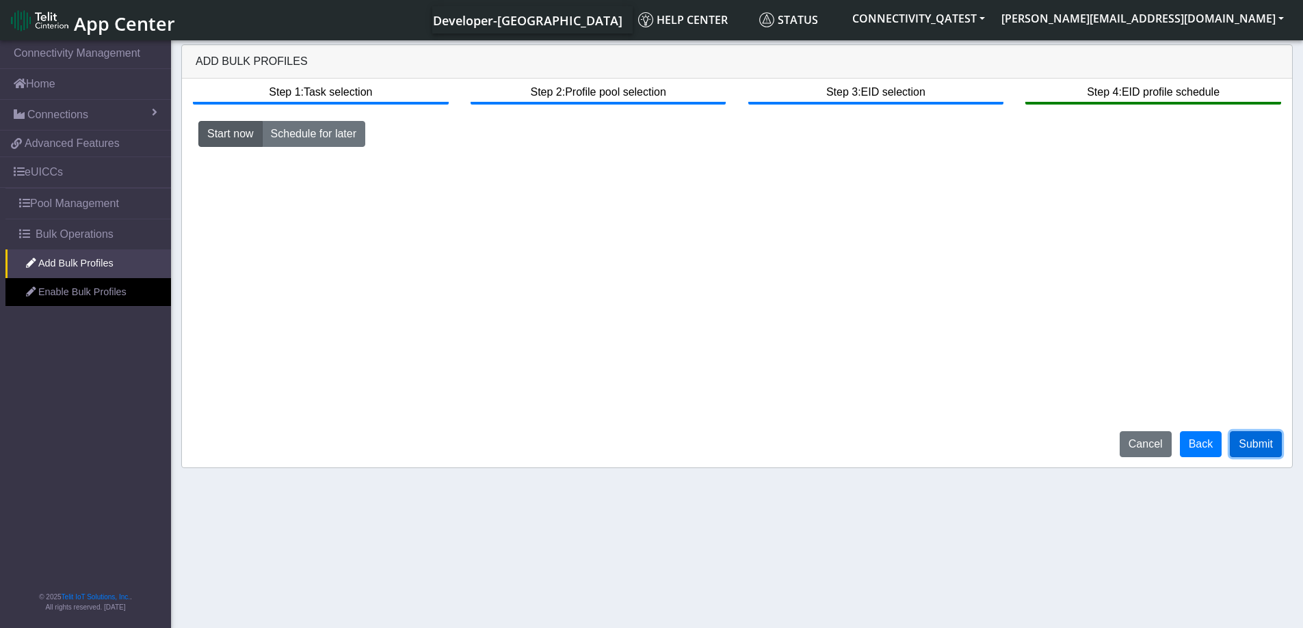
click at [1261, 444] on button "Submit" at bounding box center [1255, 444] width 52 height 26
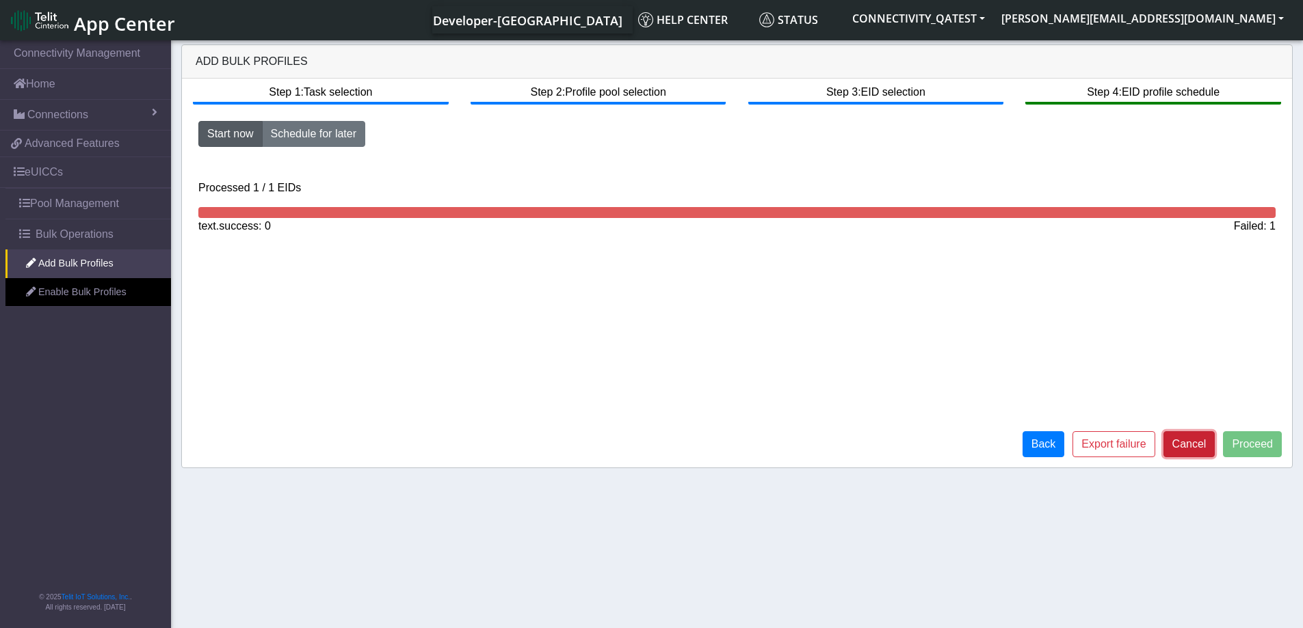
click at [1197, 444] on button "Cancel" at bounding box center [1189, 444] width 52 height 26
click at [1052, 441] on button "Back" at bounding box center [1043, 444] width 42 height 26
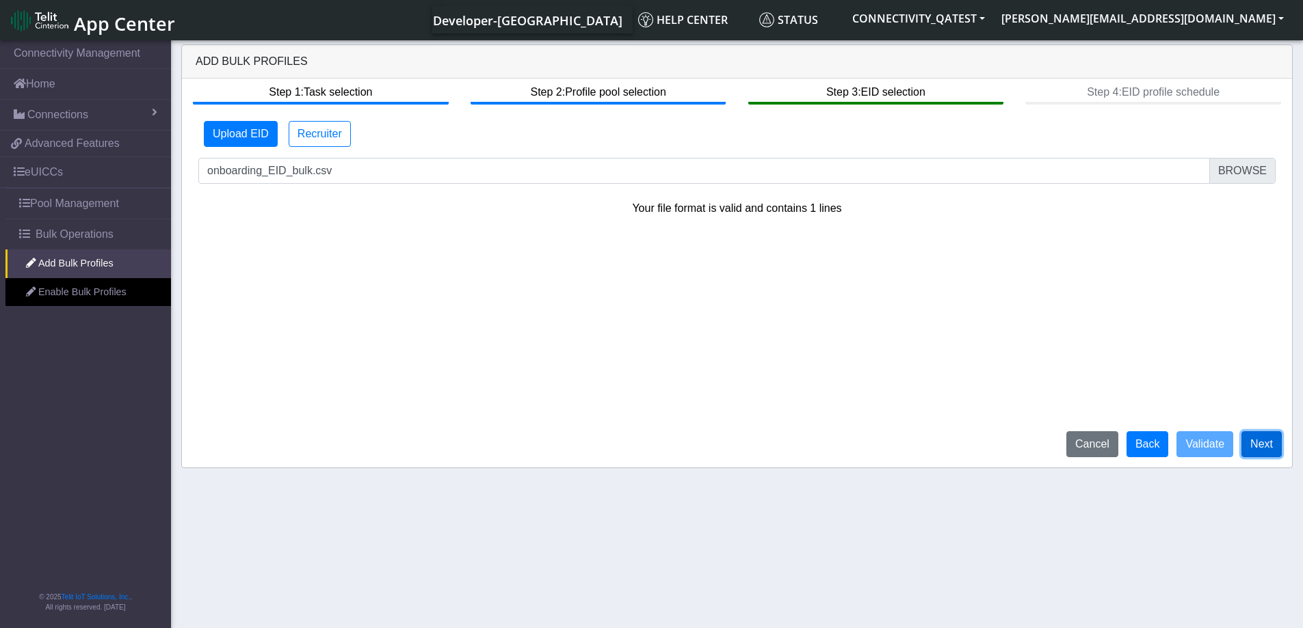
click at [1266, 446] on button "Next" at bounding box center [1261, 444] width 40 height 26
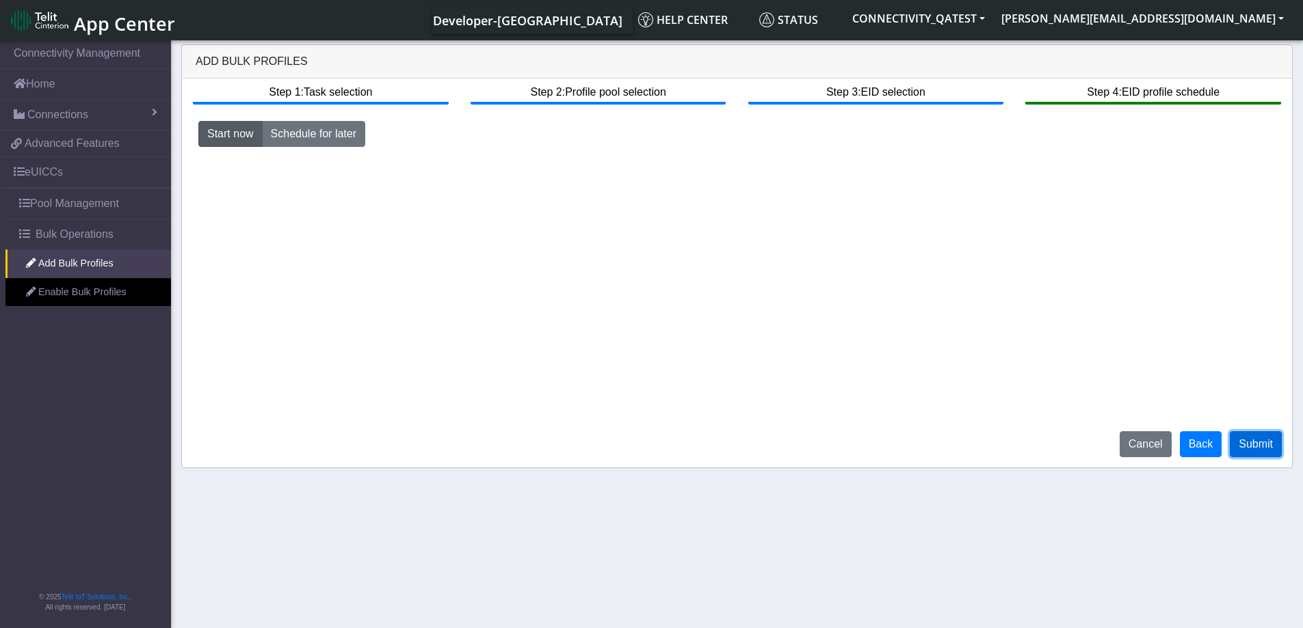
click at [1266, 446] on button "Submit" at bounding box center [1255, 444] width 52 height 26
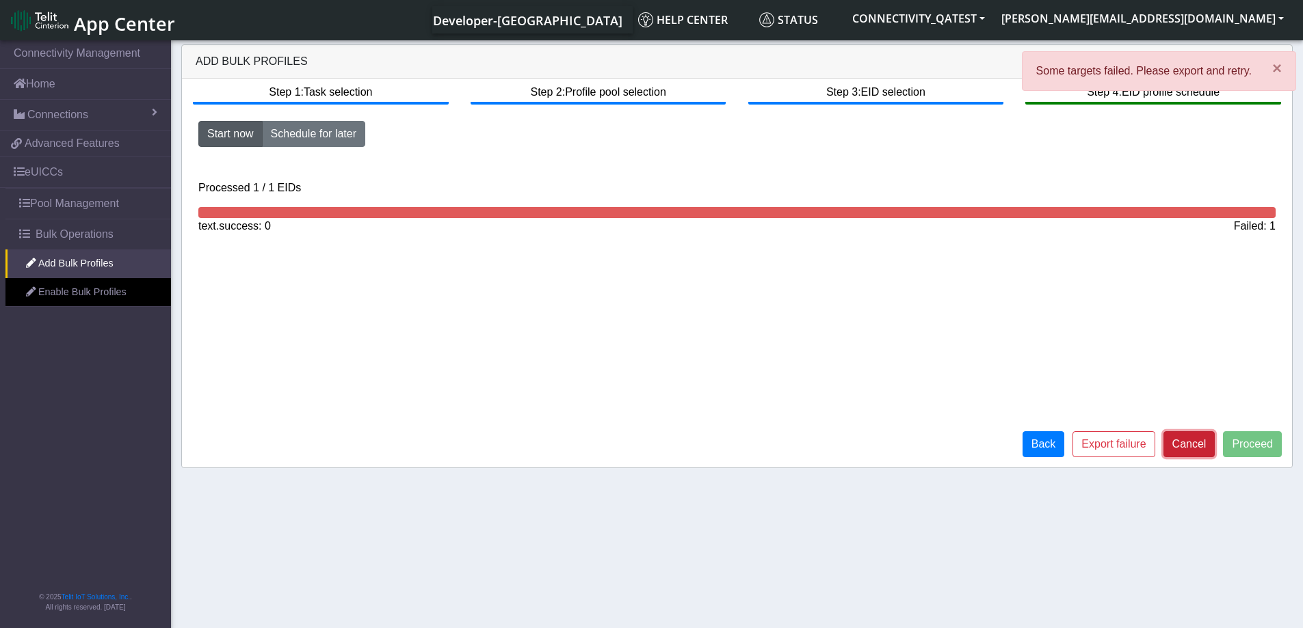
click at [1203, 446] on button "Cancel" at bounding box center [1189, 444] width 52 height 26
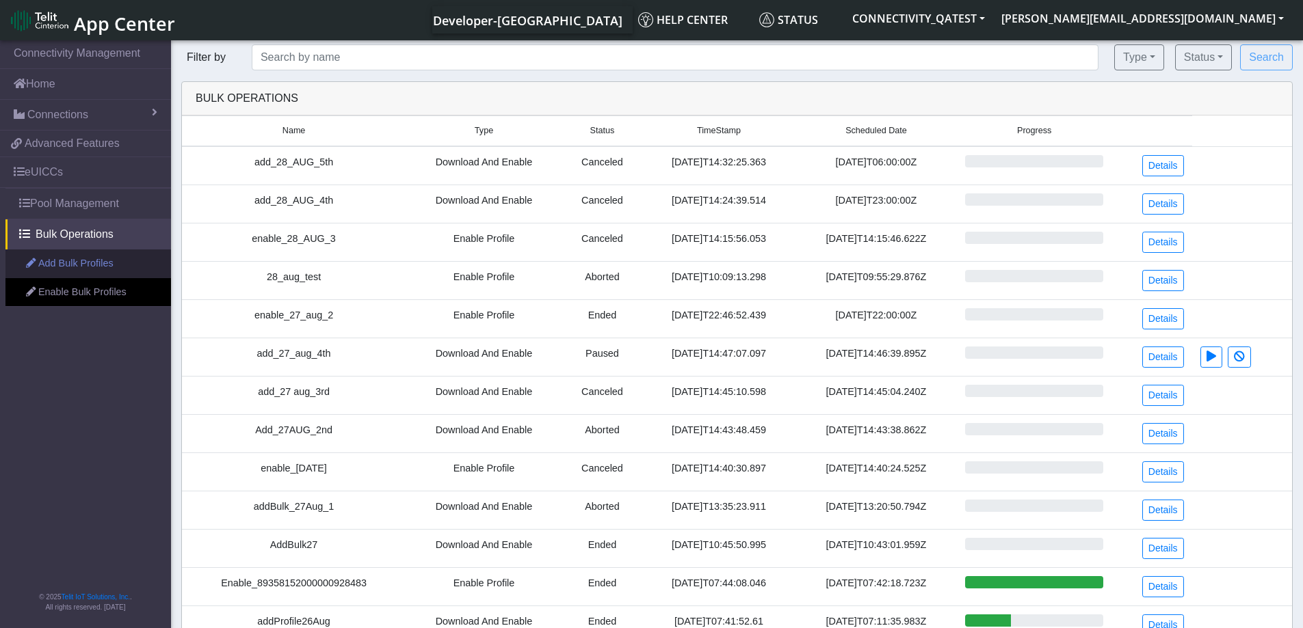
drag, startPoint x: 68, startPoint y: 271, endPoint x: 88, endPoint y: 272, distance: 19.9
click at [68, 271] on link "Add Bulk Profiles" at bounding box center [87, 264] width 165 height 29
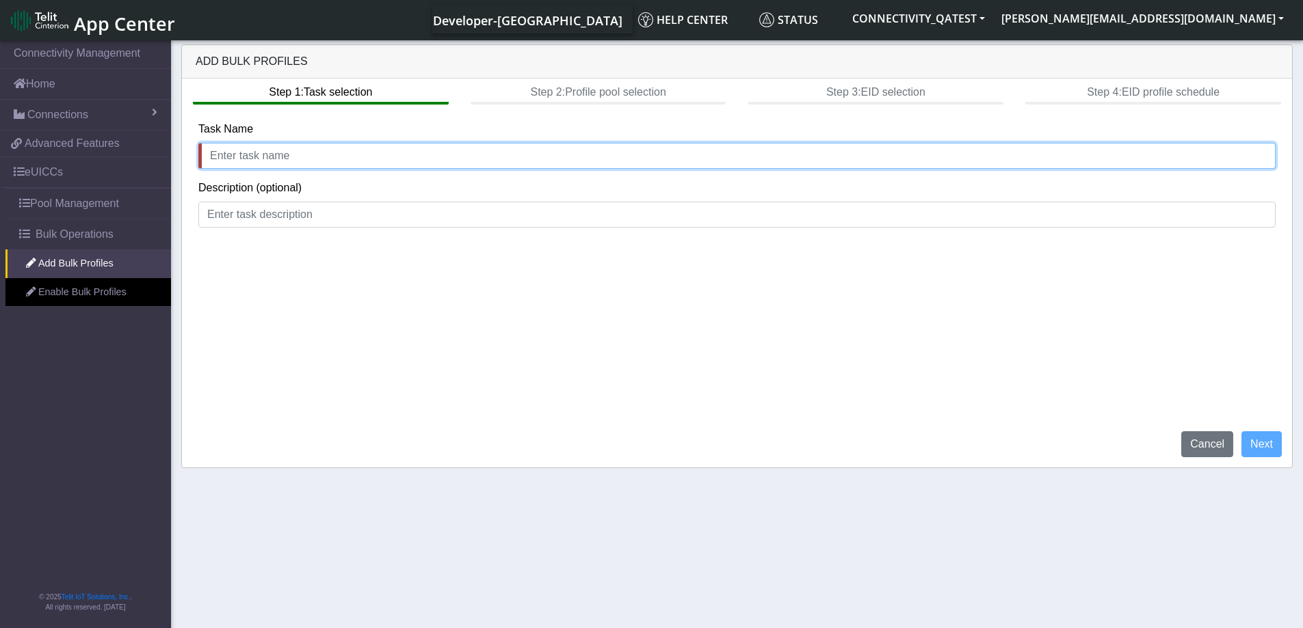
click at [377, 159] on input "text" at bounding box center [736, 156] width 1077 height 26
type input "add_28th_AUG_failure"
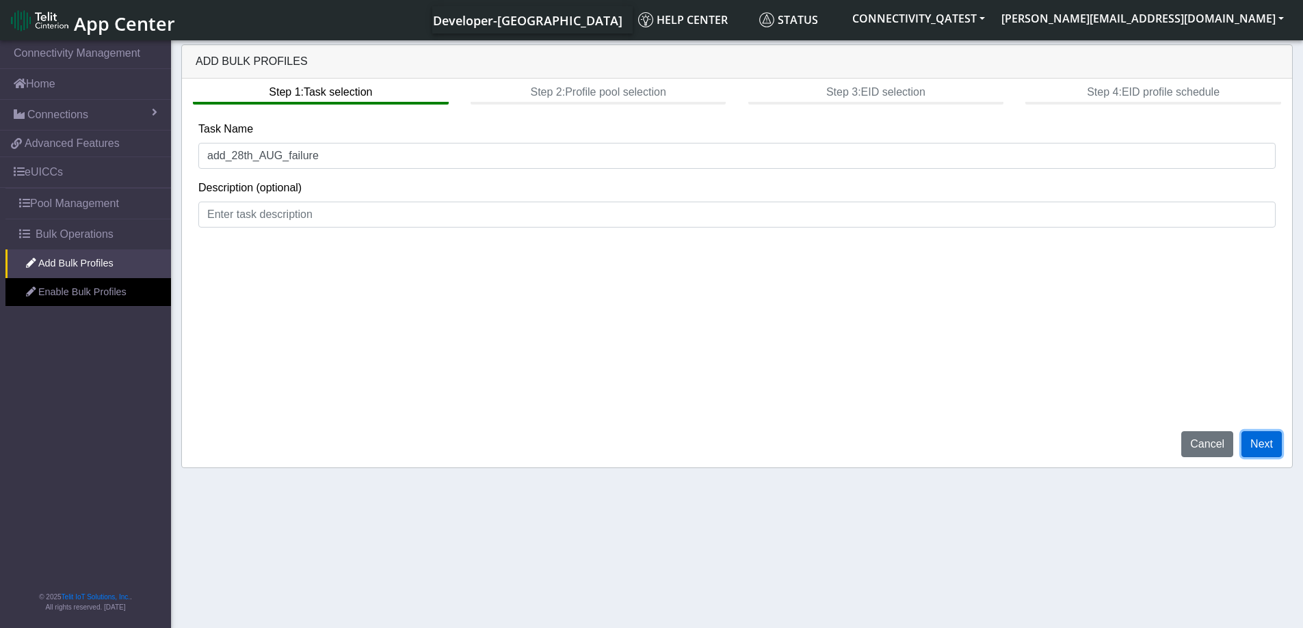
click at [1255, 436] on button "Next" at bounding box center [1261, 444] width 40 height 26
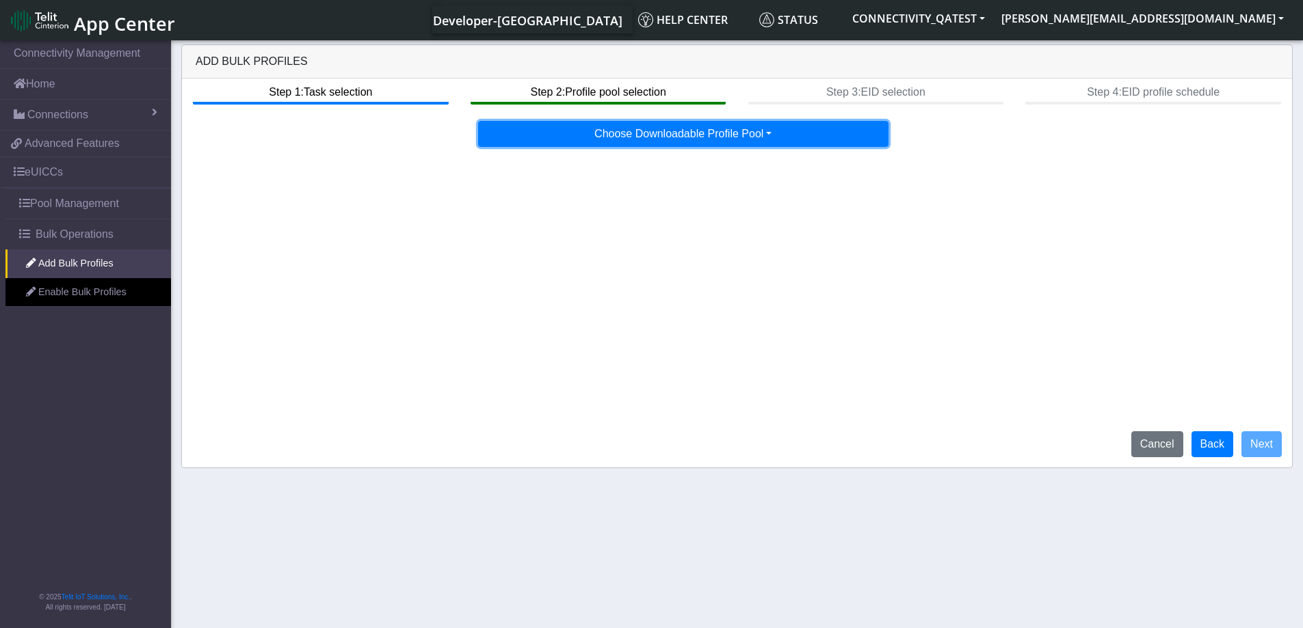
click at [754, 132] on button "Choose Downloadable Profile Pool" at bounding box center [683, 134] width 410 height 26
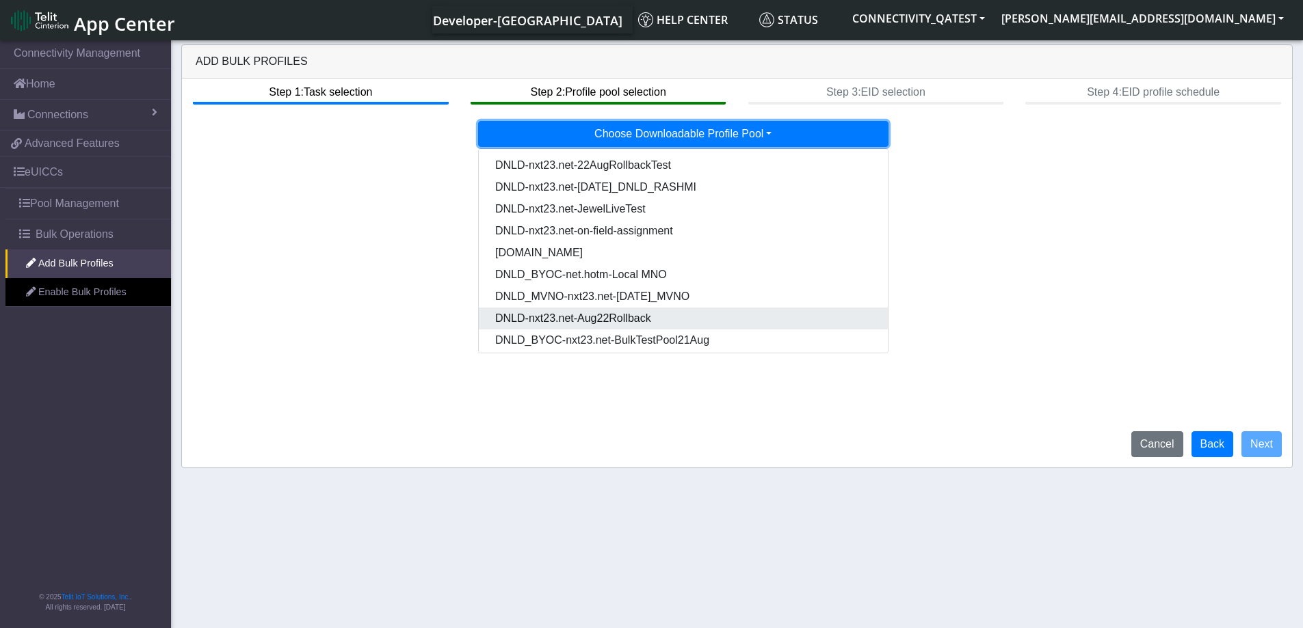
scroll to position [70, 0]
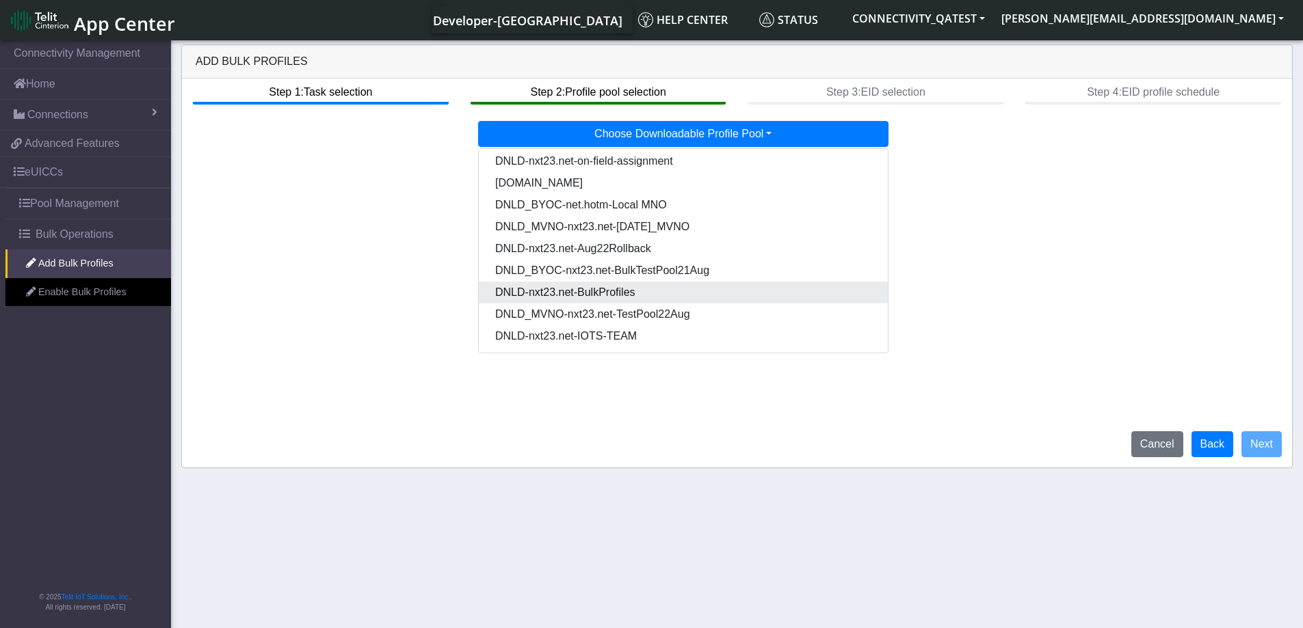
click at [675, 297] on Pooldd87b2e2-121e-4d00-ae8a-d075df8e0e86-dropdown "DNLD-nxt23.net-BulkProfiles" at bounding box center [683, 293] width 409 height 22
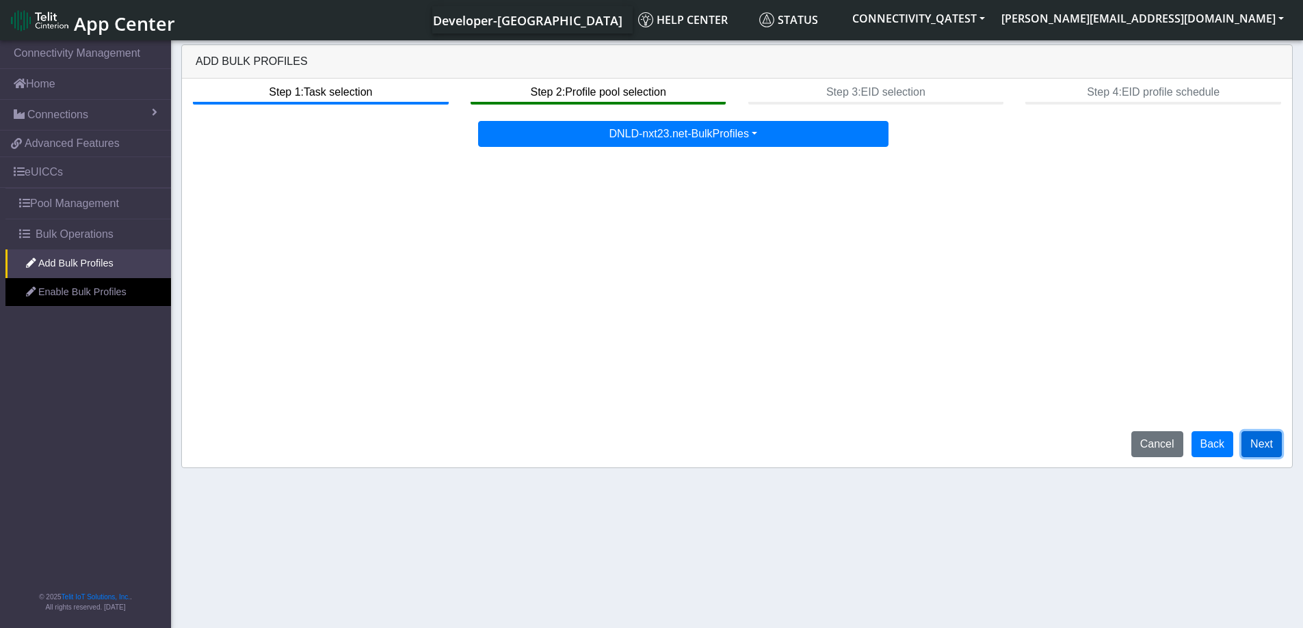
click at [1253, 447] on button "Next" at bounding box center [1261, 444] width 40 height 26
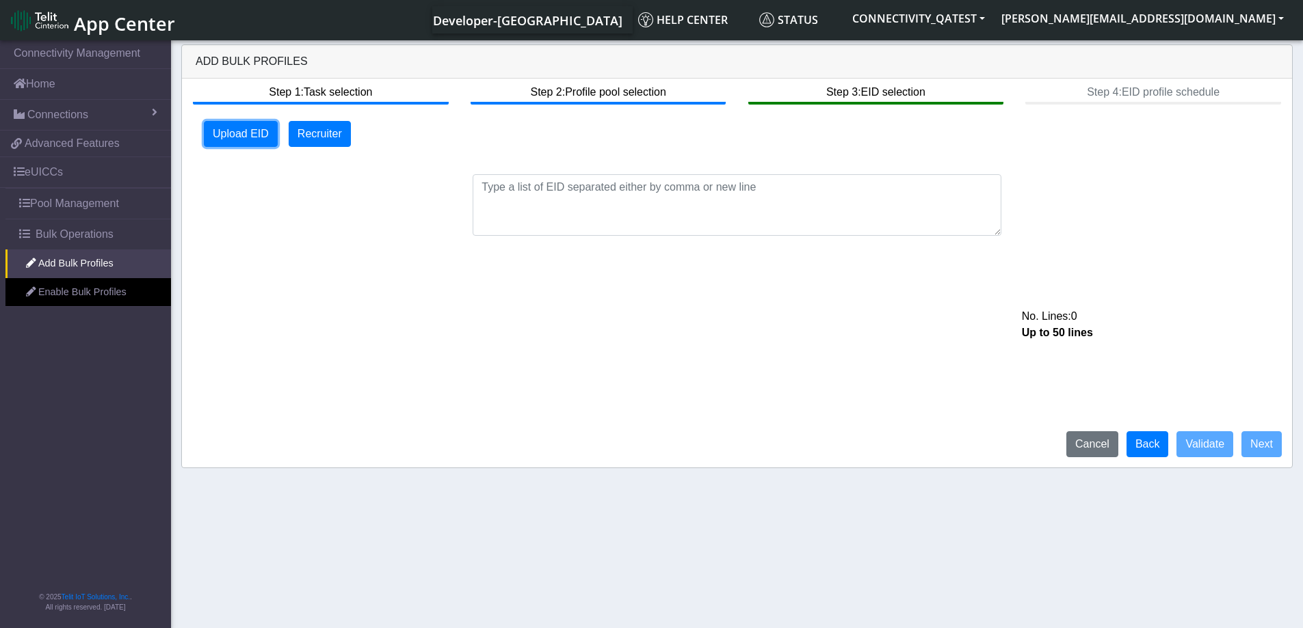
click at [245, 131] on button "Upload EID" at bounding box center [241, 134] width 74 height 26
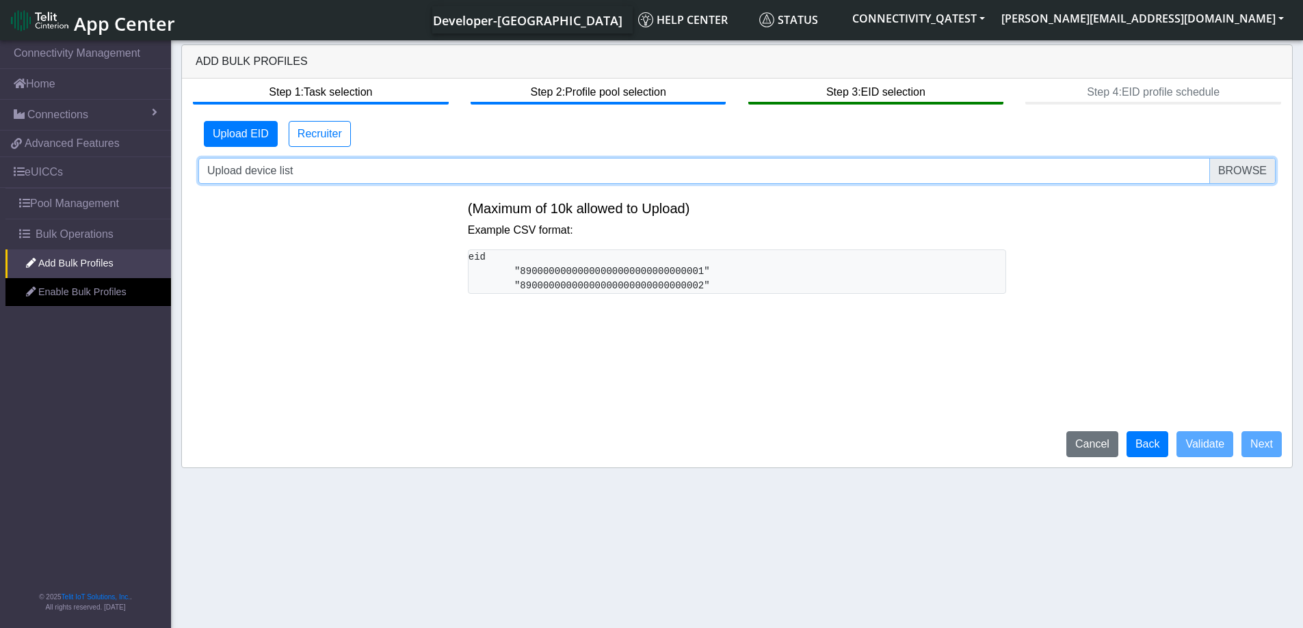
click at [1246, 173] on input "Upload device list" at bounding box center [736, 171] width 1077 height 26
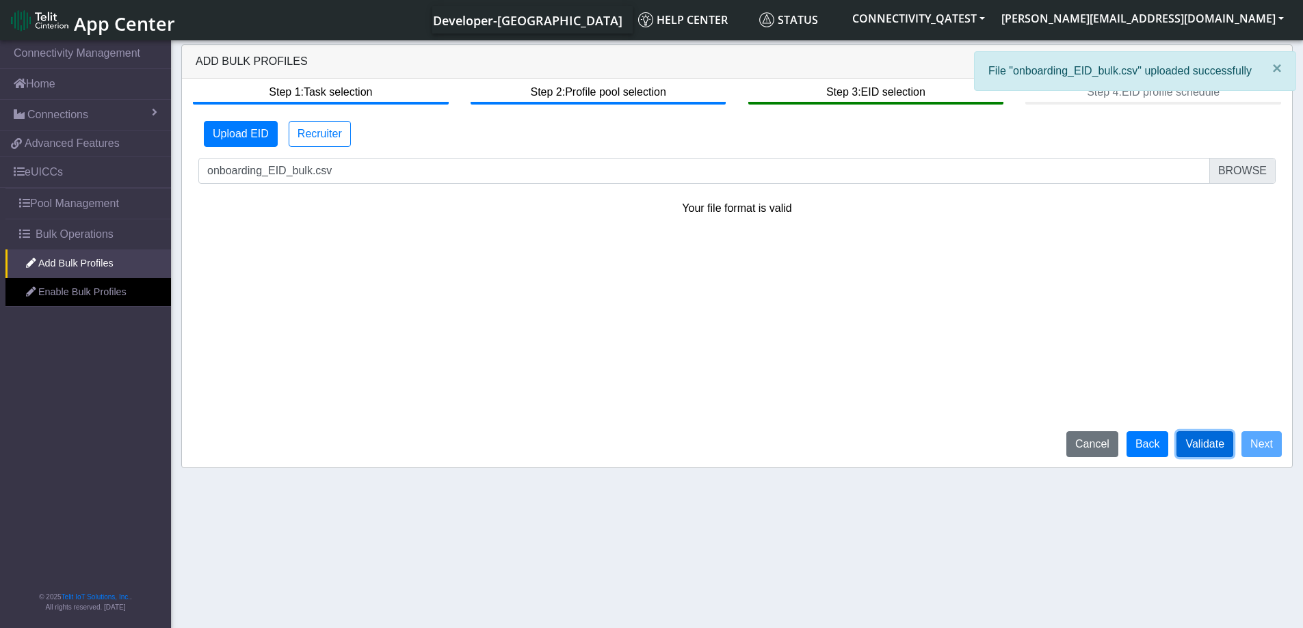
click at [1201, 440] on button "Validate" at bounding box center [1204, 444] width 57 height 26
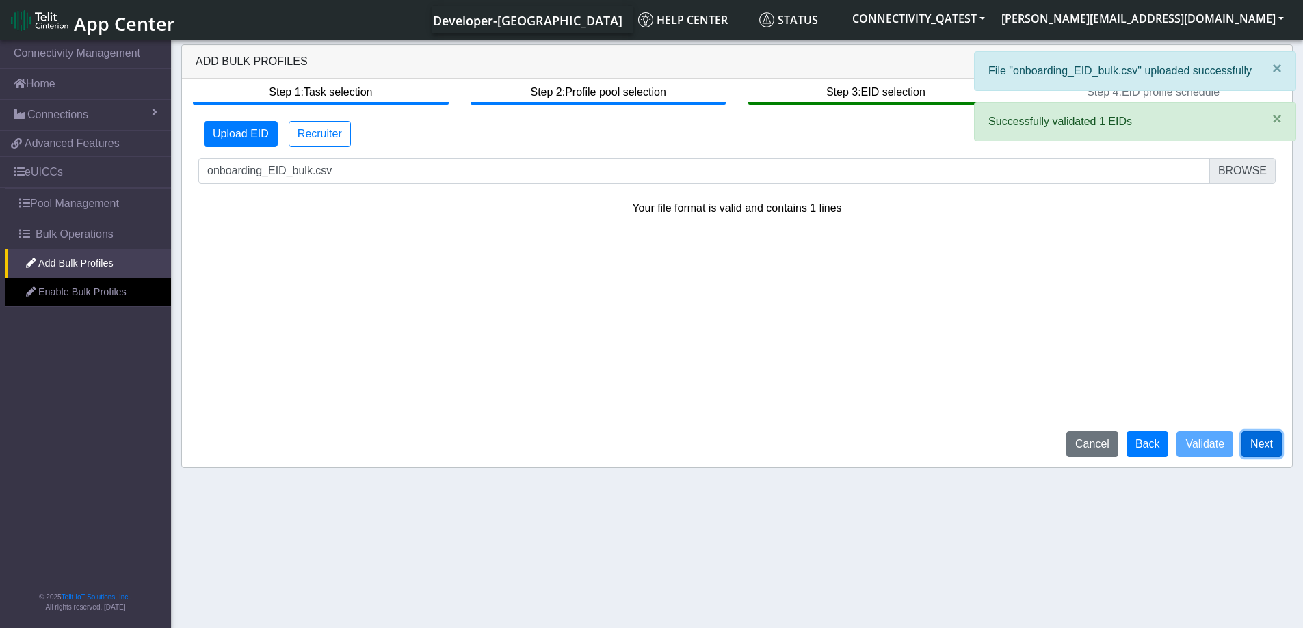
click at [1259, 439] on button "Next" at bounding box center [1261, 444] width 40 height 26
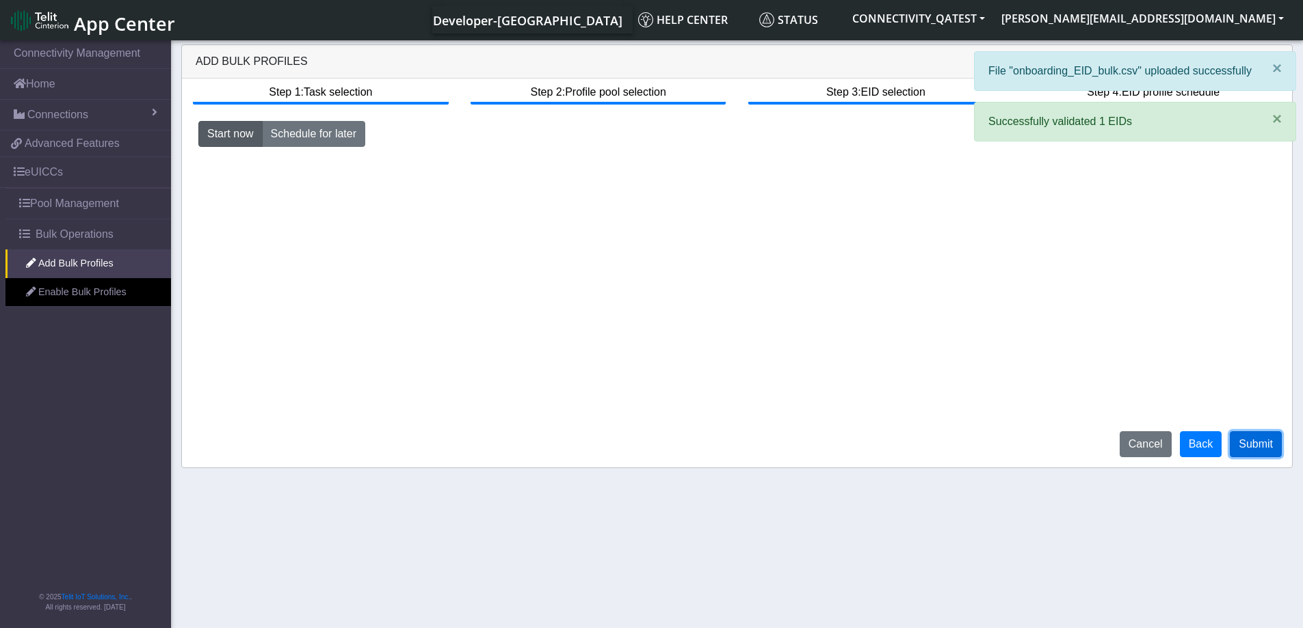
click at [1257, 438] on button "Submit" at bounding box center [1255, 444] width 52 height 26
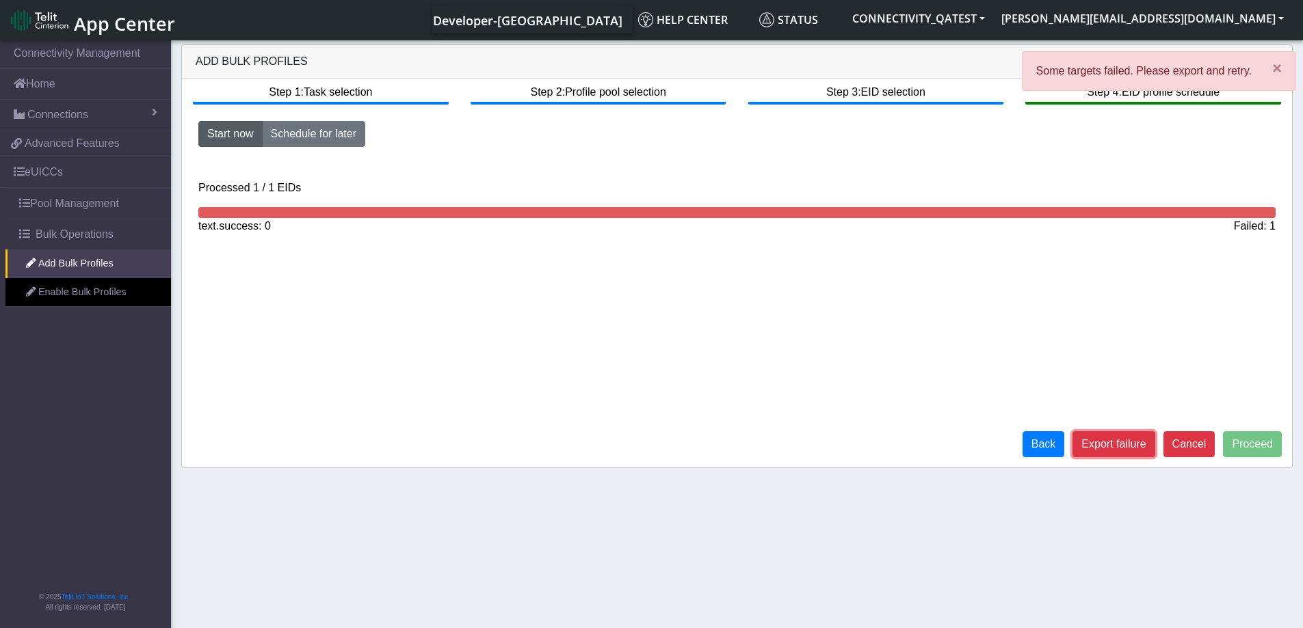
click at [1117, 443] on button "Export failure" at bounding box center [1113, 444] width 82 height 26
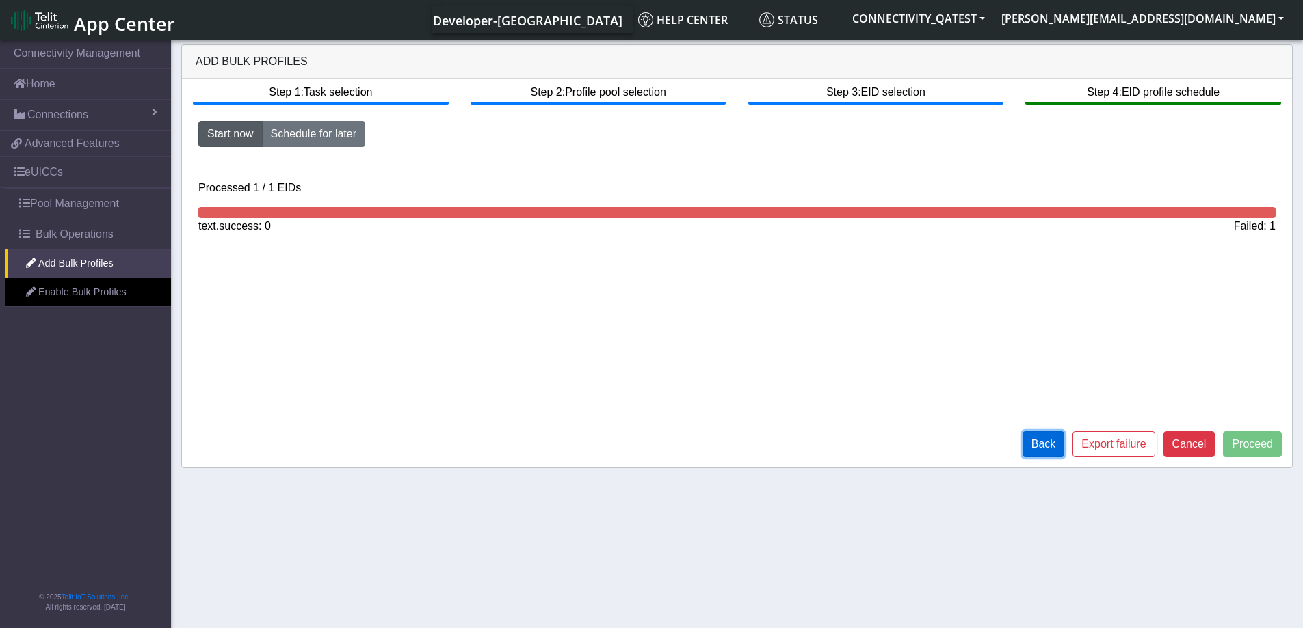
click at [1051, 439] on button "Back" at bounding box center [1043, 444] width 42 height 26
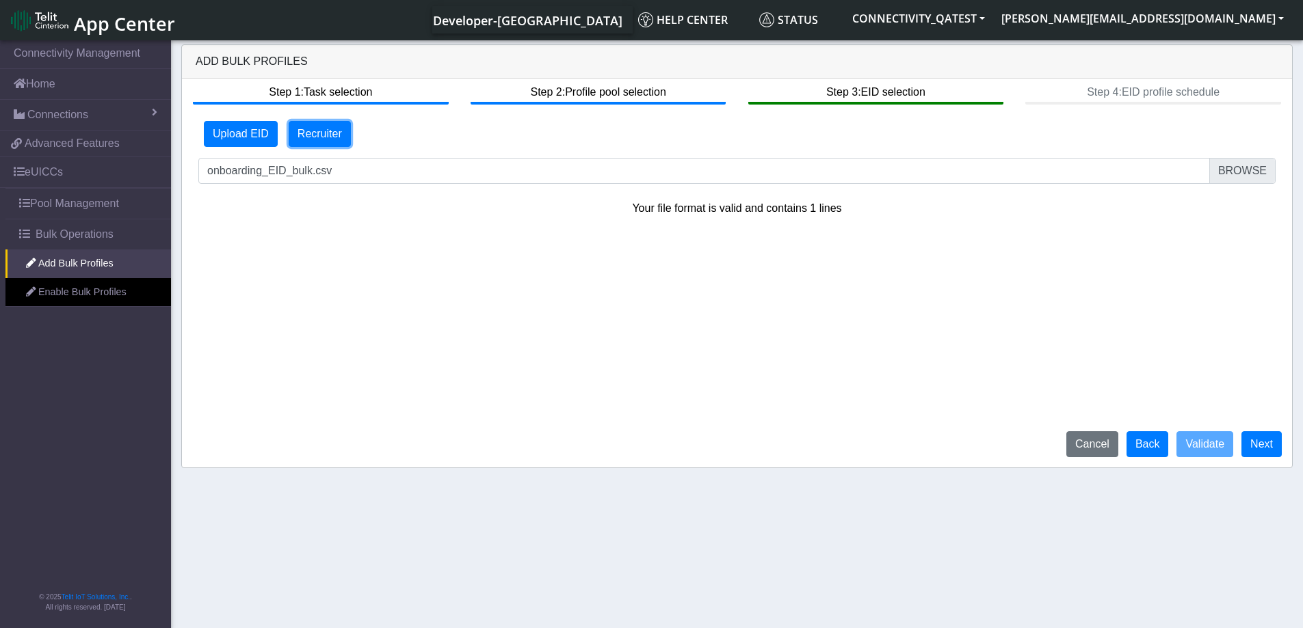
click at [304, 135] on button "Recruiter" at bounding box center [320, 134] width 62 height 26
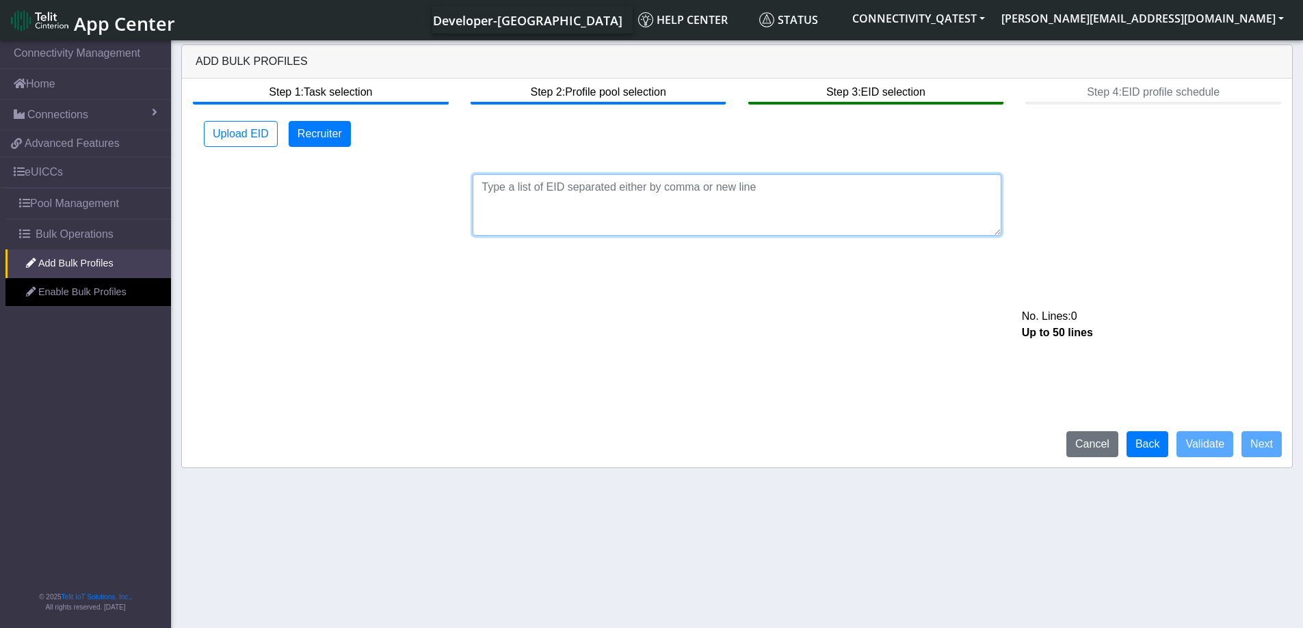
click at [582, 189] on textarea at bounding box center [736, 205] width 529 height 62
paste textarea "89033024103401150100000000000007 89033024103401150100000000000006"
click at [675, 193] on textarea "89033024103401150100000000000007 89033024103401150100000000000006" at bounding box center [736, 205] width 529 height 62
type textarea "89033024103401150100000000000007 89033024103401150100000000000006"
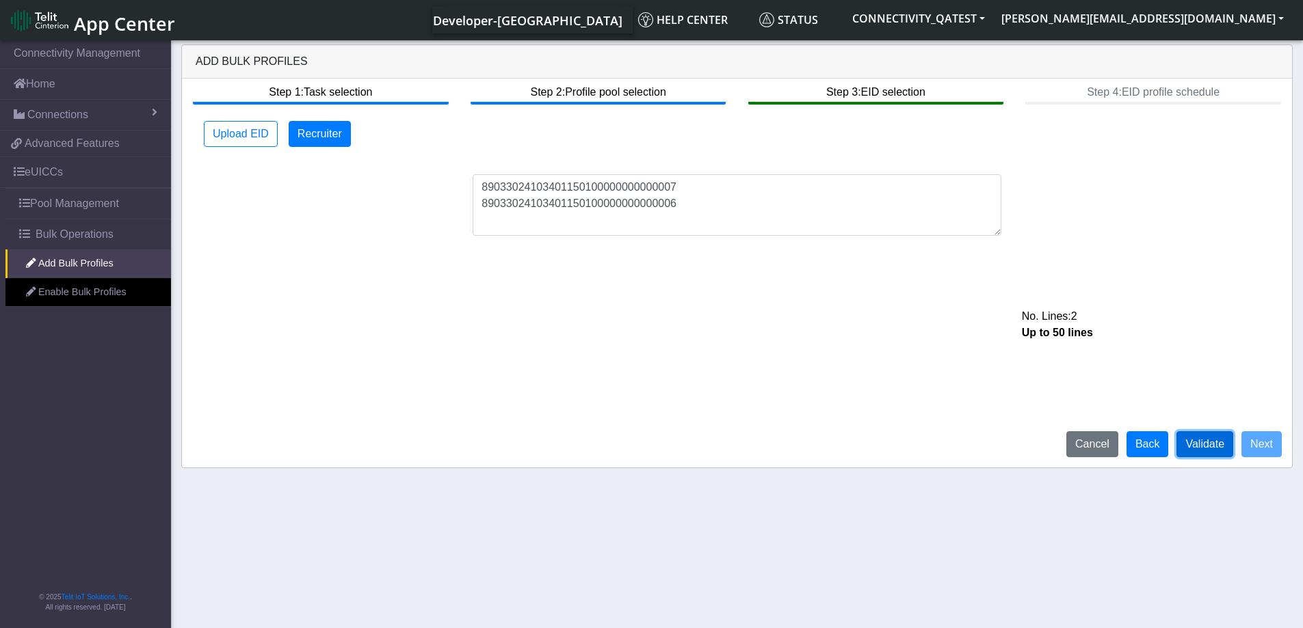
click at [1184, 452] on button "Validate" at bounding box center [1204, 444] width 57 height 26
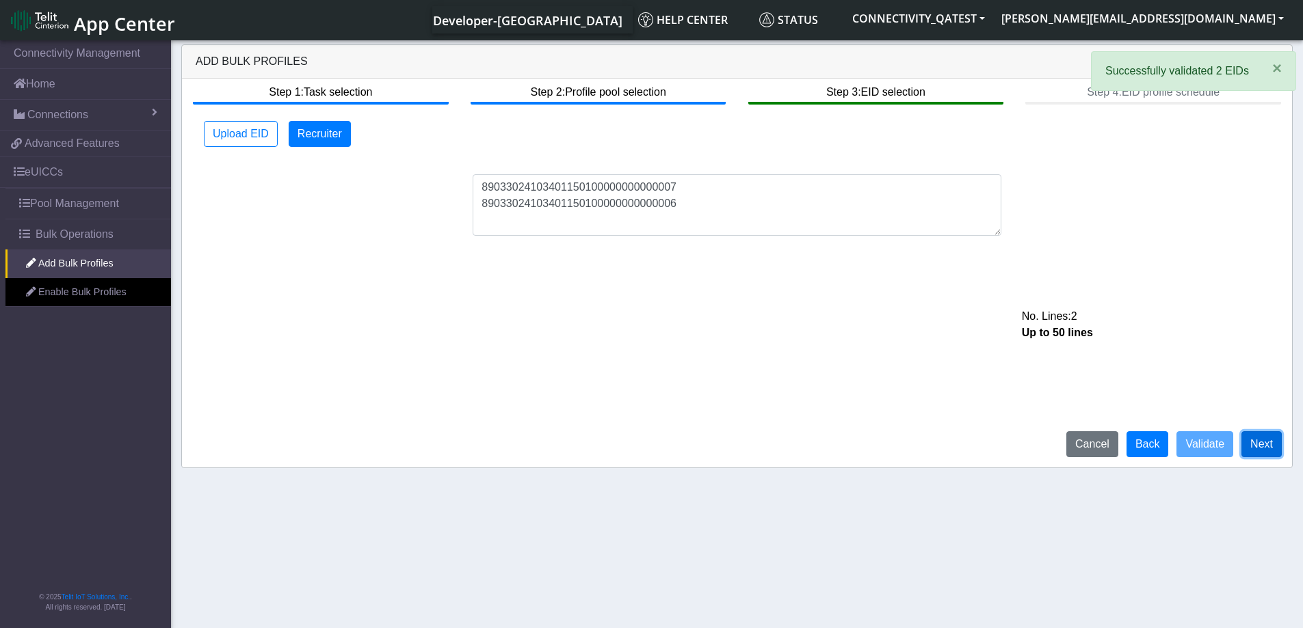
click at [1256, 450] on button "Next" at bounding box center [1261, 444] width 40 height 26
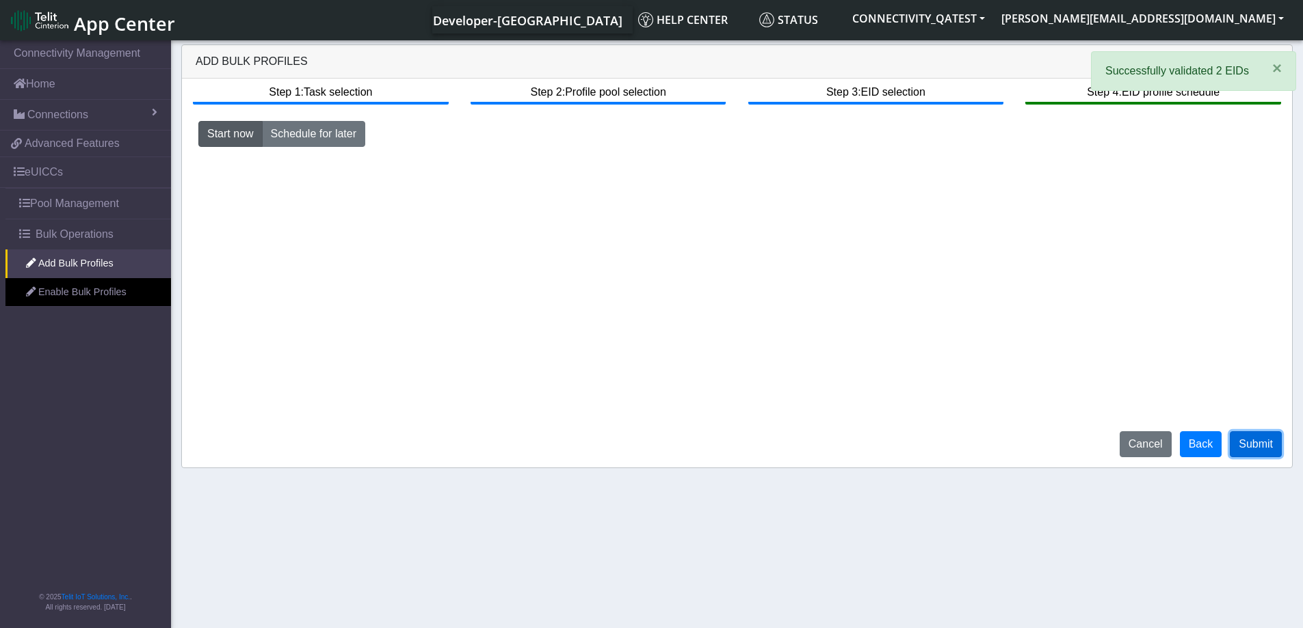
click at [1256, 450] on button "Submit" at bounding box center [1255, 444] width 52 height 26
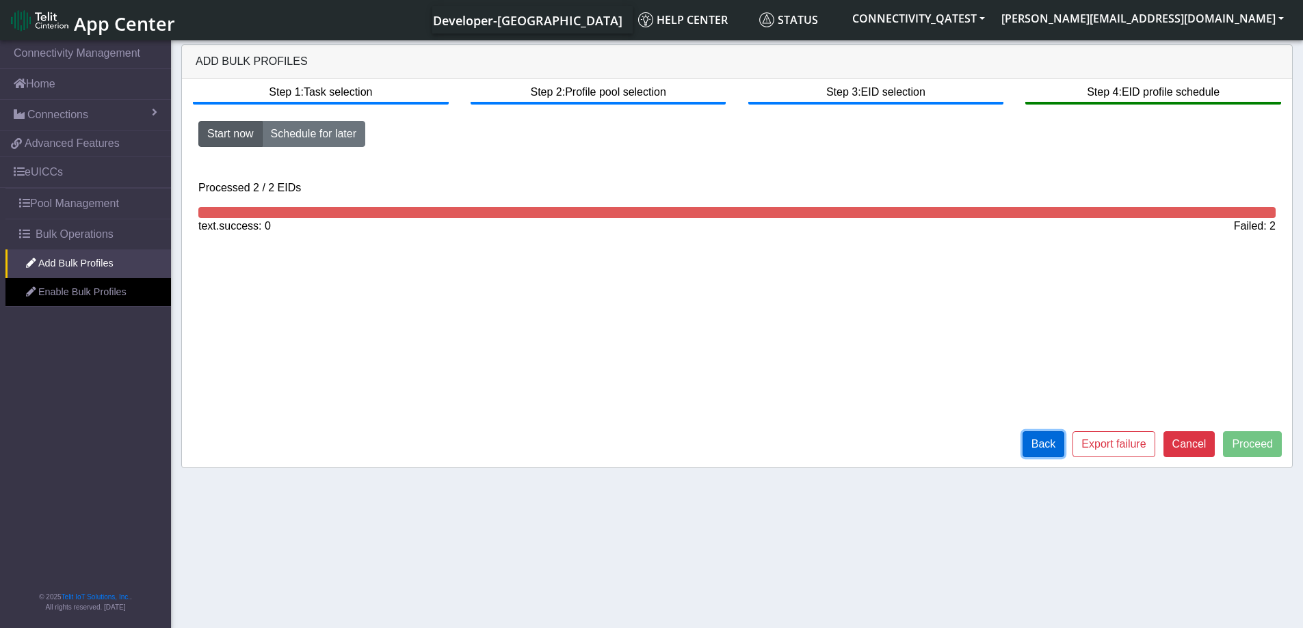
click at [1042, 452] on button "Back" at bounding box center [1043, 444] width 42 height 26
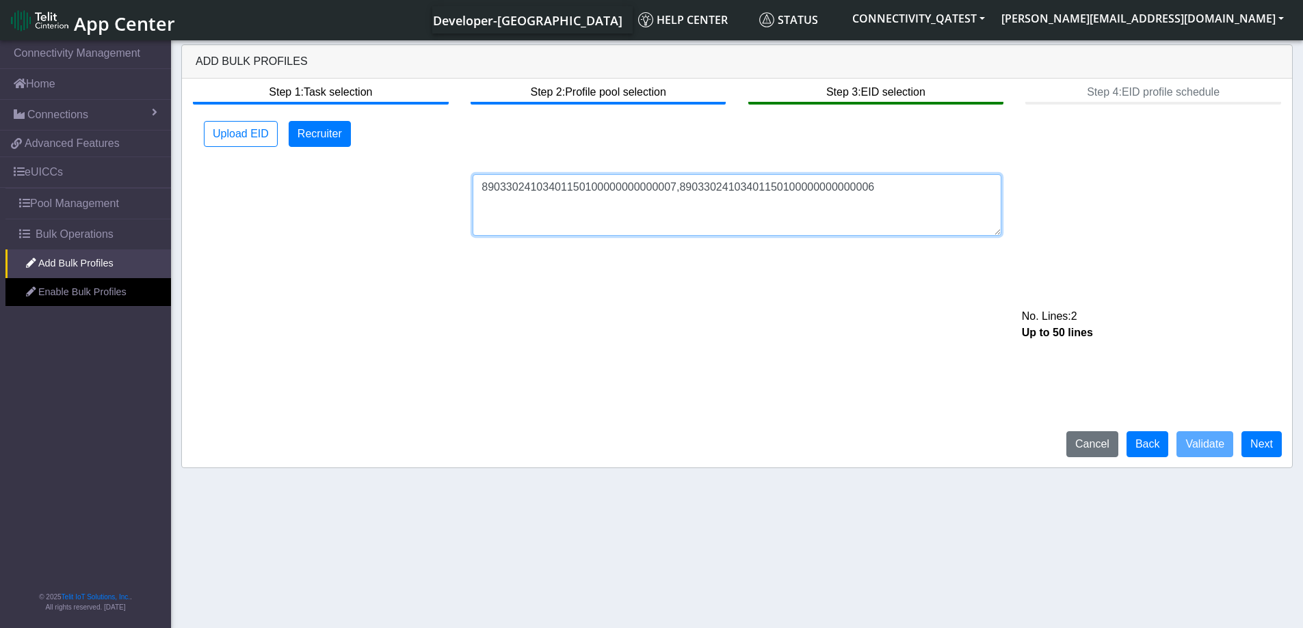
drag, startPoint x: 866, startPoint y: 189, endPoint x: 674, endPoint y: 185, distance: 191.5
click at [674, 185] on textarea "89033024103401150100000000000007,89033024103401150100000000000006" at bounding box center [736, 205] width 529 height 62
paste textarea "3426500000000060317712733"
type textarea "89033024103401150100000000000007,89033023426500000000060317712733"
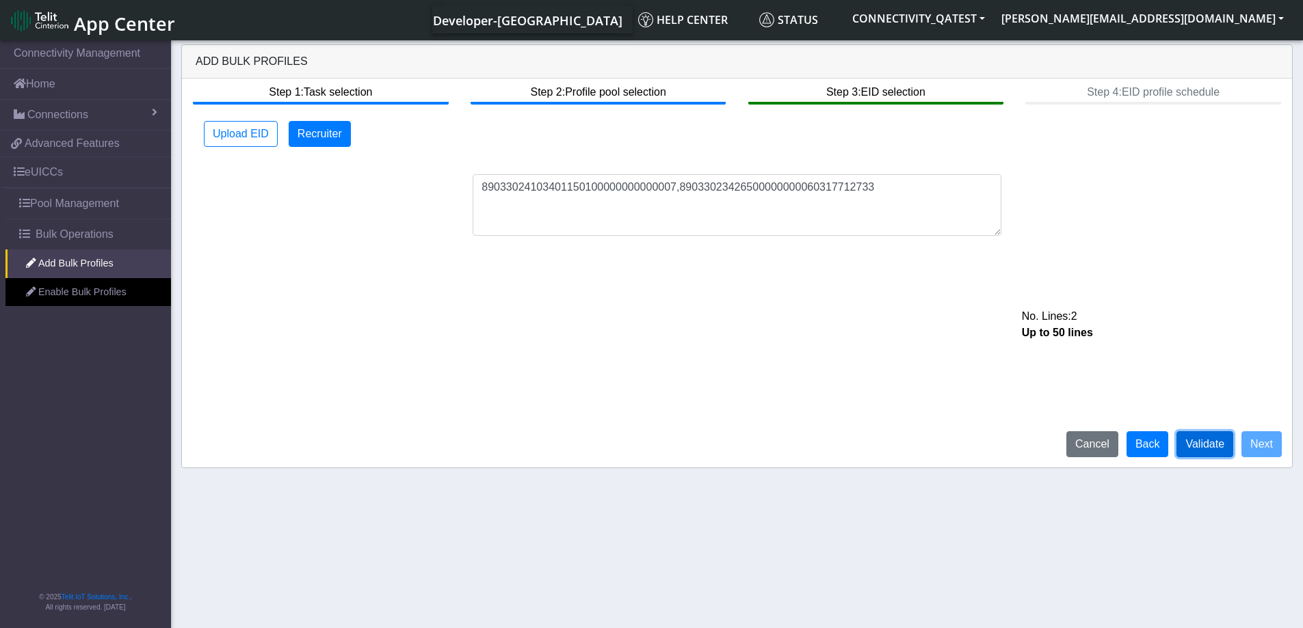
click at [1218, 449] on button "Validate" at bounding box center [1204, 444] width 57 height 26
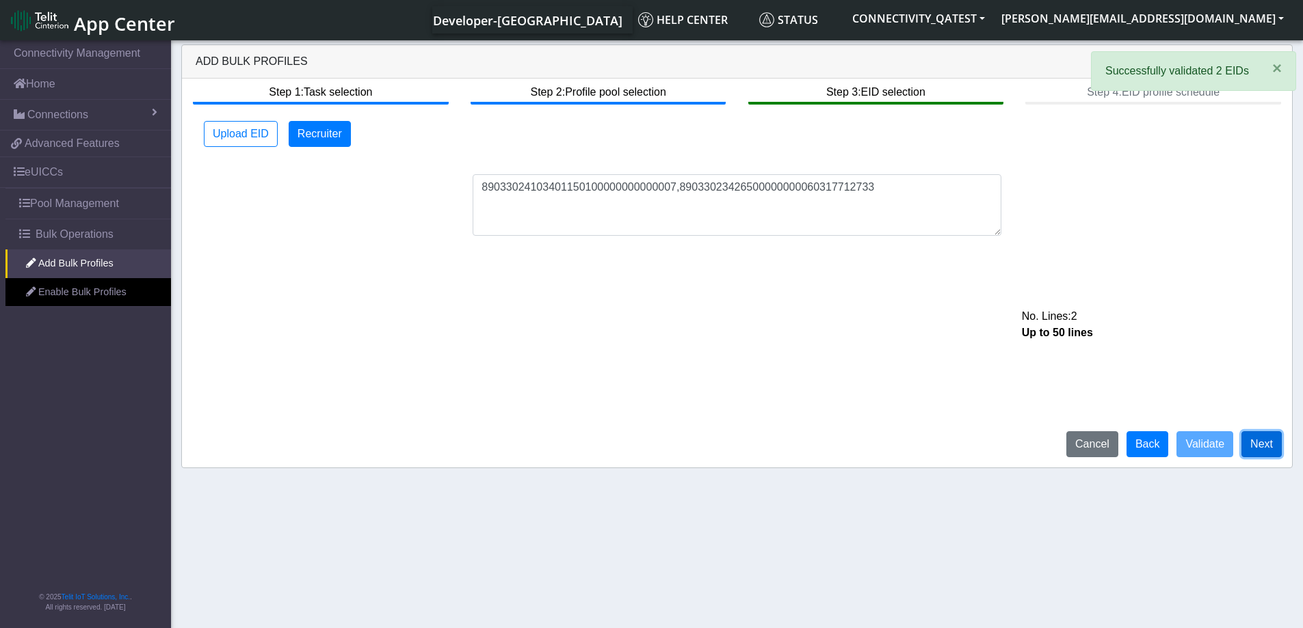
click at [1257, 453] on button "Next" at bounding box center [1261, 444] width 40 height 26
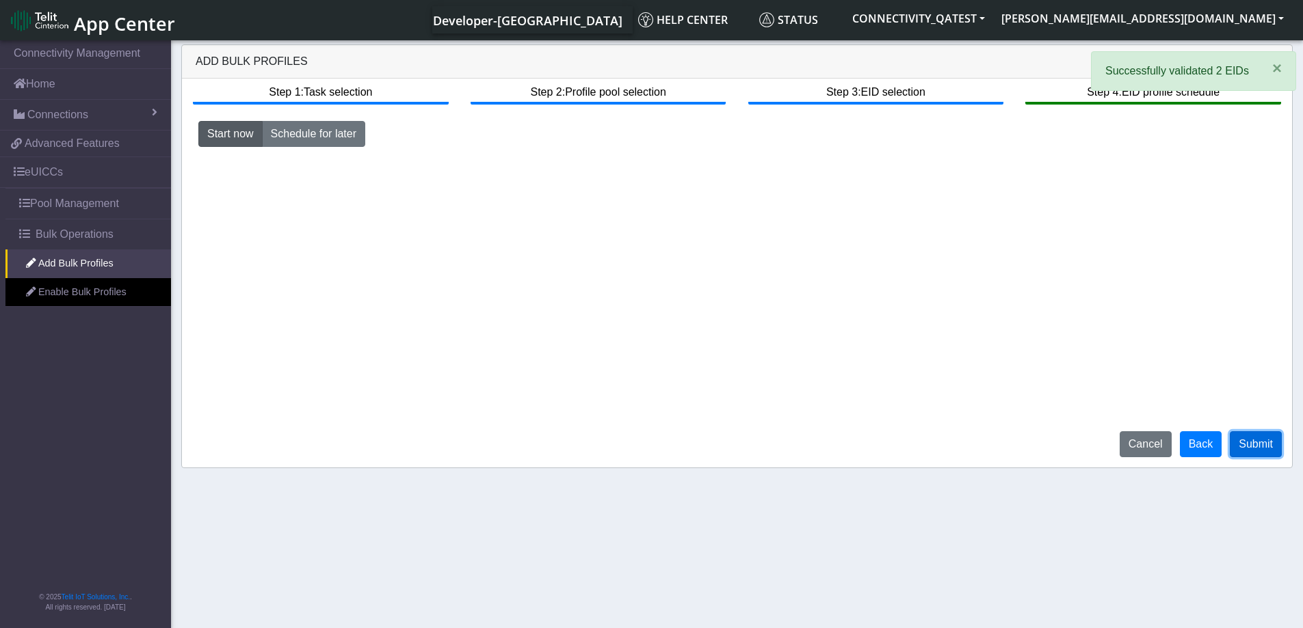
click at [1251, 441] on button "Submit" at bounding box center [1255, 444] width 52 height 26
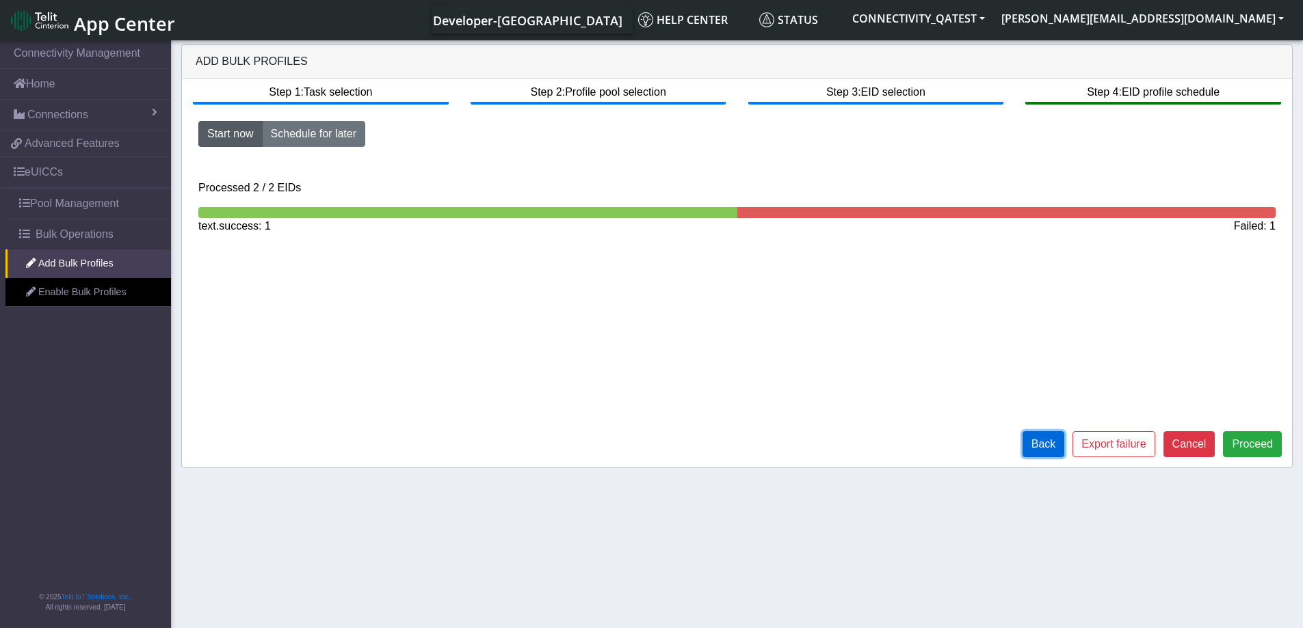
click at [1044, 450] on button "Back" at bounding box center [1043, 444] width 42 height 26
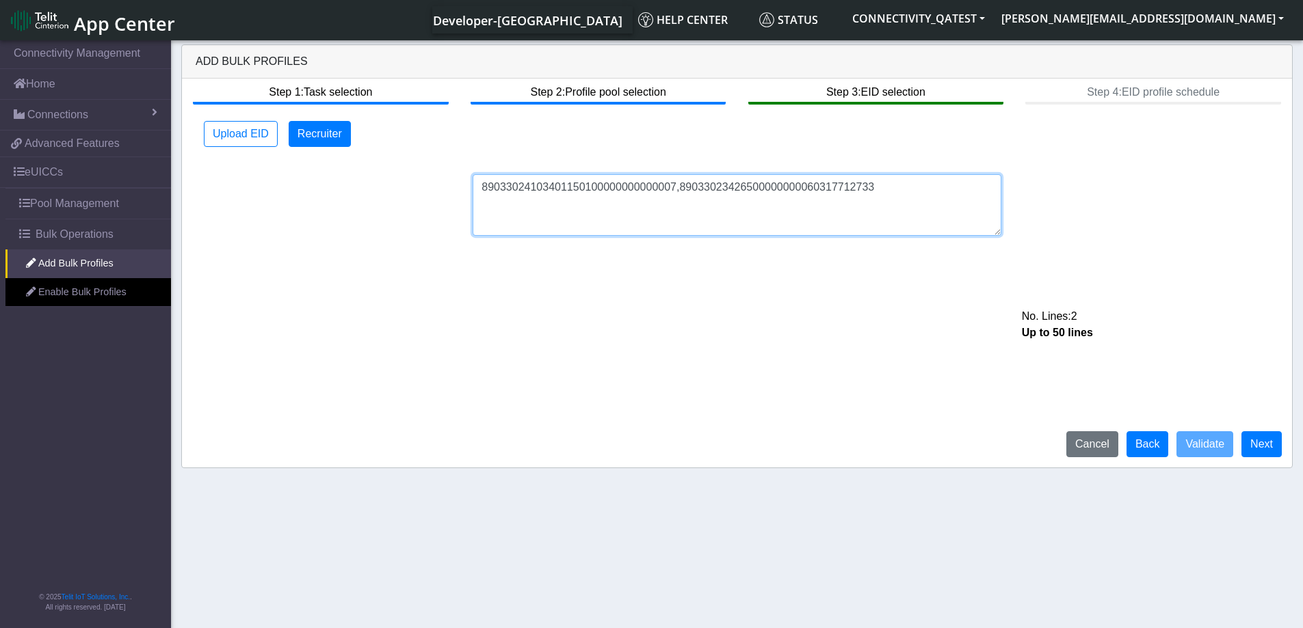
click at [916, 181] on textarea "89033024103401150100000000000007,89033023426500000000060317712733" at bounding box center [736, 205] width 529 height 62
click at [673, 187] on textarea "89033024103401150100000000000007,89033023426500000000060317712733" at bounding box center [736, 205] width 529 height 62
type textarea "89033024103401150100000000000008,89033023426500000000060317712733"
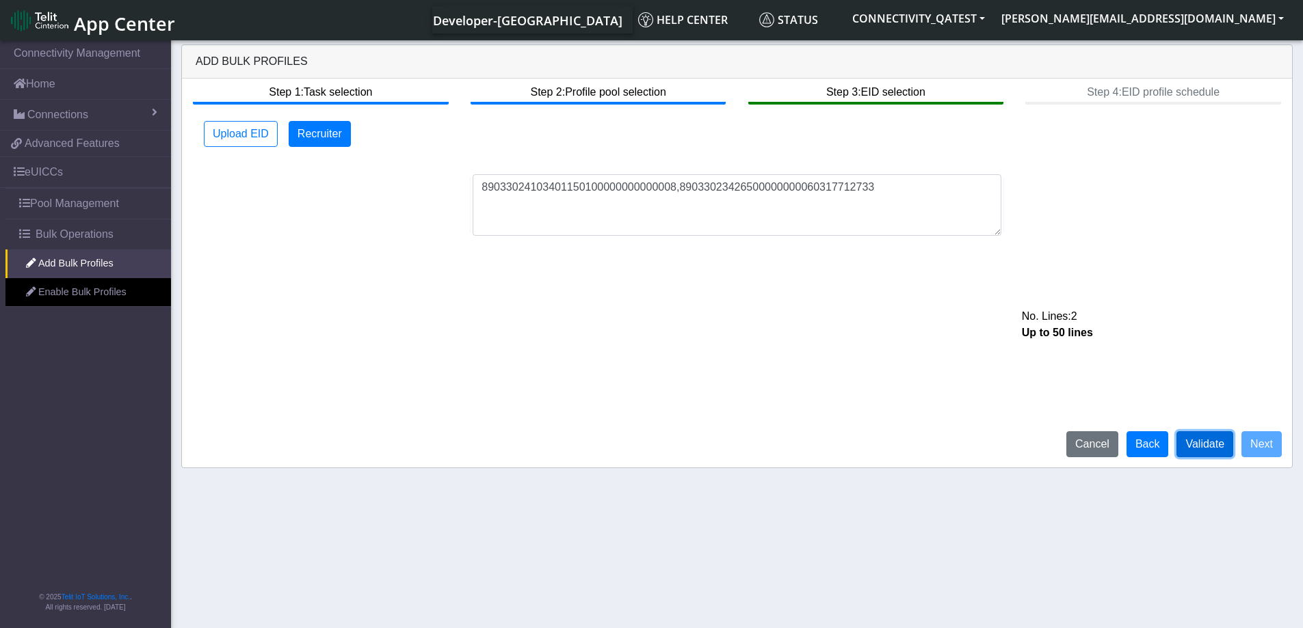
click at [1219, 449] on button "Validate" at bounding box center [1204, 444] width 57 height 26
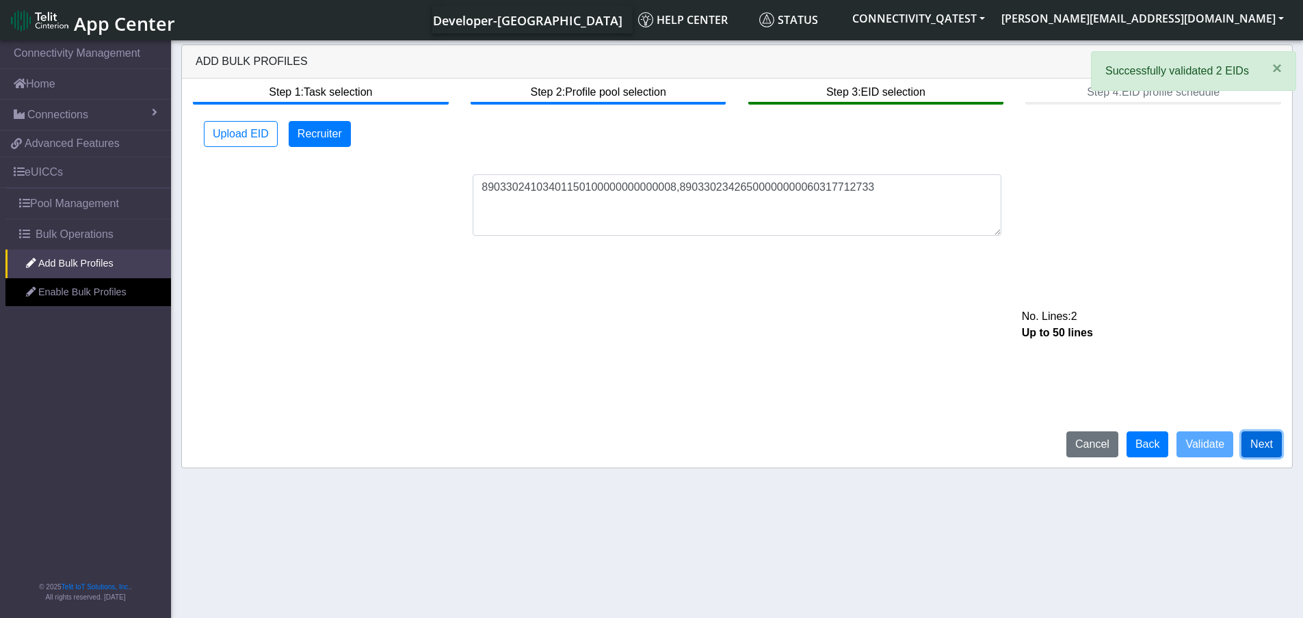
click at [1257, 446] on button "Next" at bounding box center [1261, 444] width 40 height 26
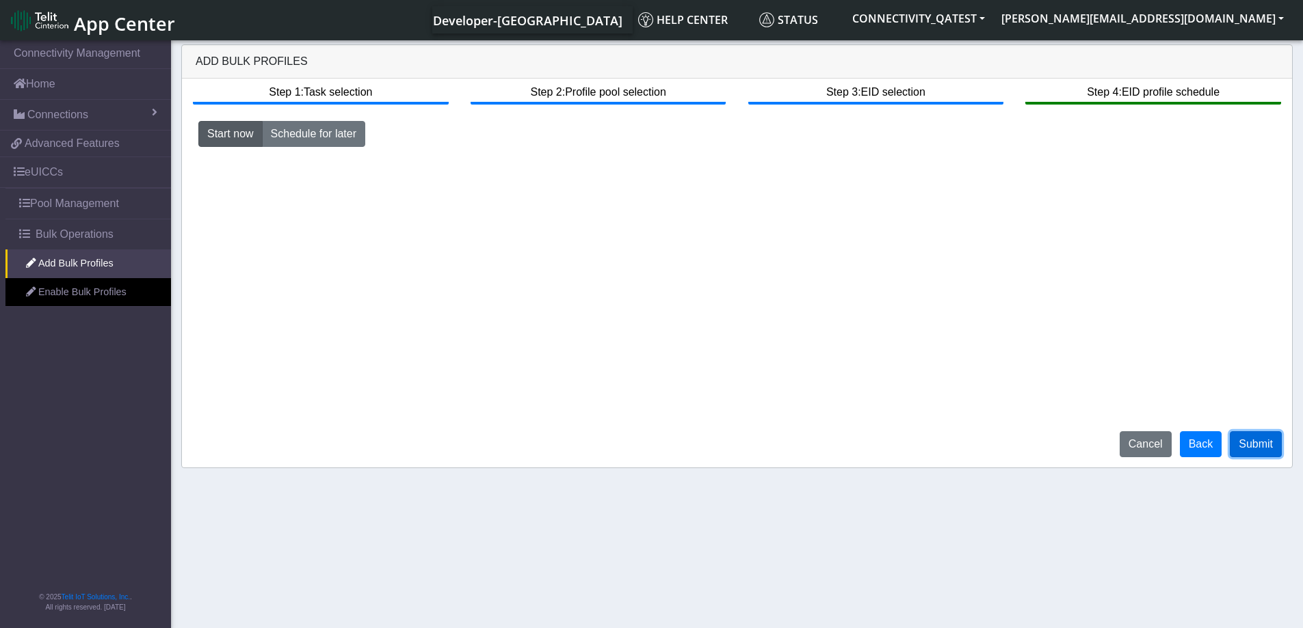
click at [1257, 446] on button "Submit" at bounding box center [1255, 444] width 52 height 26
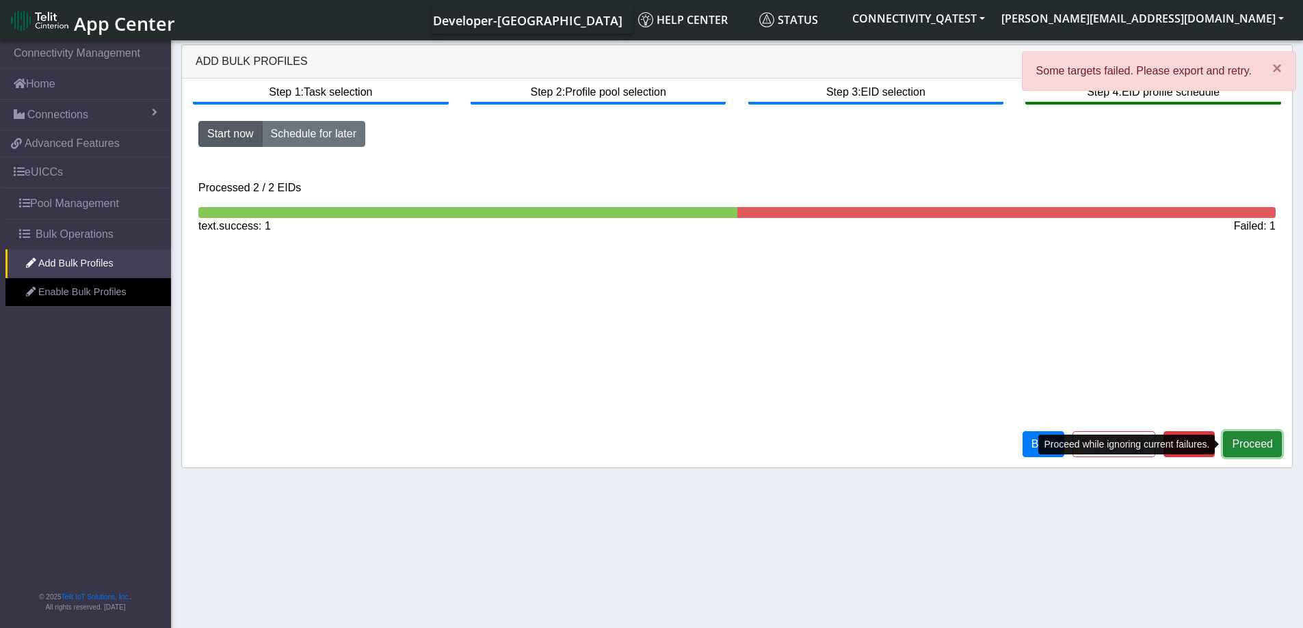
click at [1253, 449] on button "Proceed" at bounding box center [1252, 444] width 59 height 26
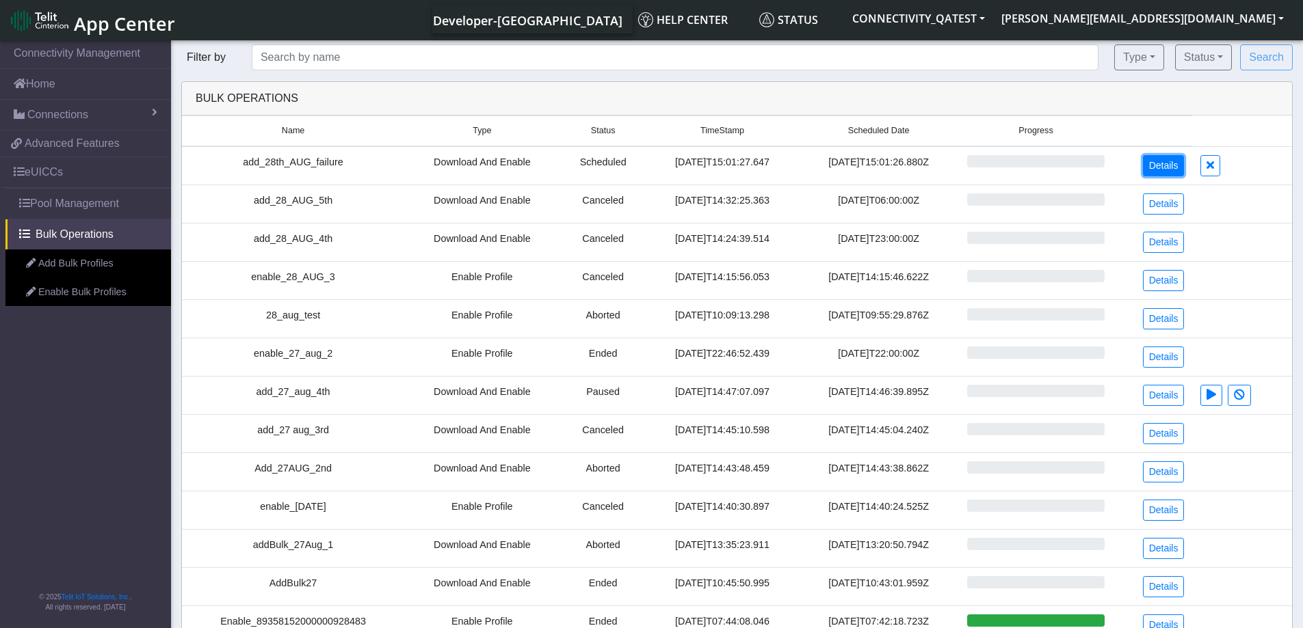
click at [1169, 163] on link "Details" at bounding box center [1164, 165] width 42 height 21
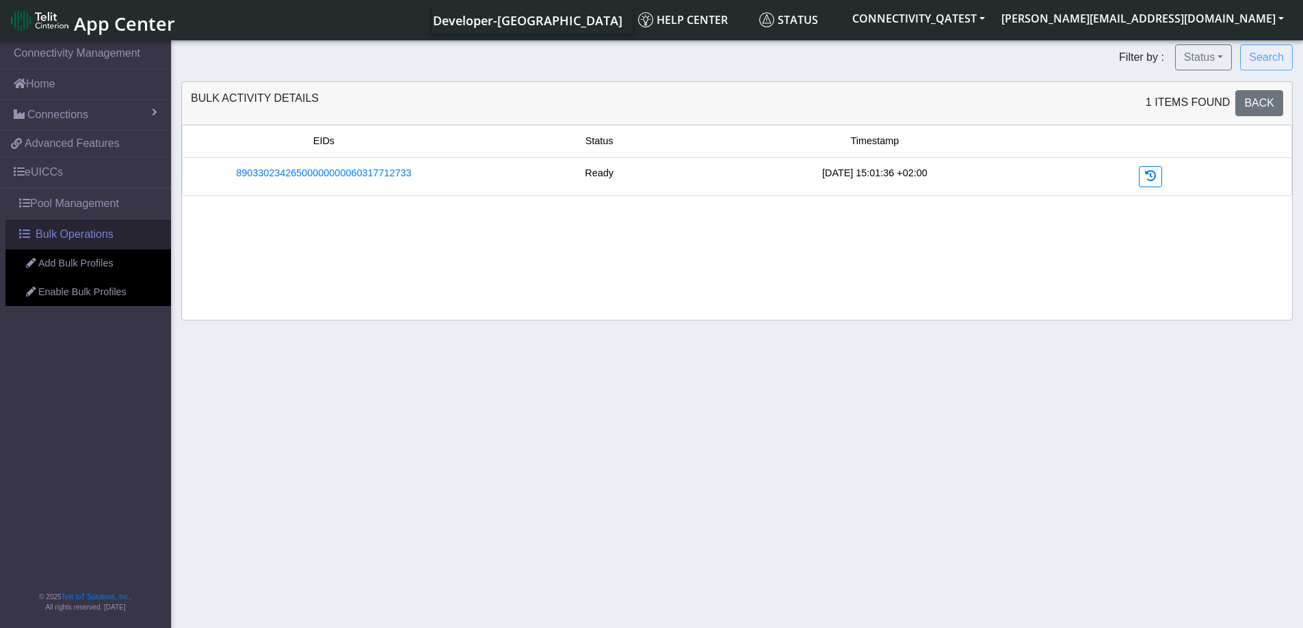
click at [83, 239] on span "Bulk Operations" at bounding box center [75, 234] width 78 height 16
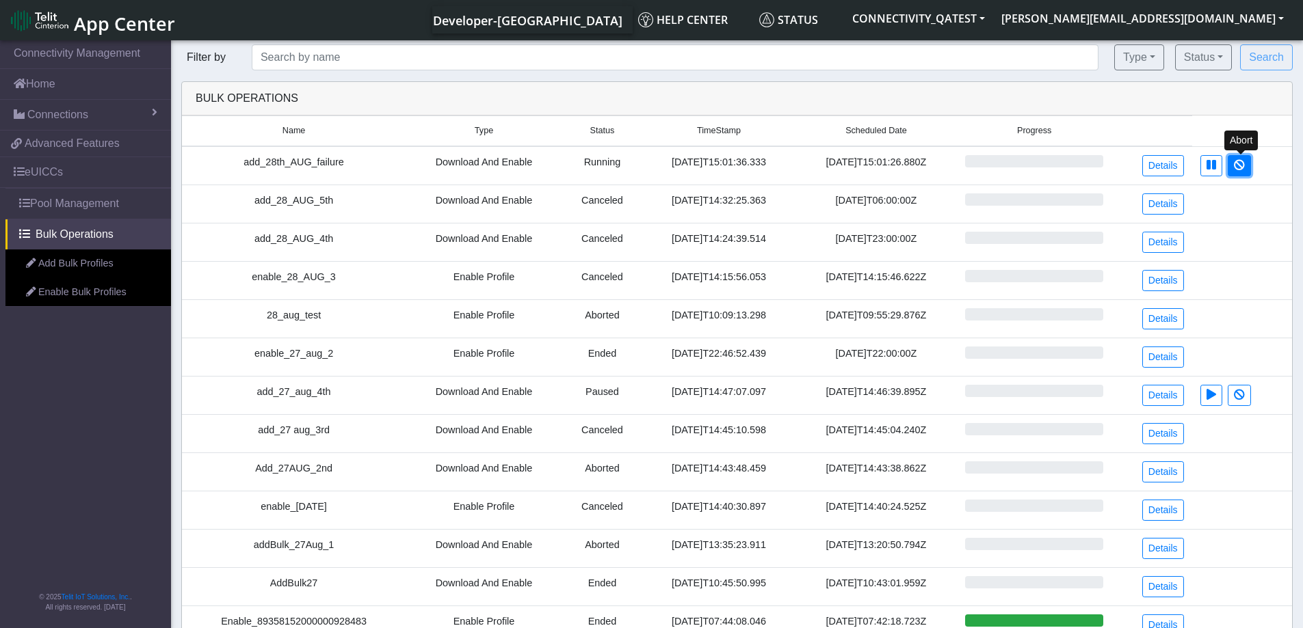
click at [1238, 170] on icon at bounding box center [1238, 164] width 11 height 11
click at [1164, 165] on link "Details" at bounding box center [1163, 165] width 42 height 21
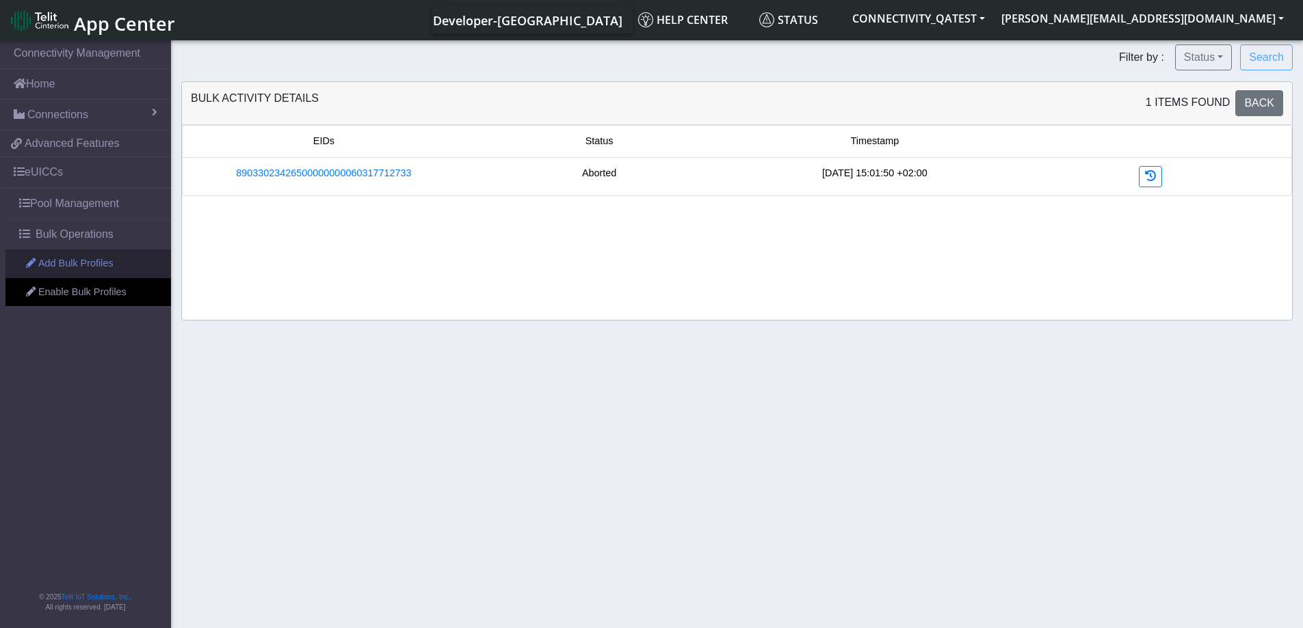
click at [62, 259] on link "Add Bulk Profiles" at bounding box center [87, 264] width 165 height 29
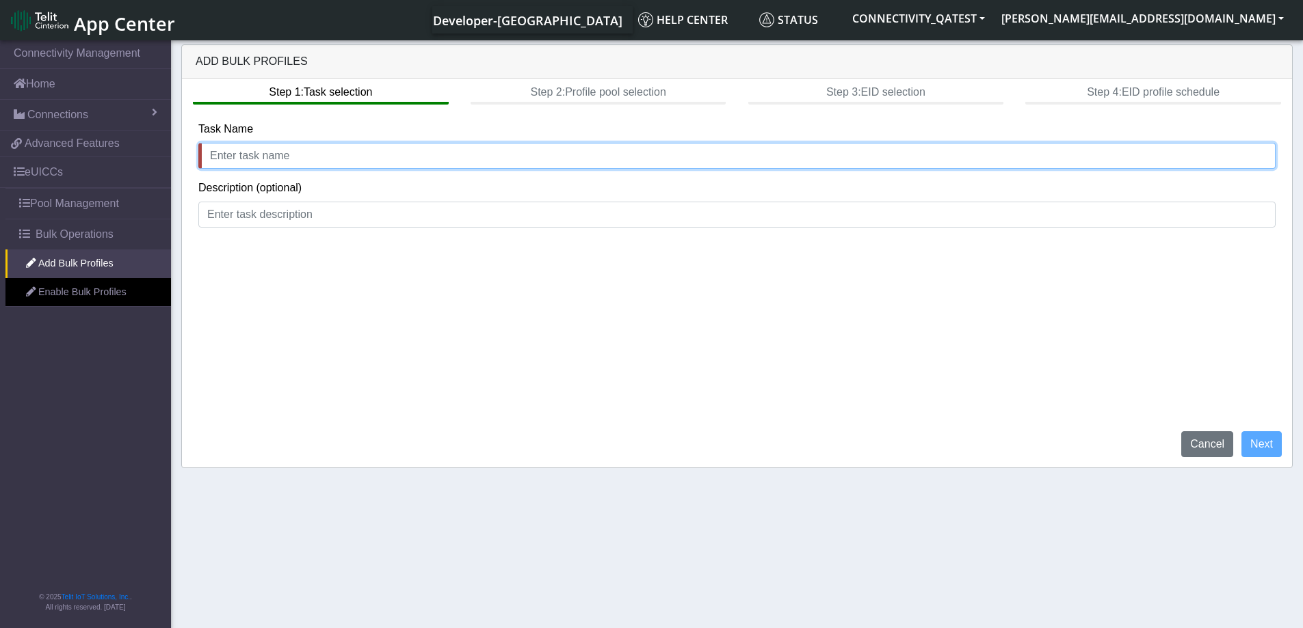
click at [239, 158] on input "text" at bounding box center [736, 156] width 1077 height 26
type input "Add_28_Aug_realTest"
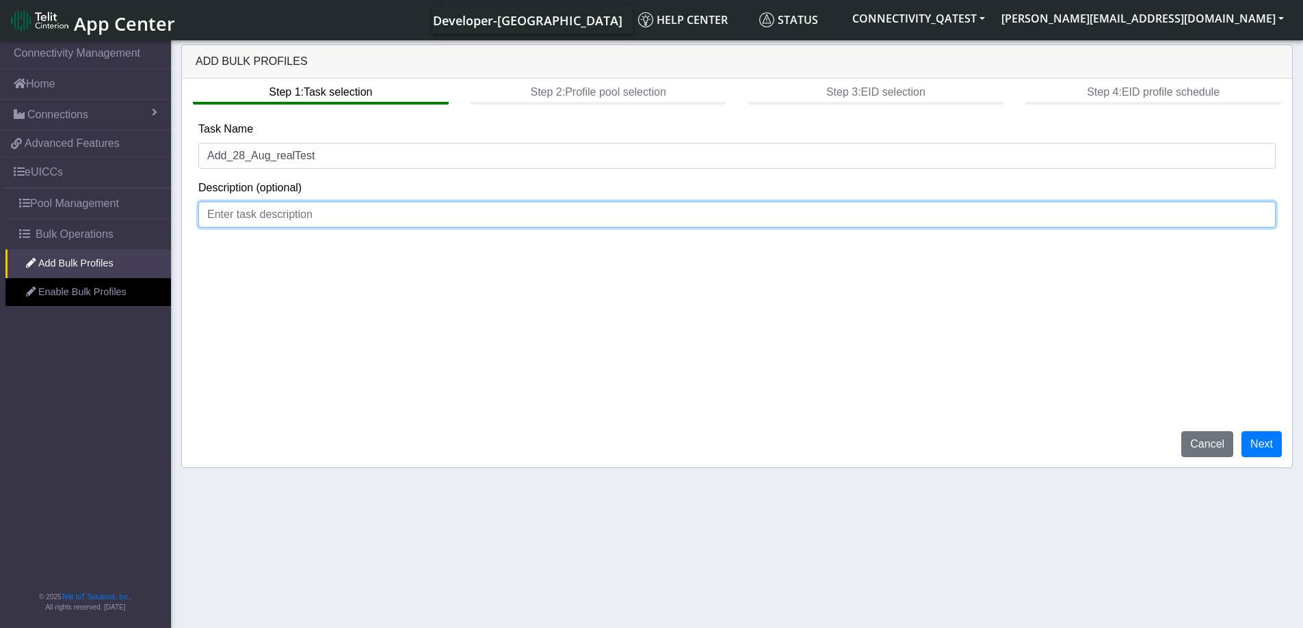
click at [276, 215] on input at bounding box center [736, 215] width 1077 height 26
type input "add 6 profiles"
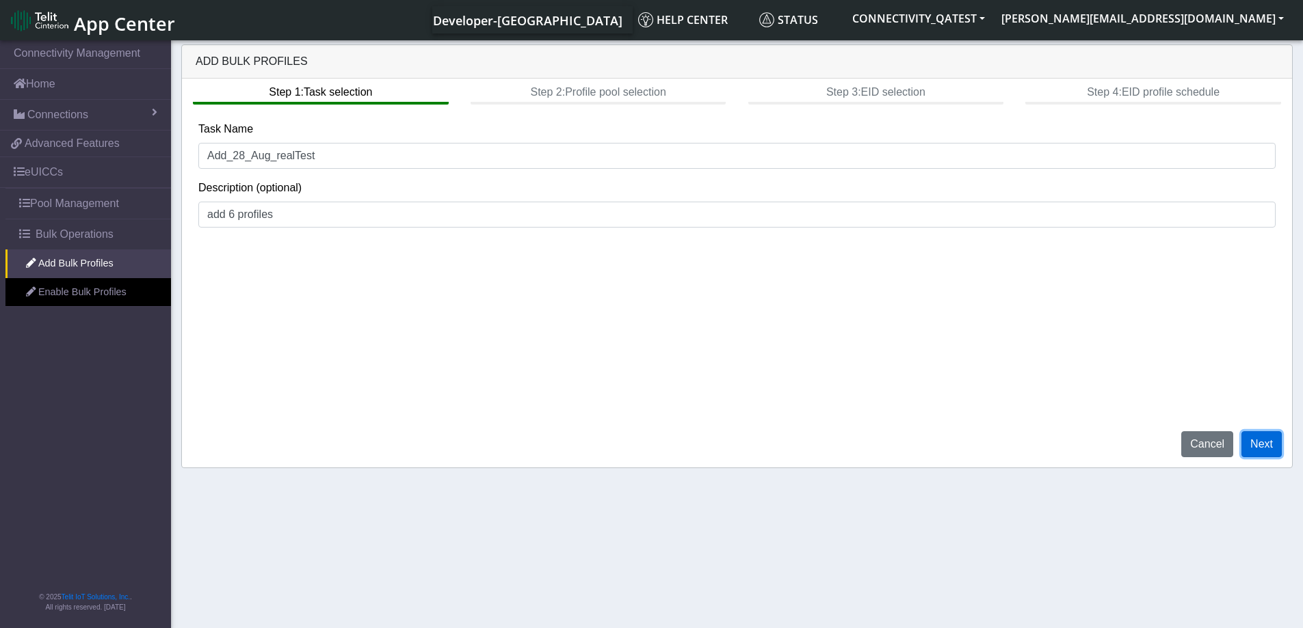
click at [1272, 446] on button "Next" at bounding box center [1261, 444] width 40 height 26
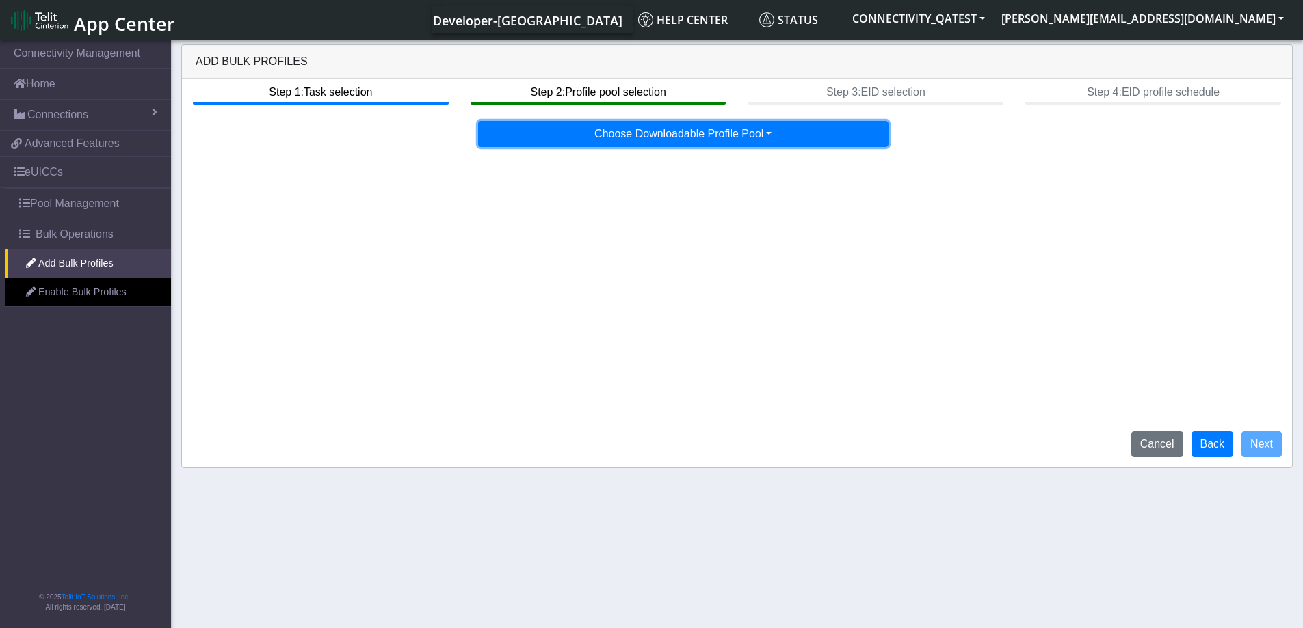
click at [760, 137] on button "Choose Downloadable Profile Pool" at bounding box center [683, 134] width 410 height 26
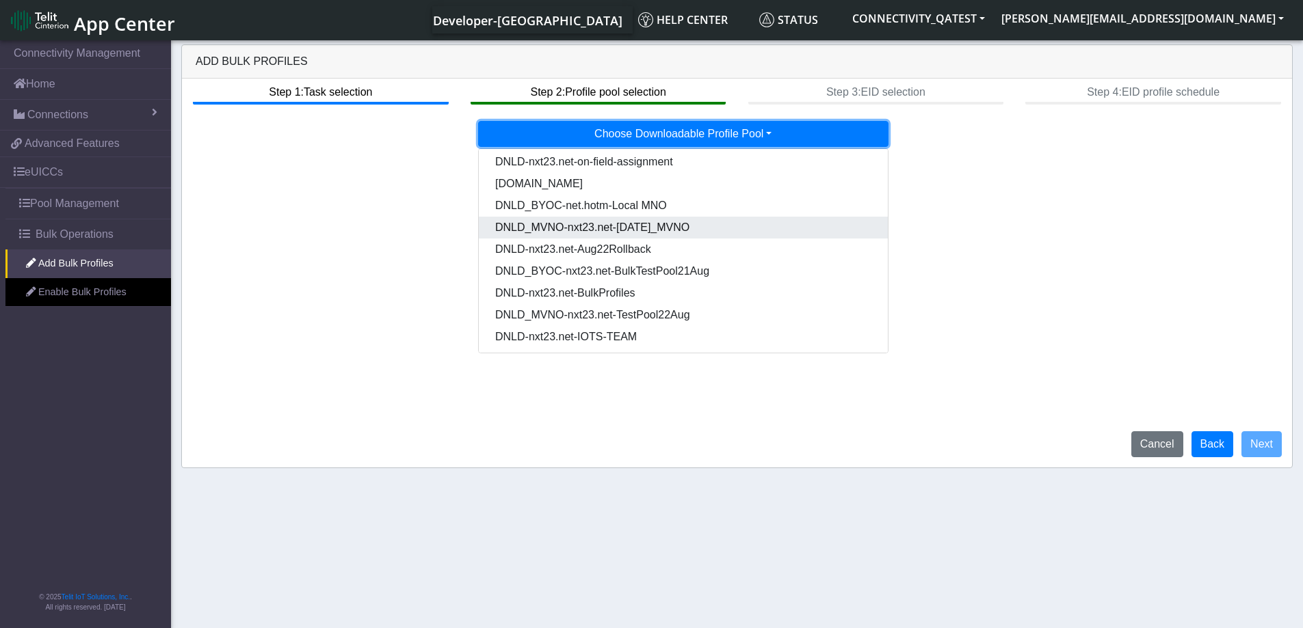
scroll to position [70, 0]
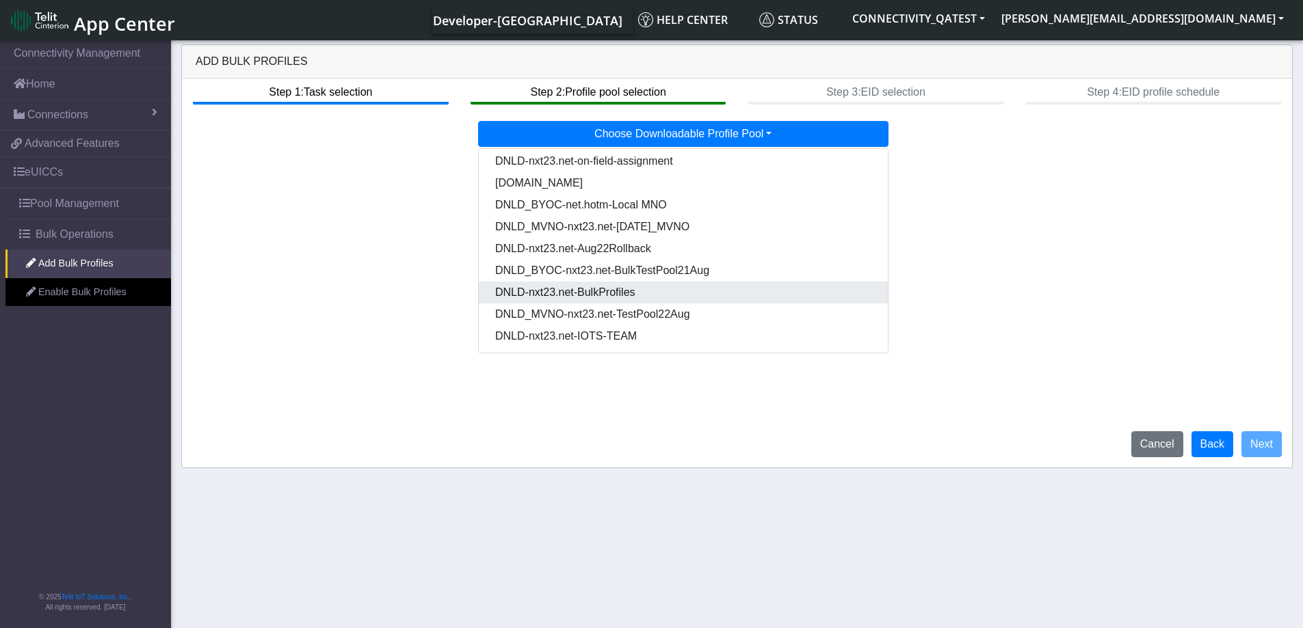
click at [638, 301] on Pooldd87b2e2-121e-4d00-ae8a-d075df8e0e86-dropdown "DNLD-nxt23.net-BulkProfiles" at bounding box center [683, 293] width 409 height 22
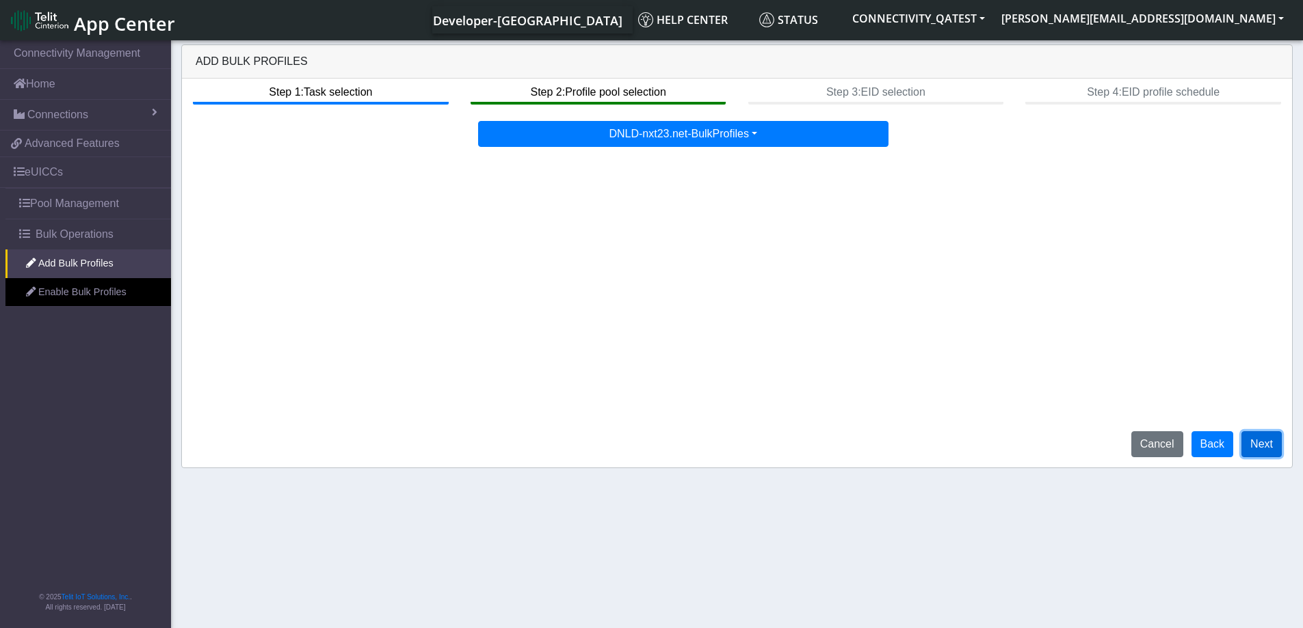
click at [1251, 445] on button "Next" at bounding box center [1261, 444] width 40 height 26
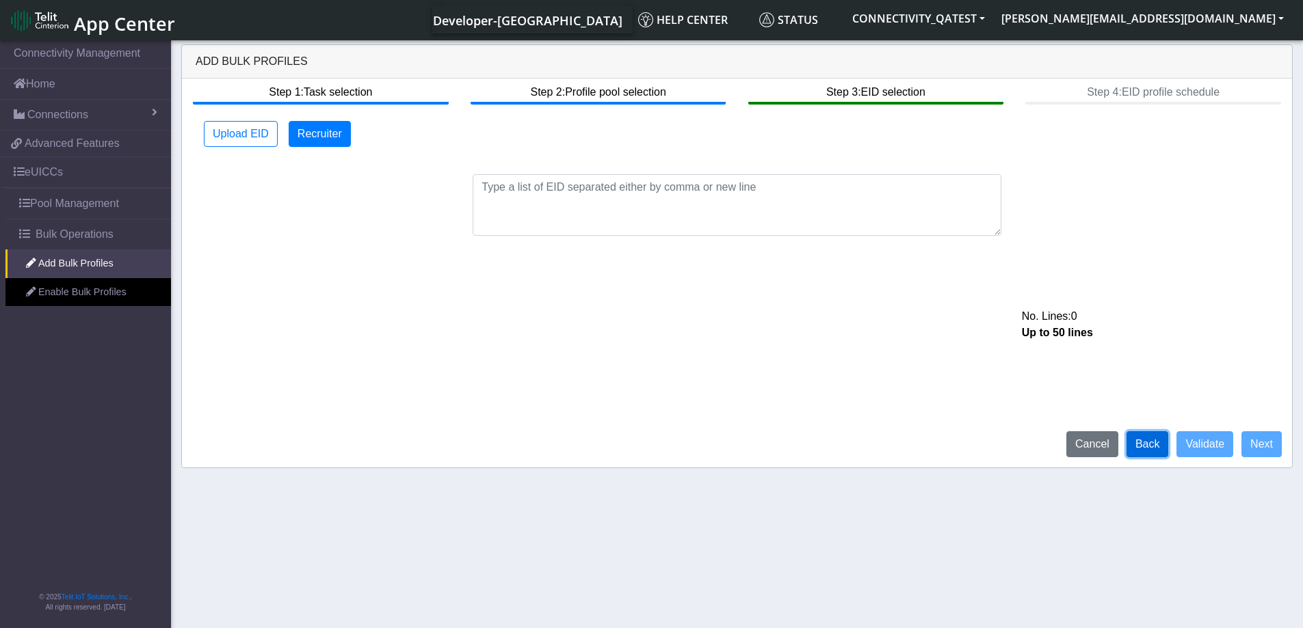
click at [1159, 440] on button "Back" at bounding box center [1147, 444] width 42 height 26
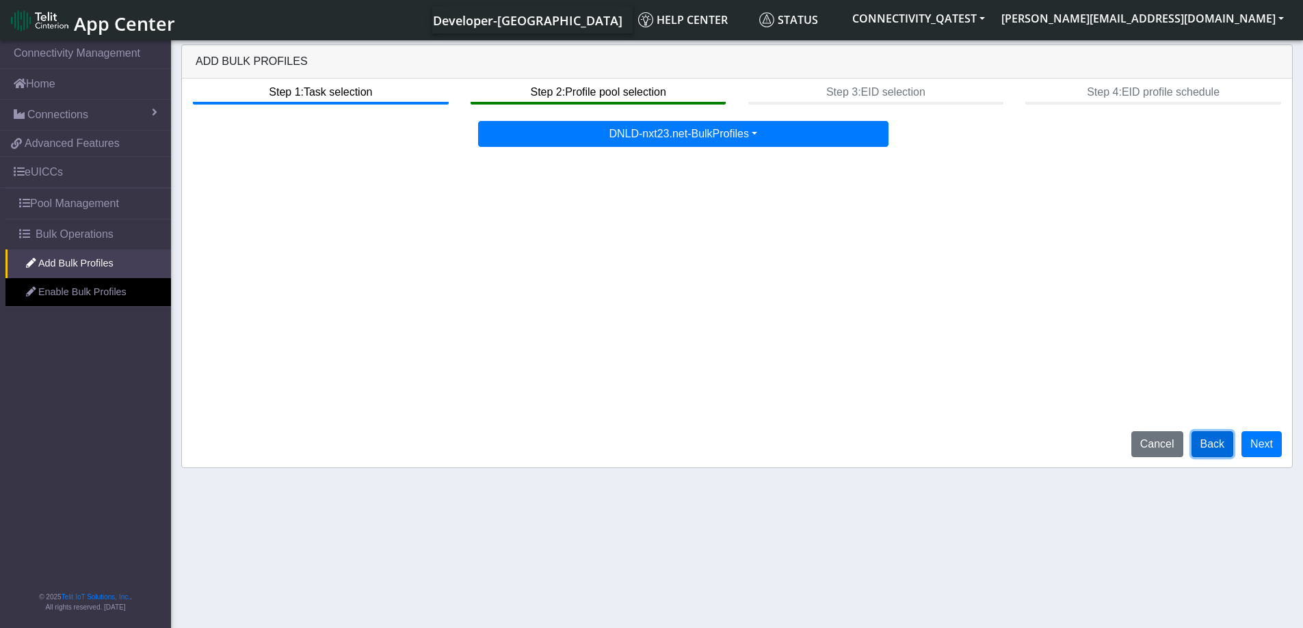
click at [1223, 451] on button "Back" at bounding box center [1212, 444] width 42 height 26
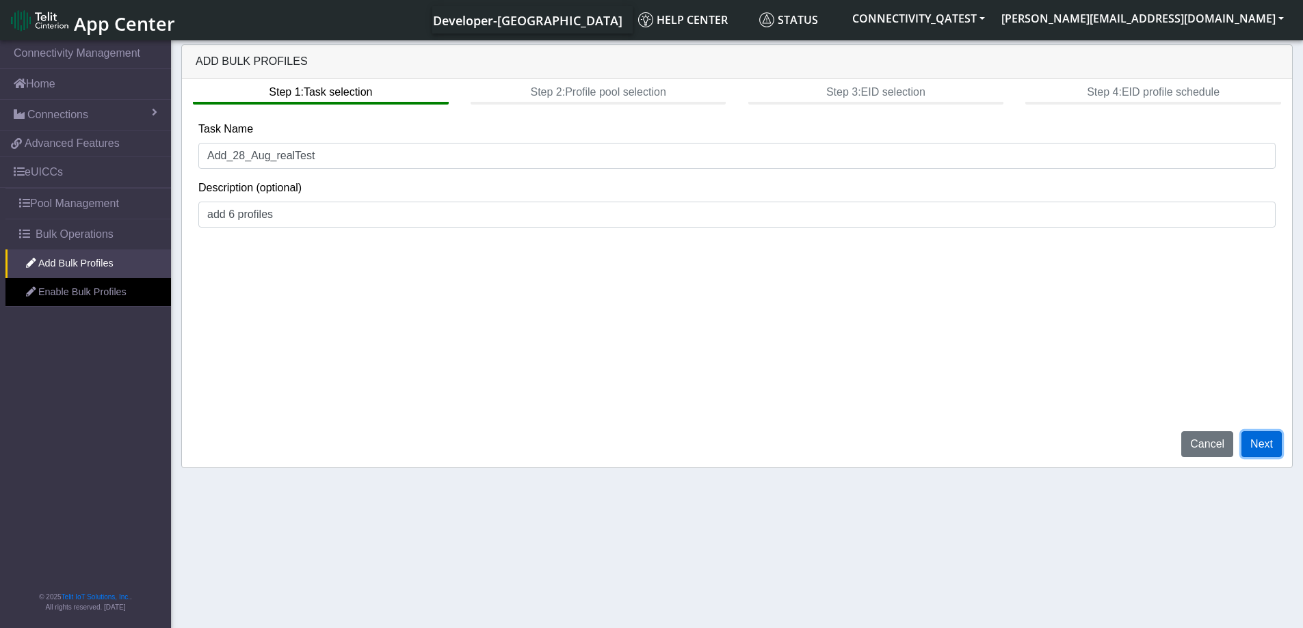
click at [1268, 440] on button "Next" at bounding box center [1261, 444] width 40 height 26
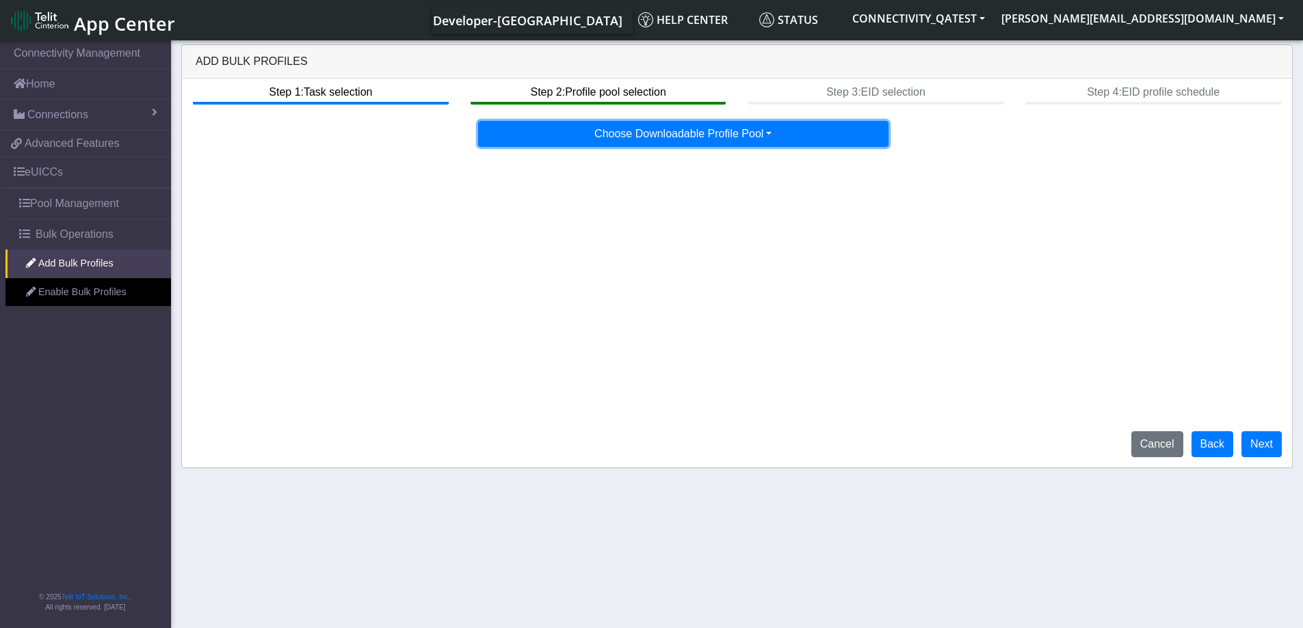
click at [755, 140] on button "Choose Downloadable Profile Pool" at bounding box center [683, 134] width 410 height 26
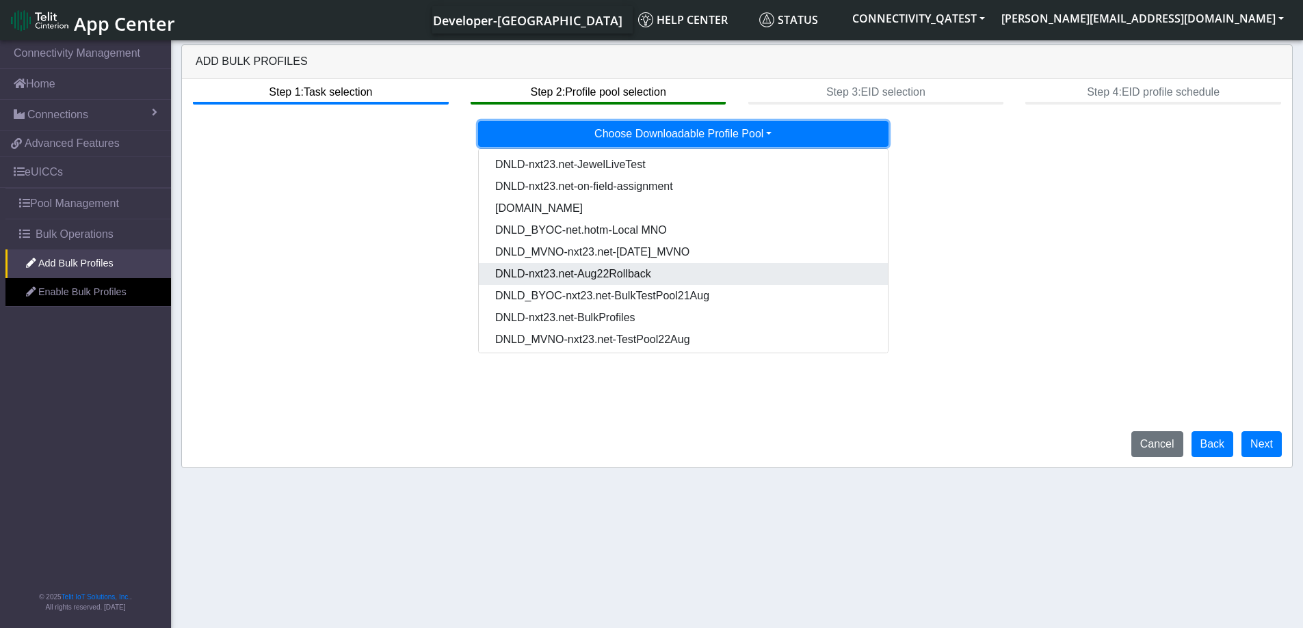
scroll to position [68, 0]
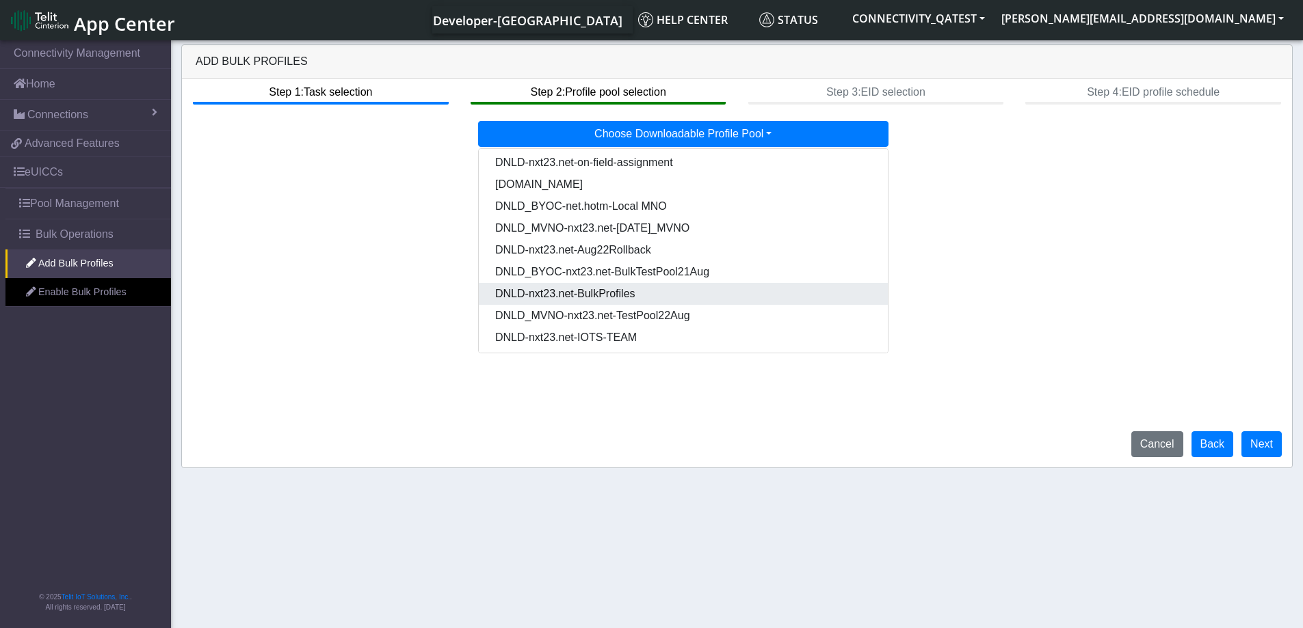
click at [632, 296] on Pooldd87b2e2-121e-4d00-ae8a-d075df8e0e86-dropdown "DNLD-nxt23.net-BulkProfiles" at bounding box center [683, 294] width 409 height 22
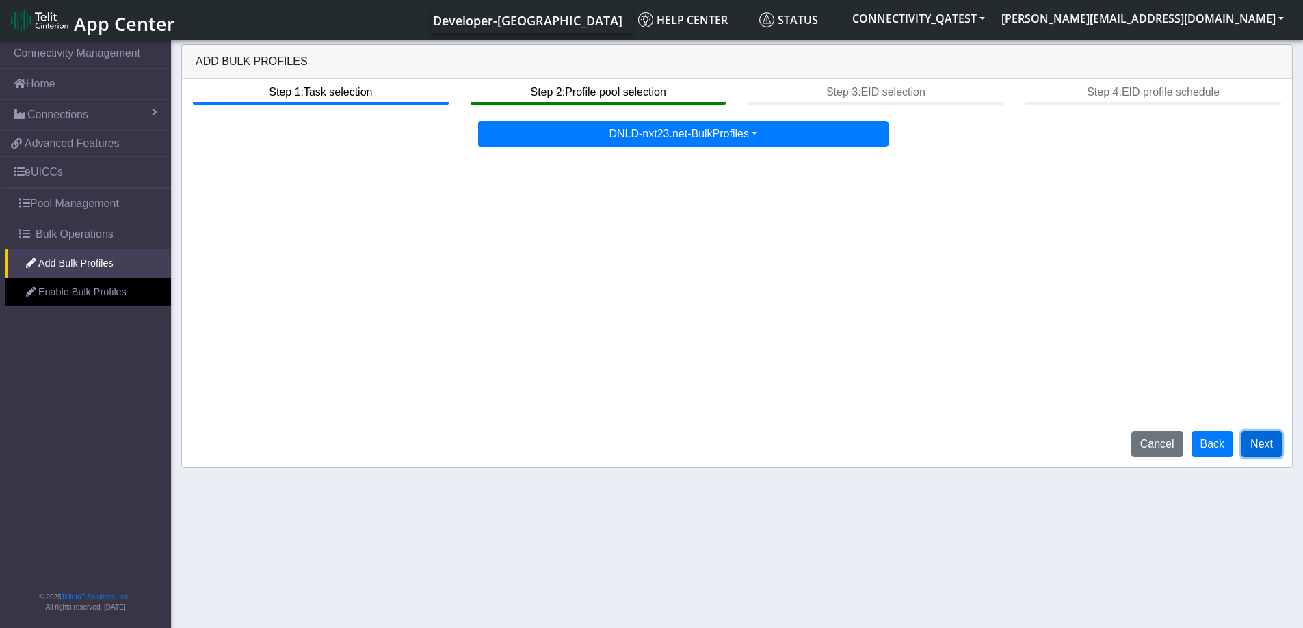
click at [1264, 443] on button "Next" at bounding box center [1261, 444] width 40 height 26
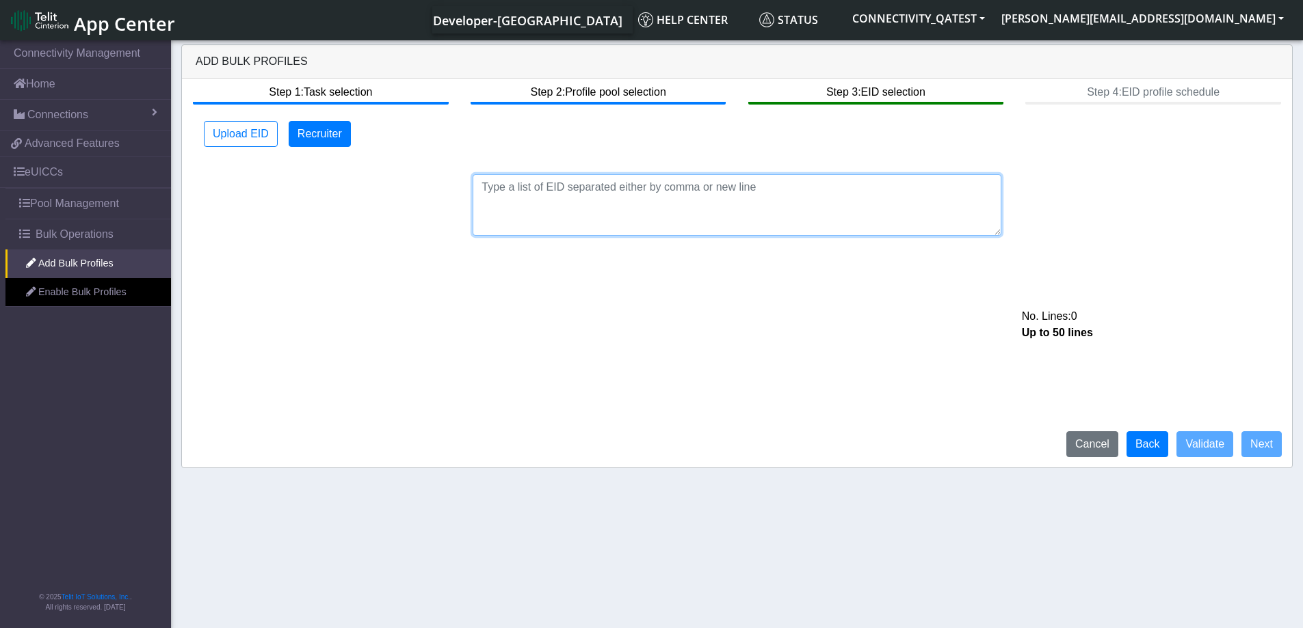
click at [747, 196] on textarea at bounding box center [736, 205] width 529 height 62
paste textarea "89033023426500000000060317712733"
type textarea "89033023426500000000060317712733"
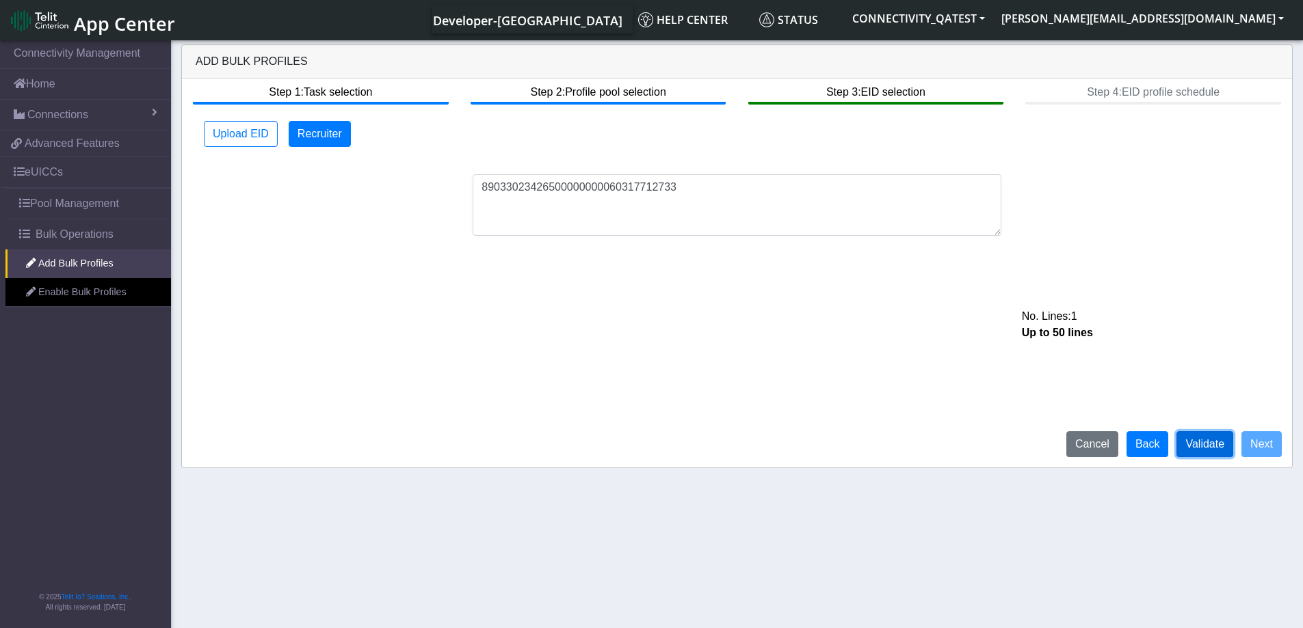
click at [1223, 442] on button "Validate" at bounding box center [1204, 444] width 57 height 26
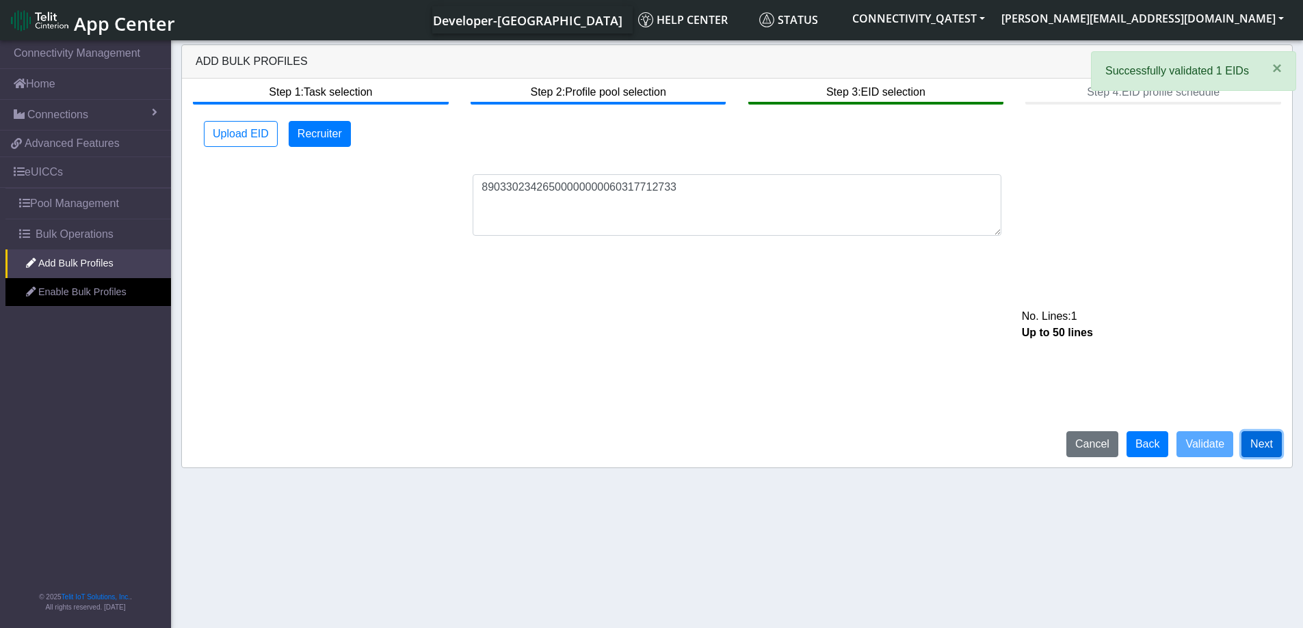
click at [1253, 446] on button "Next" at bounding box center [1261, 444] width 40 height 26
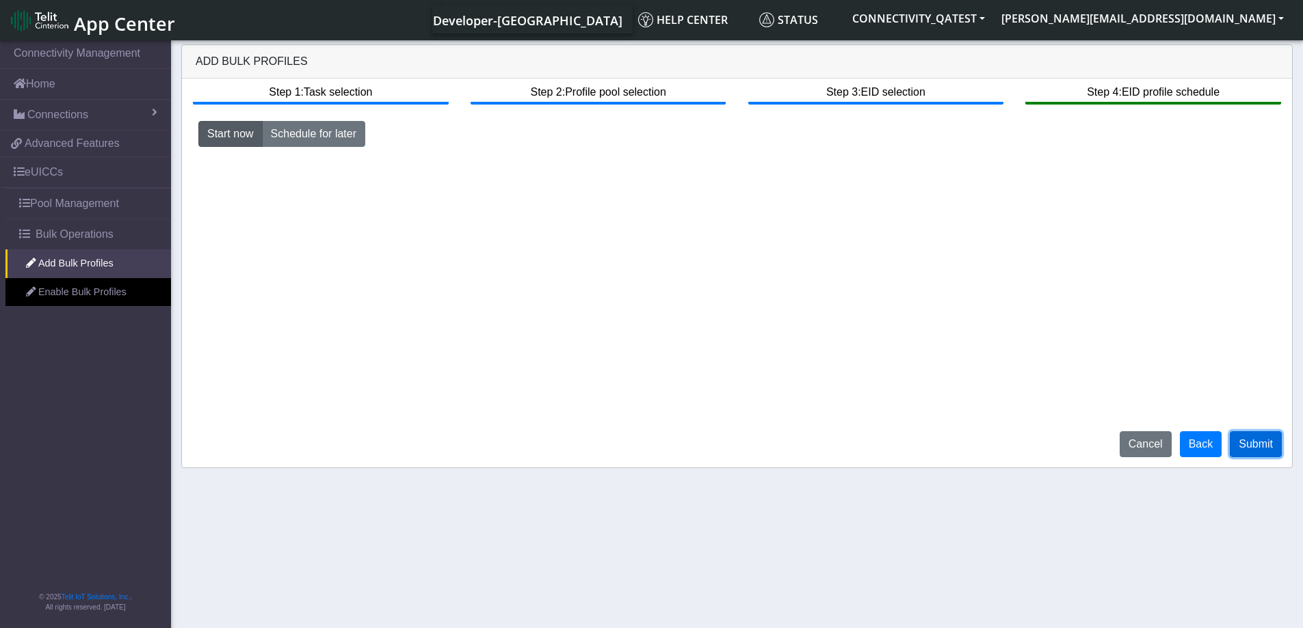
click at [1247, 444] on button "Submit" at bounding box center [1255, 444] width 52 height 26
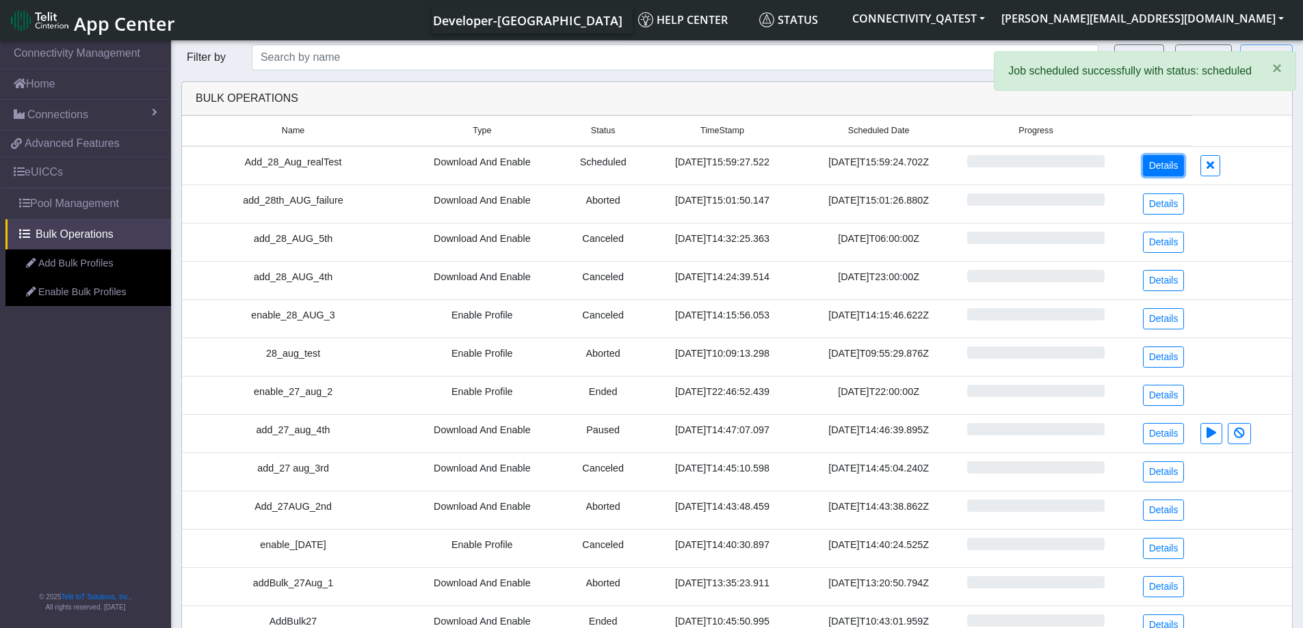
click at [1171, 168] on link "Details" at bounding box center [1164, 165] width 42 height 21
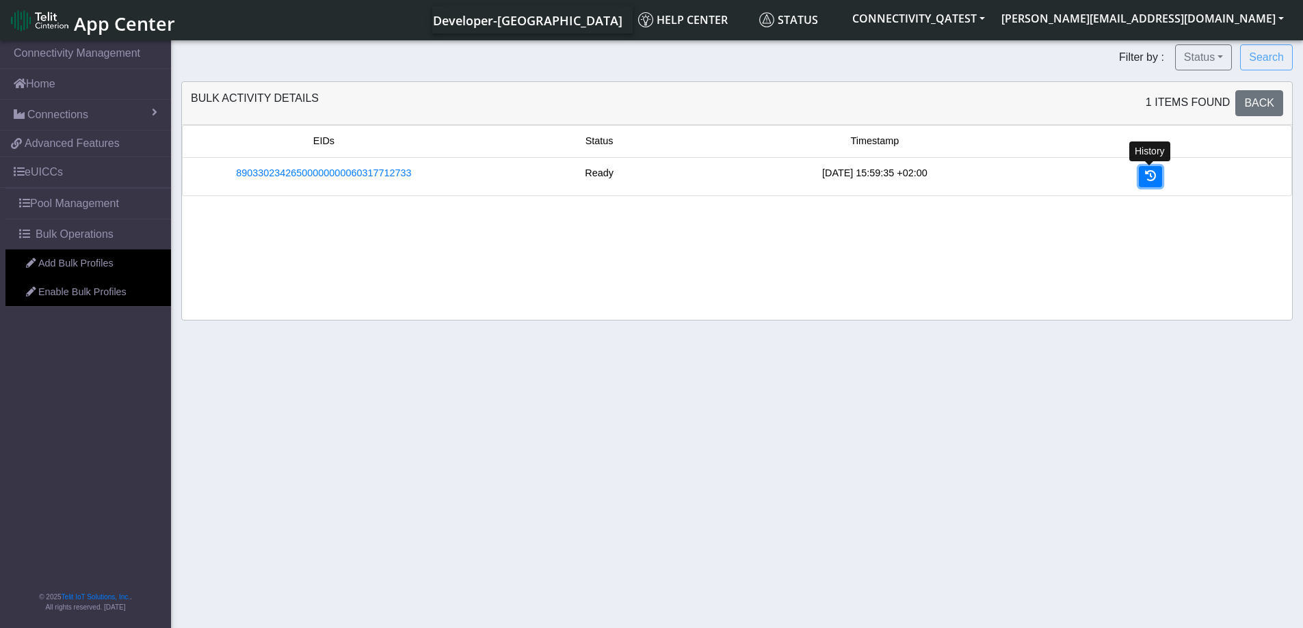
click at [1157, 172] on link at bounding box center [1149, 176] width 23 height 21
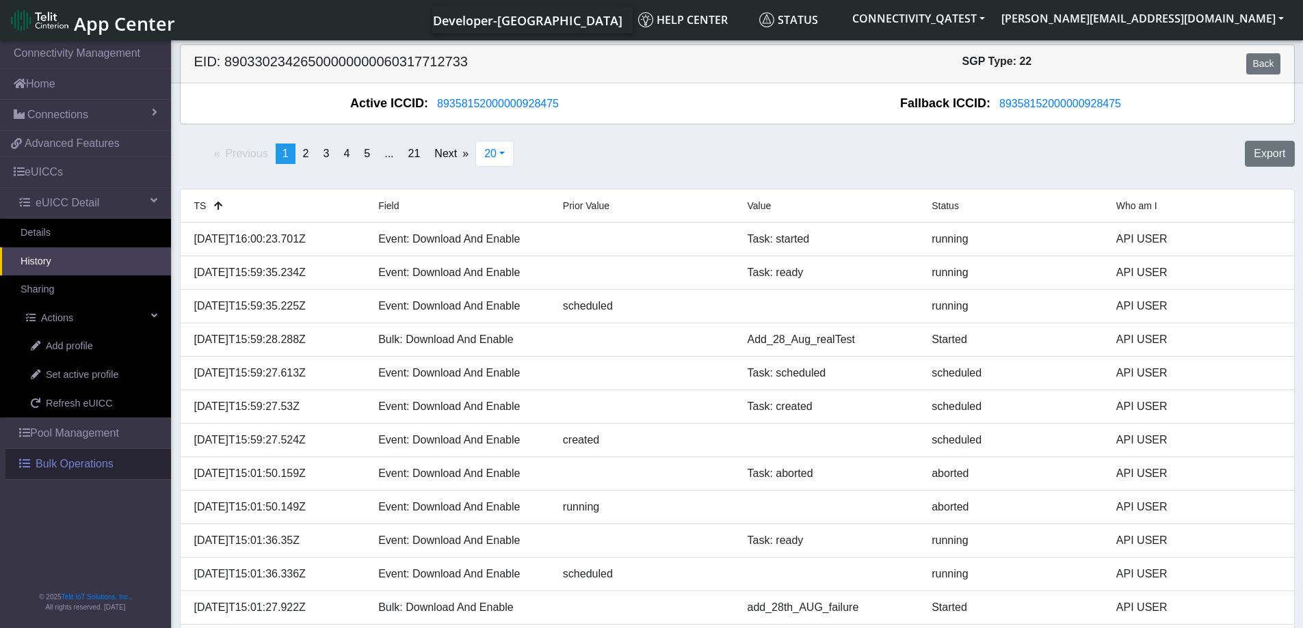
click at [59, 466] on span "Bulk Operations" at bounding box center [75, 464] width 78 height 16
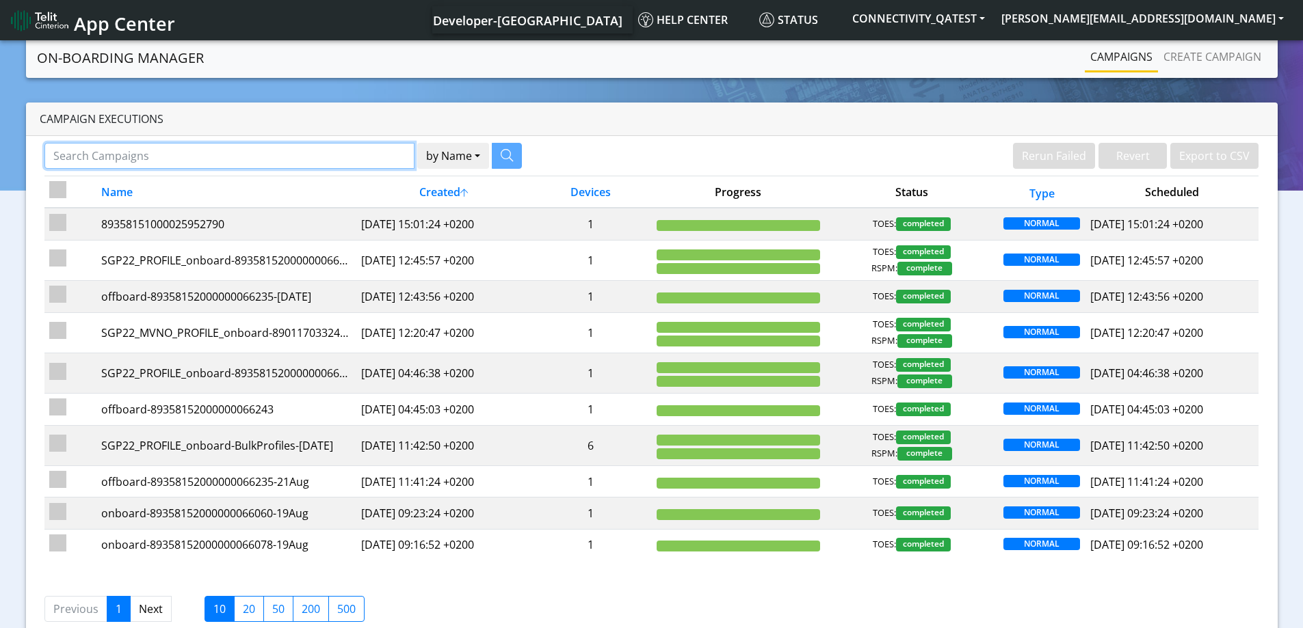
drag, startPoint x: 174, startPoint y: 153, endPoint x: 183, endPoint y: 156, distance: 9.3
click at [174, 153] on input "Search Campaigns" at bounding box center [229, 156] width 370 height 26
paste input "89358152000000066706"
type input "89358152000000066706"
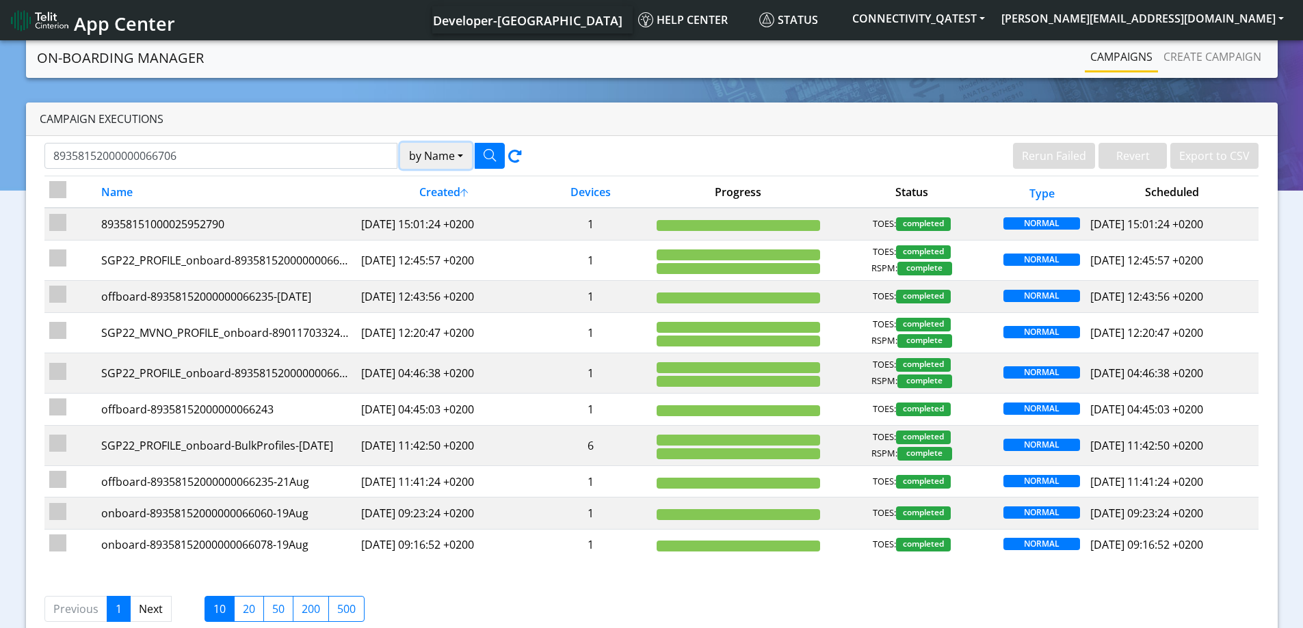
click at [439, 150] on button "by Name" at bounding box center [436, 156] width 72 height 26
click at [442, 213] on button "Device" at bounding box center [455, 209] width 108 height 22
click at [481, 151] on button "button" at bounding box center [490, 156] width 30 height 26
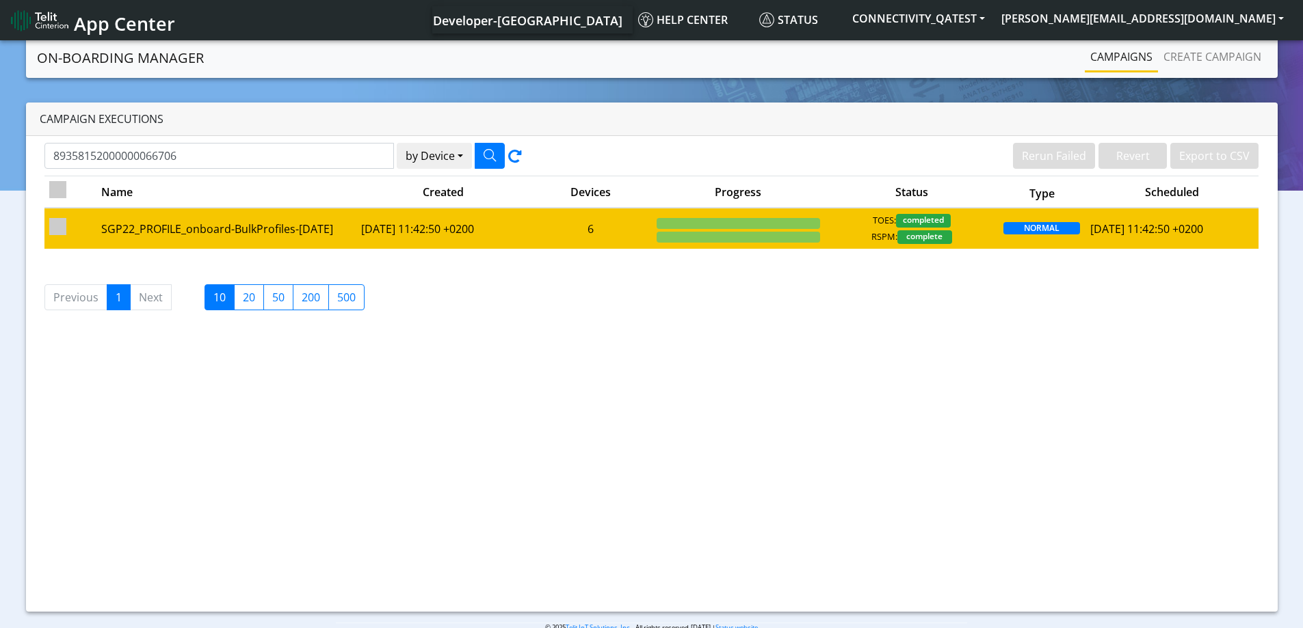
click at [433, 231] on td "[DATE] 11:42:50 +0200" at bounding box center [443, 228] width 174 height 40
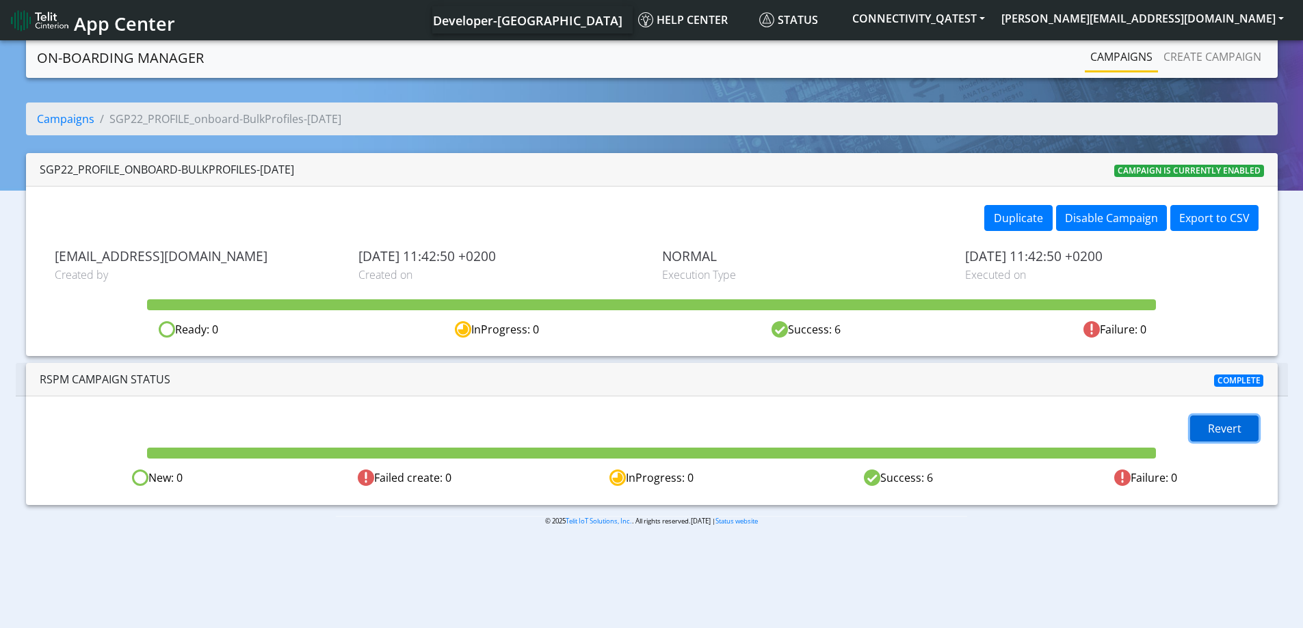
click at [1226, 429] on span "Revert" at bounding box center [1224, 428] width 34 height 15
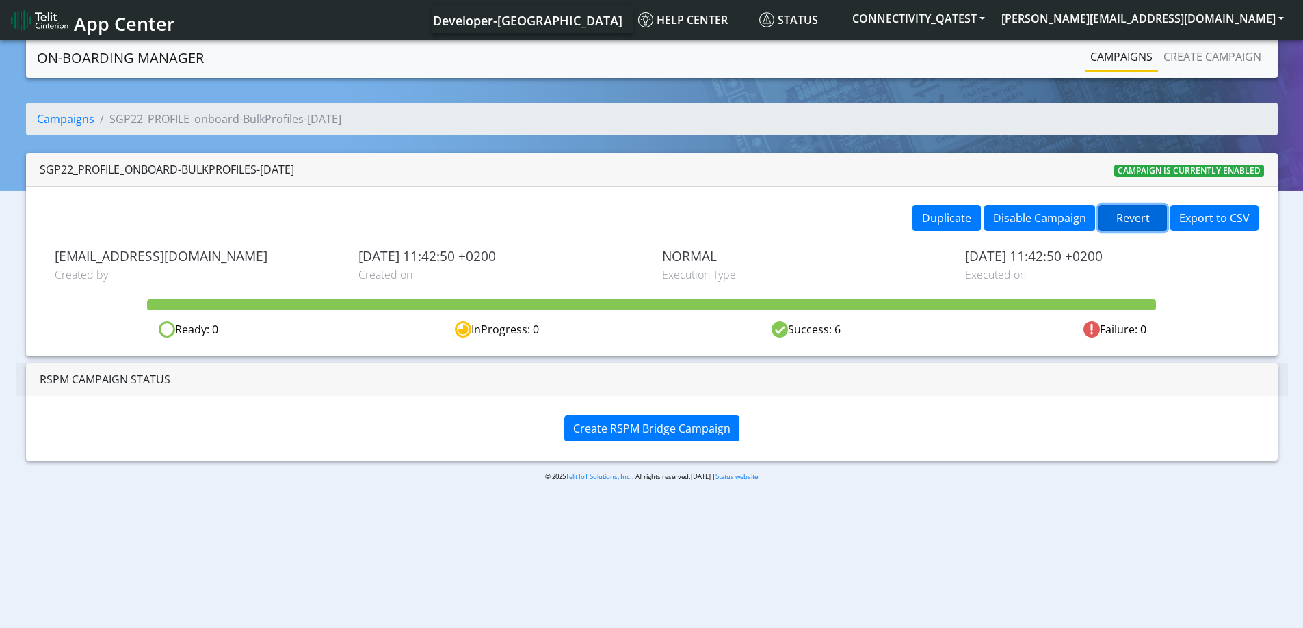
click at [1142, 220] on button "Revert" at bounding box center [1132, 218] width 68 height 26
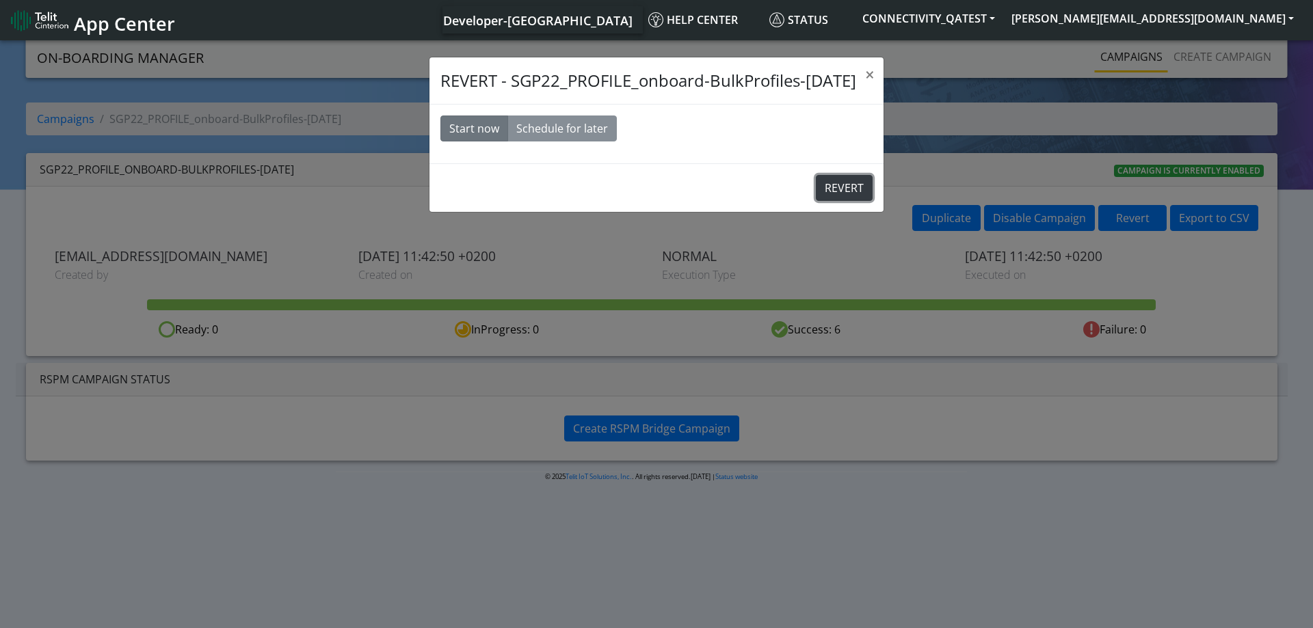
click at [840, 191] on button "REVERT" at bounding box center [844, 188] width 57 height 26
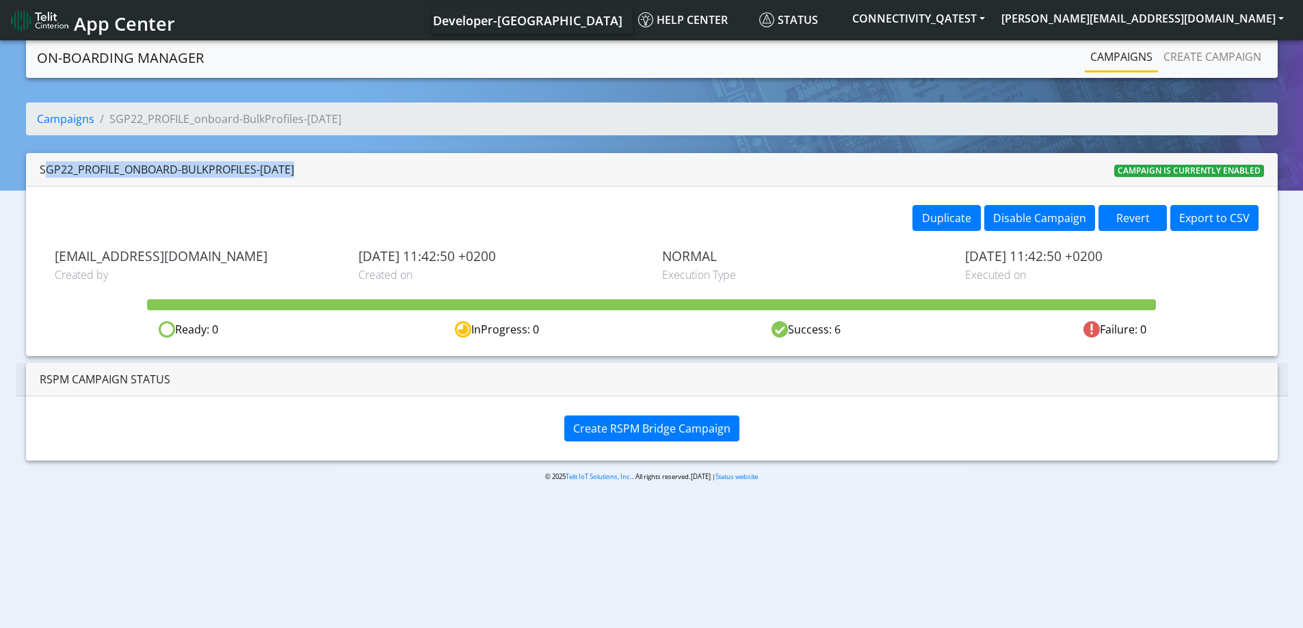
drag, startPoint x: 302, startPoint y: 174, endPoint x: 29, endPoint y: 173, distance: 273.5
click at [29, 173] on div "SGP22_PROFILE_onboard-BulkProfiles-Aug21 Campaign is currently enabled" at bounding box center [651, 170] width 1251 height 34
copy div "SGP22_PROFILE_onboard-BulkProfiles-[DATE]"
click at [69, 112] on link "Campaigns" at bounding box center [65, 118] width 57 height 15
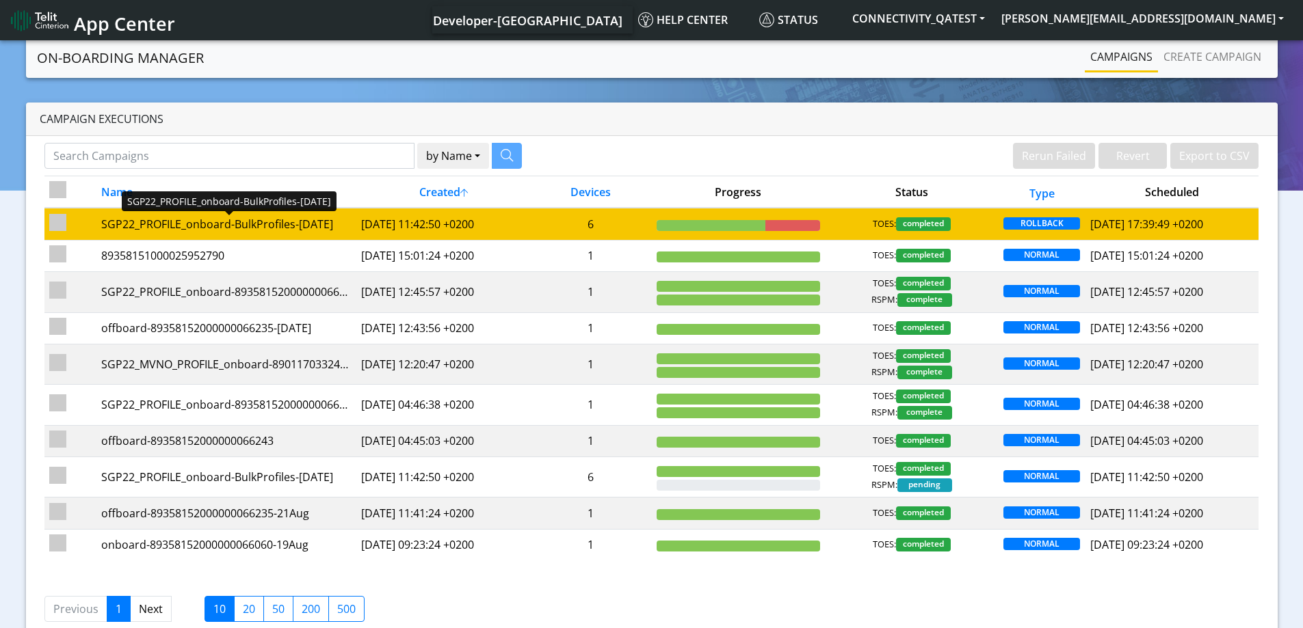
click at [180, 225] on div "SGP22_PROFILE_onboard-BulkProfiles-Aug21" at bounding box center [226, 224] width 250 height 16
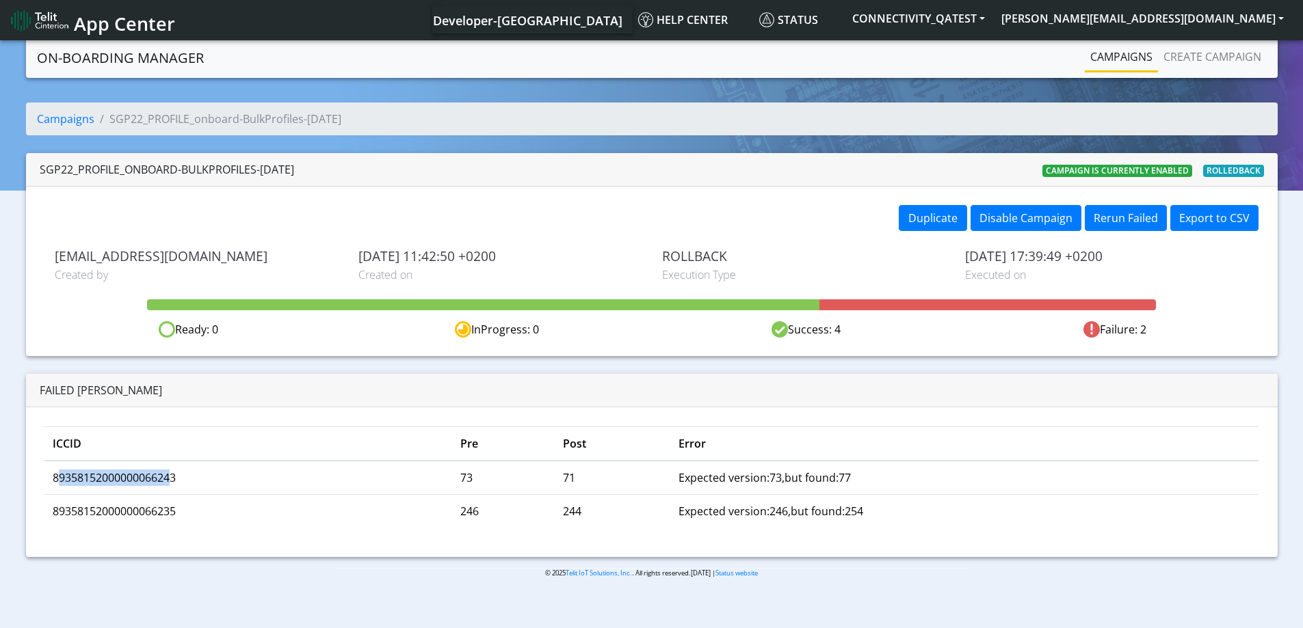
drag, startPoint x: 174, startPoint y: 481, endPoint x: 62, endPoint y: 481, distance: 112.1
click at [60, 481] on td "89358152000000066243" at bounding box center [248, 478] width 408 height 34
click at [177, 479] on td "89358152000000066243" at bounding box center [248, 478] width 408 height 34
drag, startPoint x: 178, startPoint y: 479, endPoint x: 48, endPoint y: 490, distance: 130.4
click at [48, 490] on td "89358152000000066243" at bounding box center [248, 478] width 408 height 34
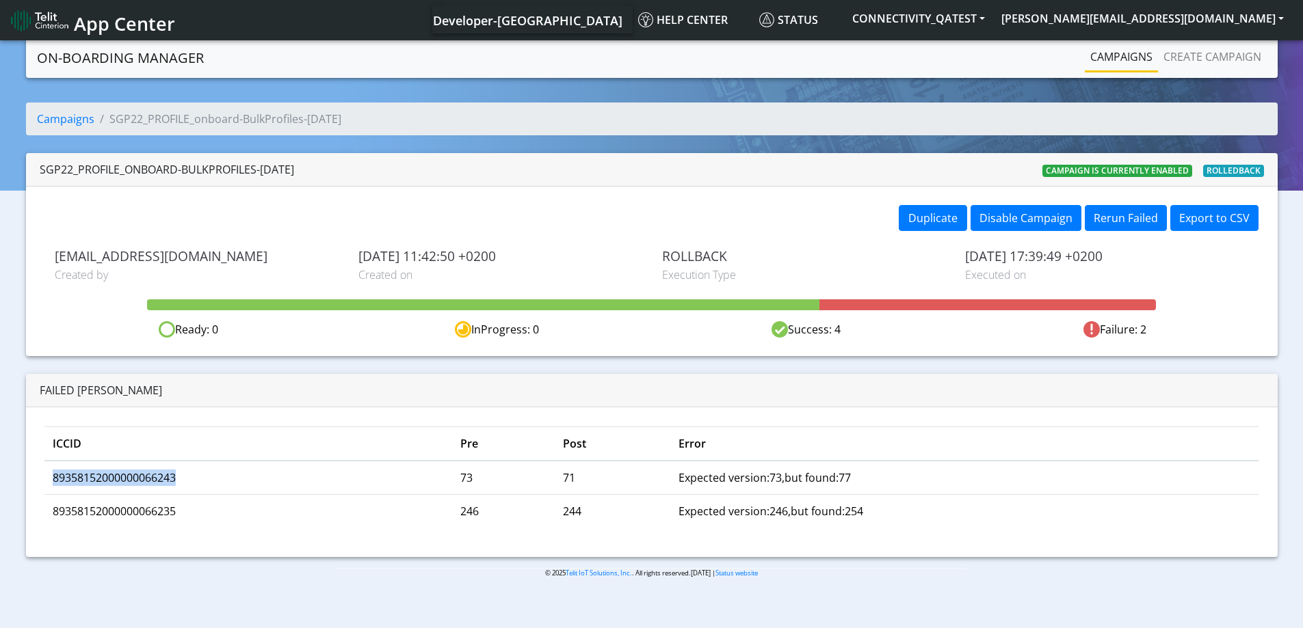
copy td "89358152000000066243"
drag, startPoint x: 178, startPoint y: 507, endPoint x: 53, endPoint y: 521, distance: 125.9
click at [53, 521] on td "89358152000000066235" at bounding box center [248, 511] width 408 height 34
copy td "89358152000000066235"
click at [1184, 57] on link "Create campaign" at bounding box center [1212, 56] width 109 height 27
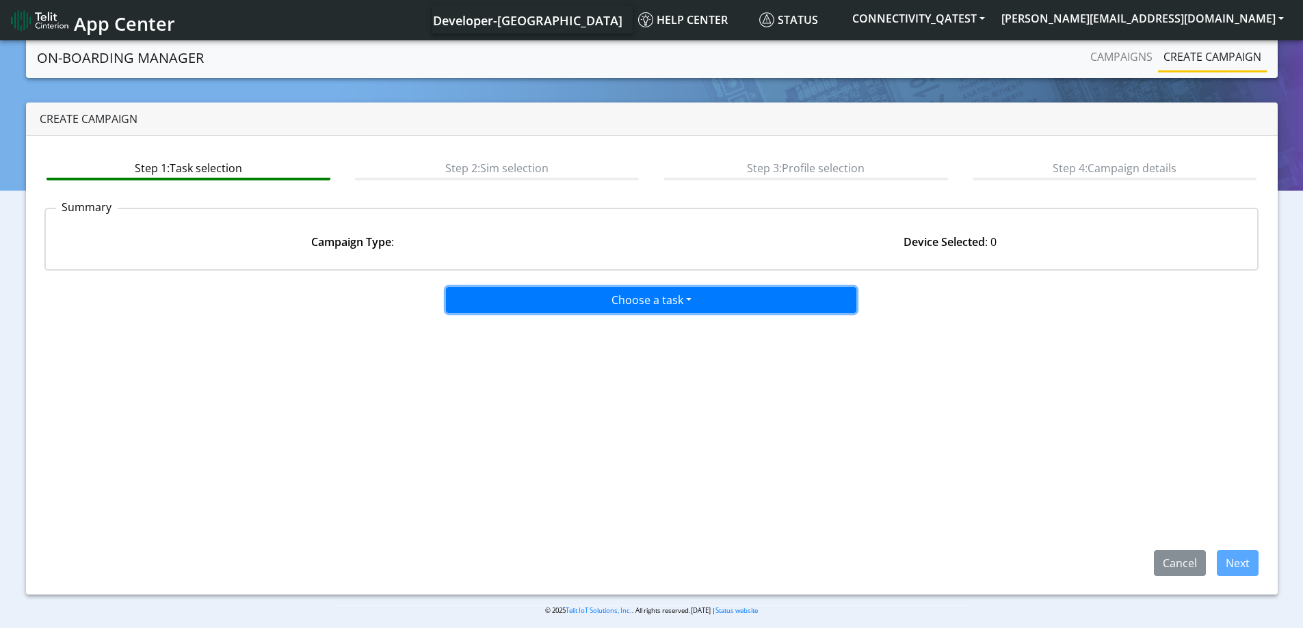
click at [661, 303] on button "Choose a task" at bounding box center [651, 300] width 410 height 26
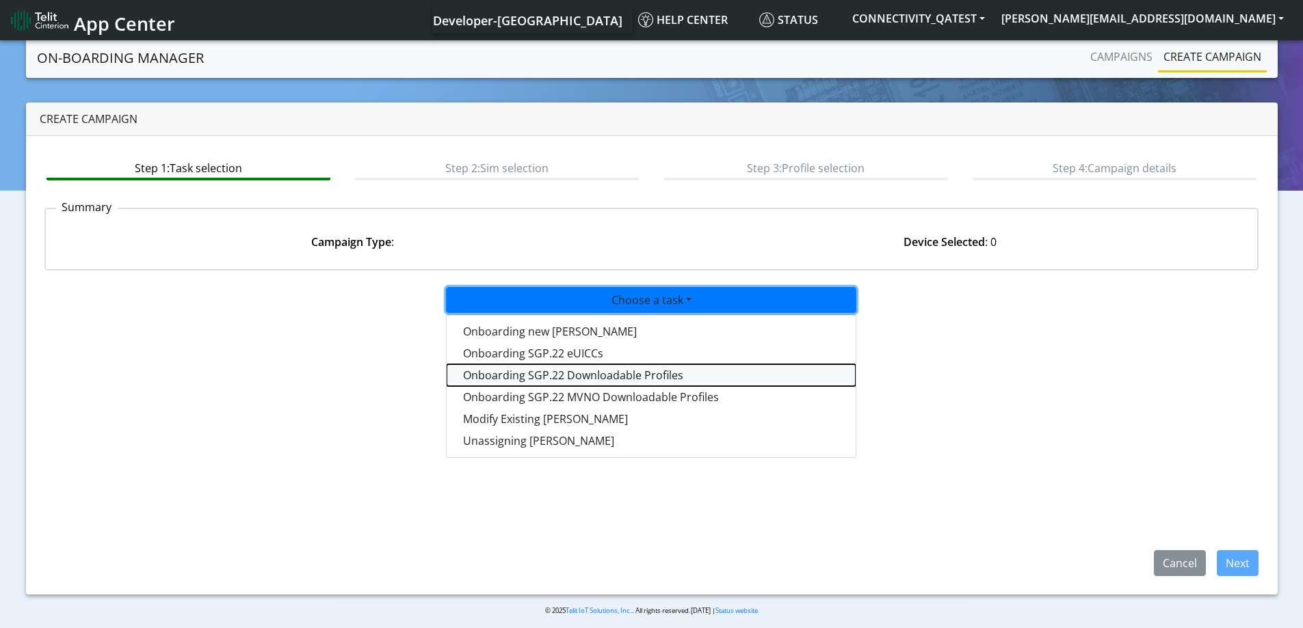
click at [665, 380] on tasksgp22profile-dropdown "Onboarding SGP.22 Downloadable Profiles" at bounding box center [650, 375] width 409 height 22
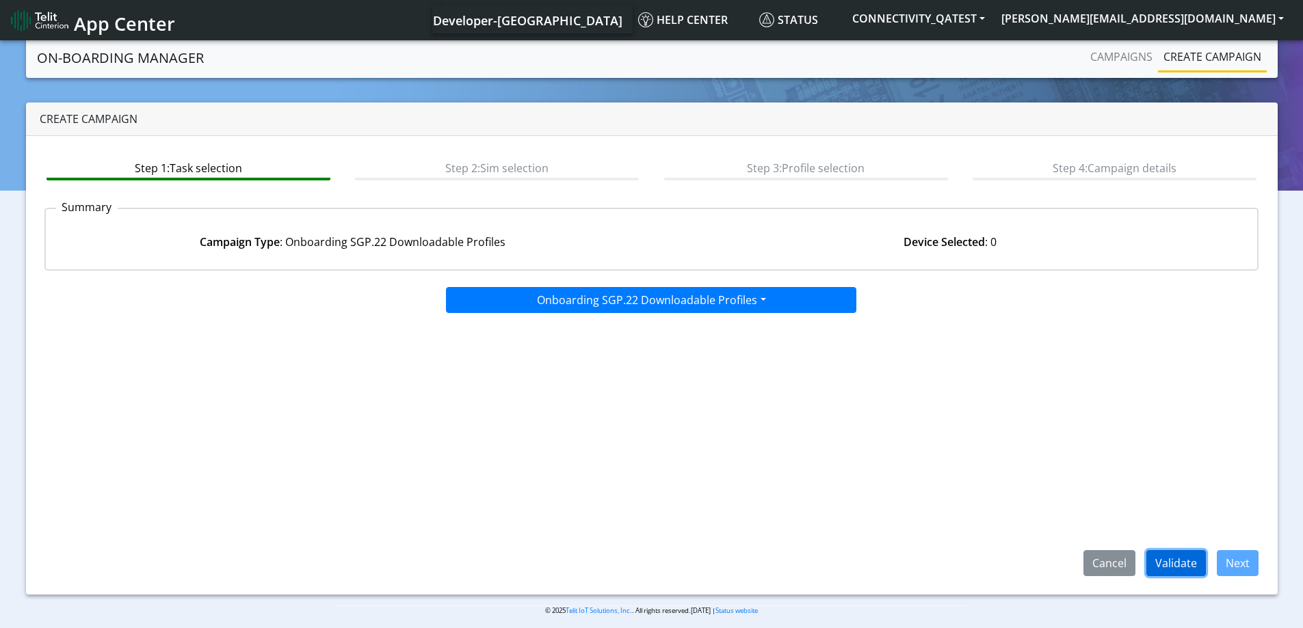
click at [1184, 568] on button "Validate" at bounding box center [1175, 563] width 59 height 26
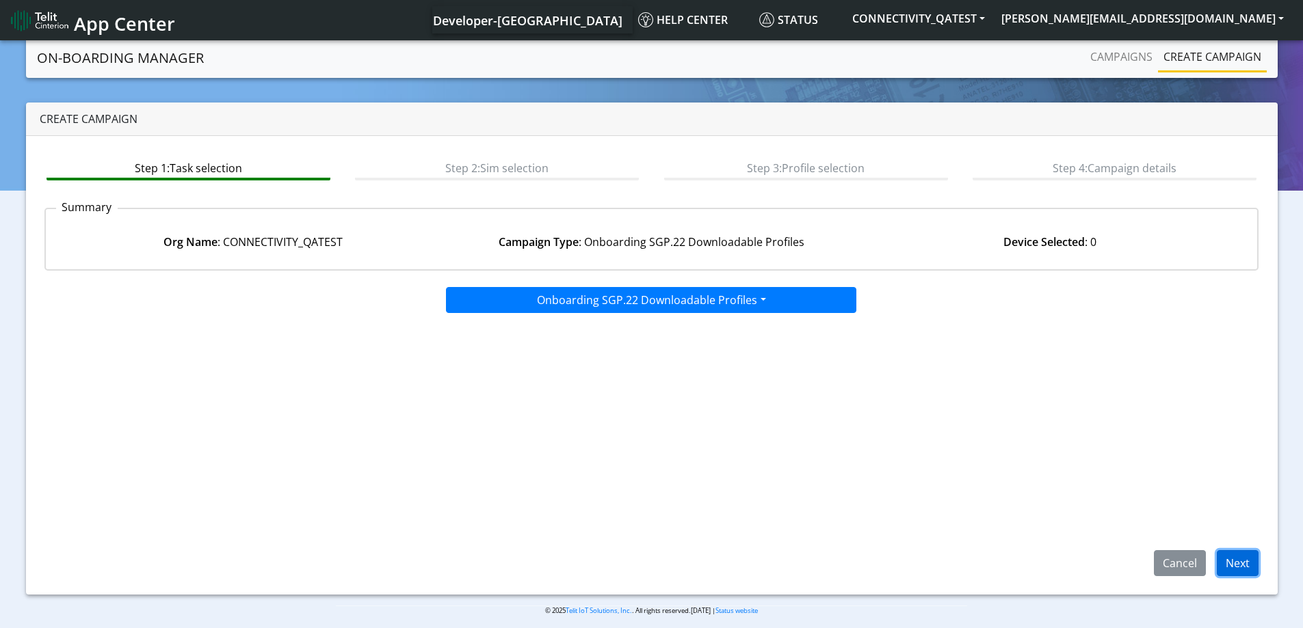
click at [1242, 568] on button "Next" at bounding box center [1237, 563] width 42 height 26
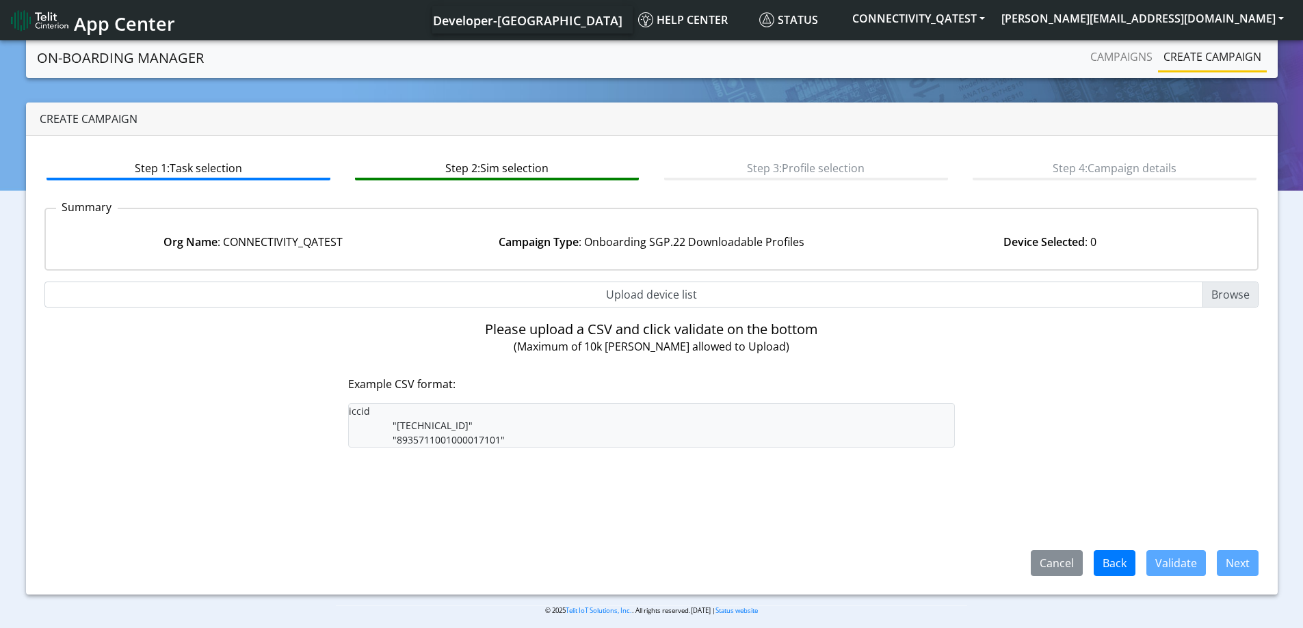
click at [1223, 299] on input "Upload device list" at bounding box center [651, 295] width 1214 height 26
type input "C:\fakepath\downloading_iccid_bulk.csv"
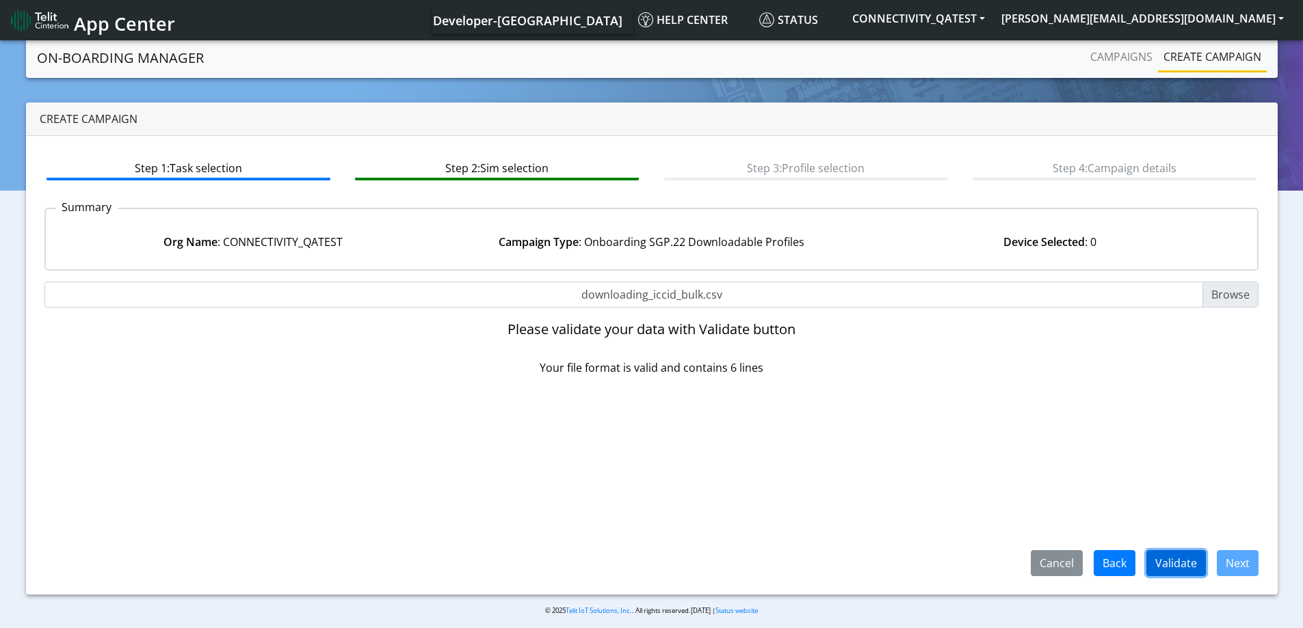
click at [1160, 564] on button "Validate" at bounding box center [1175, 563] width 59 height 26
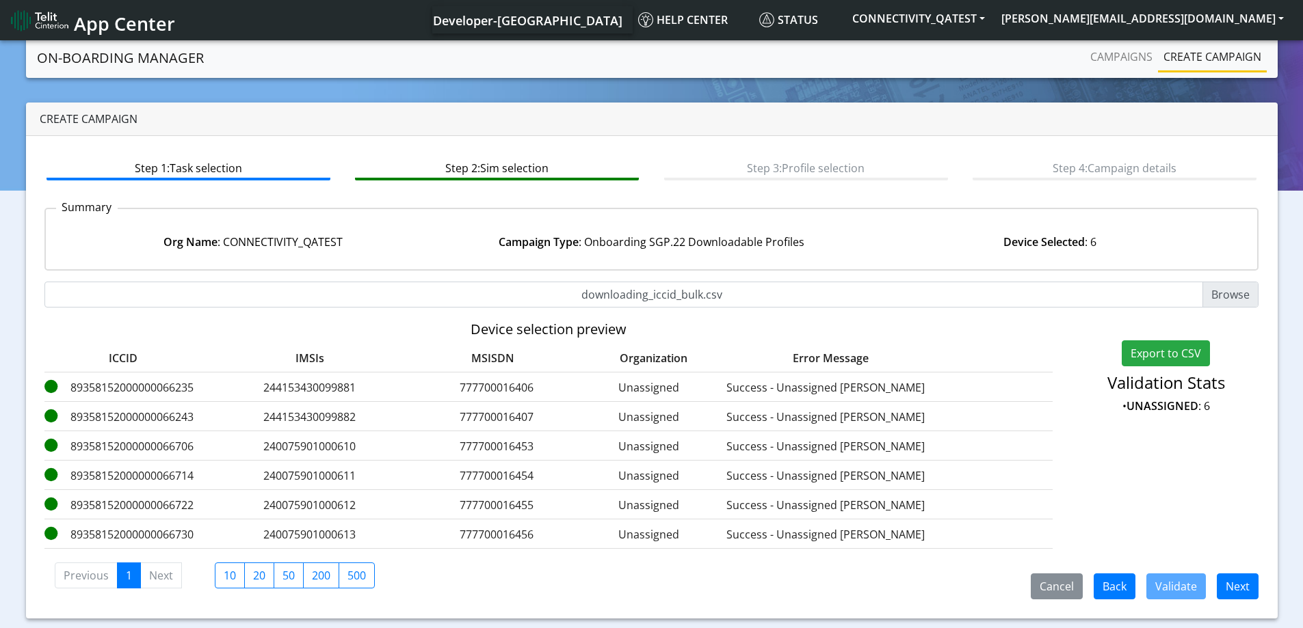
scroll to position [33, 0]
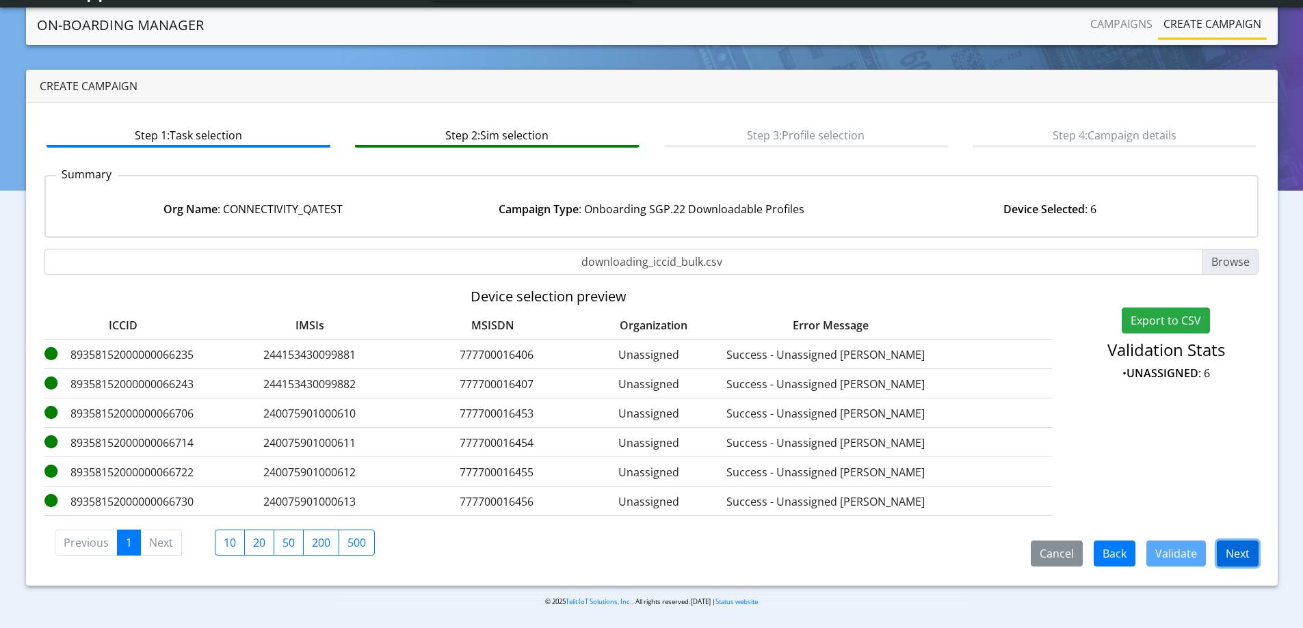
click at [1236, 557] on button "Next" at bounding box center [1237, 554] width 42 height 26
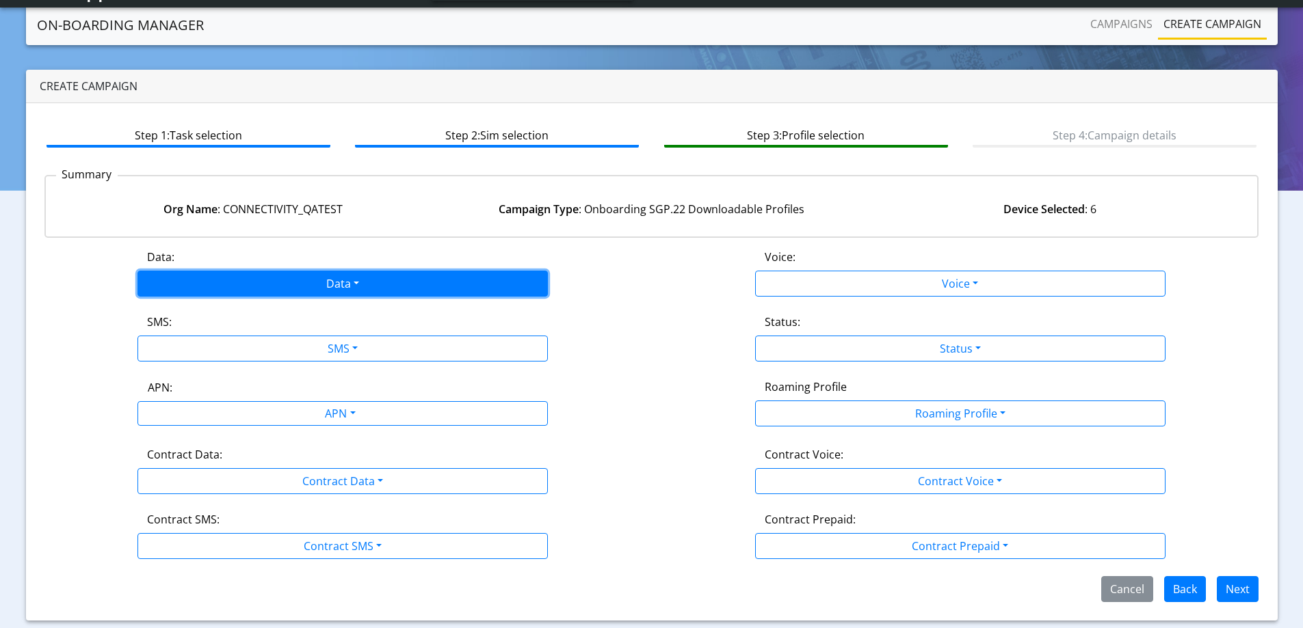
click at [400, 278] on button "Data" at bounding box center [342, 284] width 410 height 26
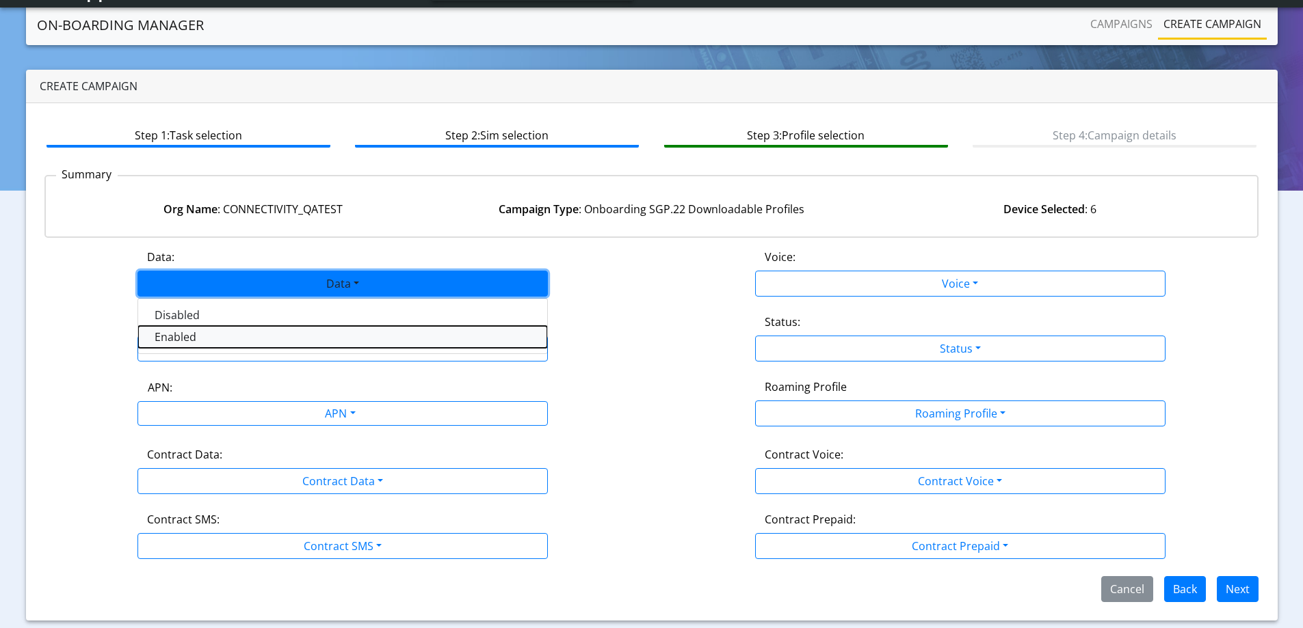
click at [353, 335] on button "Enabled" at bounding box center [342, 337] width 409 height 22
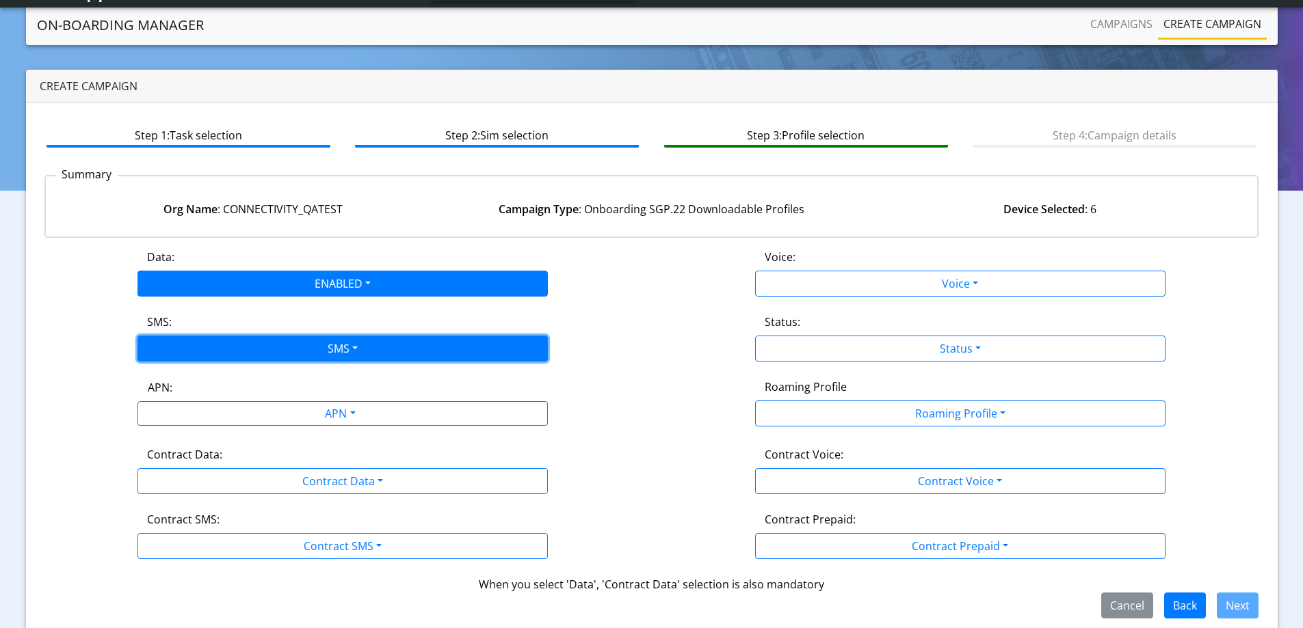
click at [351, 342] on button "SMS" at bounding box center [342, 349] width 410 height 26
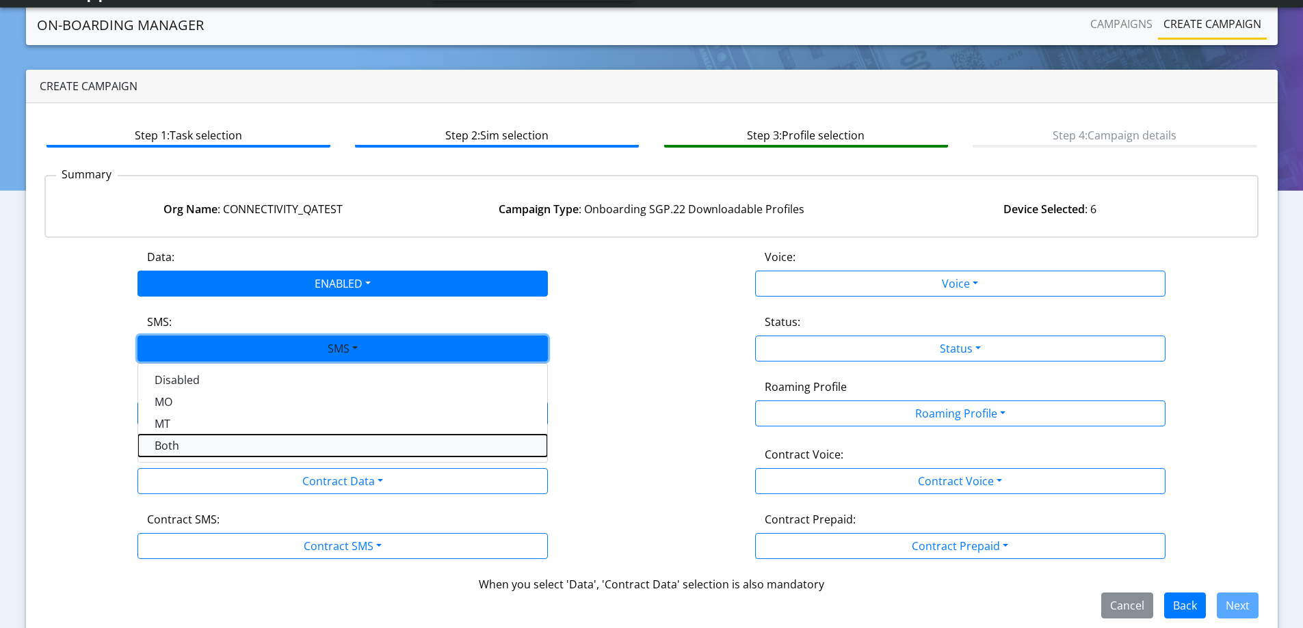
click at [281, 444] on button "Both" at bounding box center [342, 446] width 409 height 22
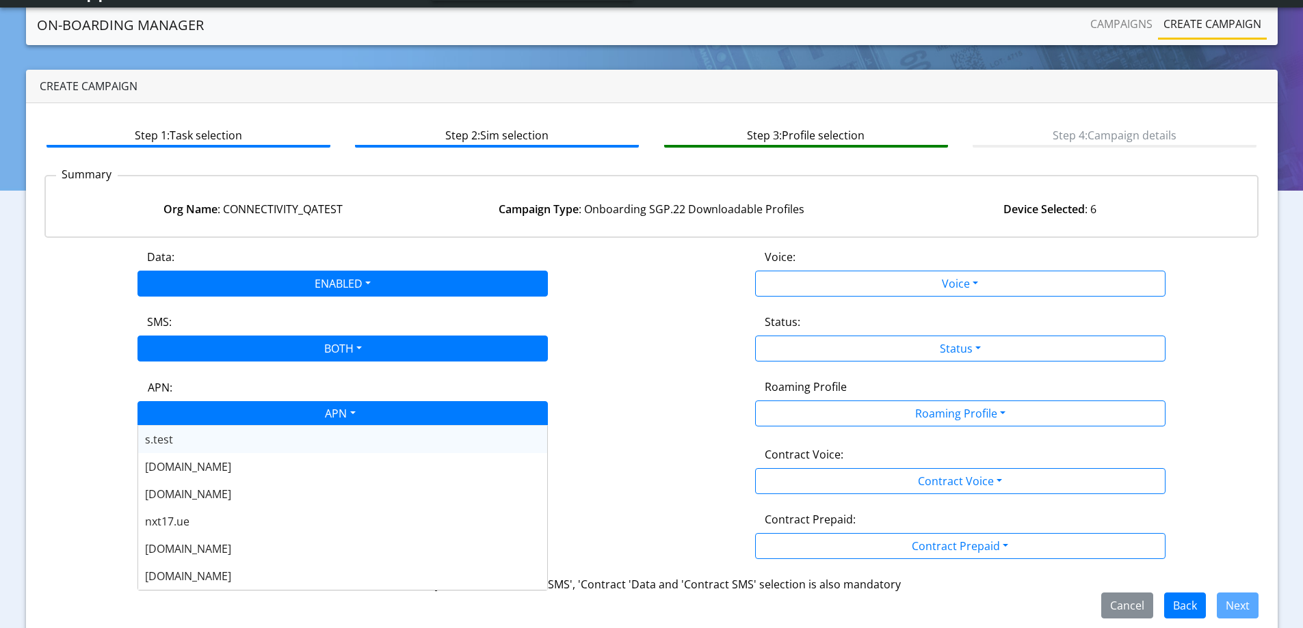
click at [338, 413] on div "APN" at bounding box center [338, 415] width 433 height 27
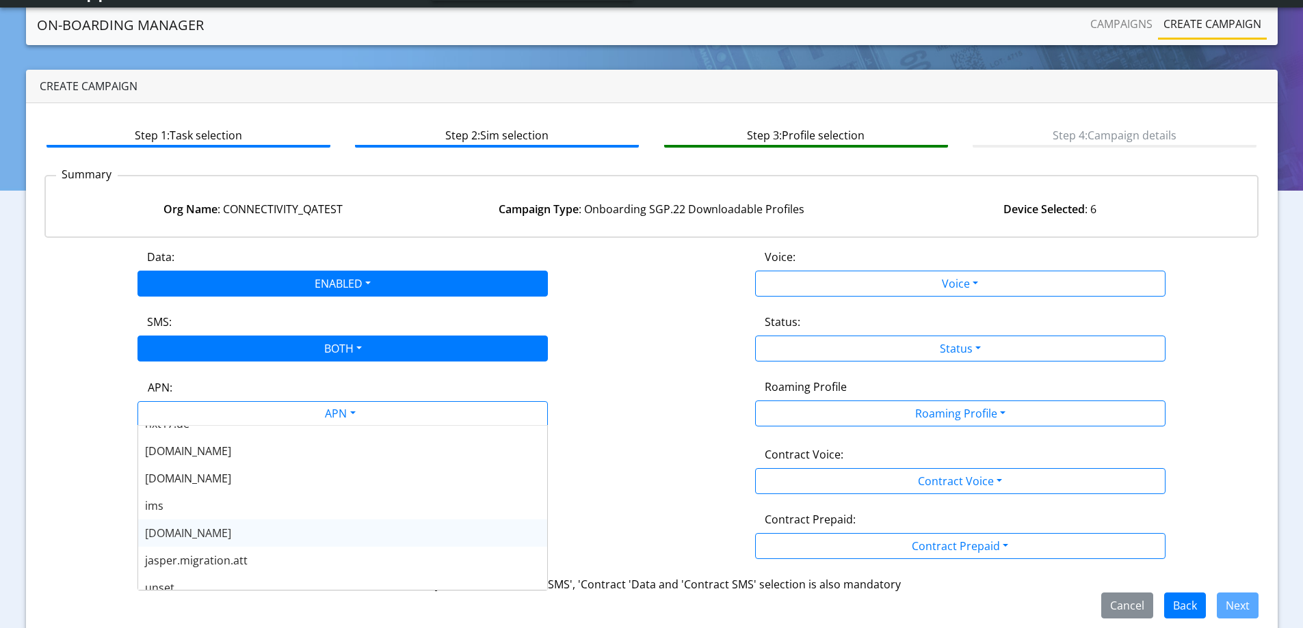
scroll to position [109, 0]
click at [232, 527] on div "nxt23.net" at bounding box center [342, 521] width 409 height 27
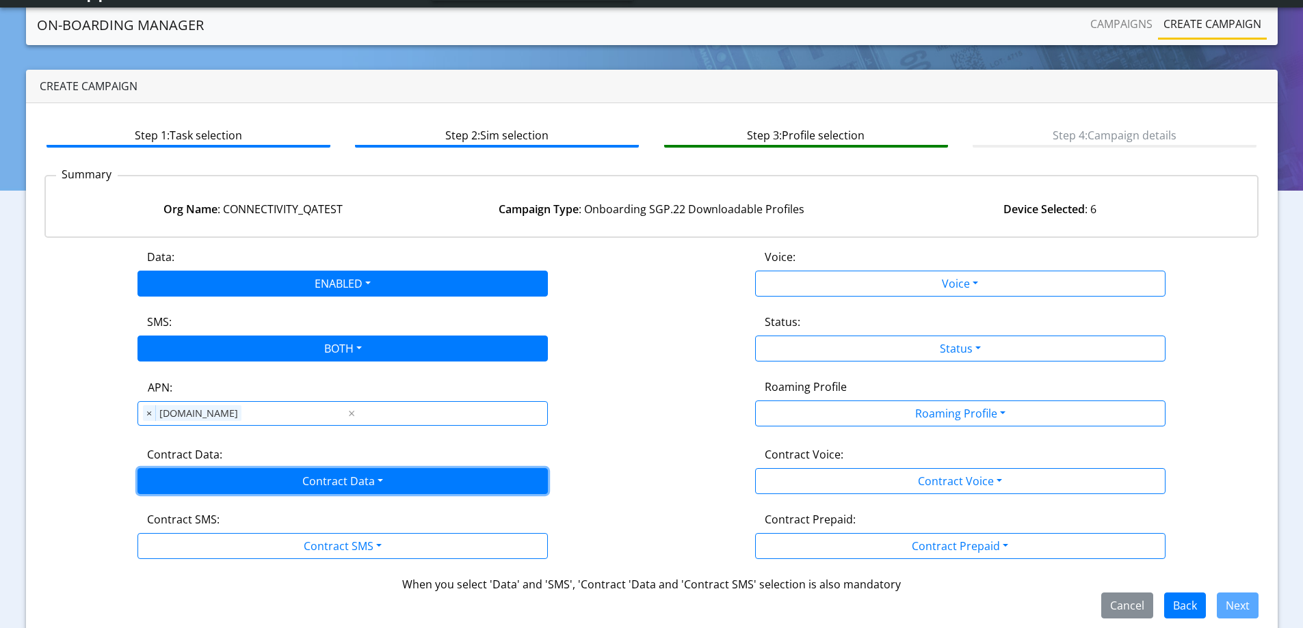
click at [335, 475] on button "Contract Data" at bounding box center [342, 481] width 410 height 26
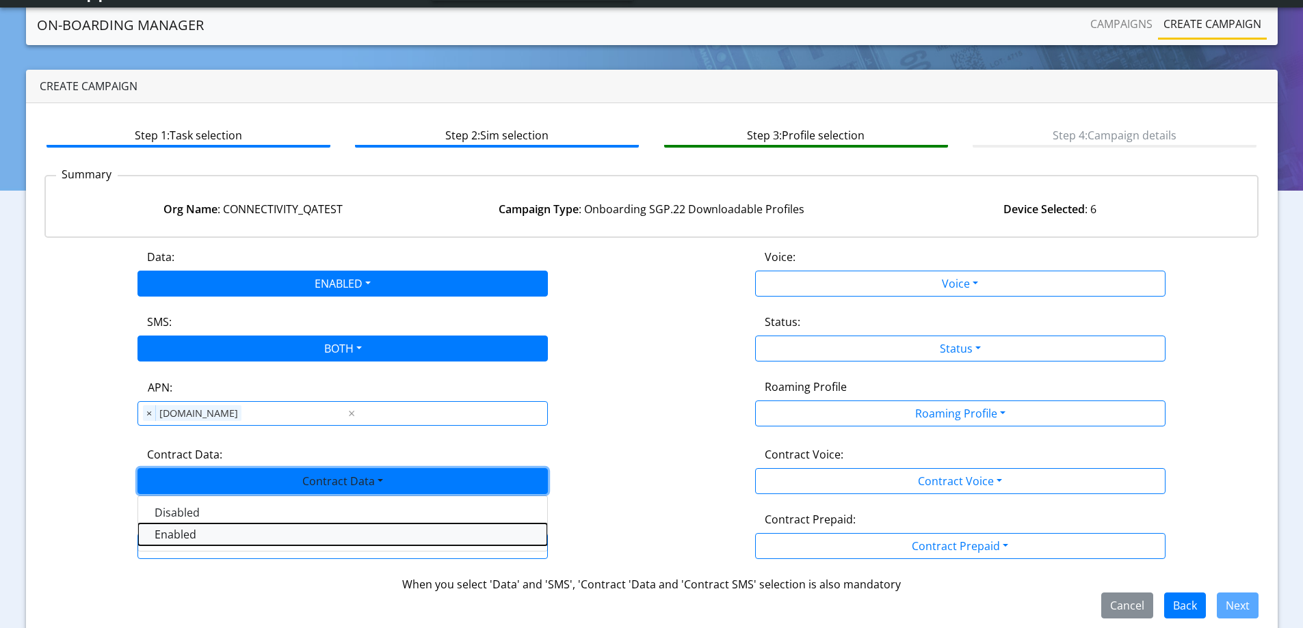
click at [269, 537] on Dataenabled-dropdown "Enabled" at bounding box center [342, 535] width 409 height 22
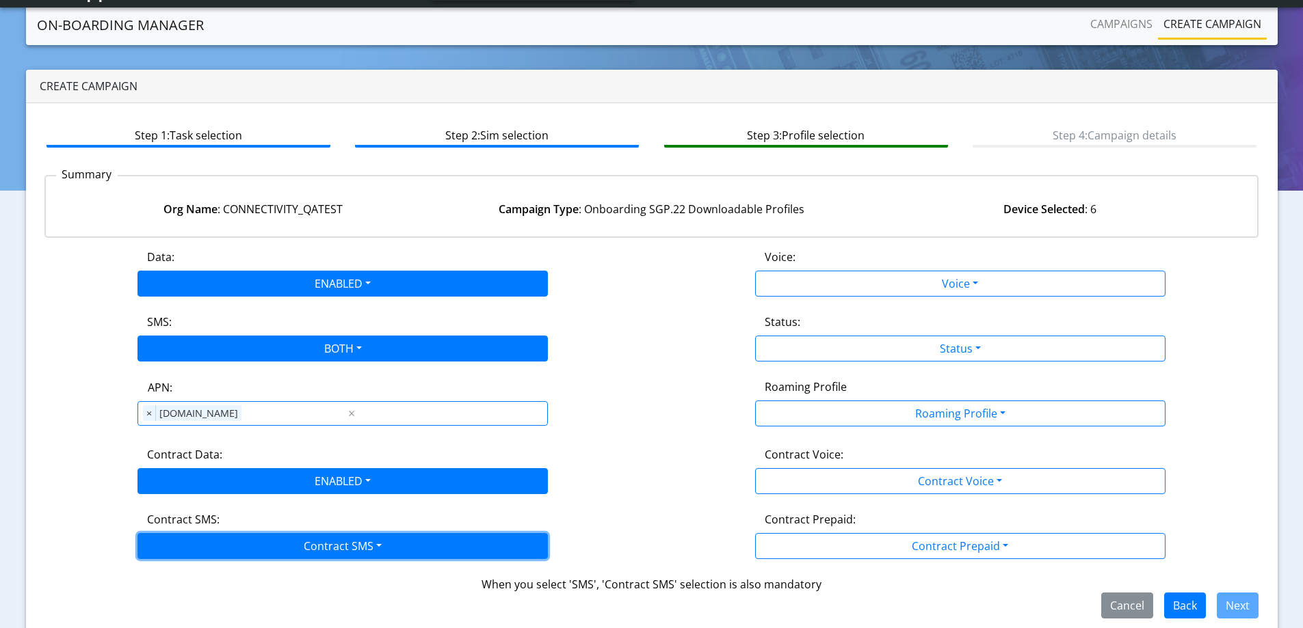
click at [294, 548] on button "Contract SMS" at bounding box center [342, 546] width 410 height 26
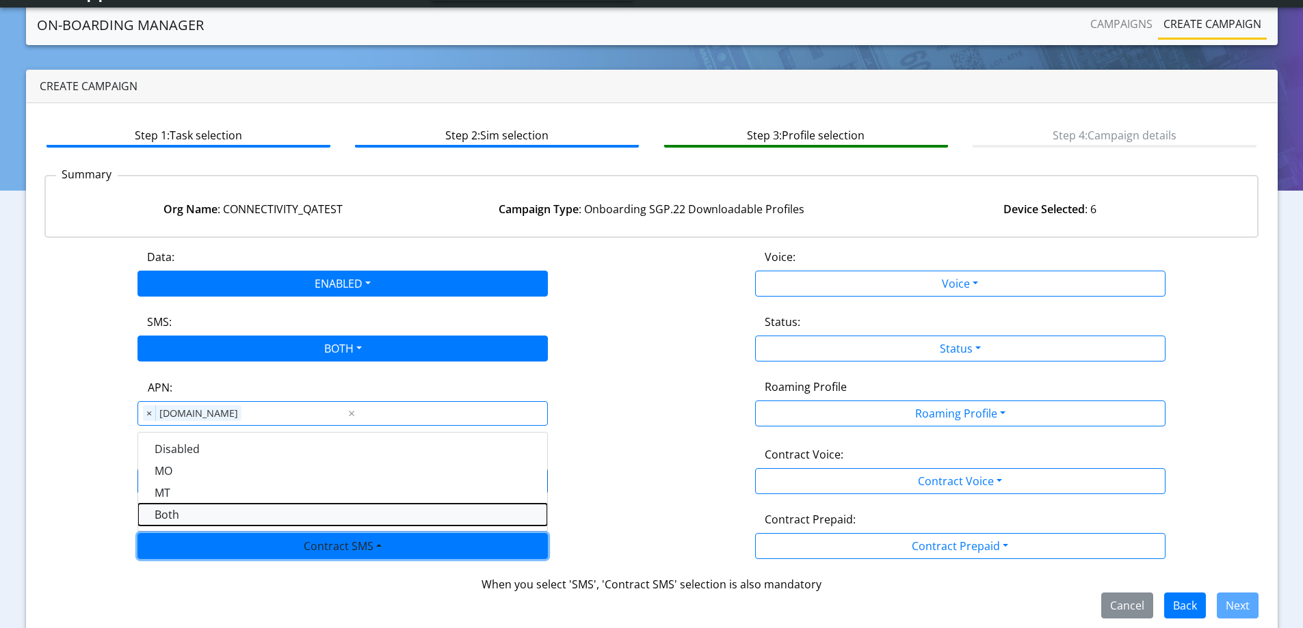
click at [264, 524] on SMSboth-dropdown "Both" at bounding box center [342, 515] width 409 height 22
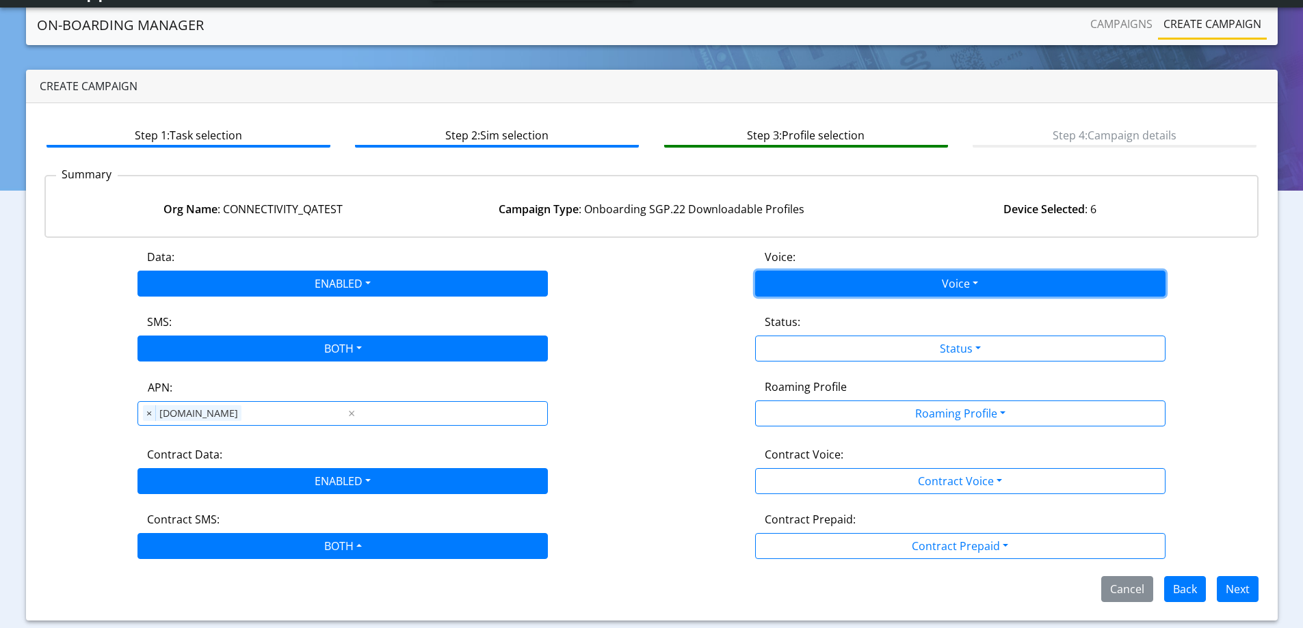
click at [976, 286] on button "Voice" at bounding box center [960, 284] width 410 height 26
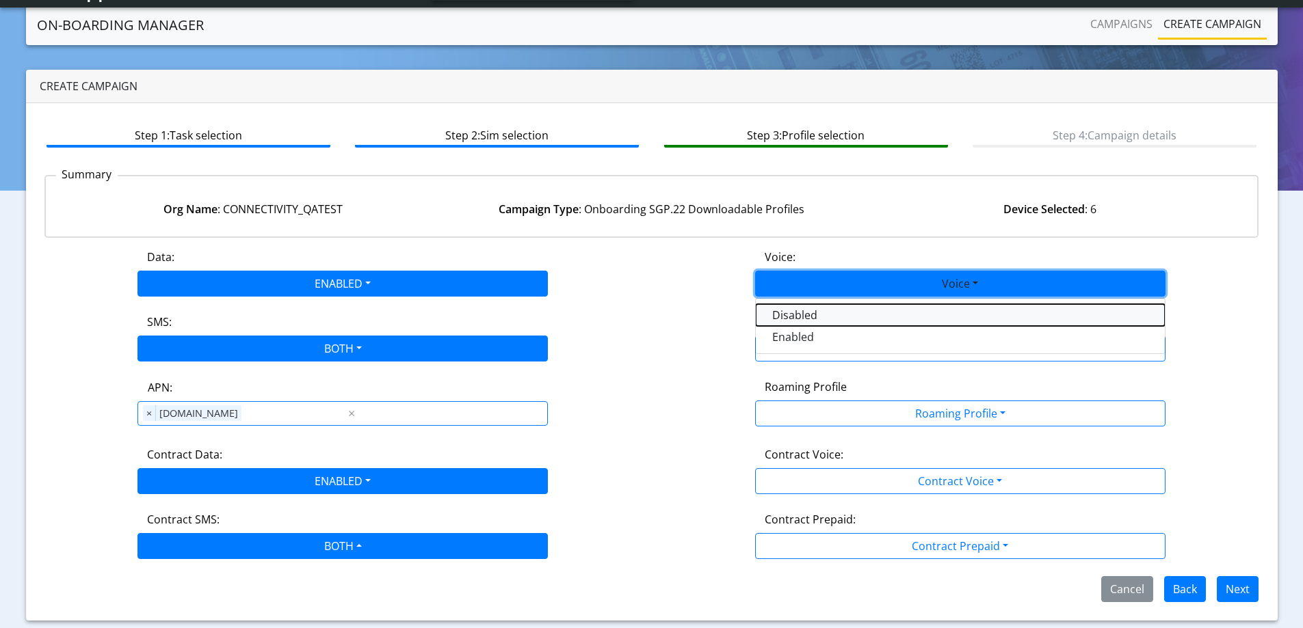
click at [933, 309] on button "Disabled" at bounding box center [960, 315] width 409 height 22
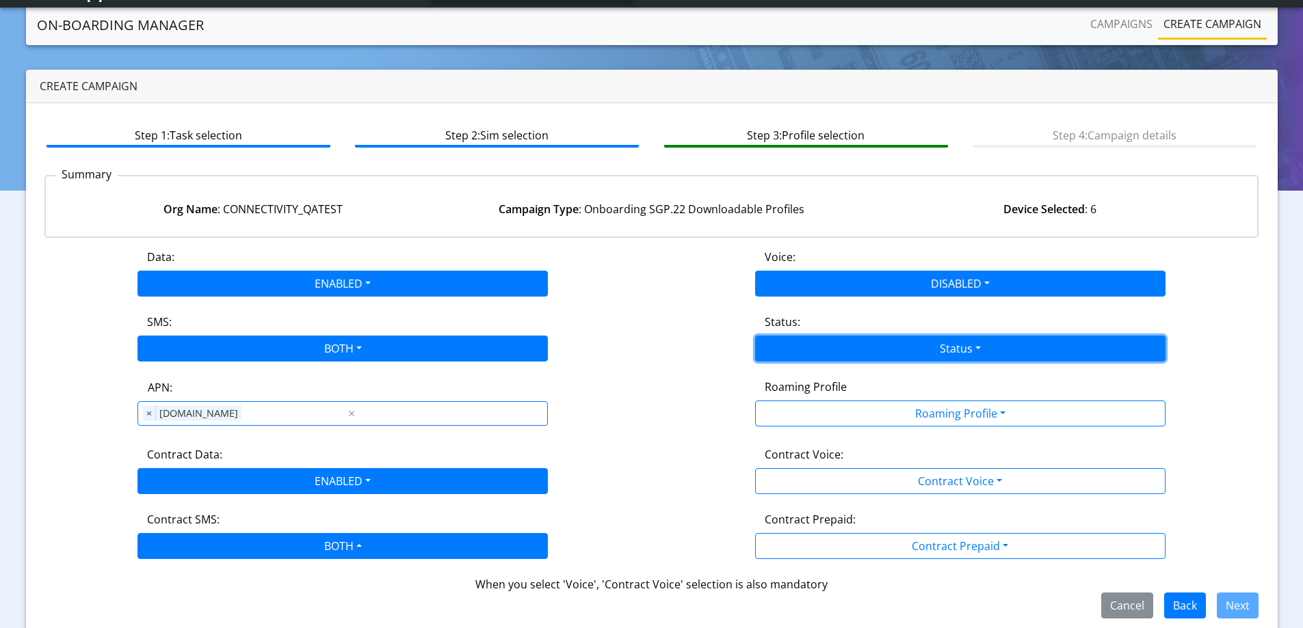
click at [916, 345] on button "Status" at bounding box center [960, 349] width 410 height 26
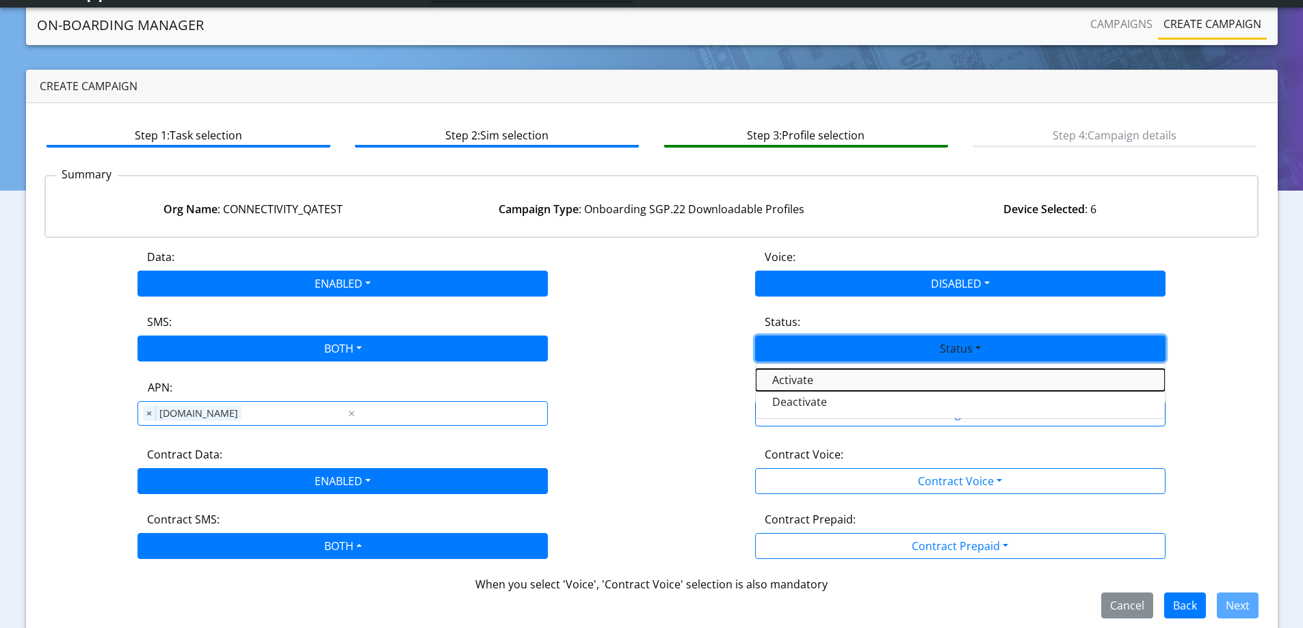
click at [887, 382] on button "Activate" at bounding box center [960, 380] width 409 height 22
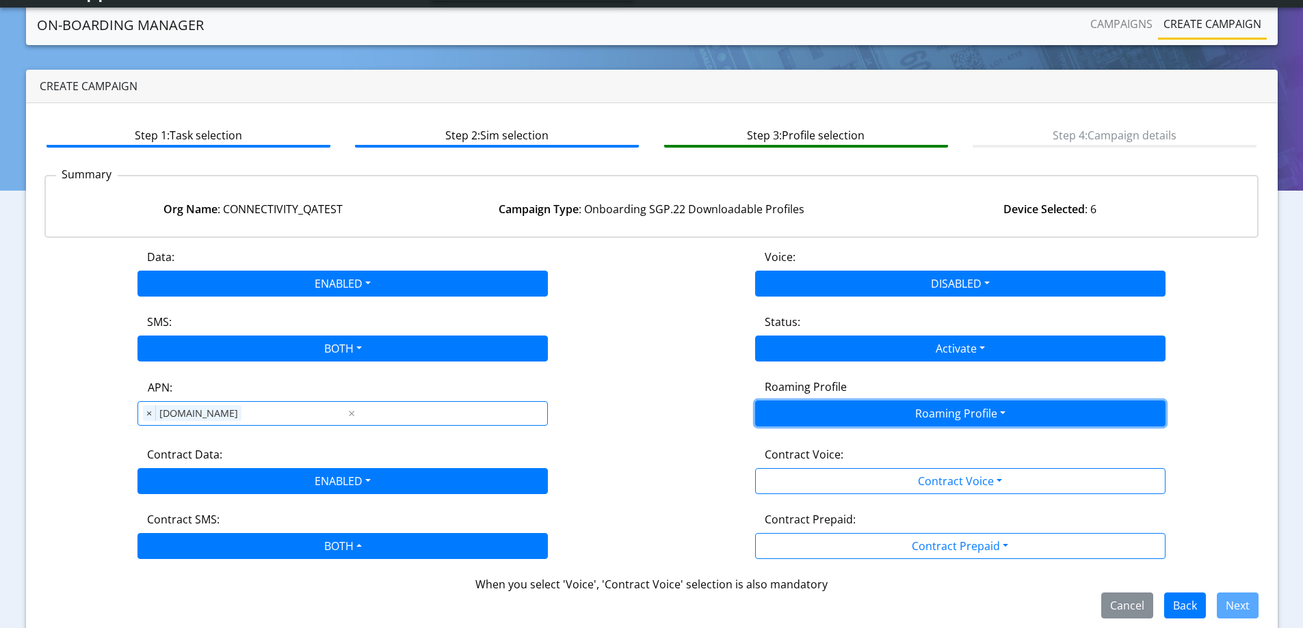
click at [896, 416] on button "Roaming Profile" at bounding box center [960, 414] width 410 height 26
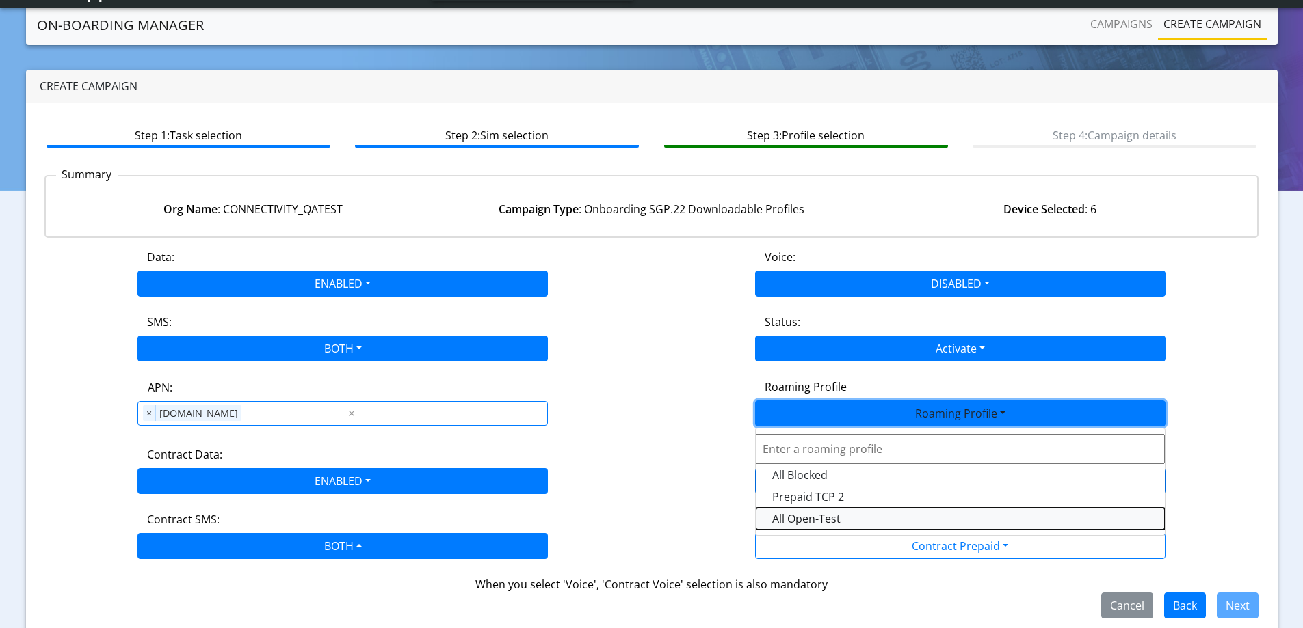
click at [841, 517] on Profile-dropdown "All Open-Test" at bounding box center [960, 519] width 409 height 22
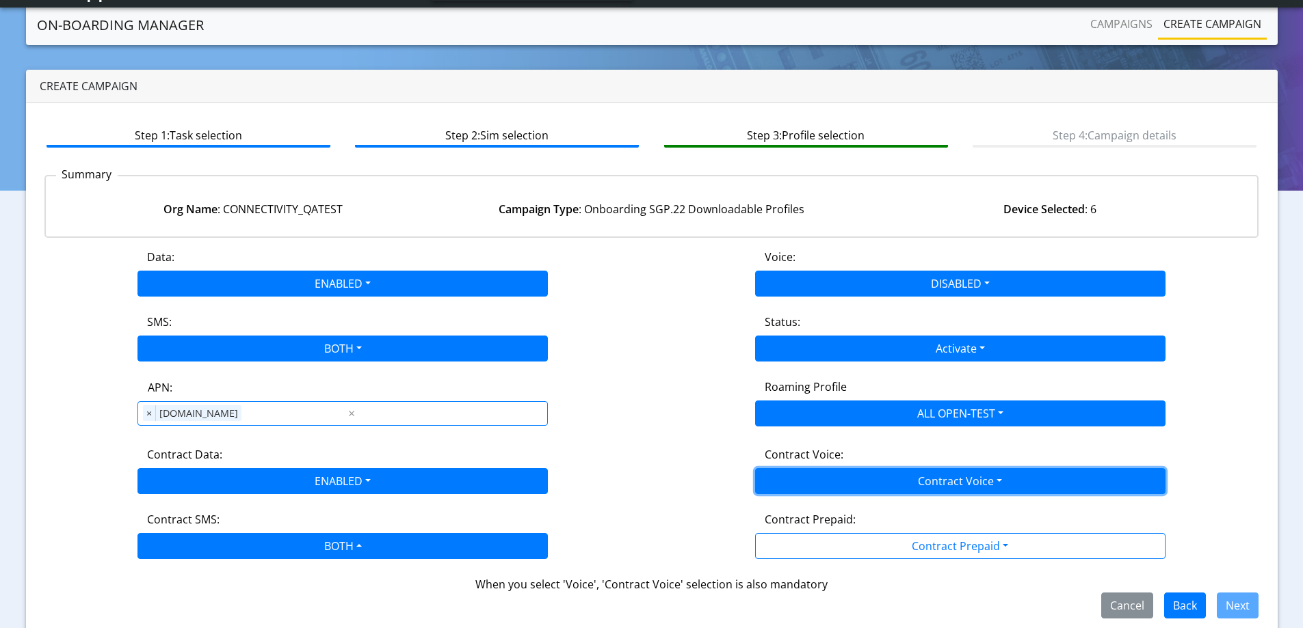
click at [899, 487] on button "Contract Voice" at bounding box center [960, 481] width 410 height 26
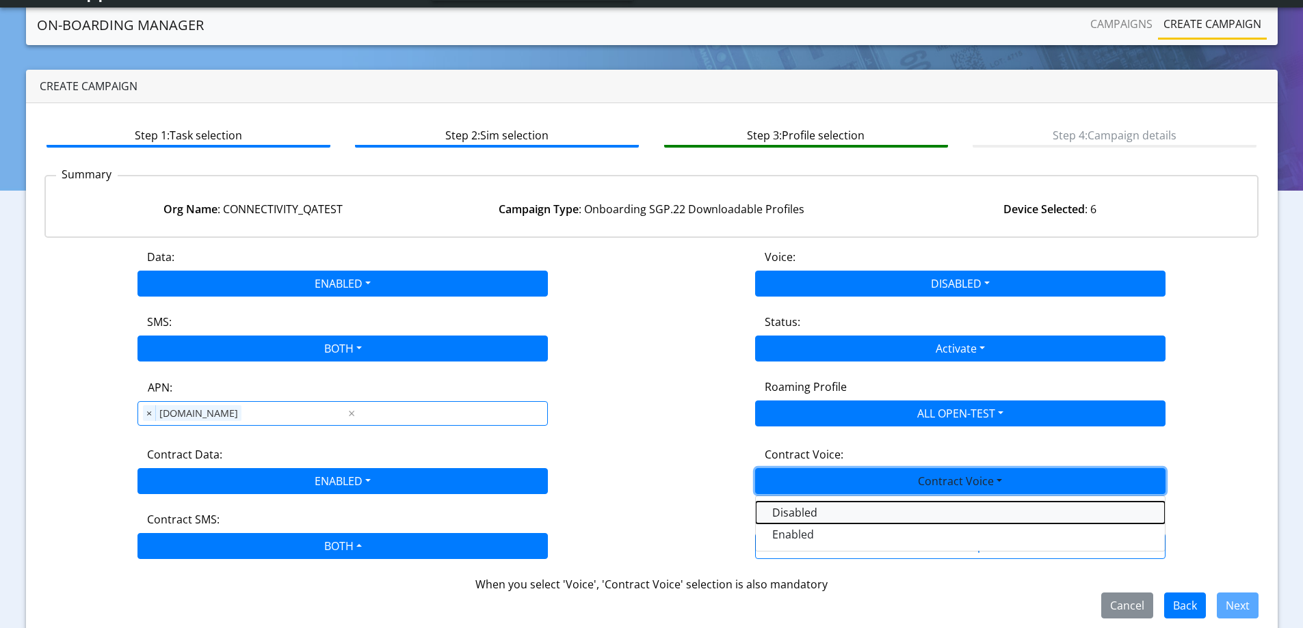
click at [859, 509] on Voicedisabled-dropdown "Disabled" at bounding box center [960, 513] width 409 height 22
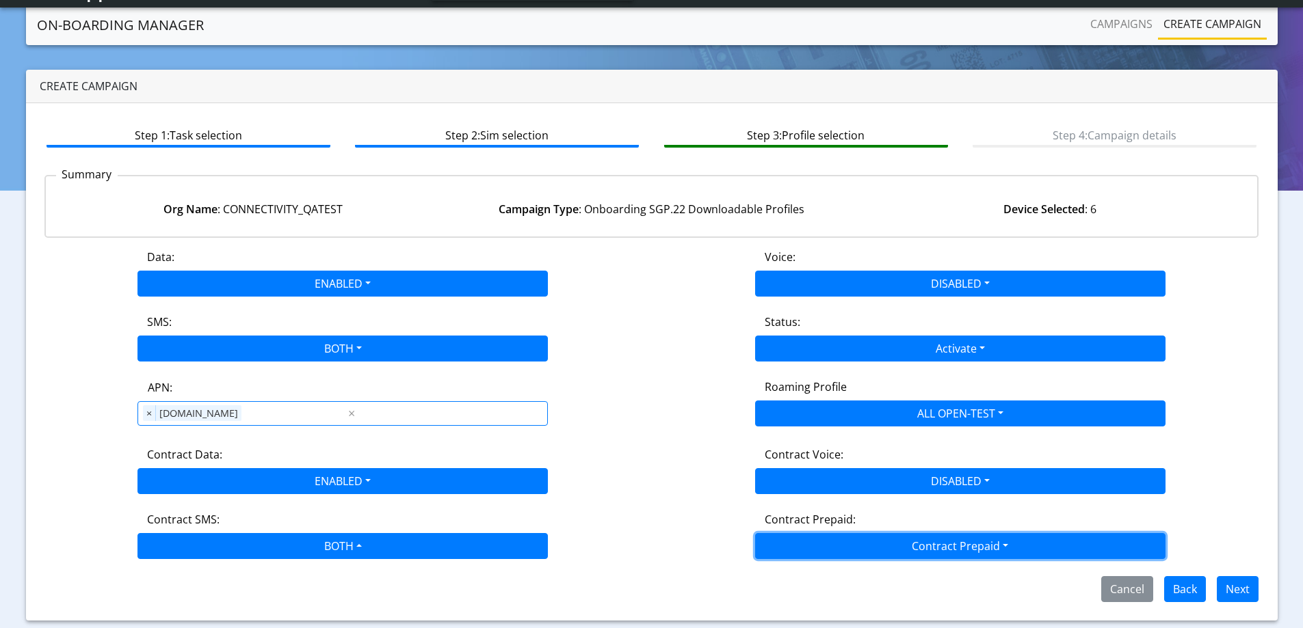
click at [893, 555] on button "Contract Prepaid" at bounding box center [960, 546] width 410 height 26
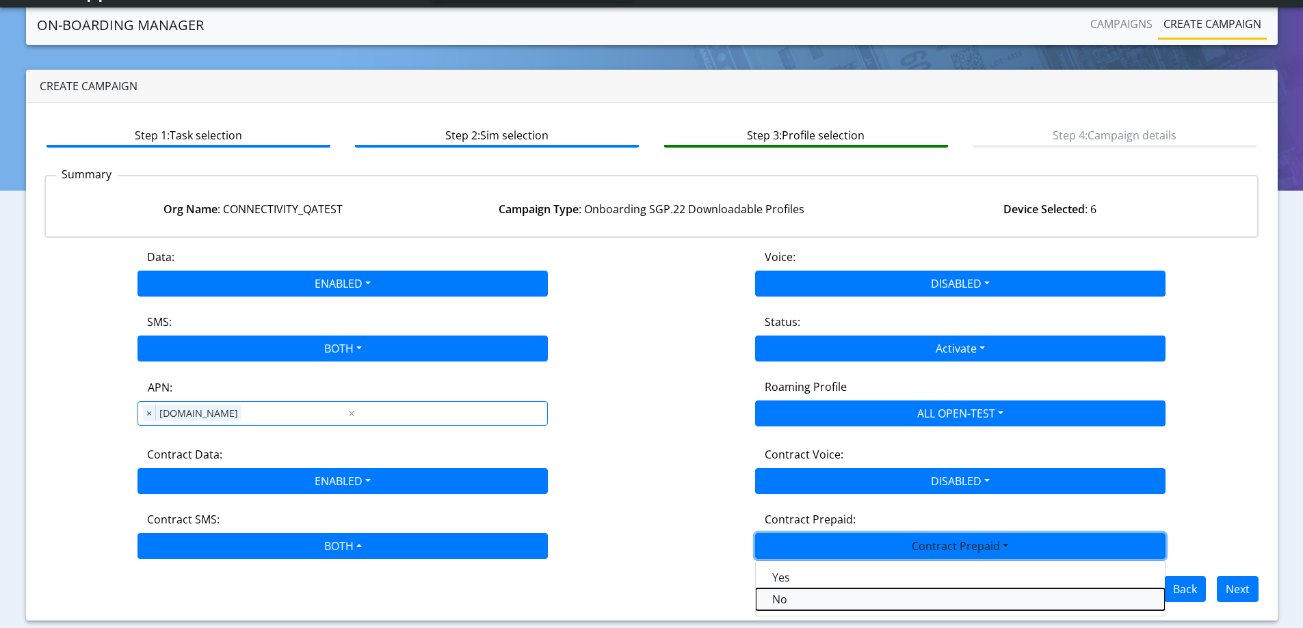
click at [872, 601] on Prepaidnotprepaid-dropdown "No" at bounding box center [960, 600] width 409 height 22
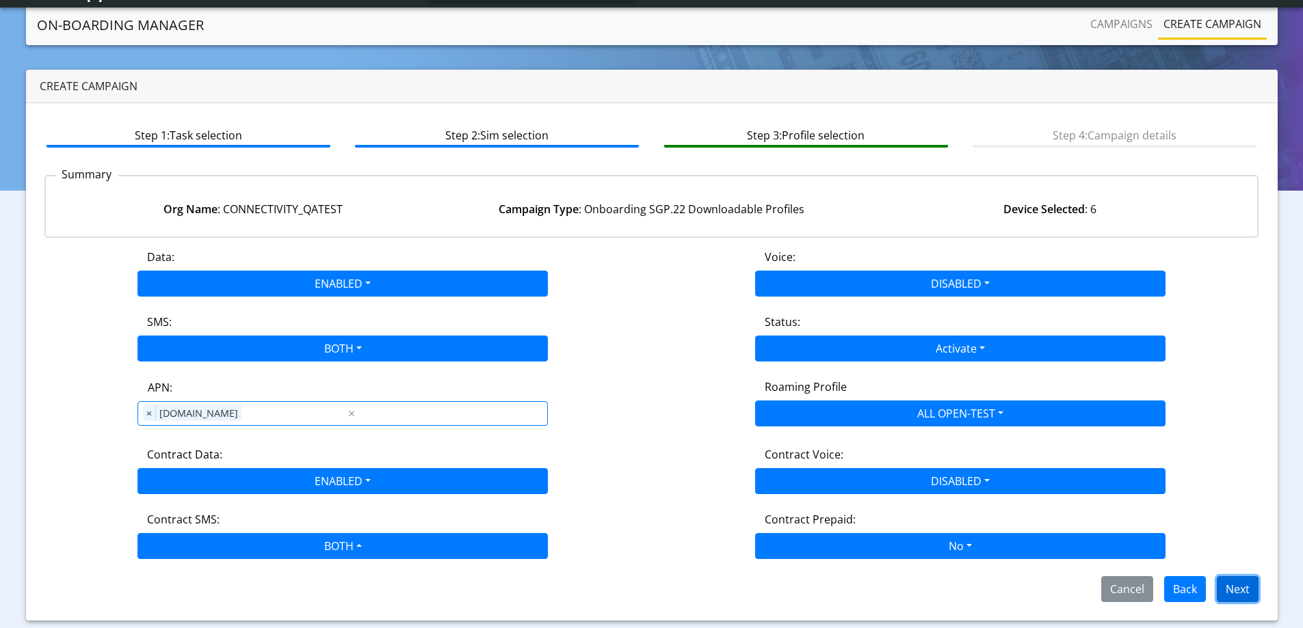
click at [1233, 584] on button "Next" at bounding box center [1237, 589] width 42 height 26
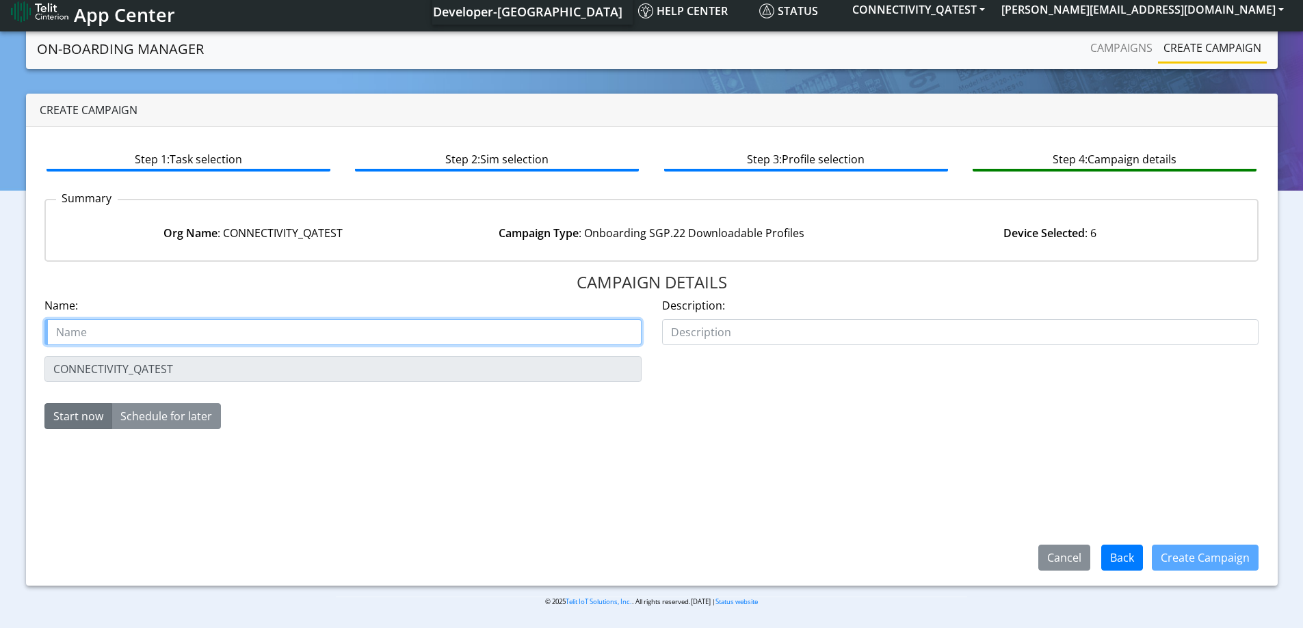
click at [195, 341] on input "text" at bounding box center [342, 332] width 597 height 26
paste input "onboard-BulkProfiles-Aug28"
type input "onboard-BulkProfiles-Aug28"
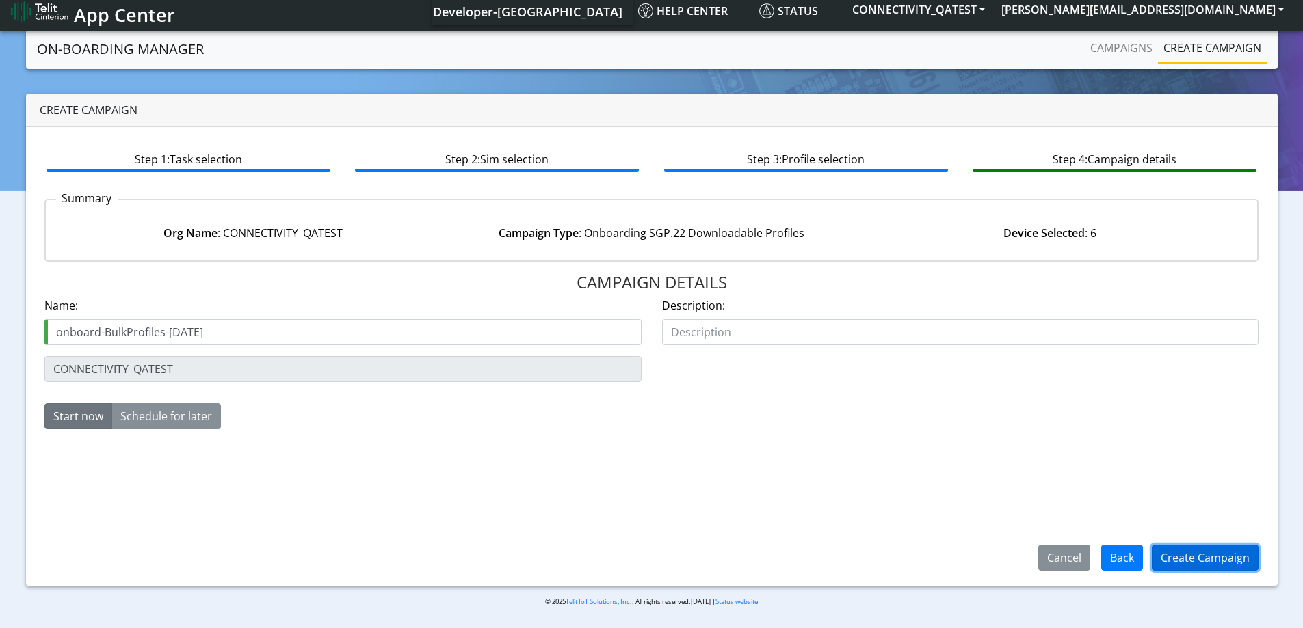
click at [1197, 561] on button "Create Campaign" at bounding box center [1204, 558] width 107 height 26
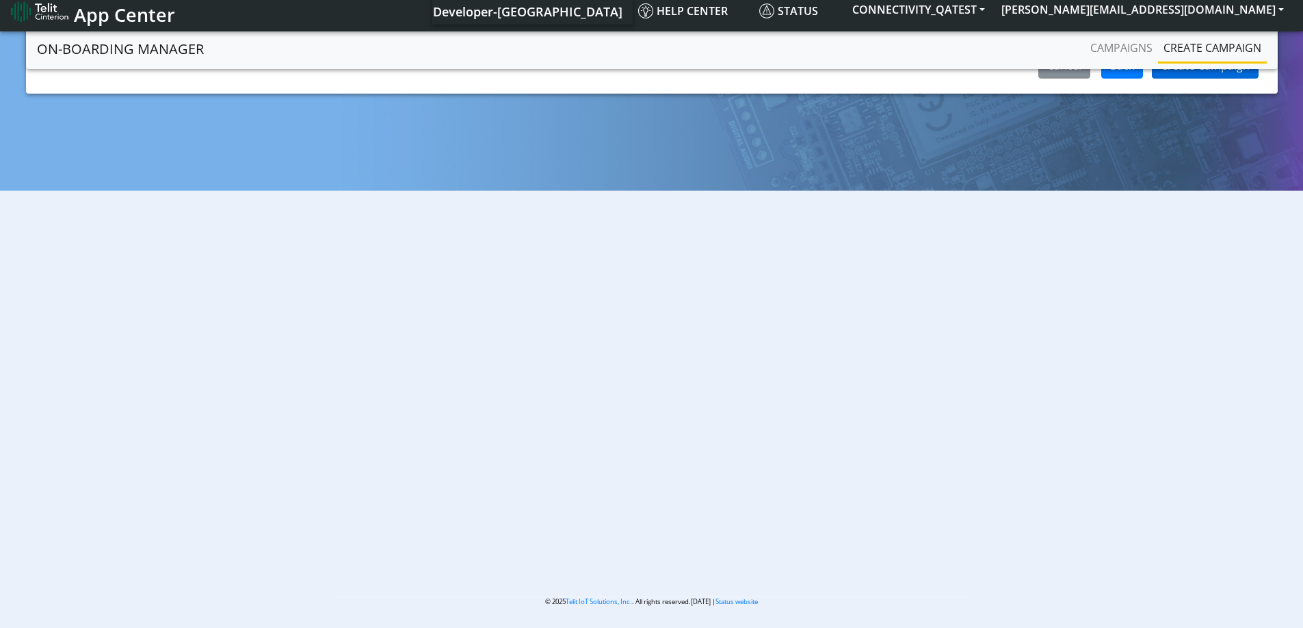
scroll to position [5, 0]
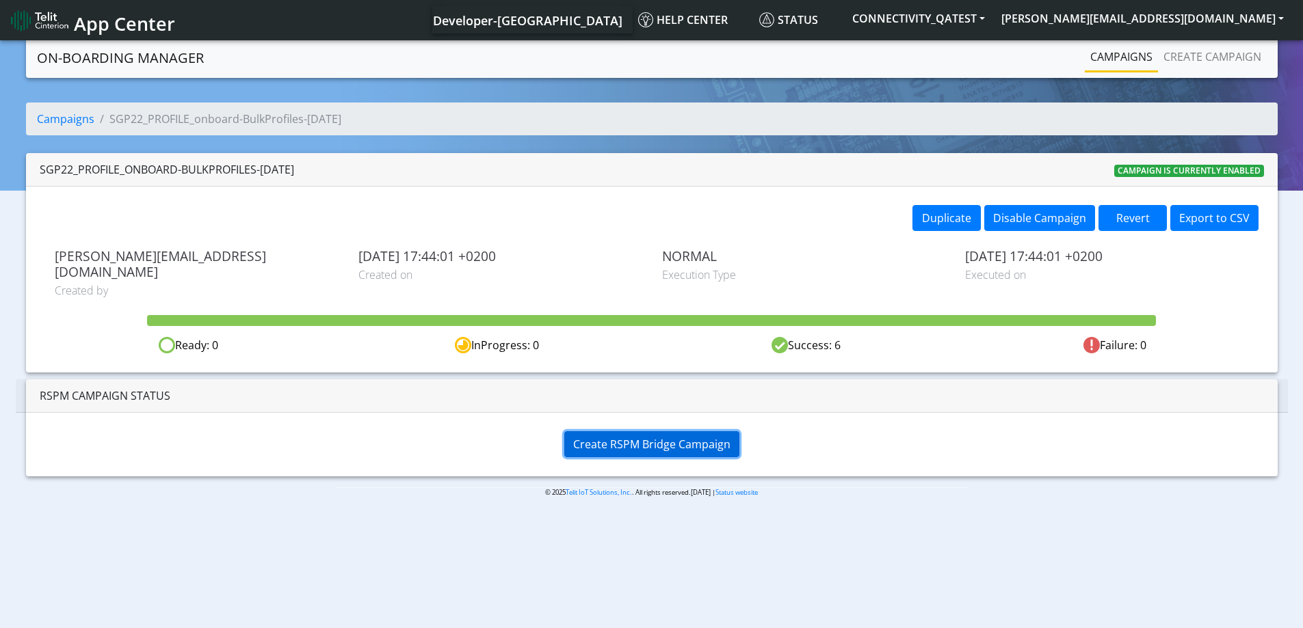
click at [675, 437] on span "Create RSPM Bridge Campaign" at bounding box center [651, 444] width 157 height 15
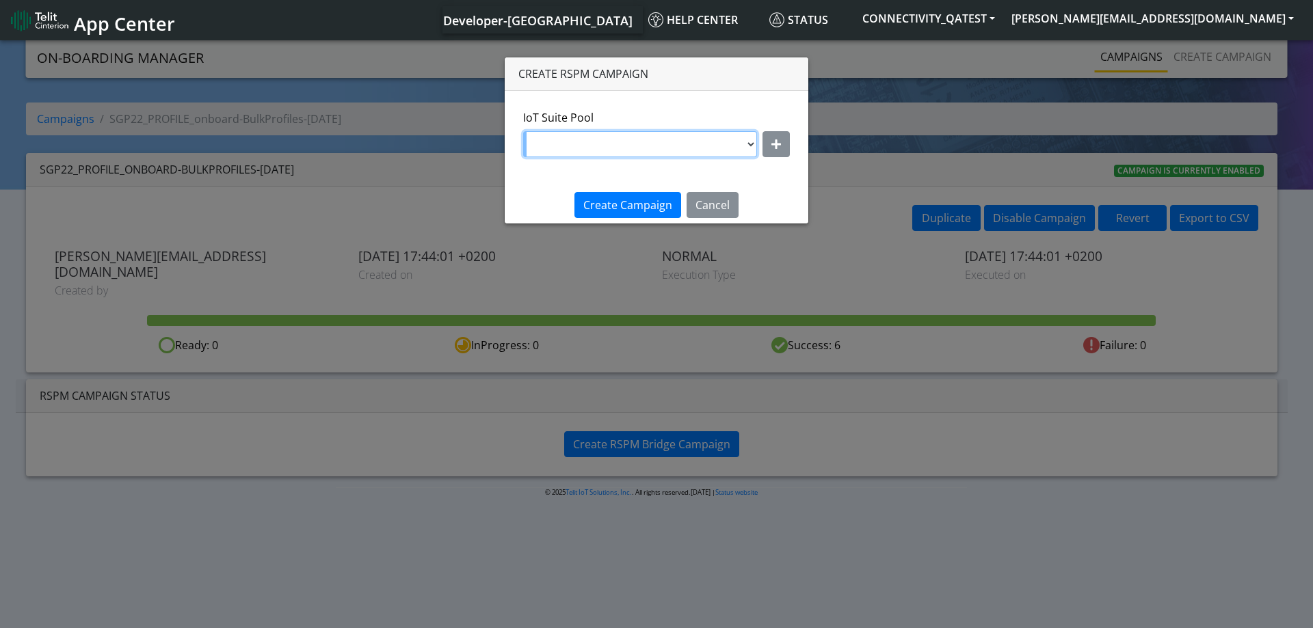
click at [749, 145] on select "DNLD-nxt23.net-22AugRollbackTest DNLD-nxt23.net-[DATE]_DNLD_RASHMI DNLD-nxt23.n…" at bounding box center [640, 144] width 234 height 26
select select "dd87b2e2-121e-4d00-ae8a-d075df8e0e86"
click at [525, 131] on select "DNLD-nxt23.net-22AugRollbackTest DNLD-nxt23.net-[DATE]_DNLD_RASHMI DNLD-nxt23.n…" at bounding box center [640, 144] width 234 height 26
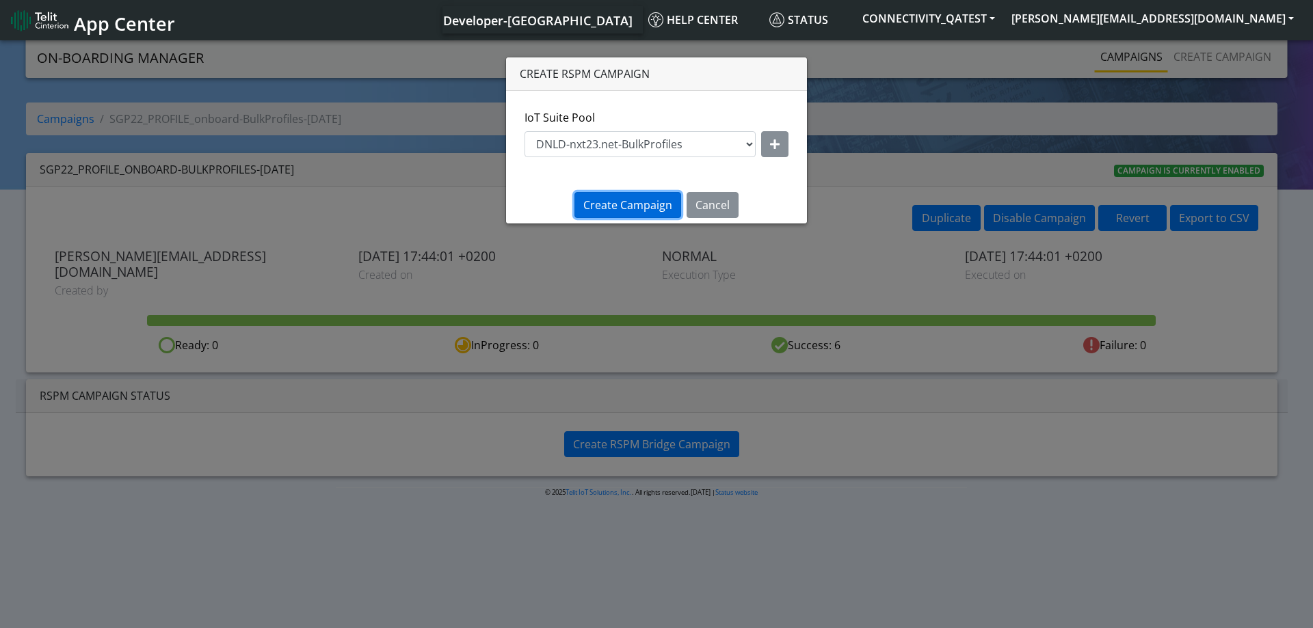
click at [627, 211] on span "Create Campaign" at bounding box center [627, 205] width 89 height 15
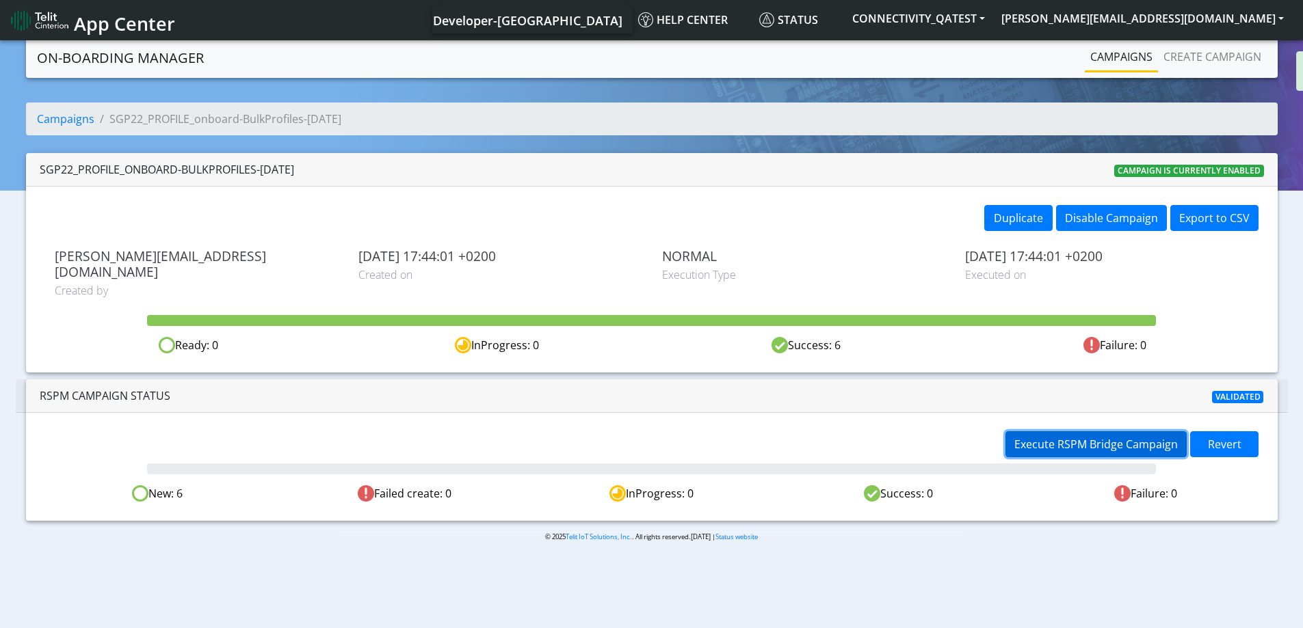
click at [1126, 437] on span "Execute RSPM Bridge Campaign" at bounding box center [1095, 444] width 163 height 15
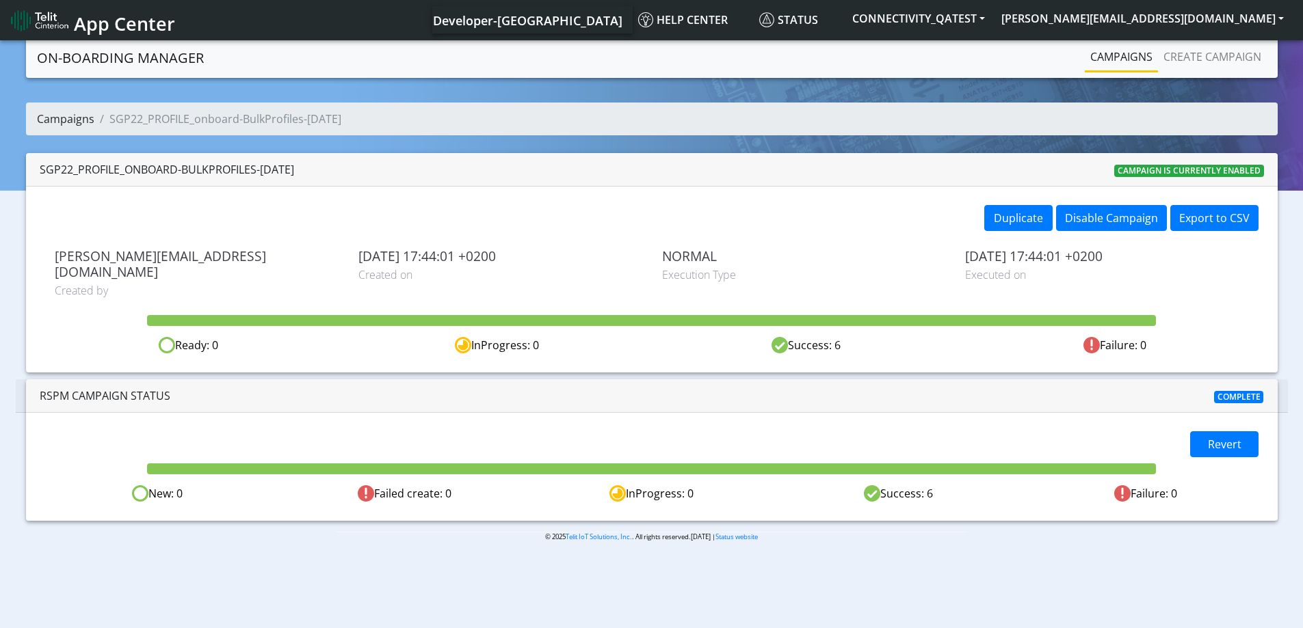
click at [59, 115] on link "Campaigns" at bounding box center [65, 118] width 57 height 15
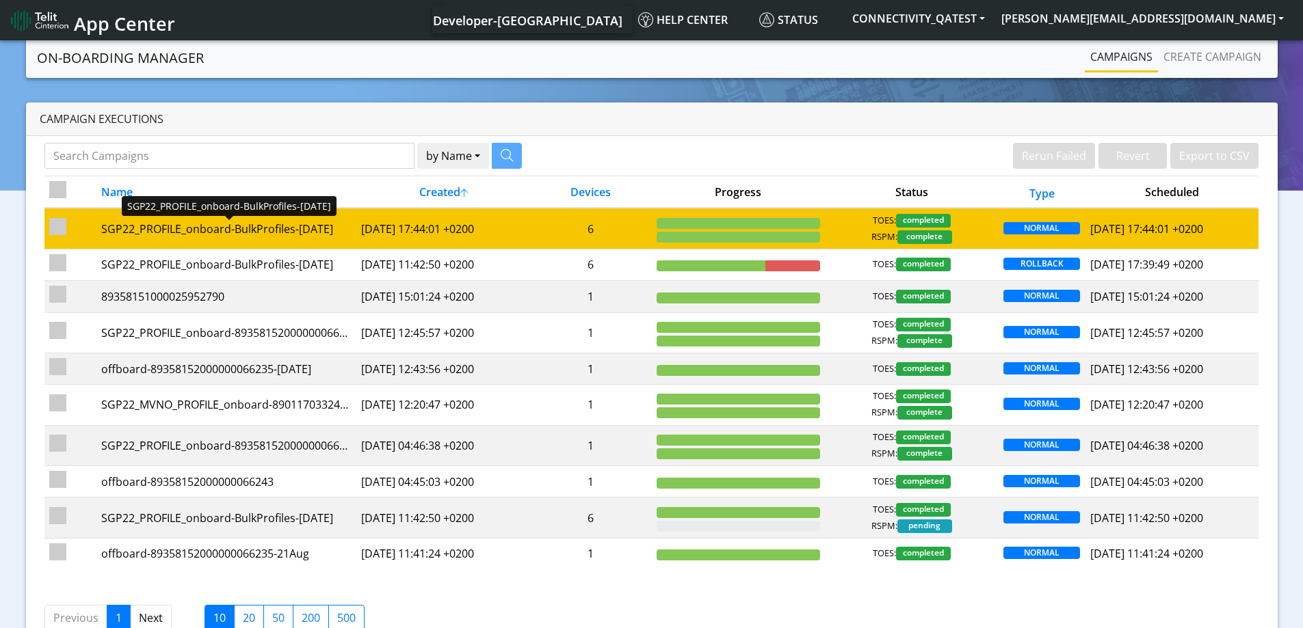
click at [163, 227] on div "SGP22_PROFILE_onboard-BulkProfiles-[DATE]" at bounding box center [226, 229] width 250 height 16
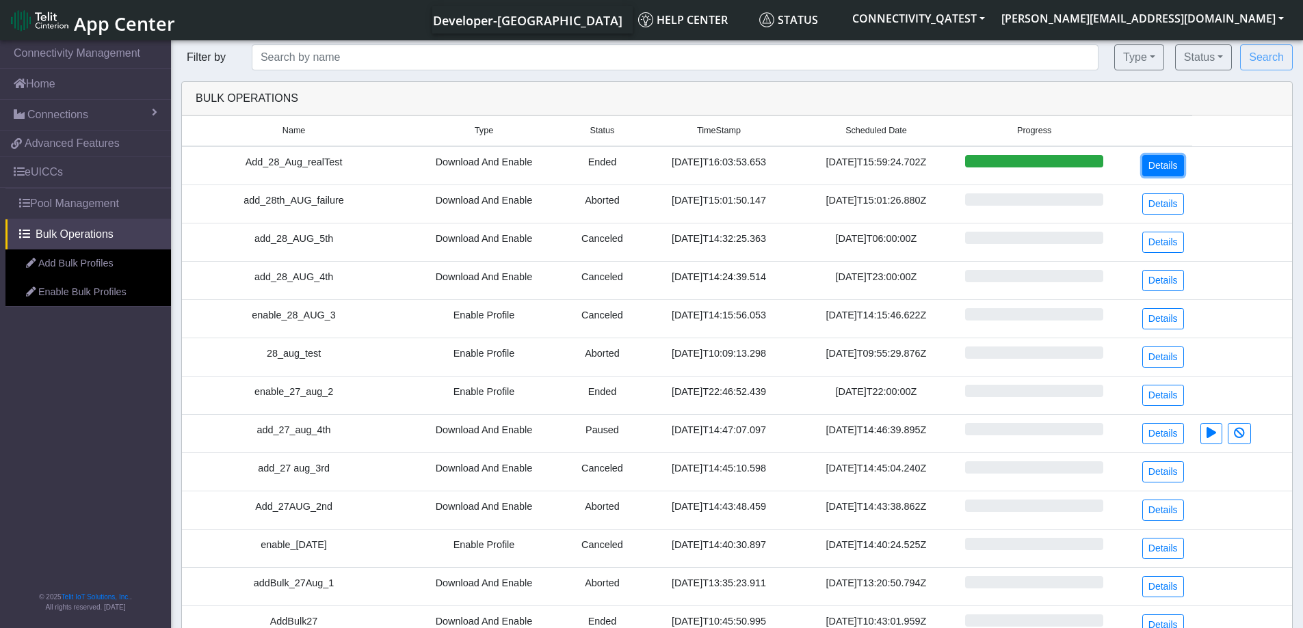
click at [1160, 165] on link "Details" at bounding box center [1163, 165] width 42 height 21
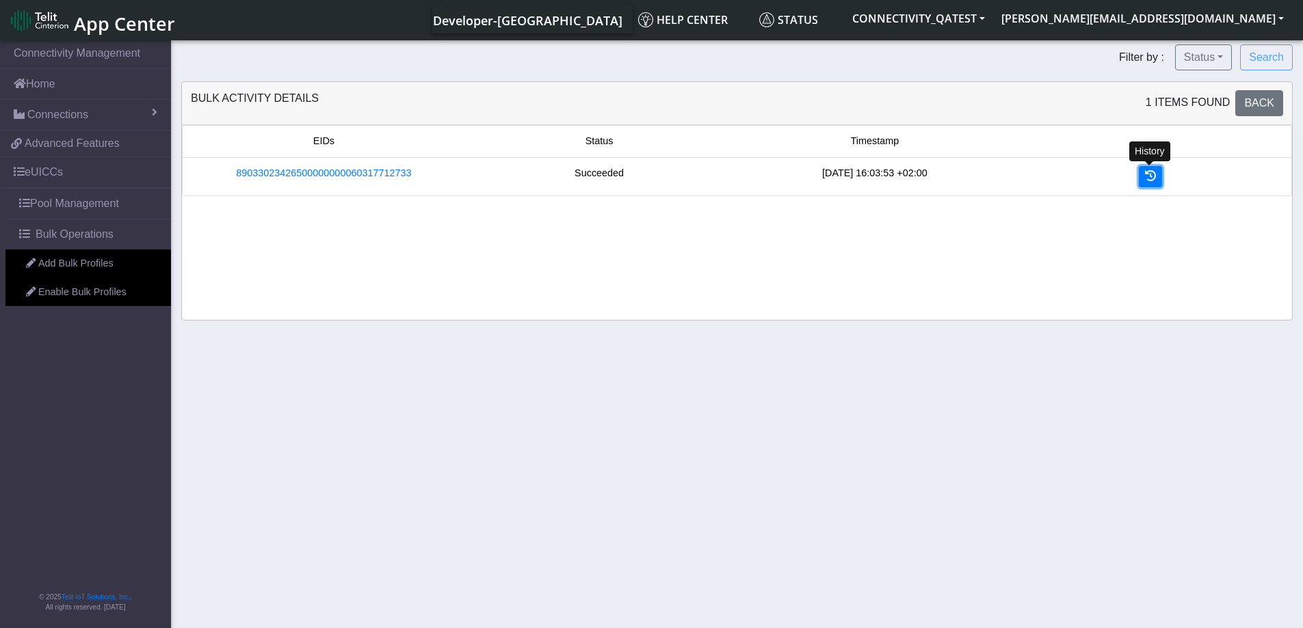
click at [1150, 181] on icon at bounding box center [1150, 175] width 11 height 11
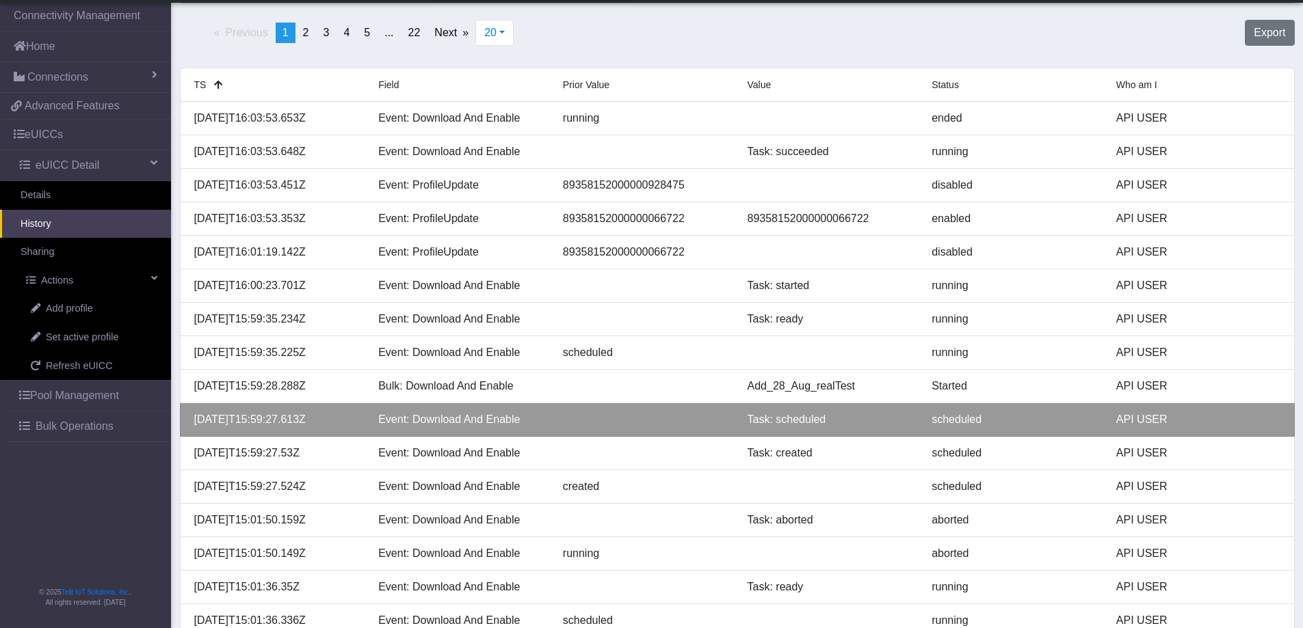
scroll to position [68, 0]
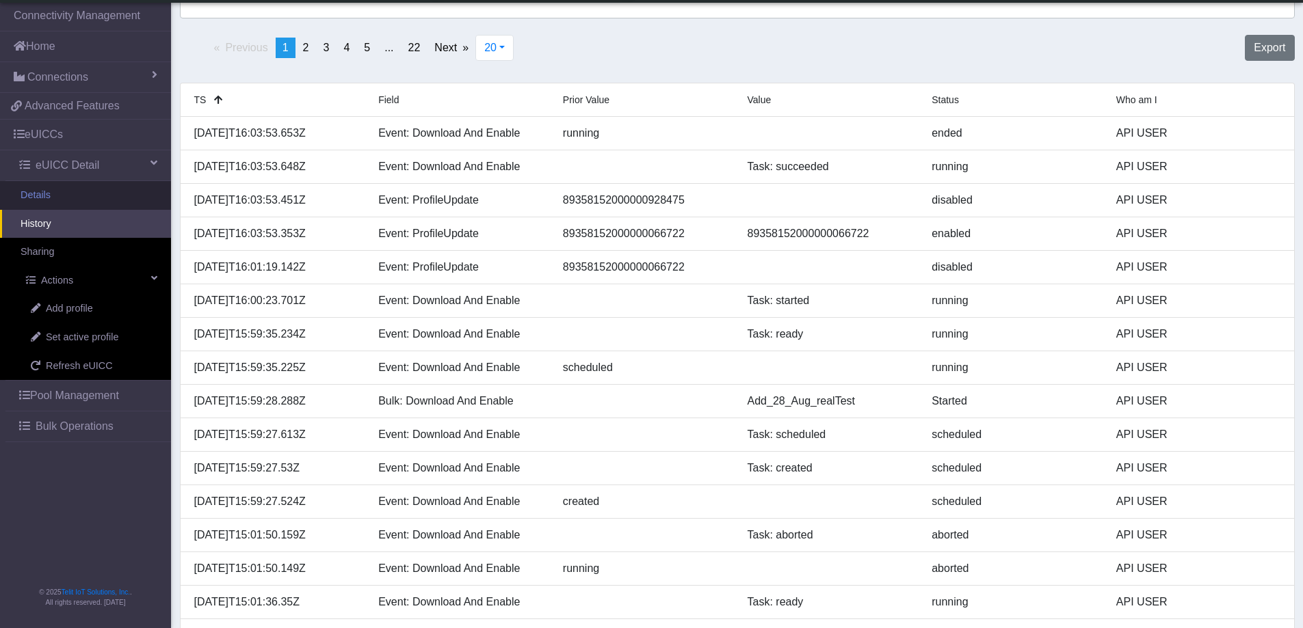
click at [52, 196] on link "Details" at bounding box center [85, 195] width 171 height 29
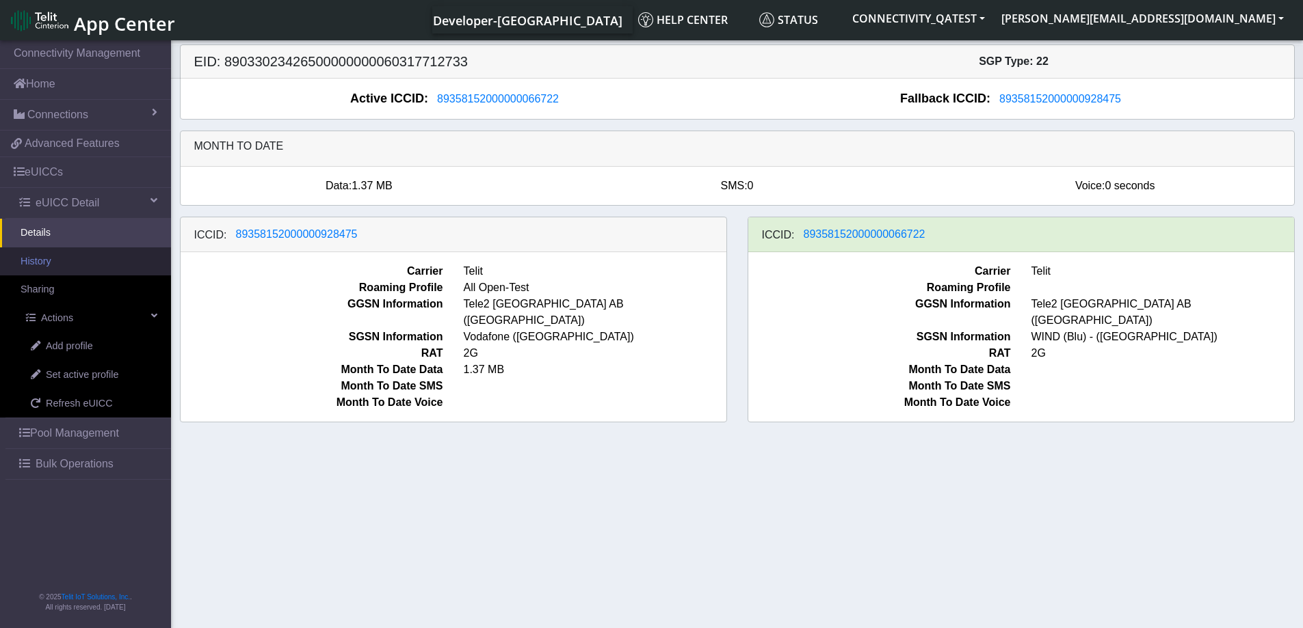
click at [60, 261] on link "History" at bounding box center [85, 262] width 171 height 29
